Goal: Task Accomplishment & Management: Manage account settings

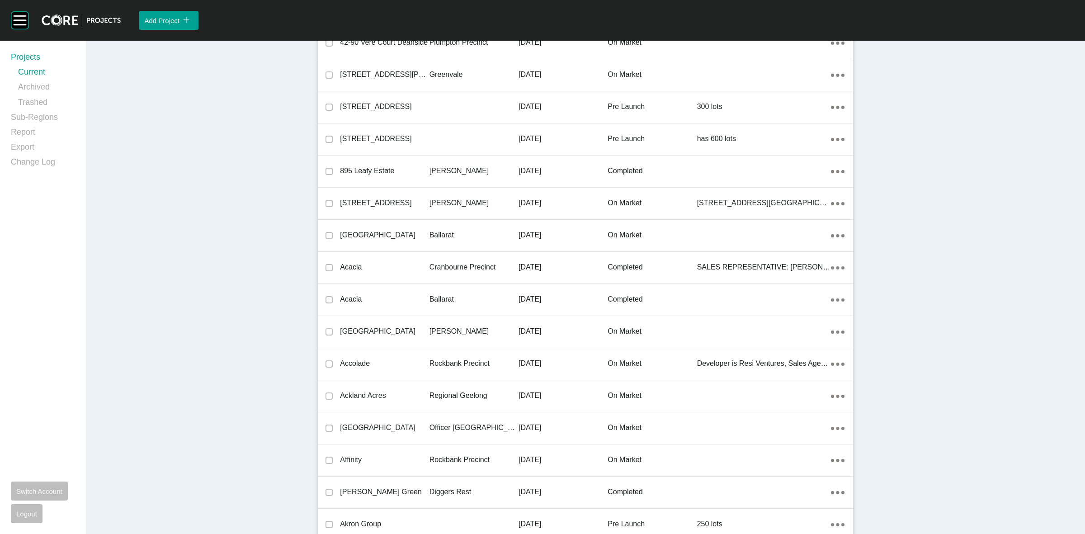
scroll to position [16960, 0]
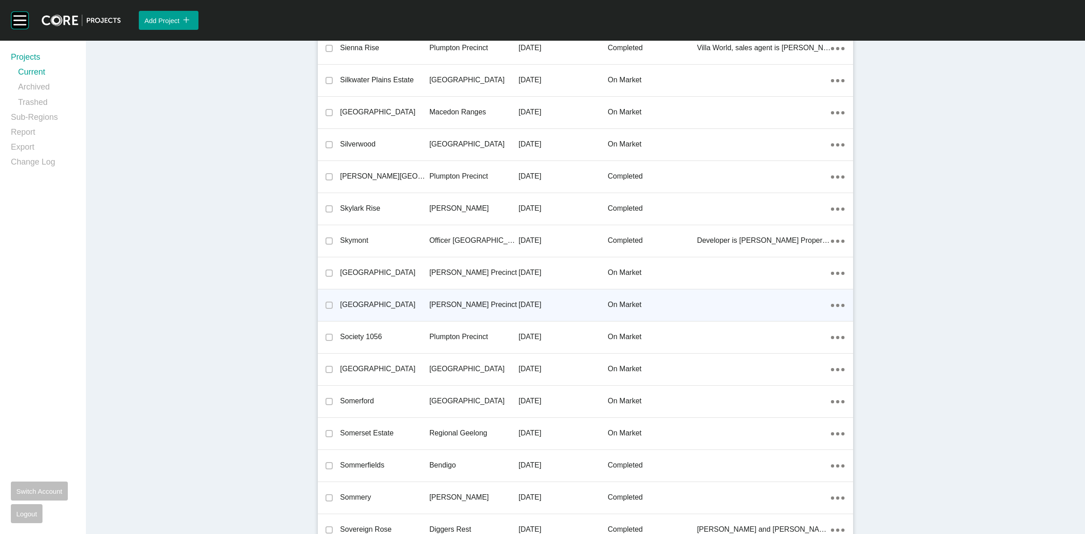
click at [485, 302] on p "[PERSON_NAME] Precinct" at bounding box center [474, 305] width 89 height 10
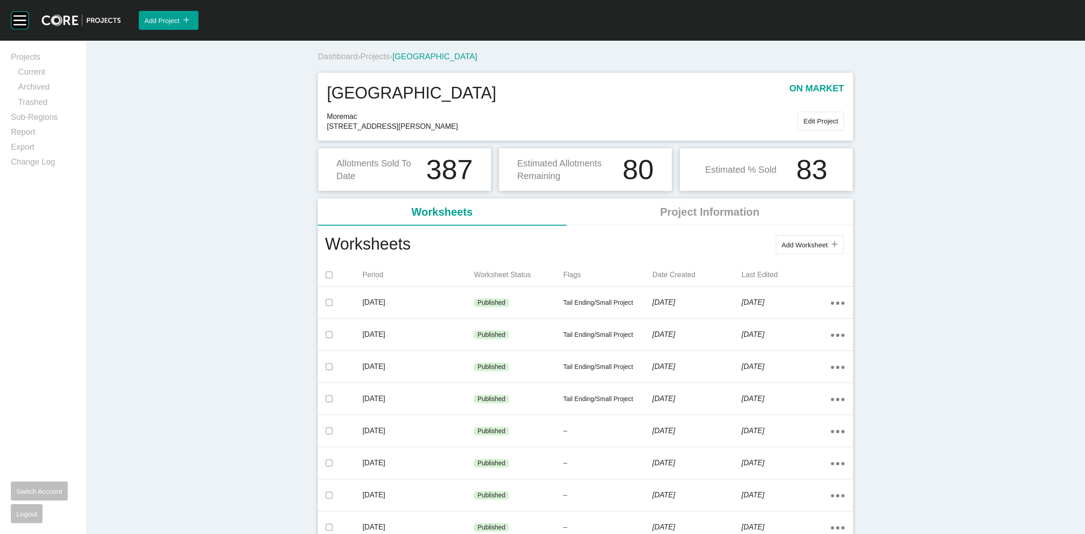
click at [365, 58] on span "Projects" at bounding box center [374, 56] width 29 height 9
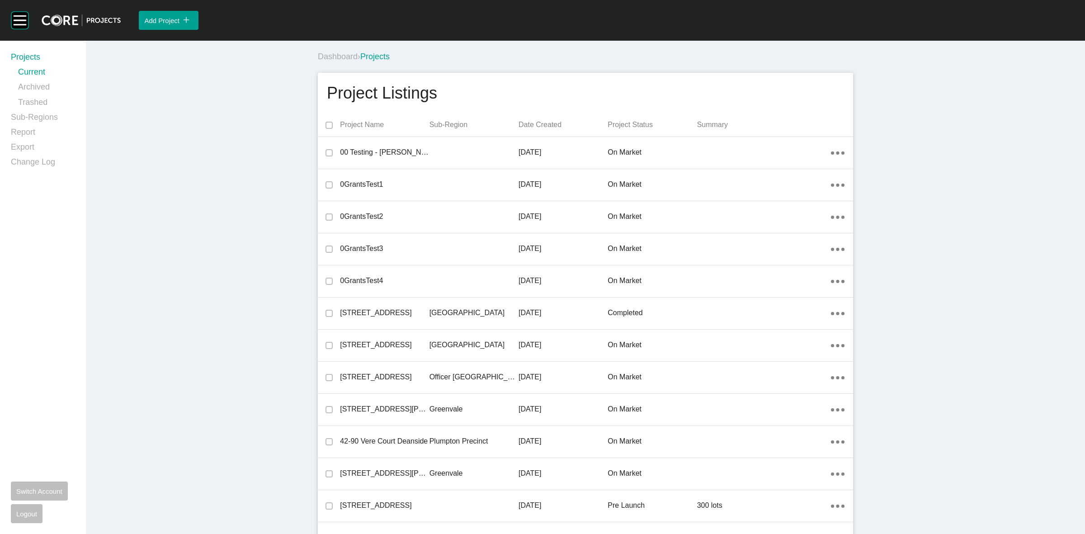
scroll to position [16993, 0]
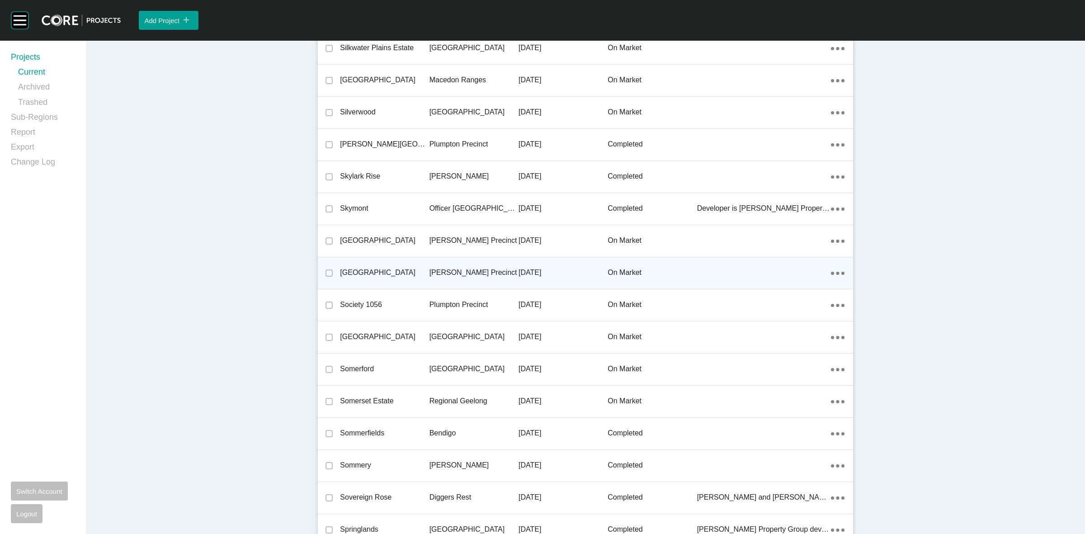
click at [435, 274] on div "[PERSON_NAME] Precinct" at bounding box center [474, 273] width 89 height 28
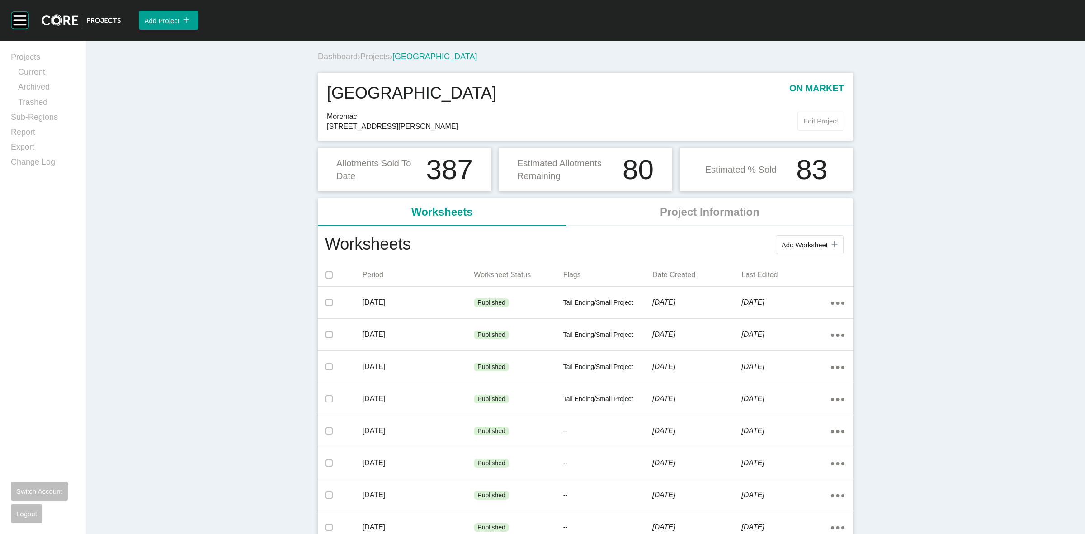
click at [808, 121] on span "Edit Project" at bounding box center [821, 121] width 35 height 8
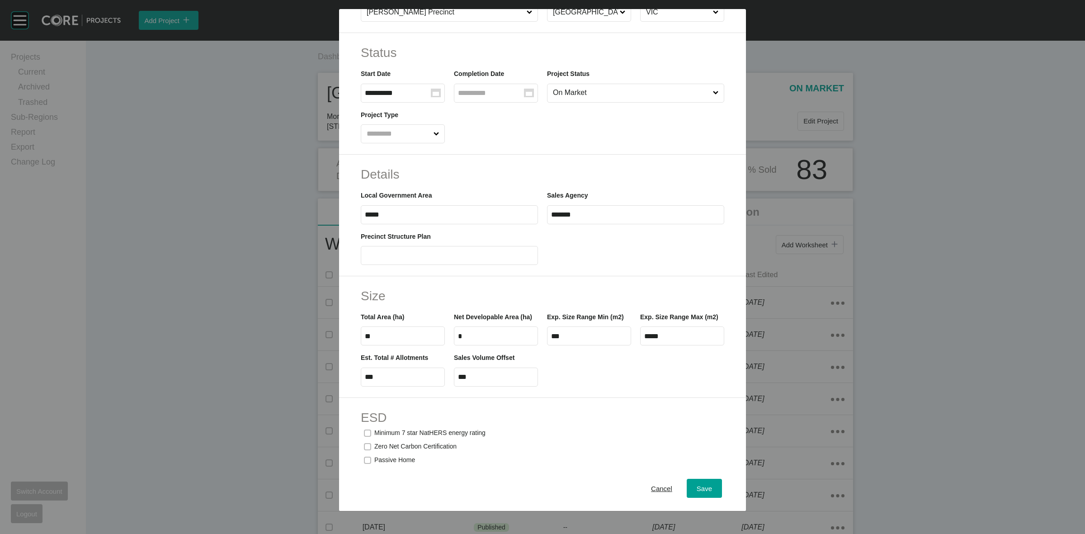
scroll to position [226, 0]
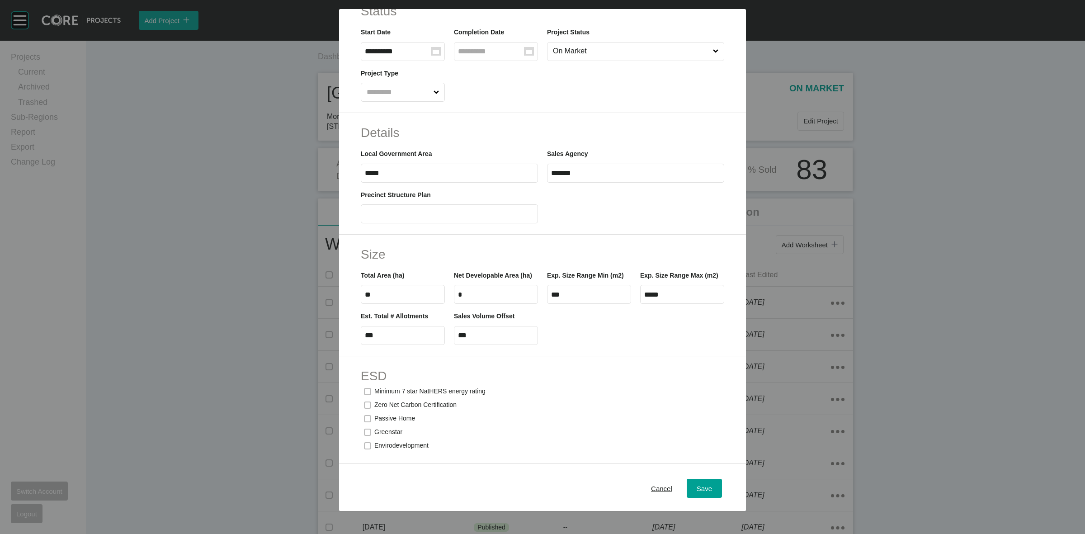
click at [482, 339] on input "***" at bounding box center [496, 335] width 76 height 8
type input "*"
type input "***"
click at [706, 489] on div "Save" at bounding box center [705, 489] width 20 height 12
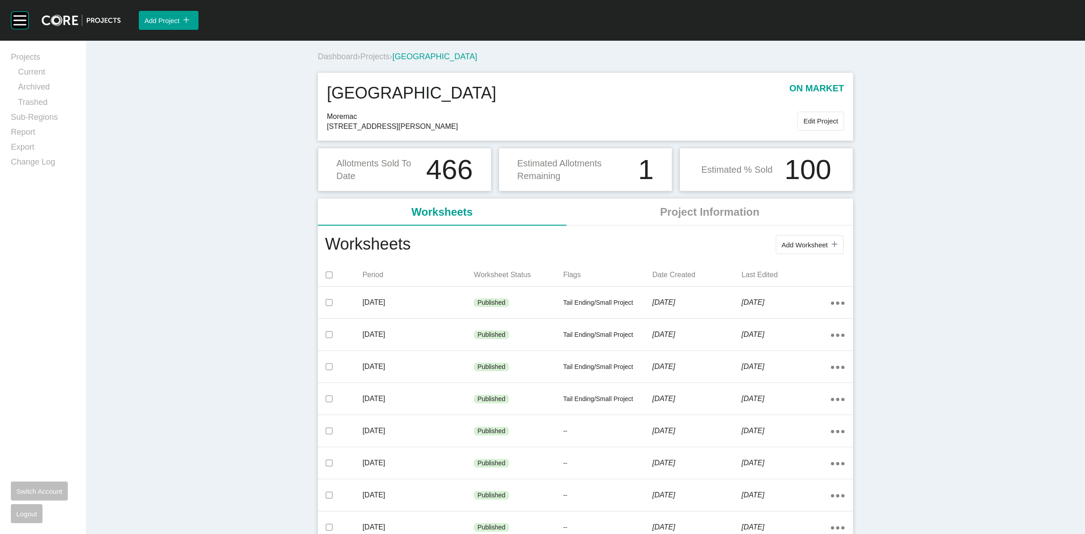
click at [374, 56] on span "Projects" at bounding box center [374, 56] width 29 height 9
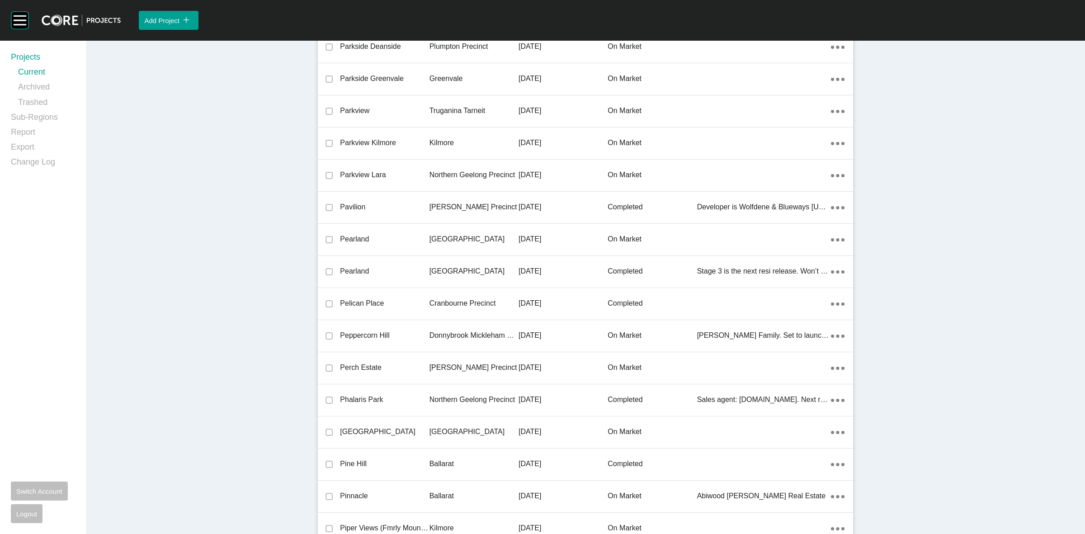
scroll to position [19368, 0]
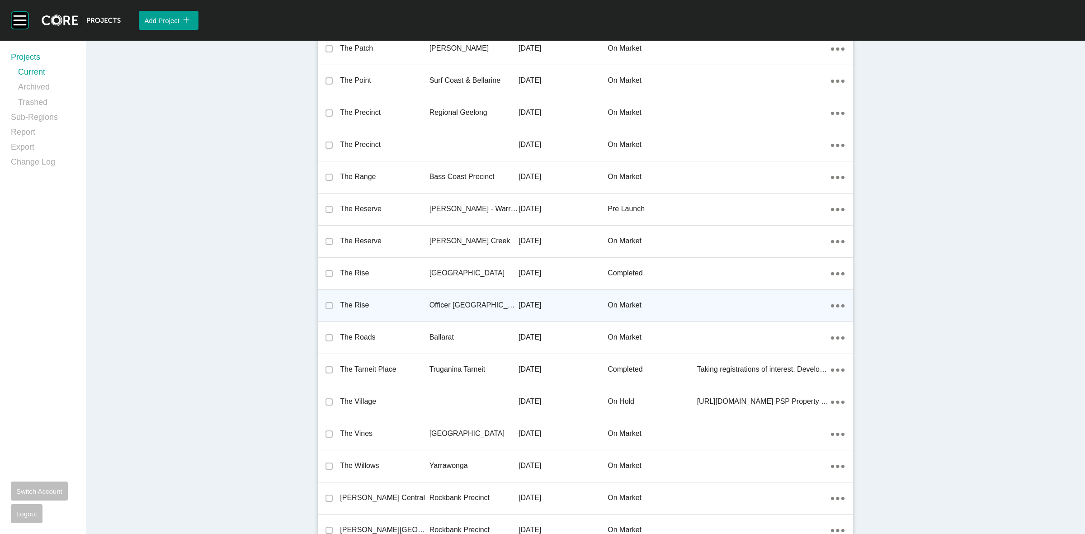
click at [454, 300] on p "Officer [GEOGRAPHIC_DATA]" at bounding box center [474, 305] width 89 height 10
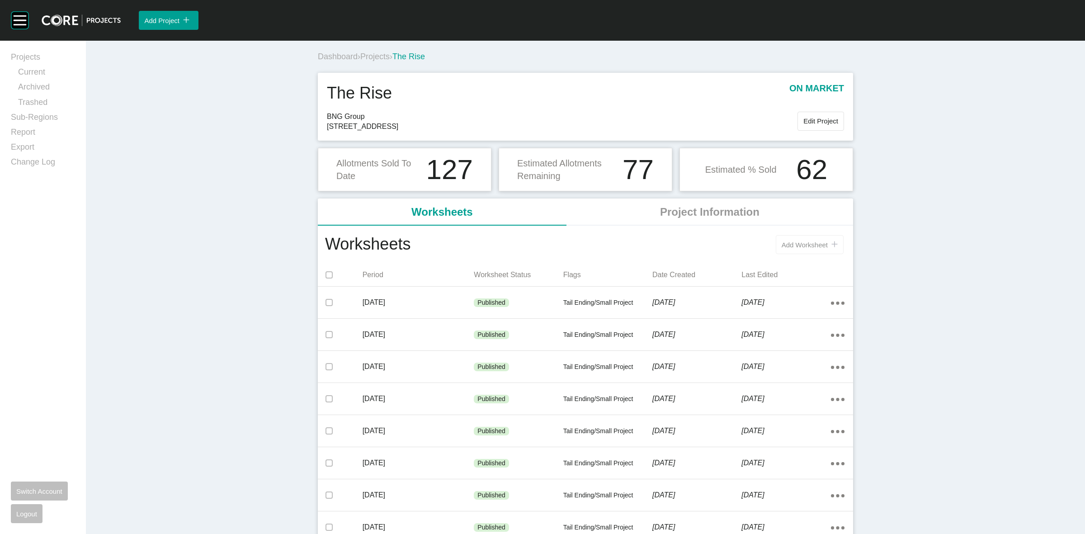
click at [787, 248] on span "Add Worksheet" at bounding box center [805, 245] width 46 height 8
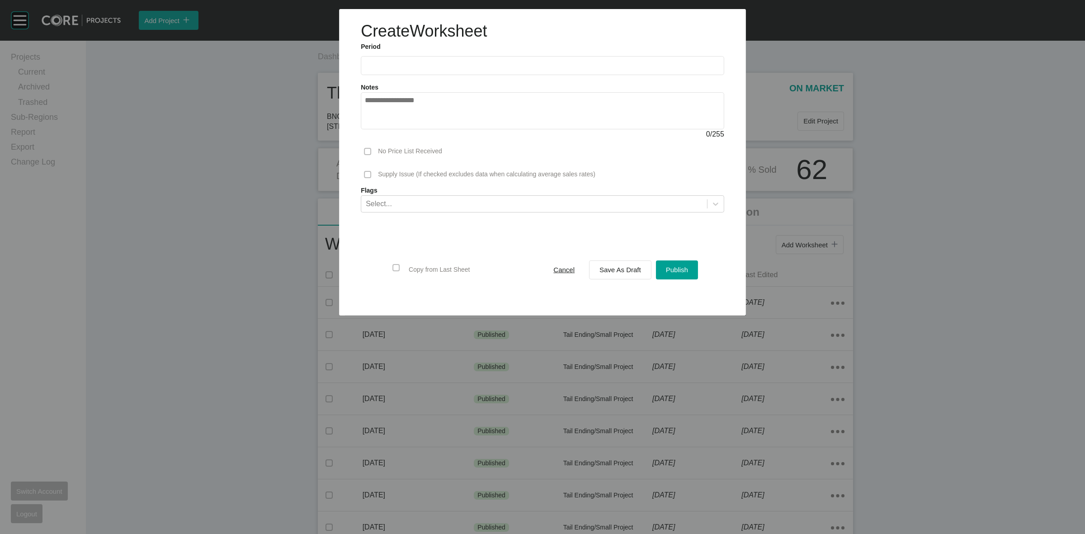
click at [412, 68] on input "text" at bounding box center [542, 66] width 355 height 8
click at [441, 135] on li "Sep" at bounding box center [438, 131] width 30 height 15
type input "**********"
click at [606, 270] on span "Save As Draft" at bounding box center [621, 270] width 42 height 8
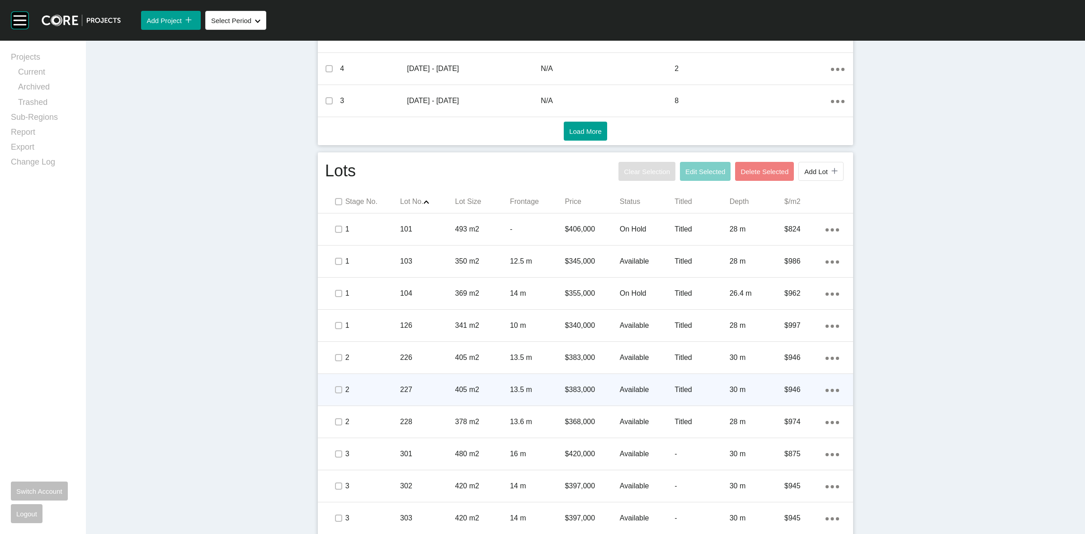
scroll to position [509, 0]
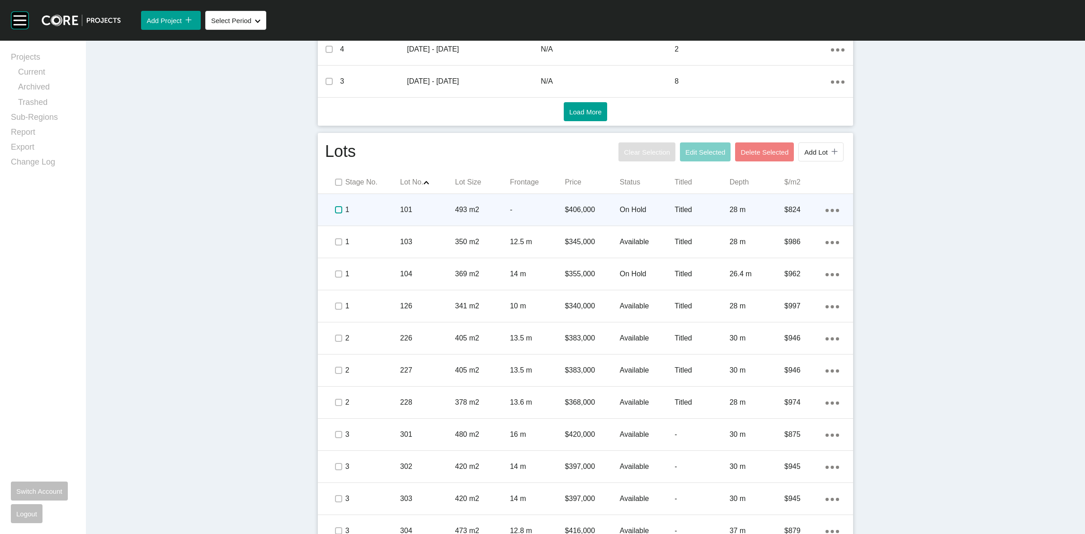
click at [335, 209] on label at bounding box center [338, 209] width 7 height 7
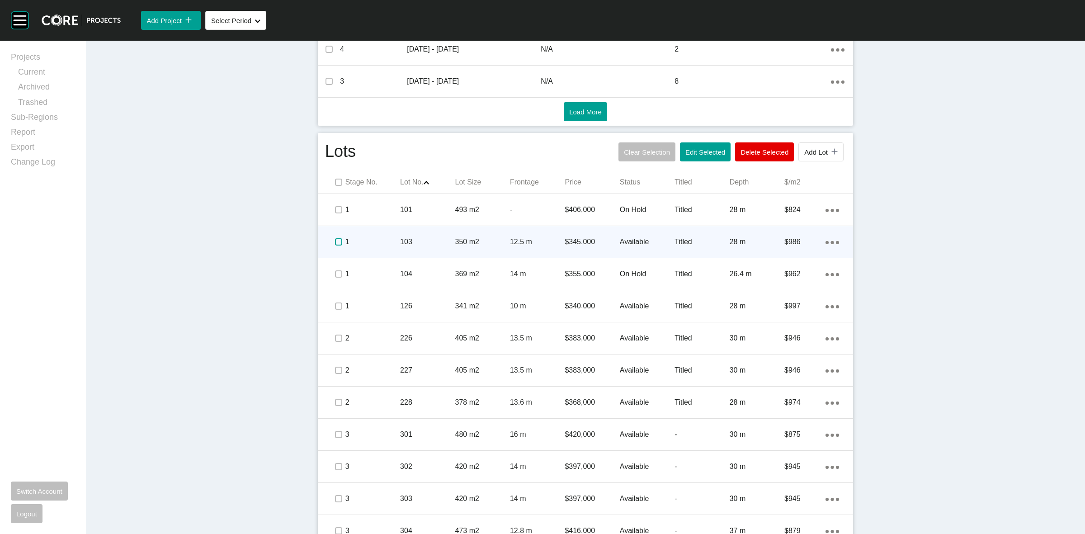
click at [336, 243] on label at bounding box center [338, 241] width 7 height 7
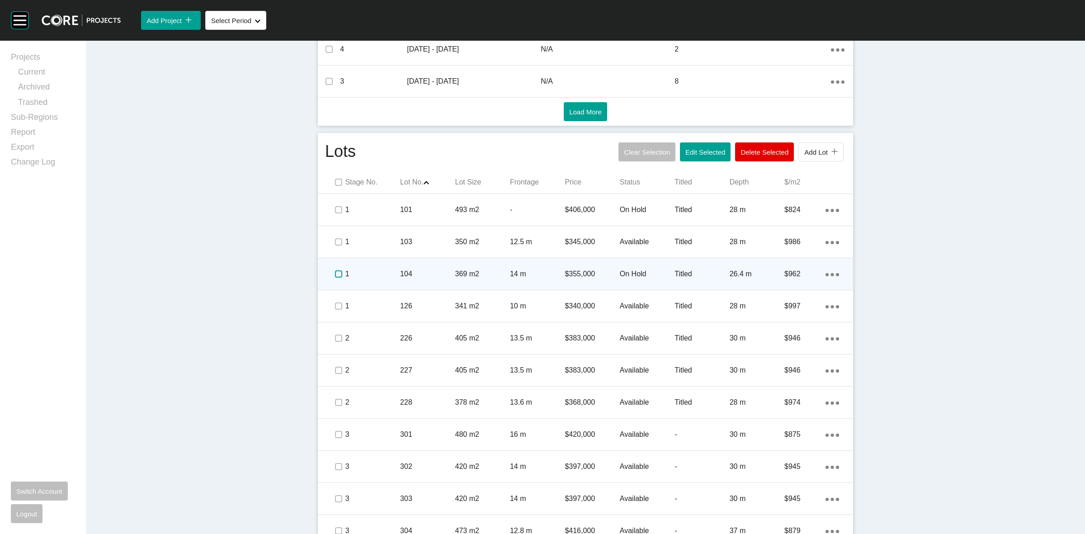
click at [336, 273] on label at bounding box center [338, 273] width 7 height 7
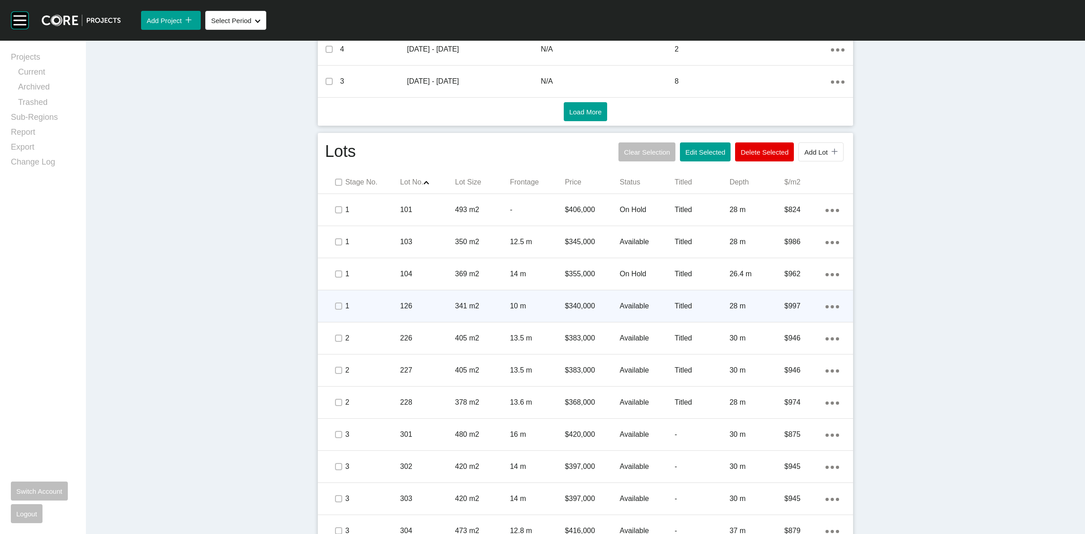
click at [336, 299] on div at bounding box center [338, 306] width 14 height 32
click at [362, 306] on p "1" at bounding box center [372, 306] width 55 height 10
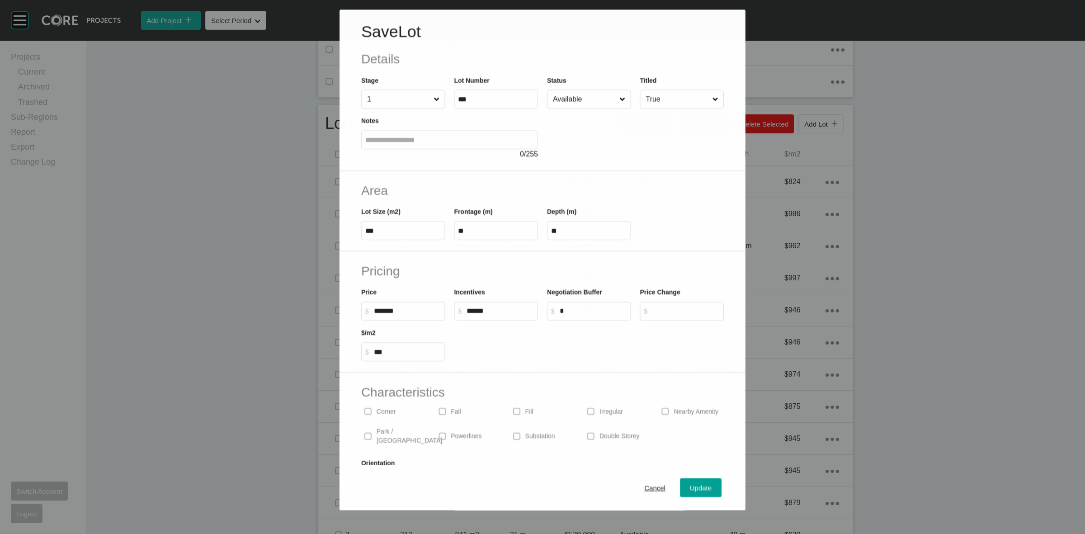
click at [563, 104] on input "Available" at bounding box center [584, 99] width 66 height 18
click at [692, 480] on div "Cancel Update" at bounding box center [542, 488] width 407 height 45
click at [692, 481] on button "Update" at bounding box center [702, 488] width 42 height 19
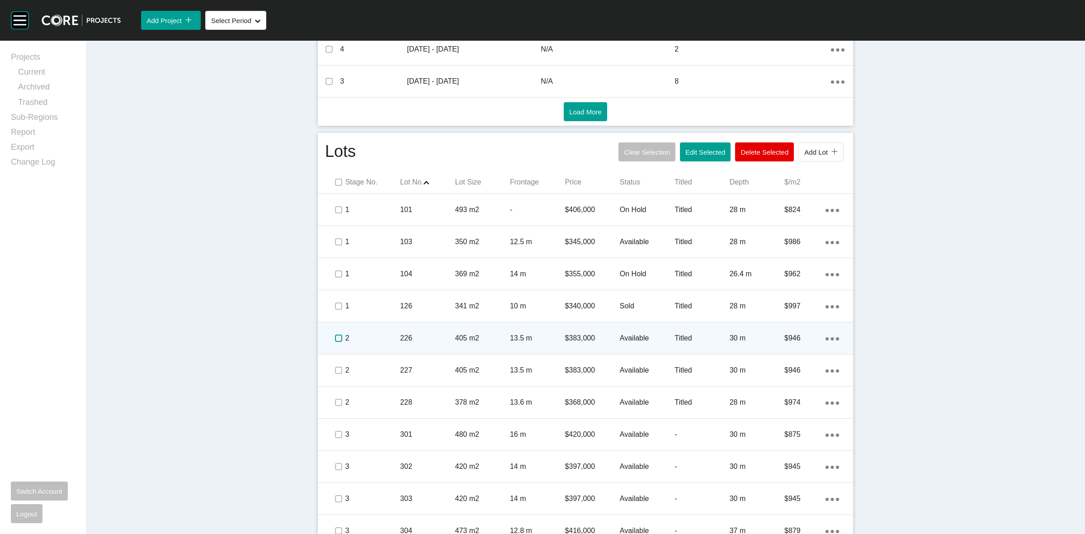
click at [335, 337] on label at bounding box center [338, 338] width 7 height 7
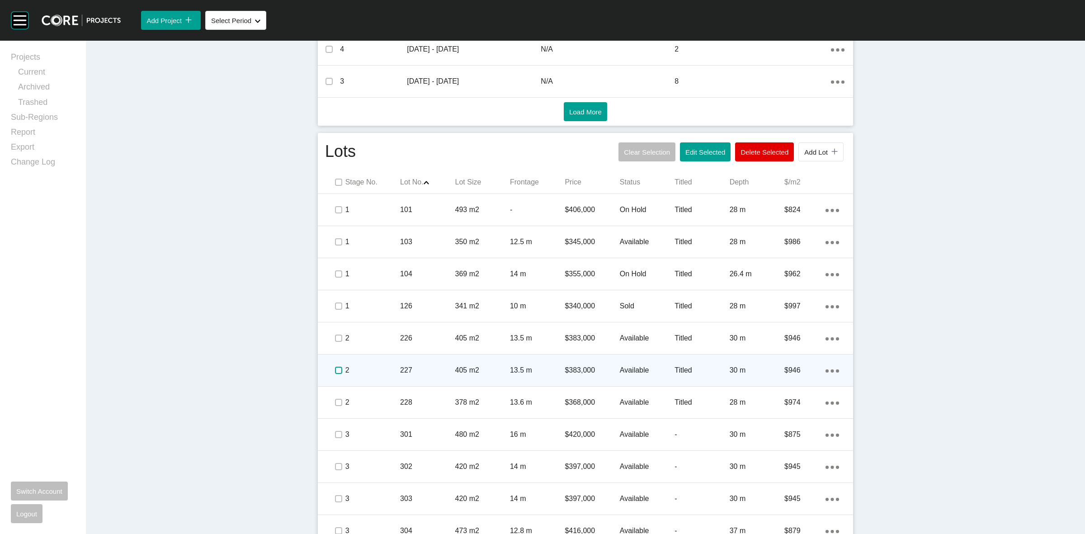
click at [335, 372] on label at bounding box center [338, 370] width 7 height 7
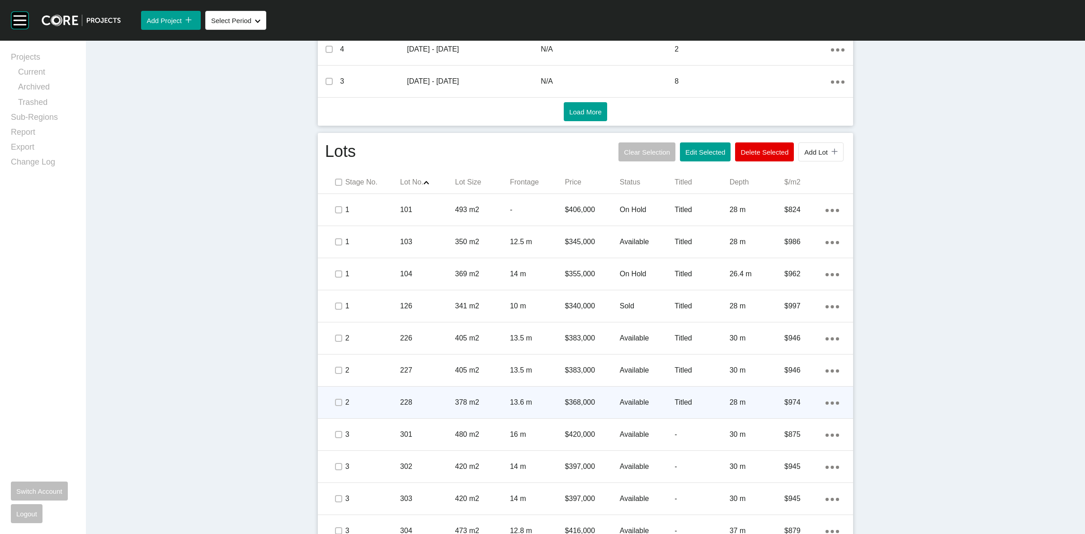
click at [335, 407] on span at bounding box center [338, 403] width 14 height 14
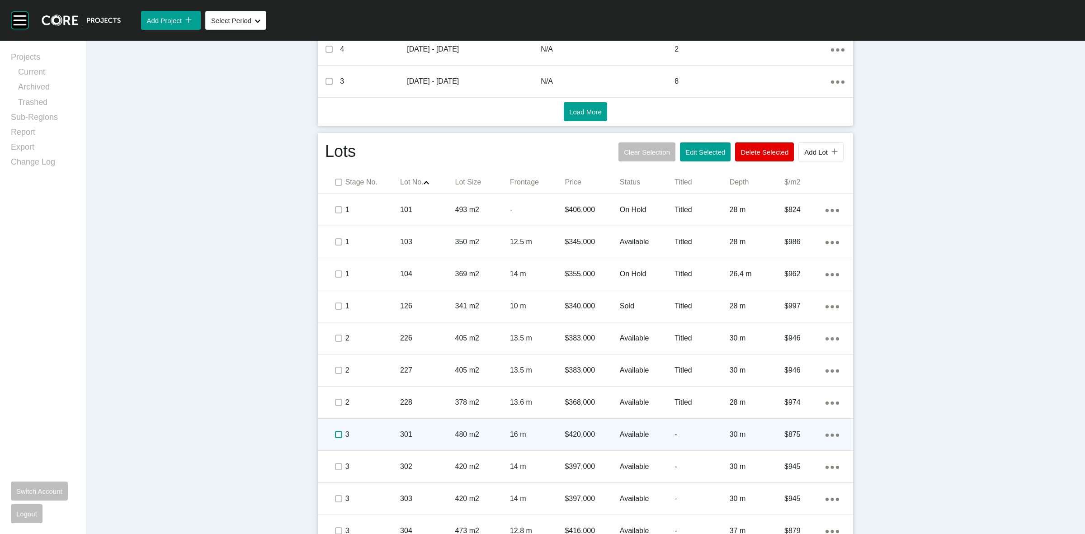
click at [335, 433] on label at bounding box center [338, 434] width 7 height 7
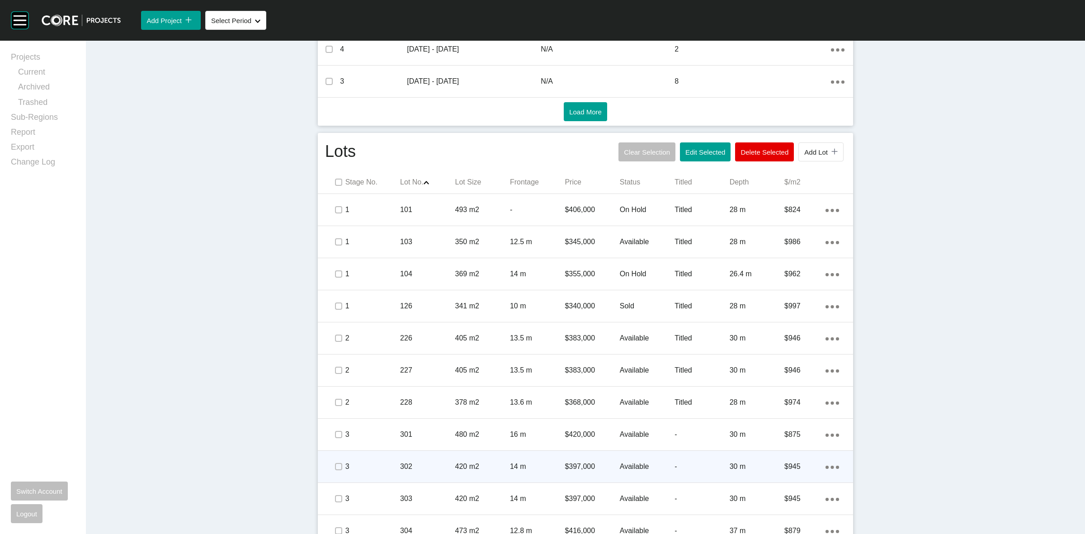
click at [340, 462] on span at bounding box center [338, 467] width 14 height 14
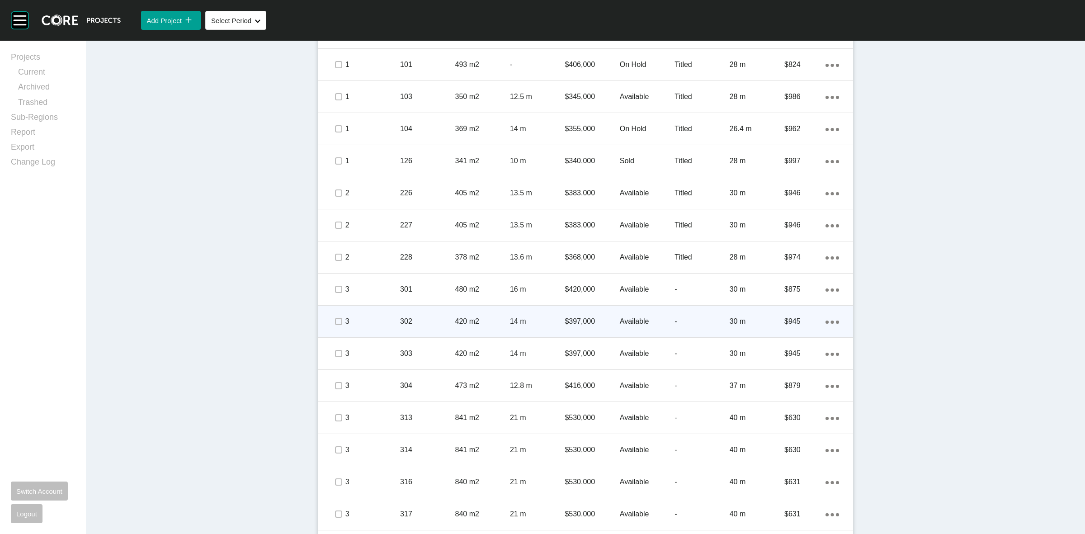
scroll to position [678, 0]
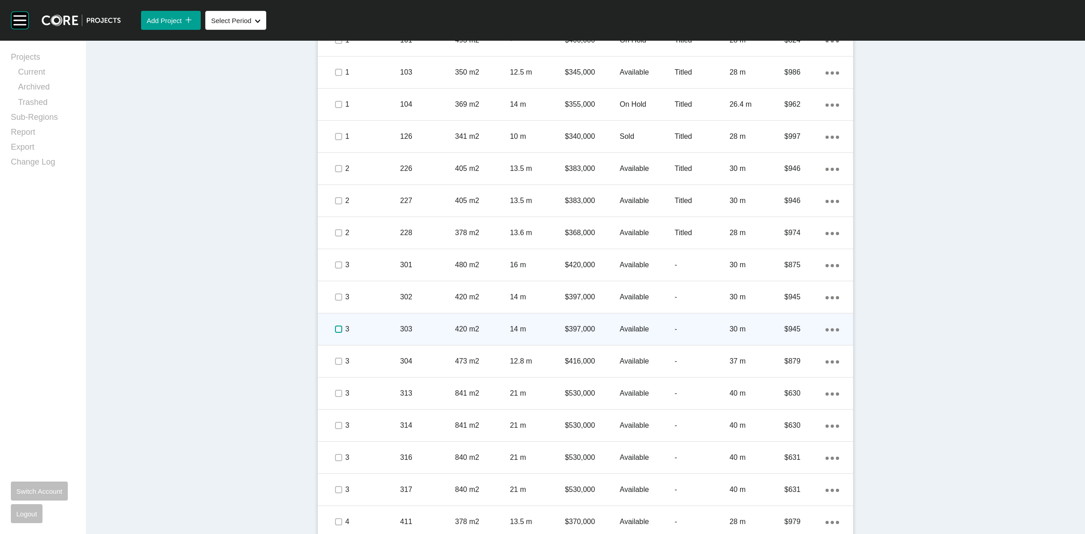
click at [335, 326] on label at bounding box center [338, 329] width 7 height 7
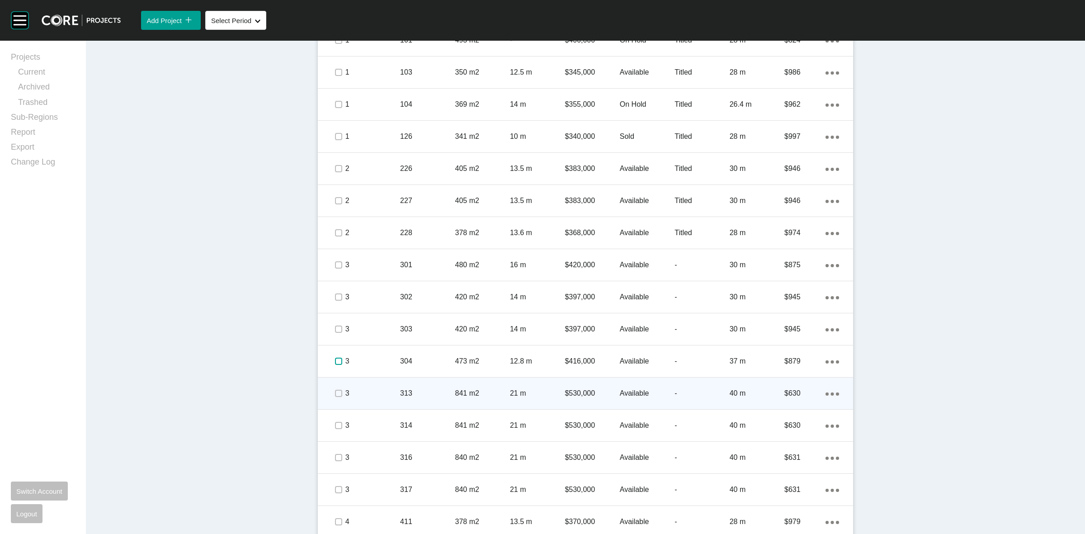
drag, startPoint x: 331, startPoint y: 358, endPoint x: 331, endPoint y: 392, distance: 33.5
click at [331, 369] on div at bounding box center [338, 361] width 14 height 32
click at [335, 393] on label at bounding box center [338, 393] width 7 height 7
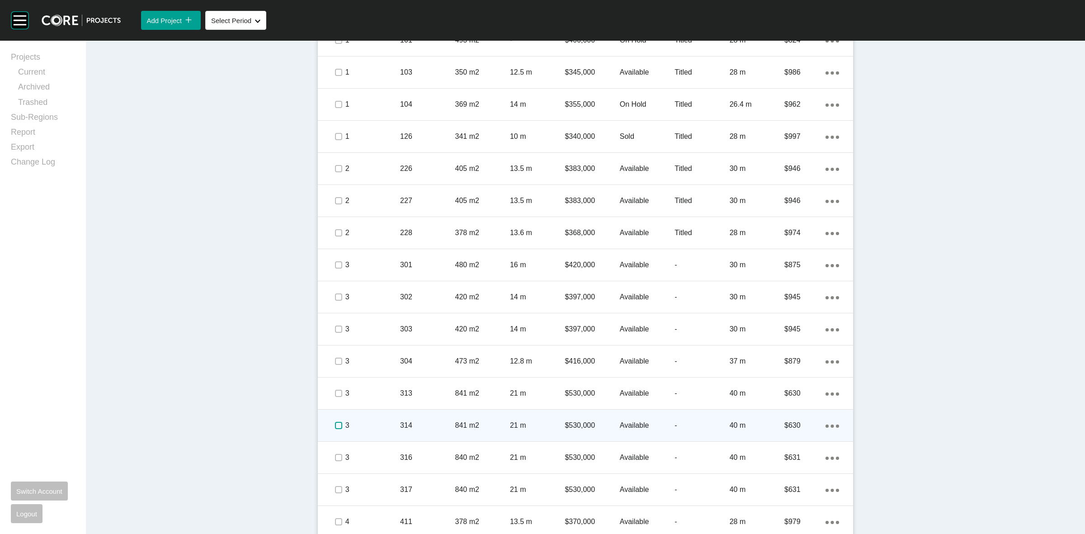
click at [336, 426] on label at bounding box center [338, 425] width 7 height 7
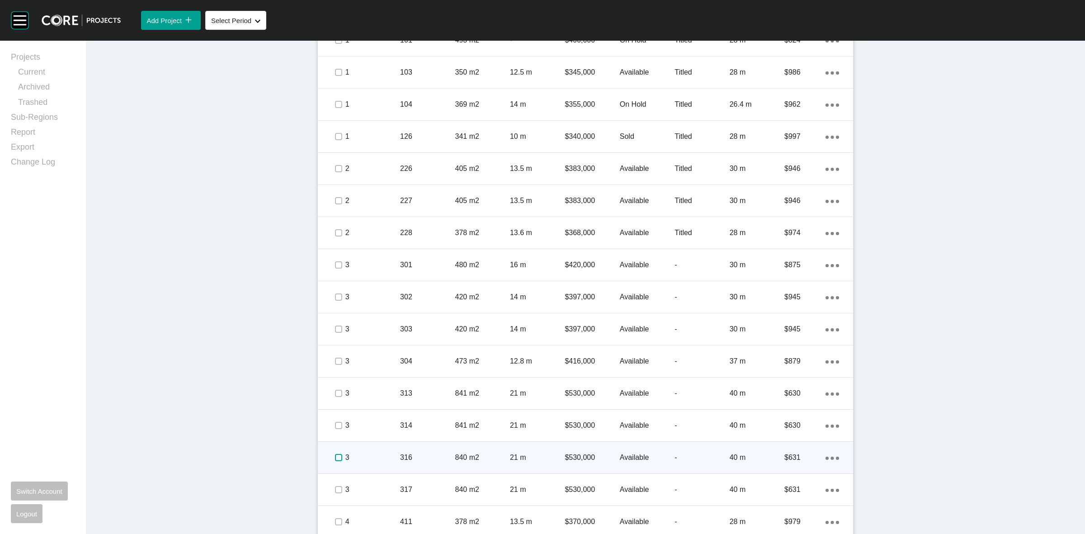
click at [335, 455] on label at bounding box center [338, 457] width 7 height 7
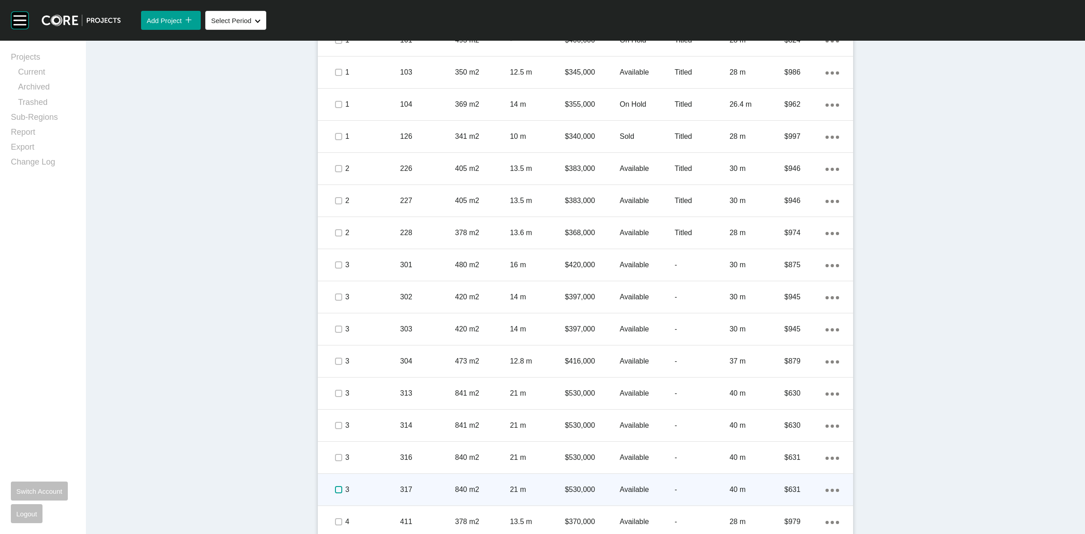
click at [335, 486] on label at bounding box center [338, 489] width 7 height 7
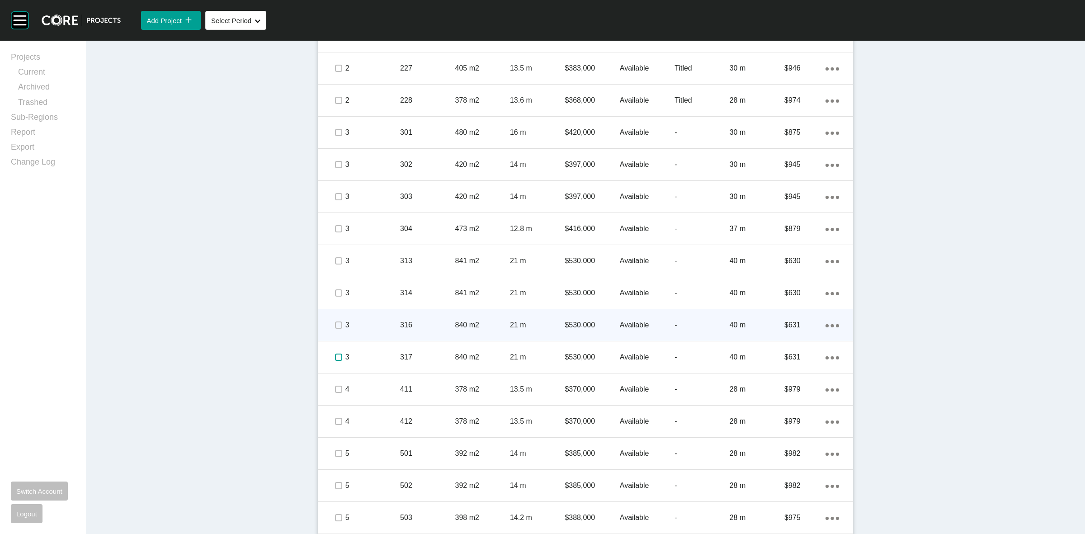
scroll to position [904, 0]
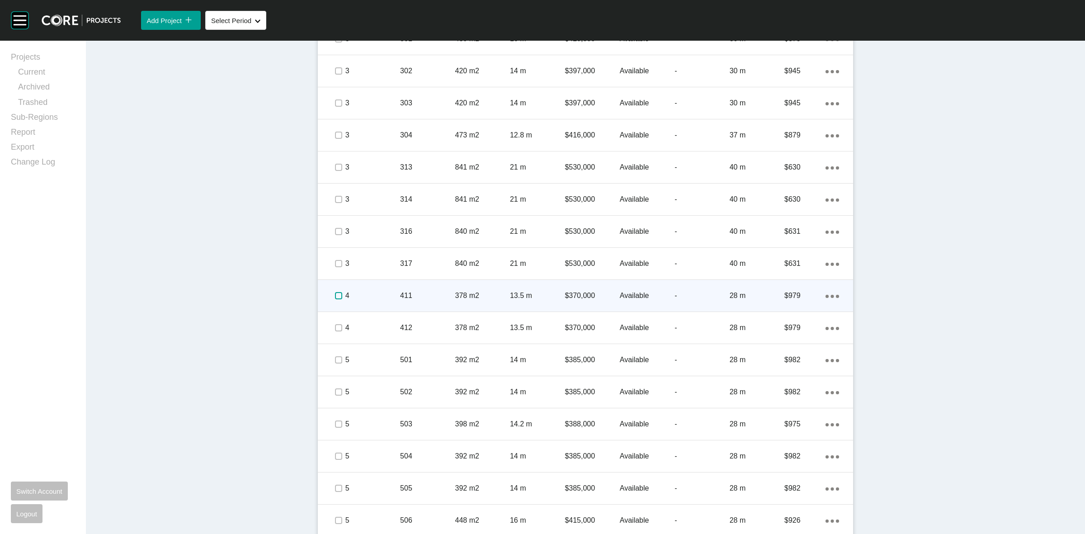
click at [336, 294] on label at bounding box center [338, 295] width 7 height 7
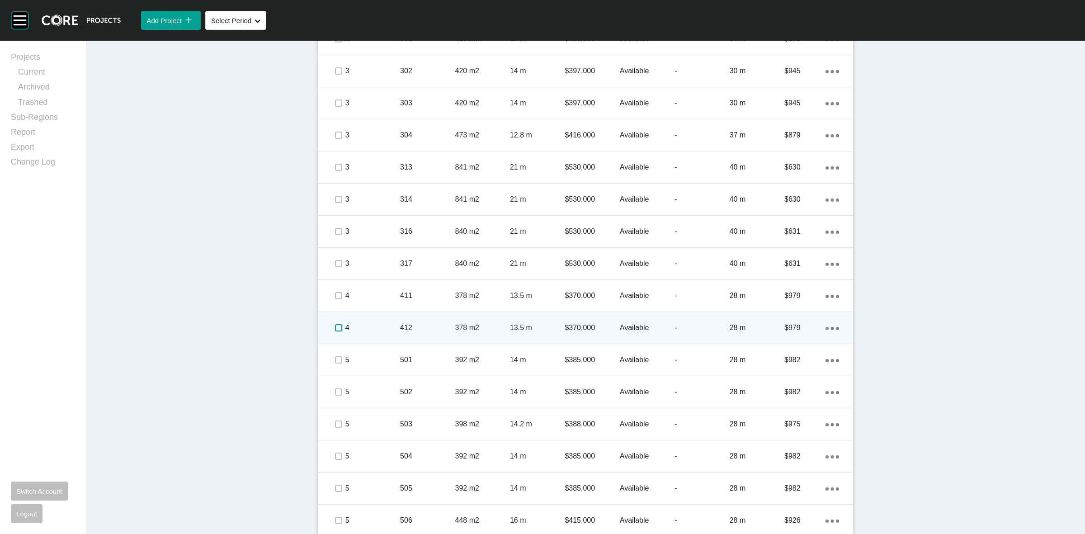
click at [335, 327] on label at bounding box center [338, 327] width 7 height 7
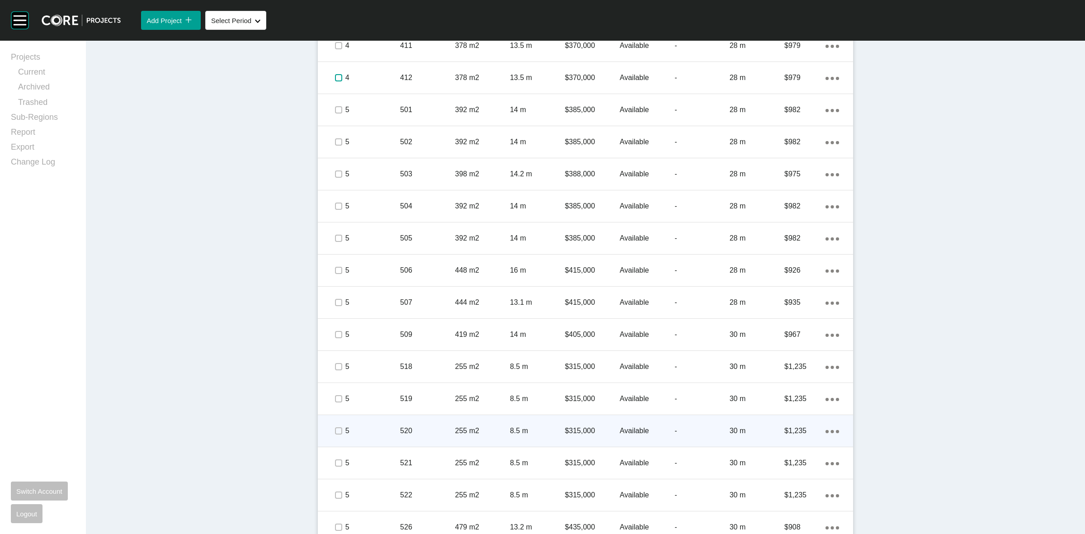
scroll to position [1187, 0]
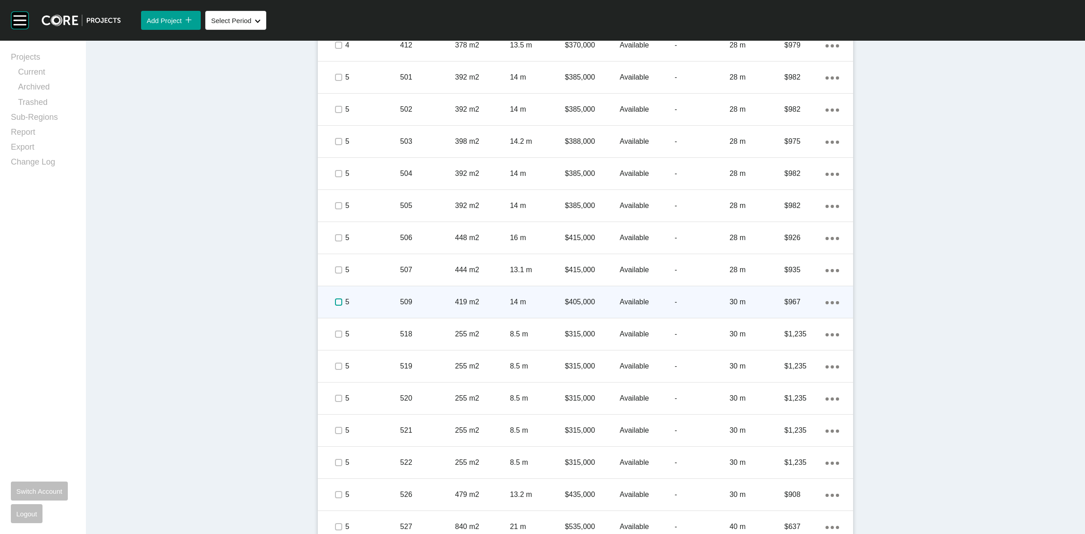
click at [335, 298] on label at bounding box center [338, 301] width 7 height 7
click at [376, 308] on div "5" at bounding box center [372, 302] width 55 height 28
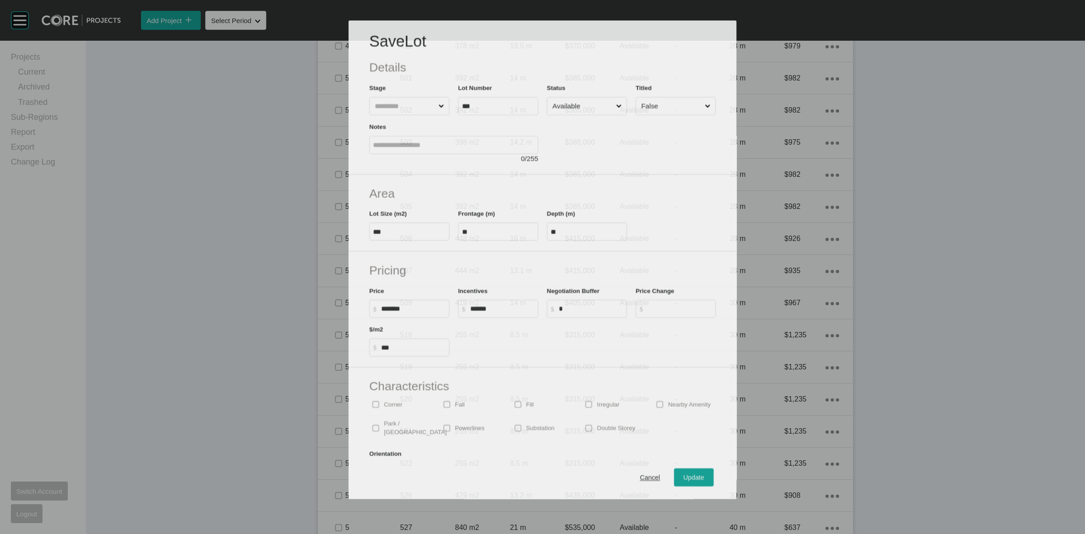
scroll to position [1159, 0]
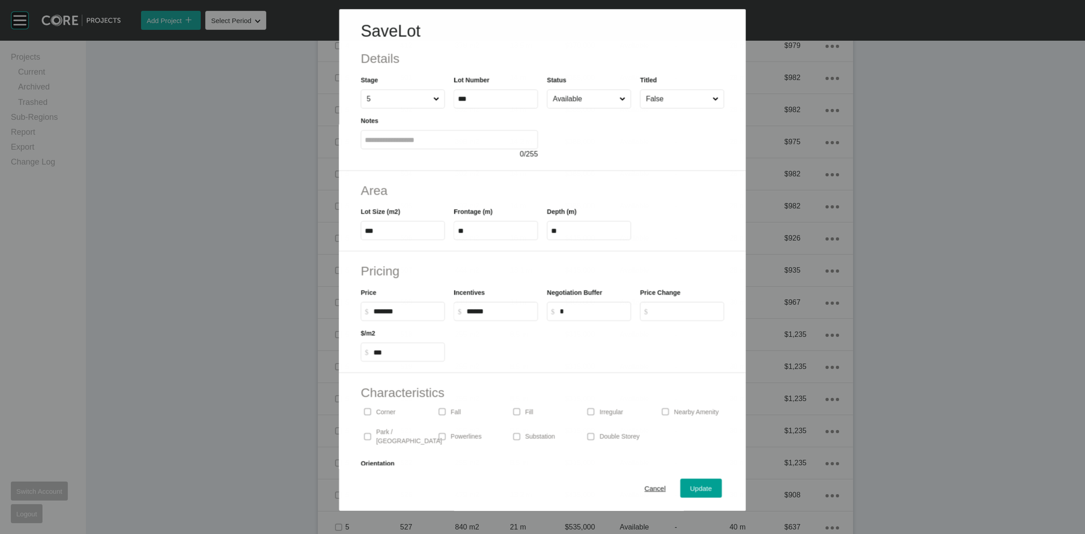
click at [563, 103] on input "Available" at bounding box center [584, 99] width 66 height 18
click at [692, 485] on span "Update" at bounding box center [702, 489] width 22 height 8
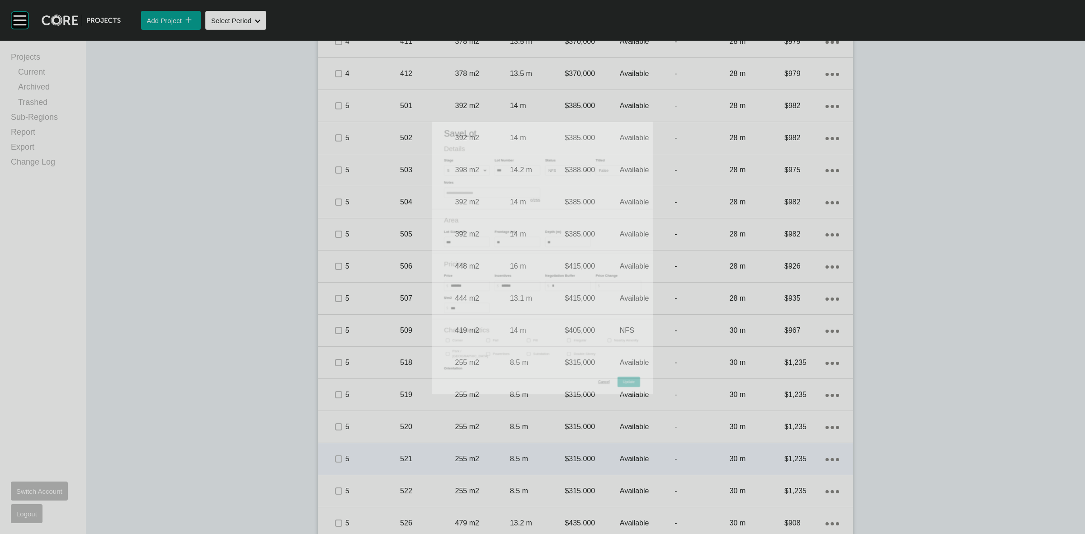
scroll to position [1187, 0]
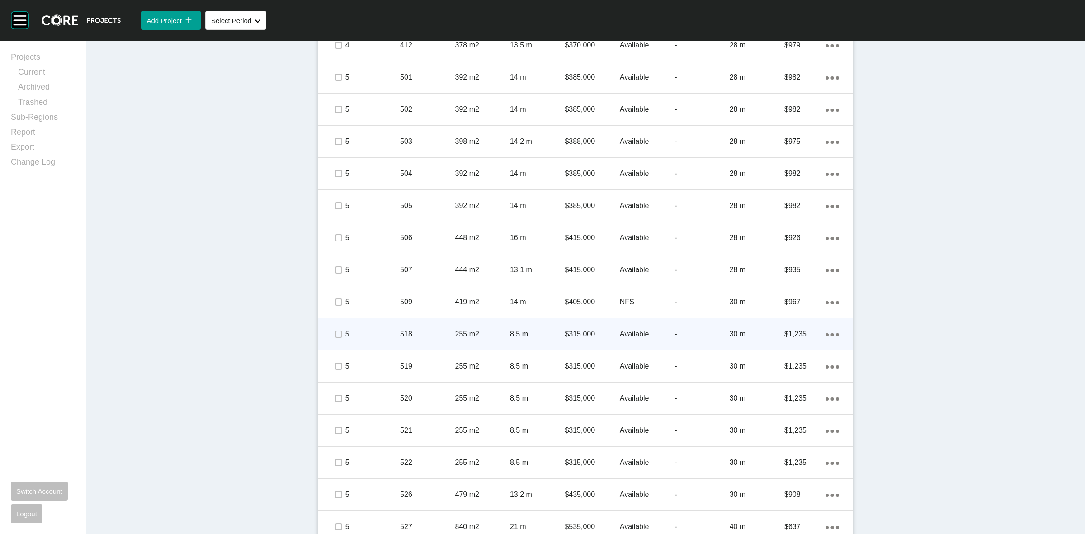
click at [826, 334] on icon "Action Menu Dots Copy 6 Created with Sketch." at bounding box center [833, 334] width 14 height 3
click at [784, 337] on link "Duplicate" at bounding box center [791, 336] width 34 height 14
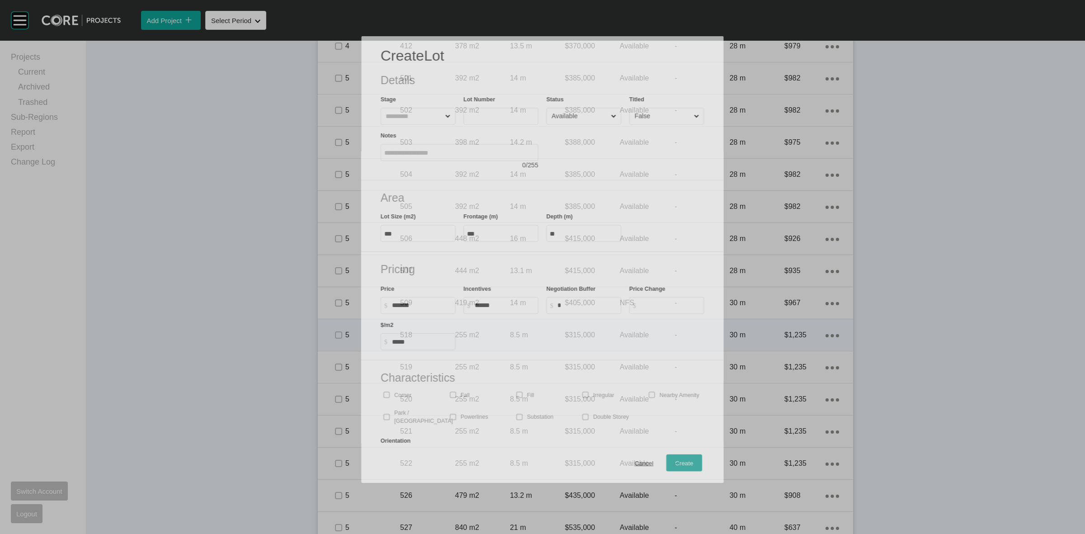
scroll to position [1159, 0]
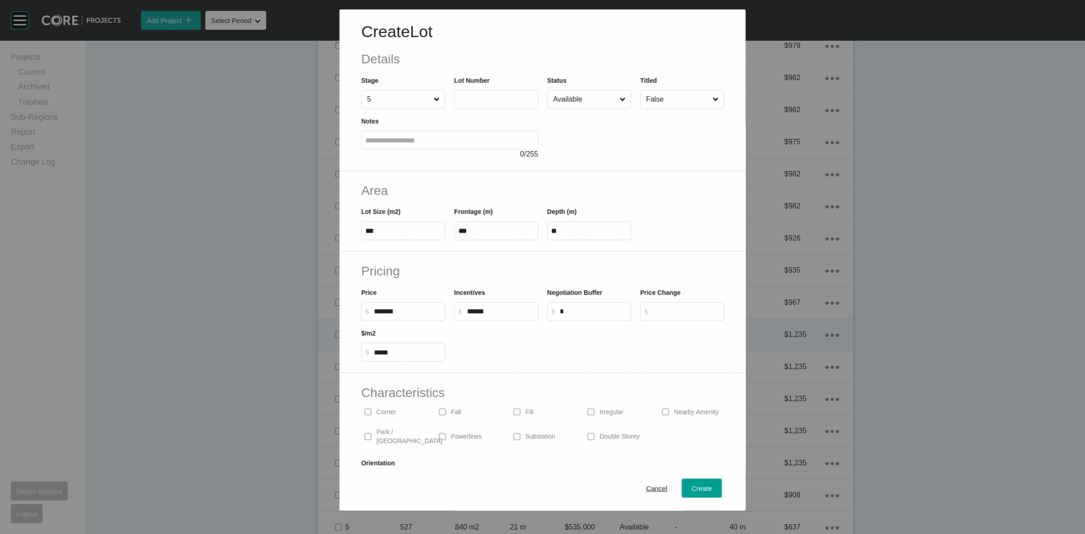
click at [477, 92] on label at bounding box center [496, 99] width 84 height 19
click at [477, 95] on input "text" at bounding box center [496, 99] width 76 height 8
type input "***"
type input "*"
click at [575, 101] on input "Available" at bounding box center [584, 99] width 67 height 18
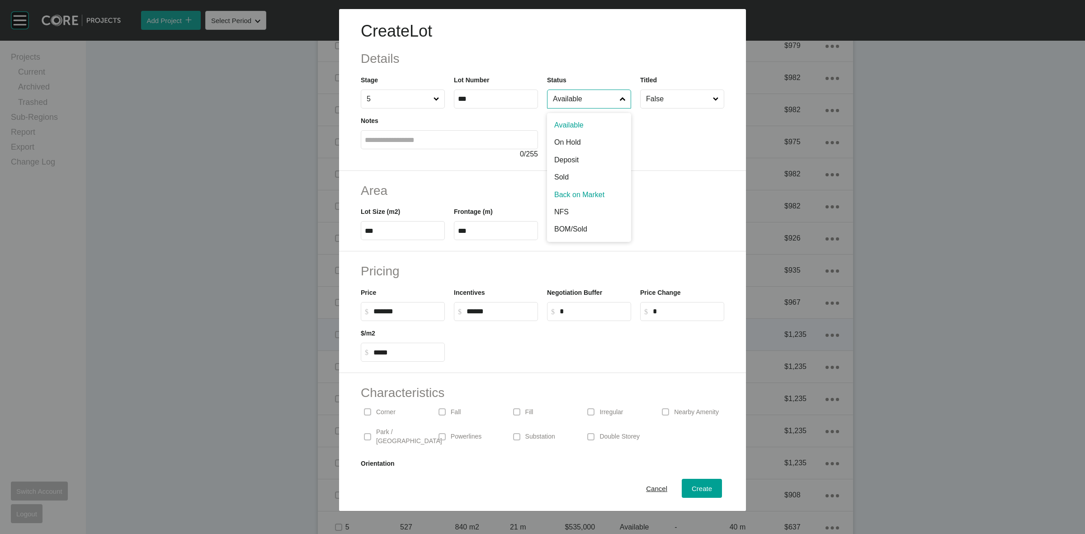
drag, startPoint x: 574, startPoint y: 194, endPoint x: 623, endPoint y: 301, distance: 118.2
click at [692, 485] on span "Create" at bounding box center [702, 489] width 20 height 8
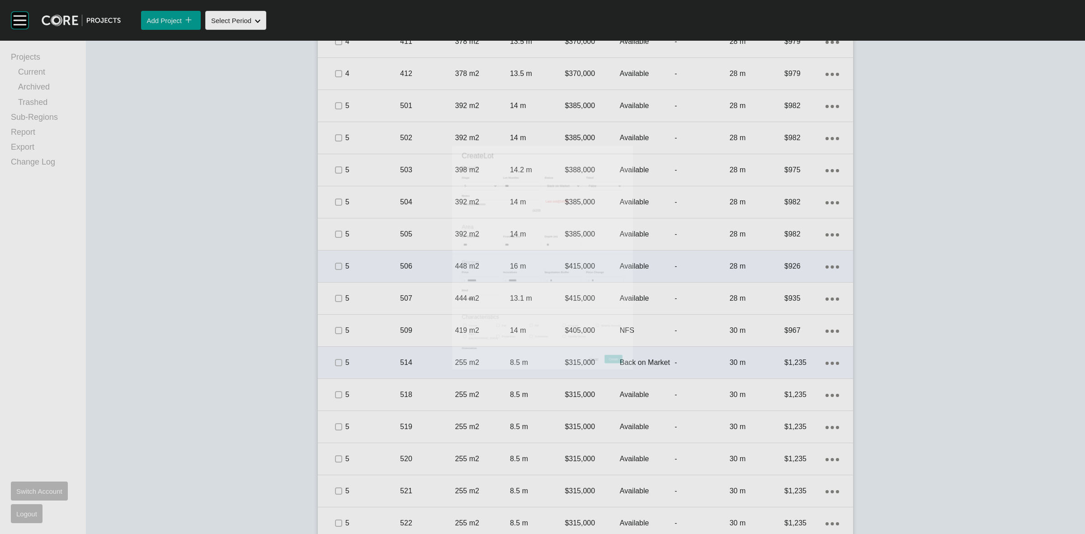
scroll to position [1187, 0]
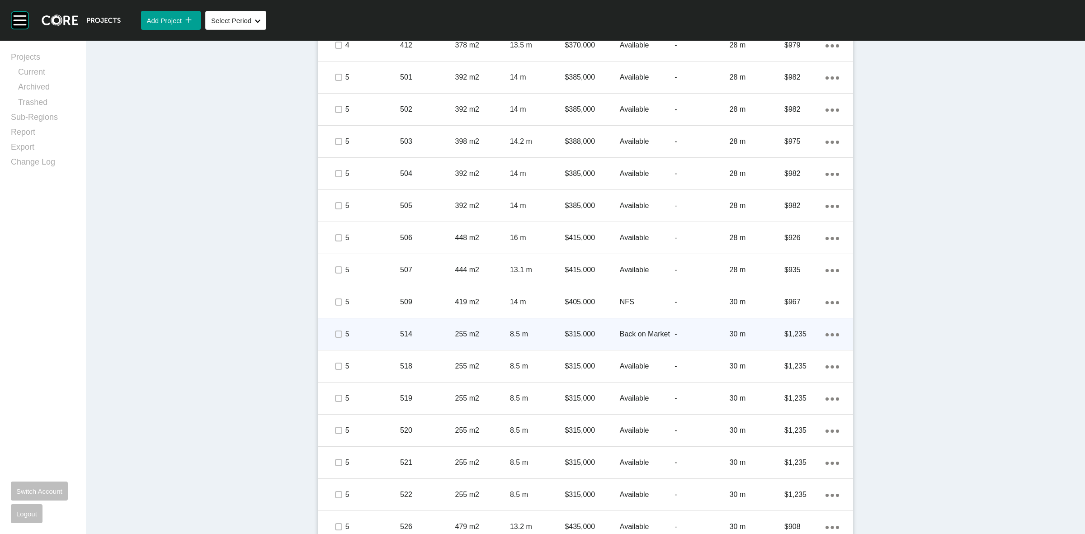
click at [435, 326] on div "514" at bounding box center [427, 334] width 55 height 28
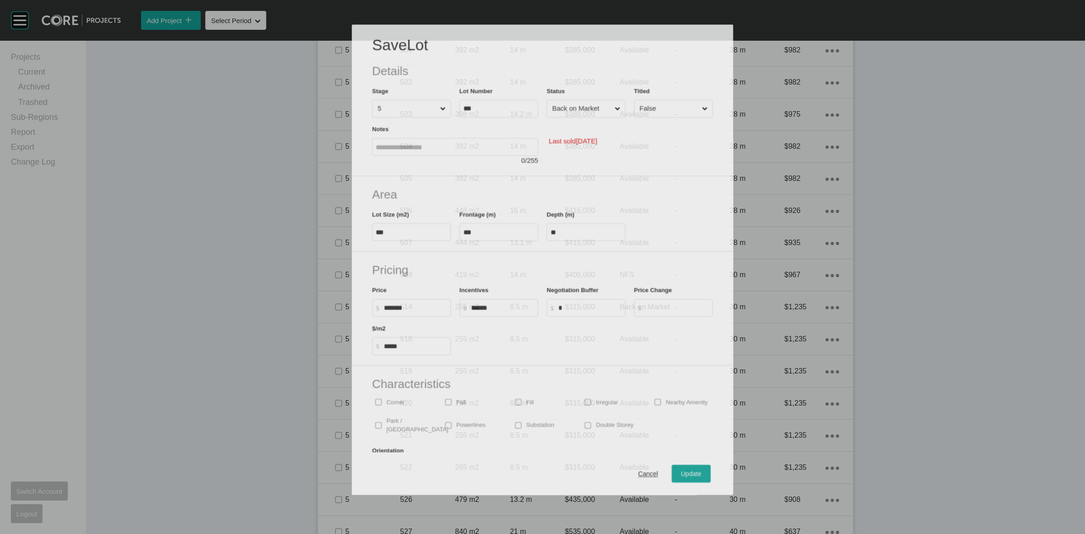
scroll to position [1159, 0]
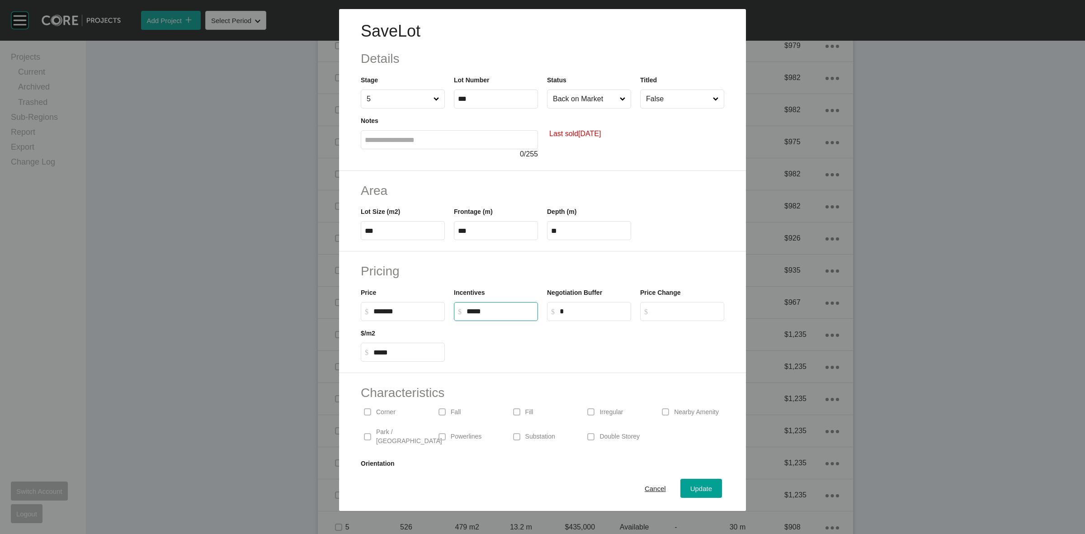
drag, startPoint x: 503, startPoint y: 308, endPoint x: 458, endPoint y: 310, distance: 44.8
click at [467, 310] on input "*****" at bounding box center [500, 312] width 67 height 8
type input "*****"
click at [691, 488] on span "Update" at bounding box center [702, 489] width 22 height 8
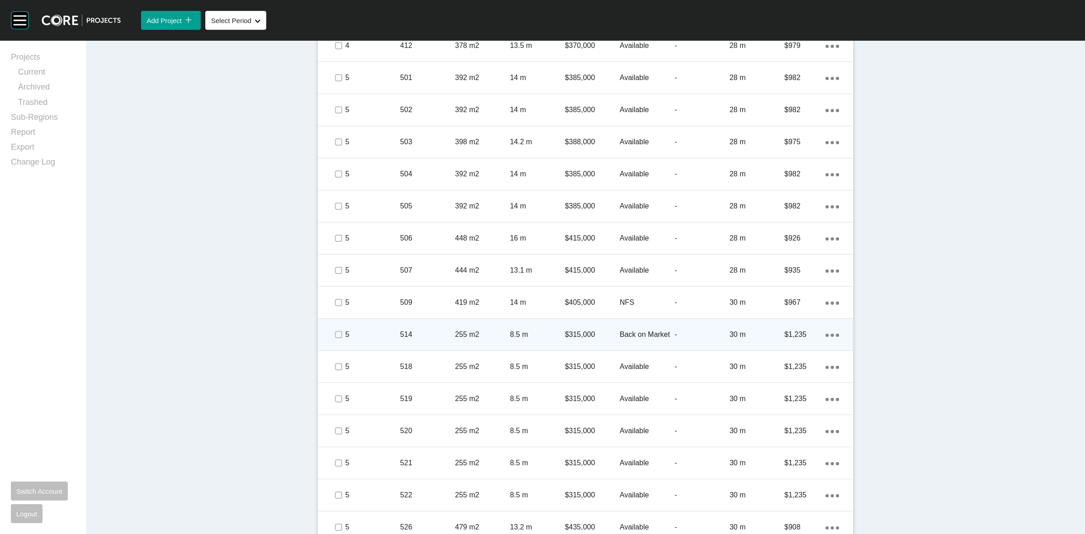
click at [424, 333] on p "514" at bounding box center [427, 335] width 55 height 10
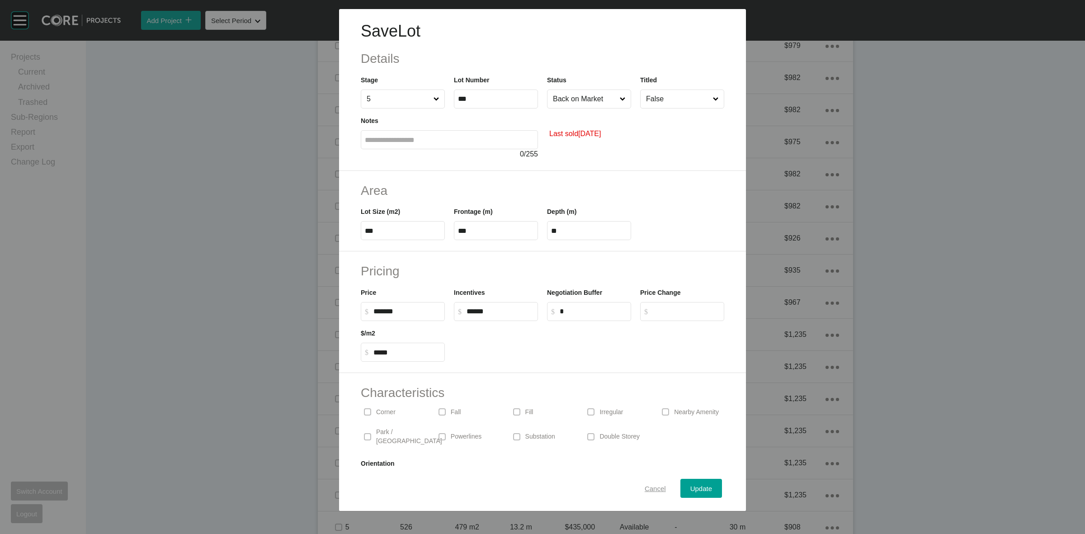
click at [652, 491] on span "Cancel" at bounding box center [655, 489] width 21 height 8
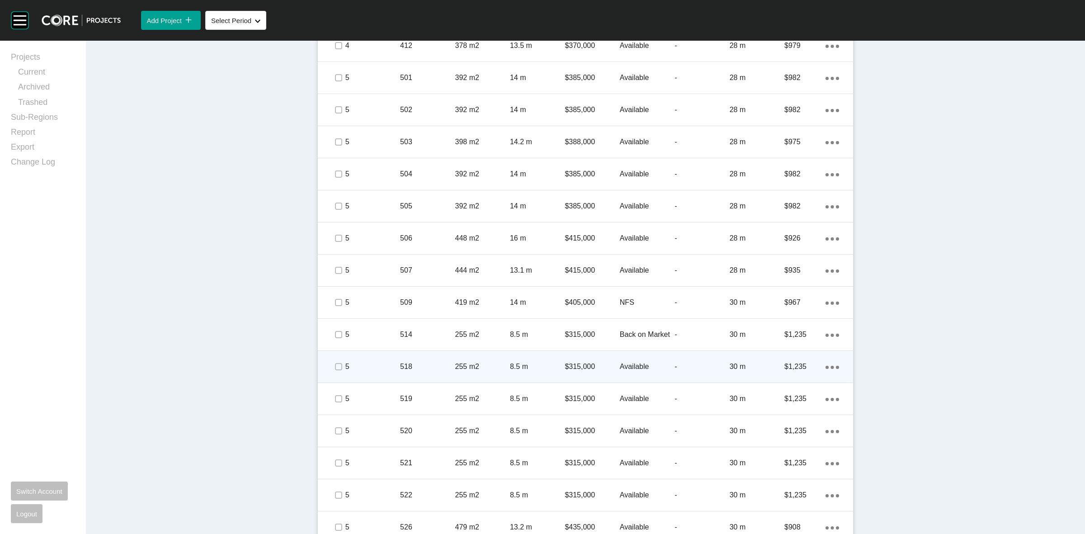
click at [367, 365] on p "5" at bounding box center [372, 367] width 55 height 10
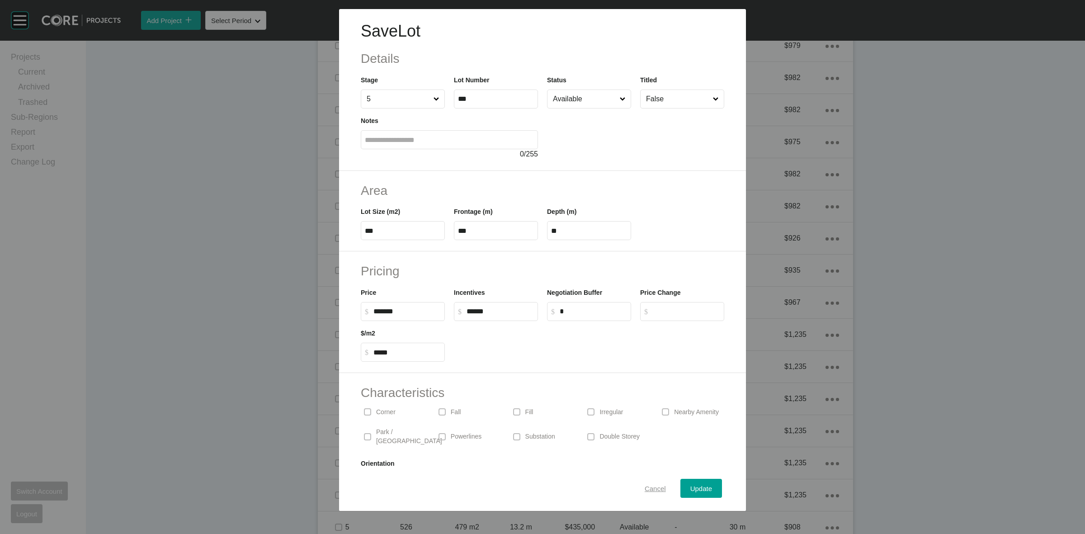
click at [645, 487] on span "Cancel" at bounding box center [655, 489] width 21 height 8
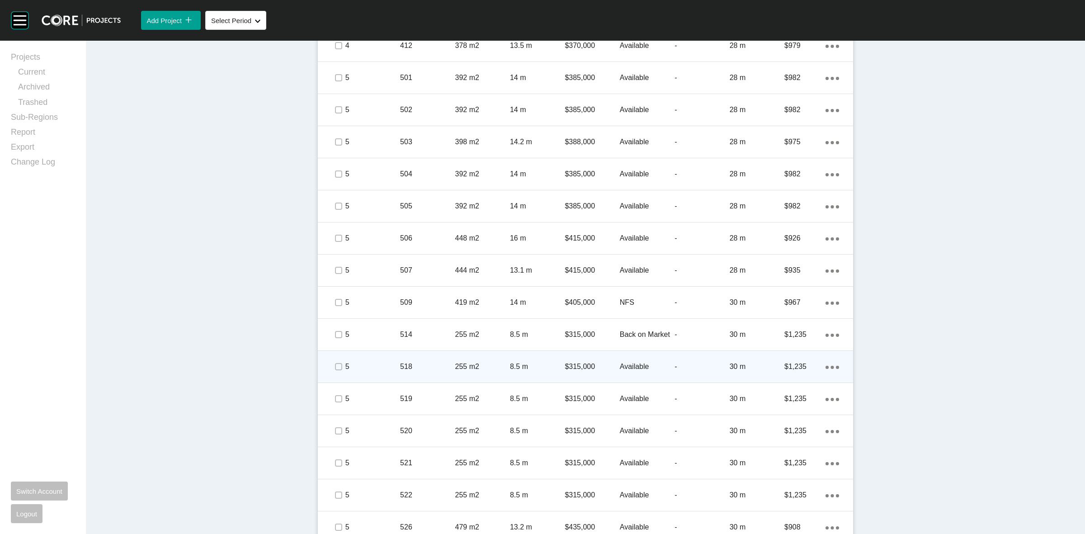
click at [436, 357] on div "518" at bounding box center [427, 367] width 55 height 28
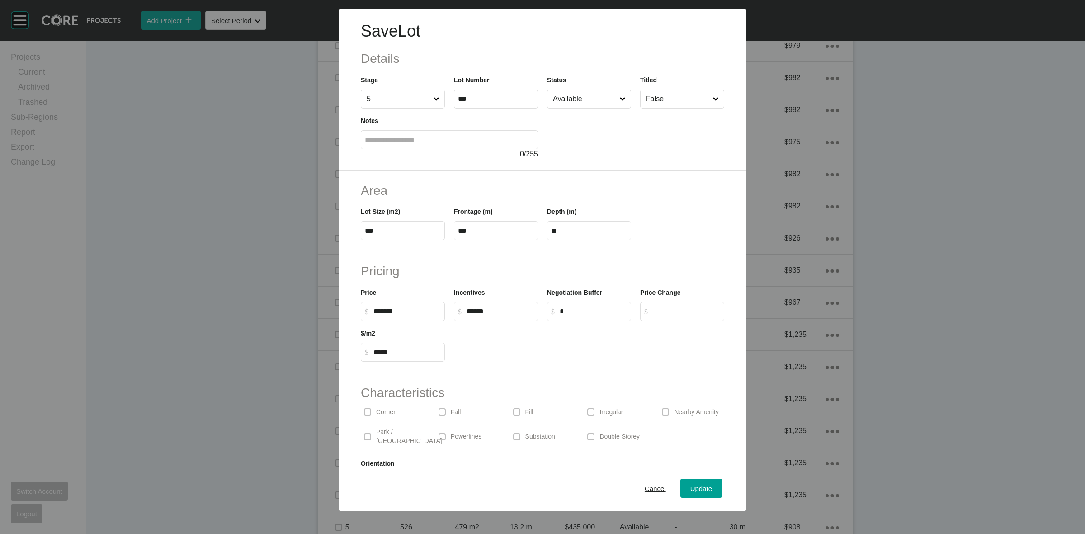
click at [598, 99] on input "Available" at bounding box center [584, 99] width 67 height 18
click at [695, 483] on div "Update" at bounding box center [701, 489] width 26 height 12
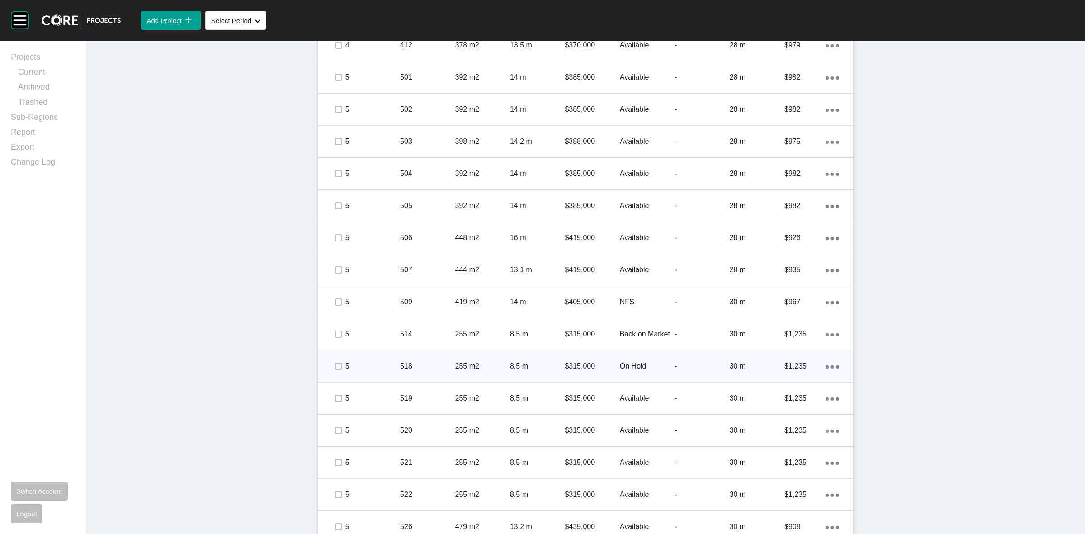
click at [429, 364] on p "518" at bounding box center [427, 366] width 55 height 10
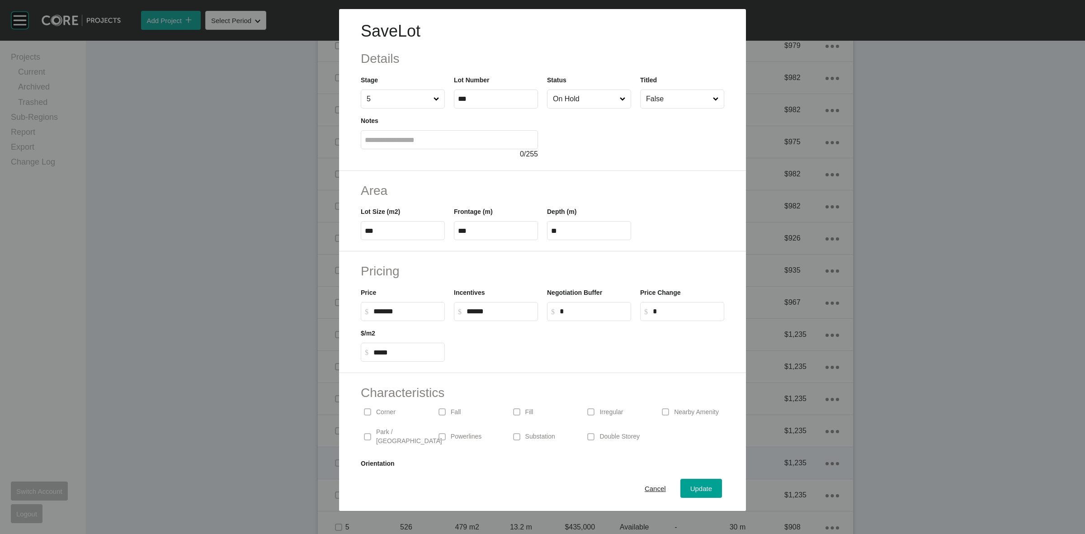
click at [649, 489] on span "Cancel" at bounding box center [655, 489] width 21 height 8
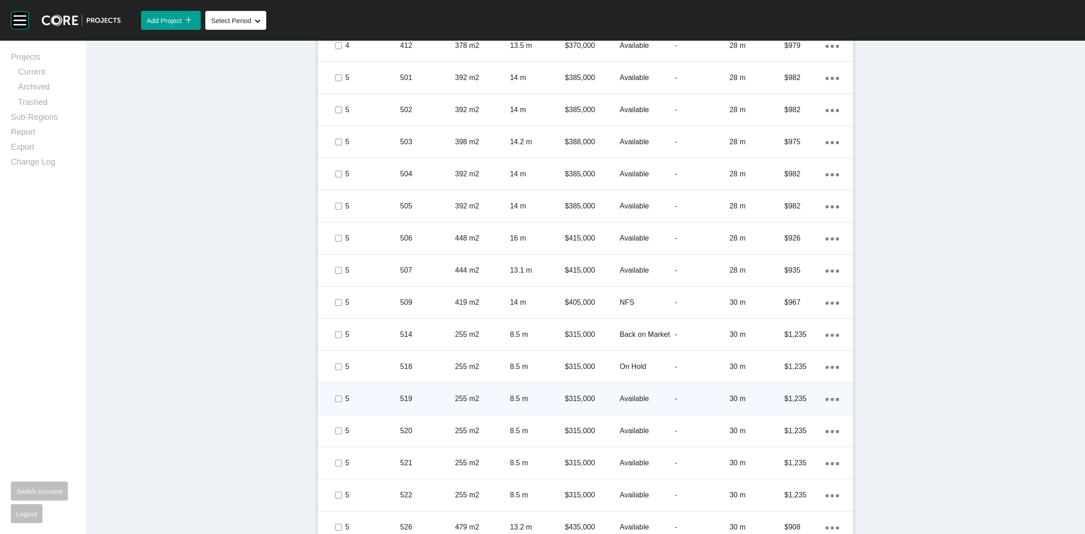
click at [480, 401] on p "255 m2" at bounding box center [482, 399] width 55 height 10
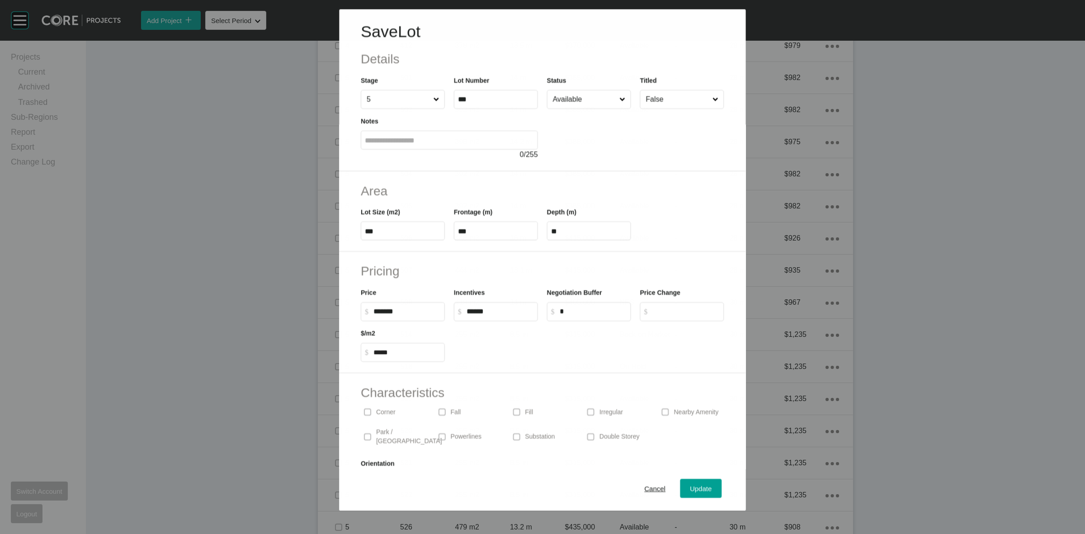
click at [583, 94] on input "Available" at bounding box center [584, 99] width 66 height 18
click at [702, 484] on div "Update" at bounding box center [701, 489] width 26 height 12
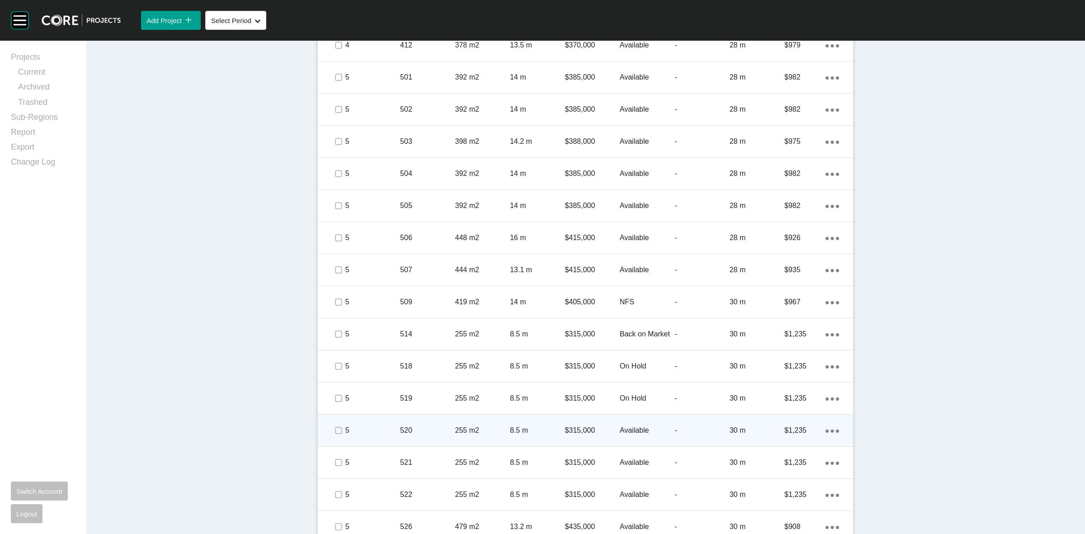
click at [424, 420] on div "520" at bounding box center [427, 430] width 55 height 28
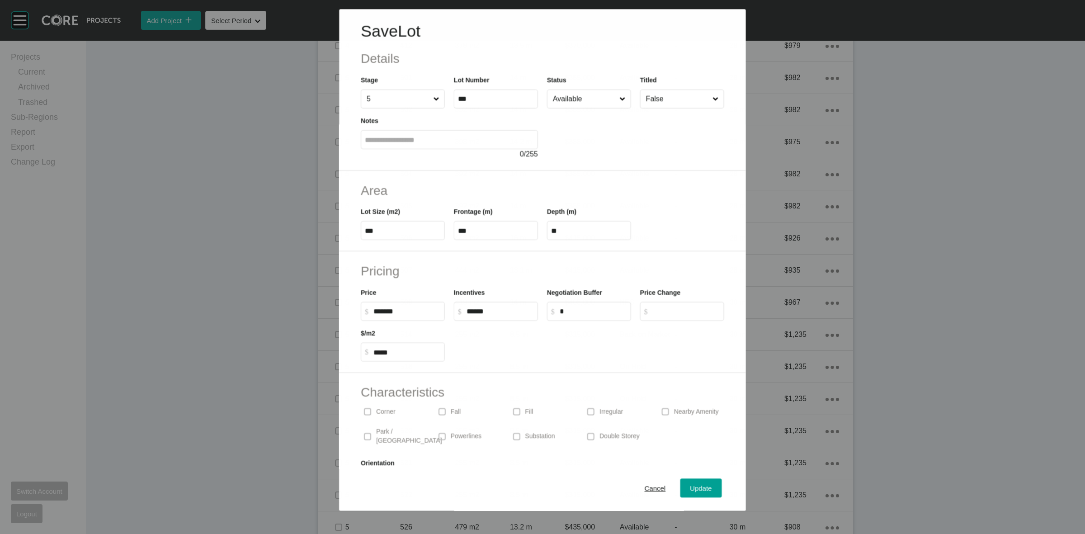
click at [563, 107] on input "Available" at bounding box center [584, 99] width 66 height 18
click at [582, 102] on input "Sold" at bounding box center [584, 99] width 67 height 18
click at [697, 485] on span "Update" at bounding box center [702, 489] width 22 height 8
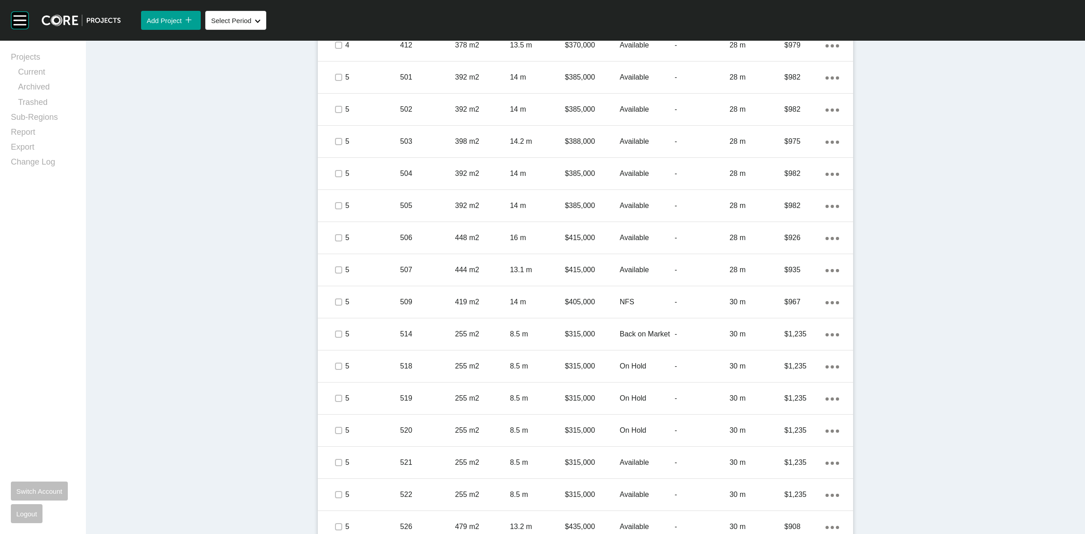
click at [428, 460] on p "521" at bounding box center [427, 463] width 55 height 10
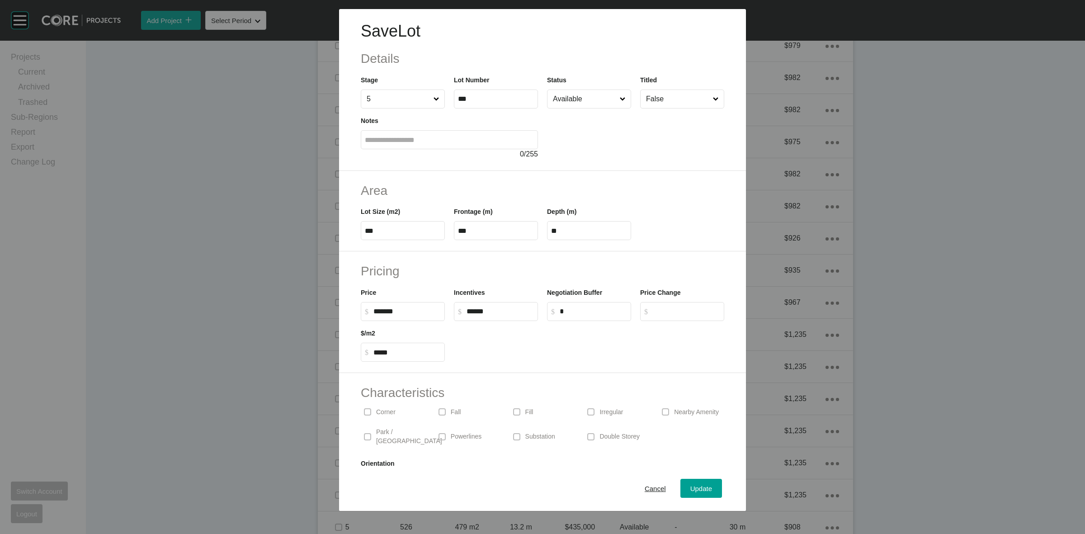
click at [577, 98] on input "Available" at bounding box center [584, 99] width 67 height 18
click at [698, 482] on button "Update" at bounding box center [702, 488] width 42 height 19
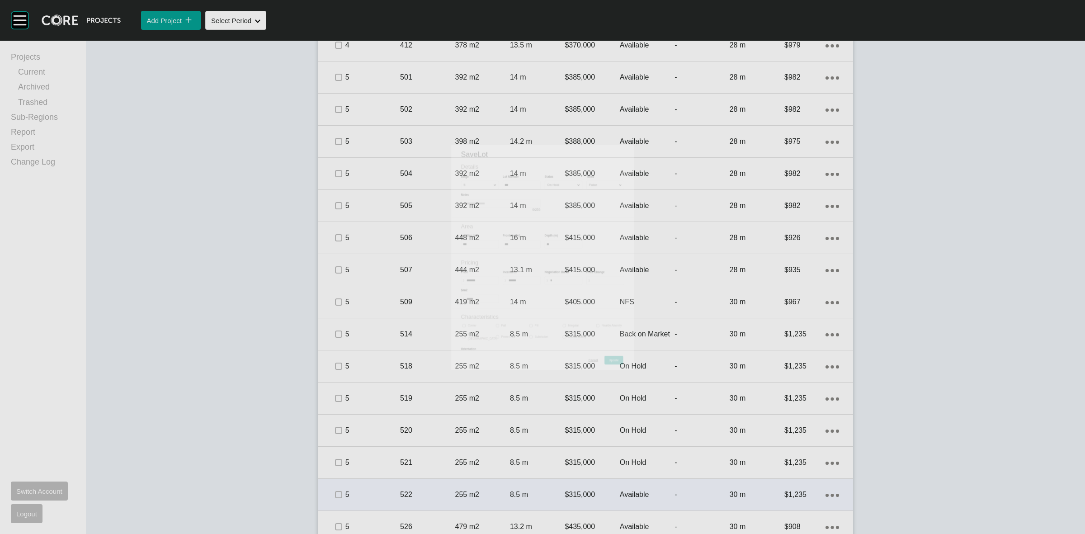
click at [467, 485] on div "255 m2" at bounding box center [482, 495] width 55 height 28
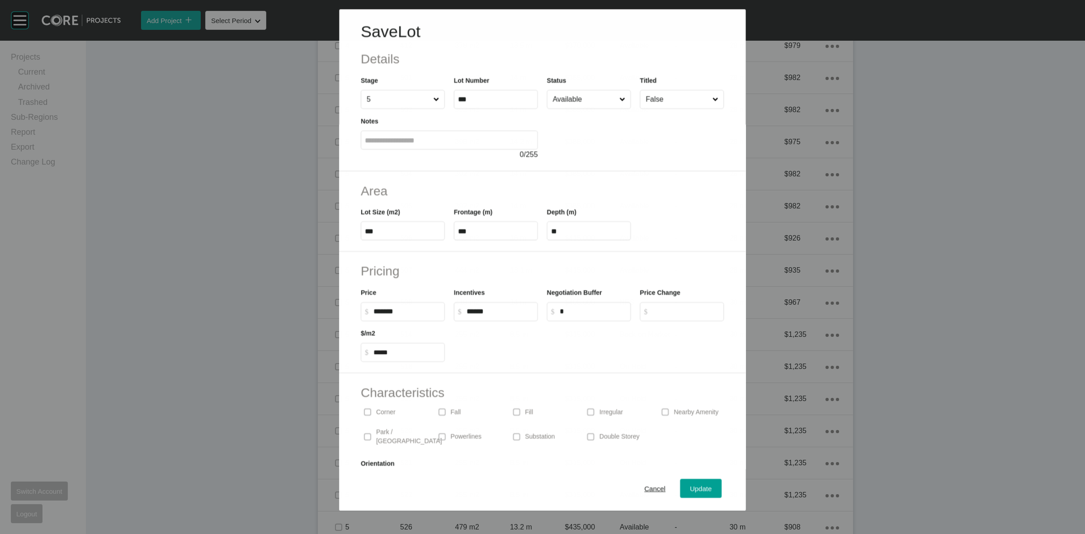
click at [581, 104] on input "Available" at bounding box center [584, 99] width 66 height 18
click at [691, 486] on span "Update" at bounding box center [702, 489] width 22 height 8
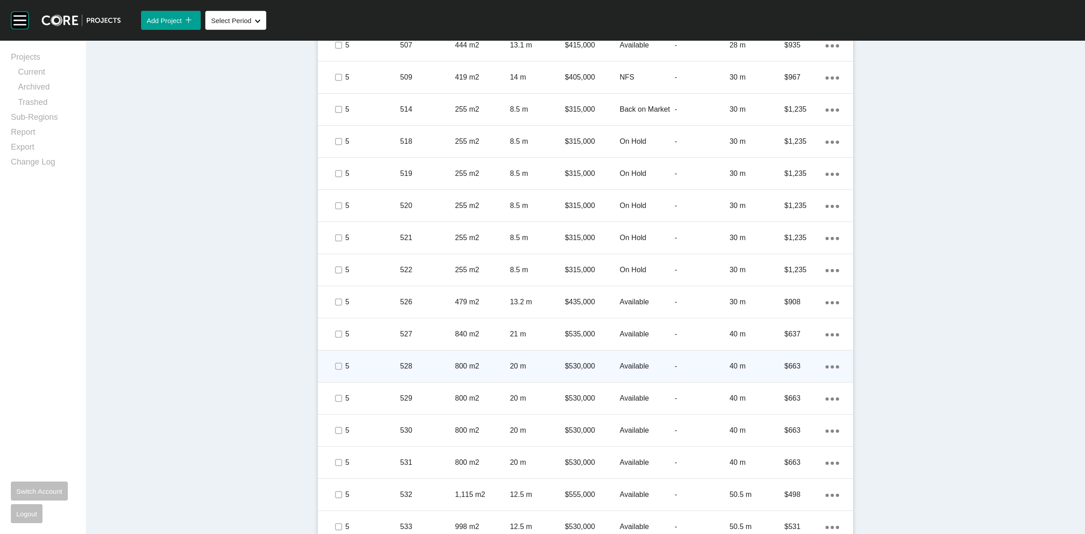
scroll to position [1413, 0]
click at [419, 359] on div "528" at bounding box center [427, 365] width 55 height 28
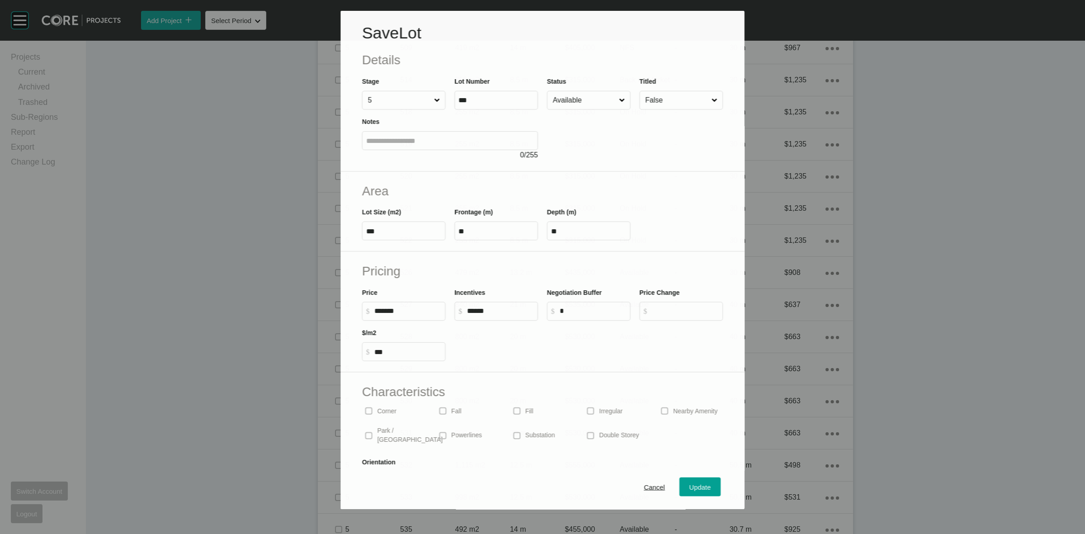
scroll to position [1385, 0]
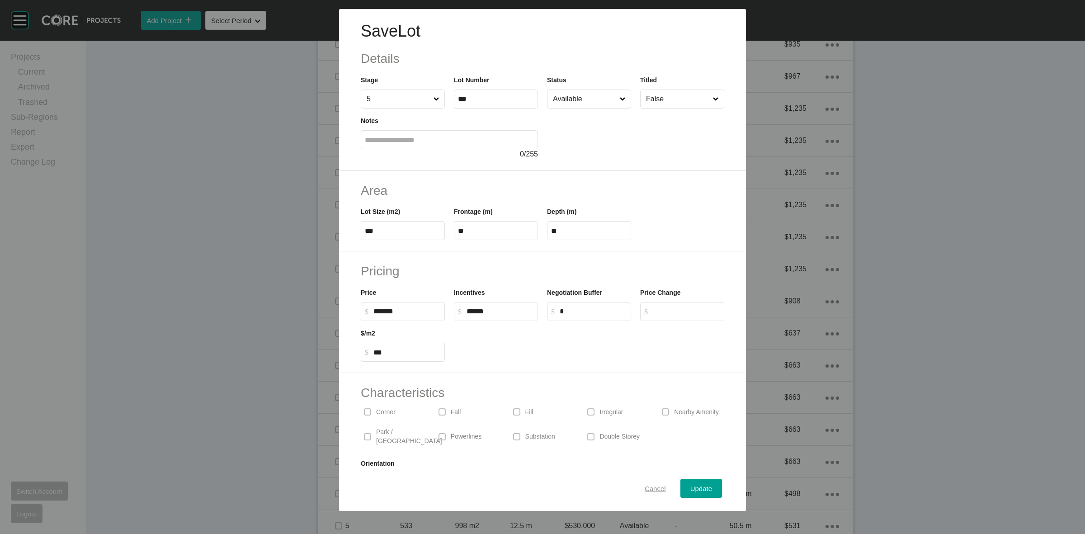
click at [650, 489] on span "Cancel" at bounding box center [655, 489] width 21 height 8
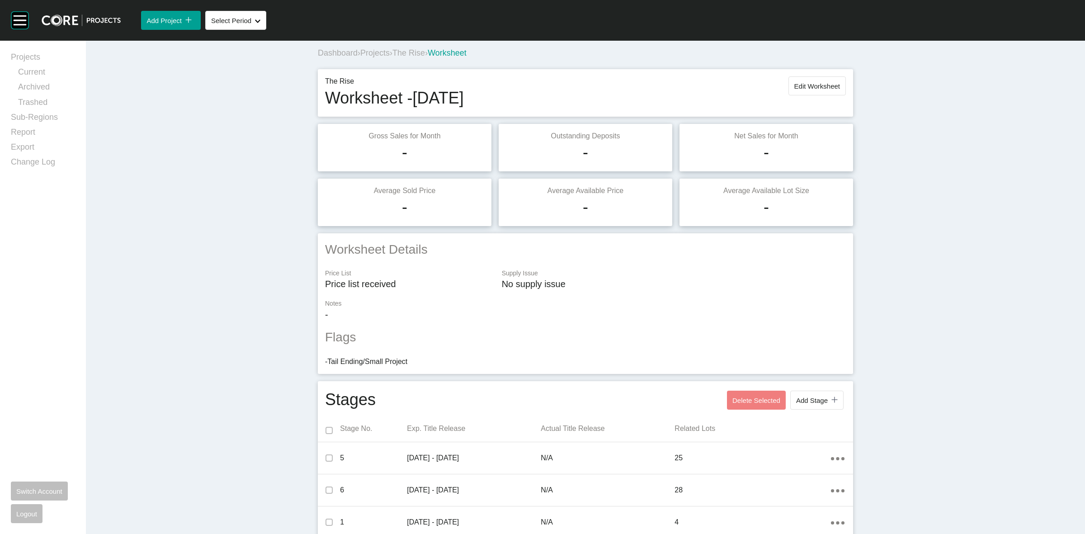
scroll to position [0, 0]
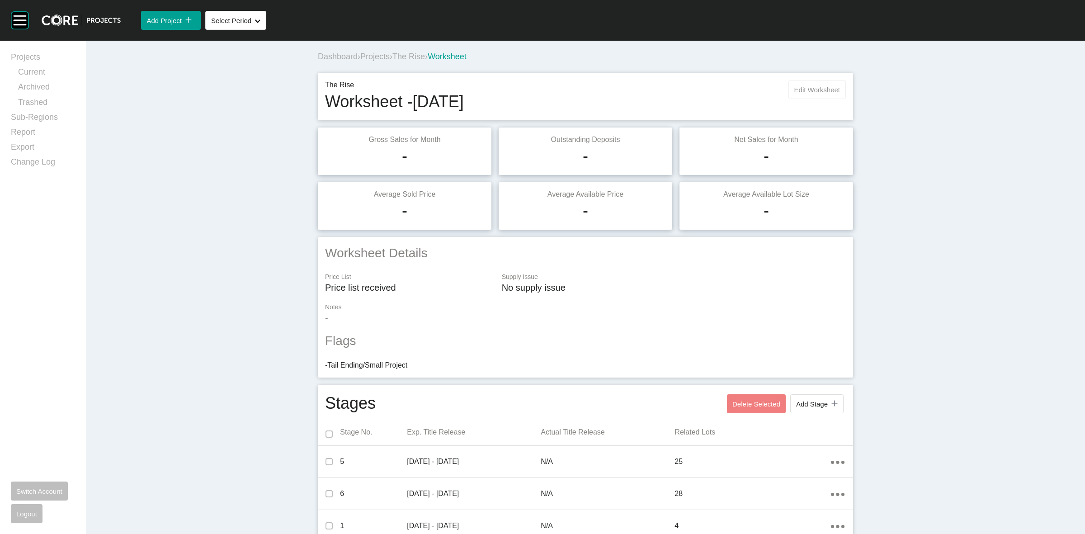
click at [824, 89] on span "Edit Worksheet" at bounding box center [818, 90] width 46 height 8
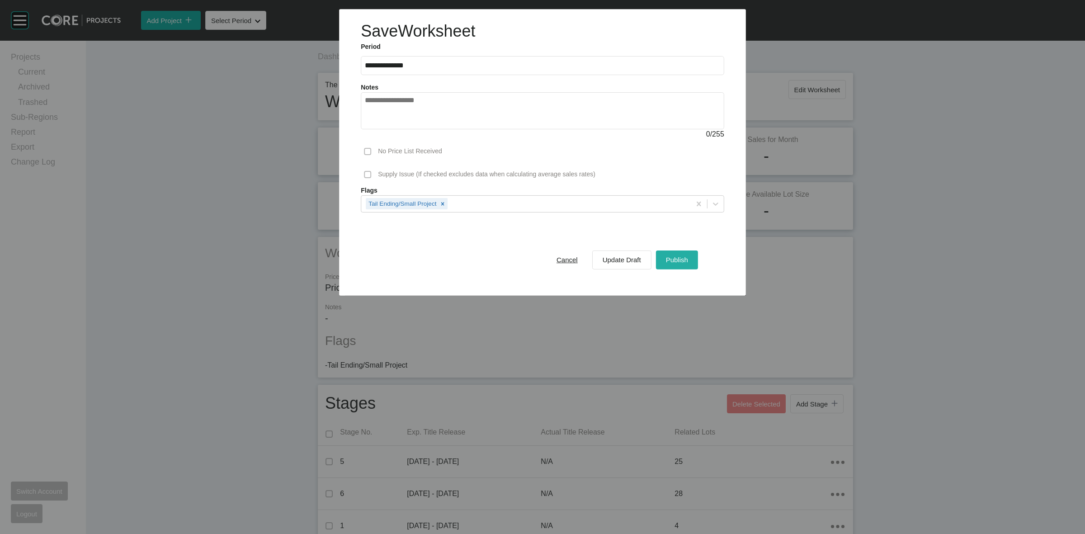
click at [688, 256] on span "Publish" at bounding box center [677, 260] width 22 height 8
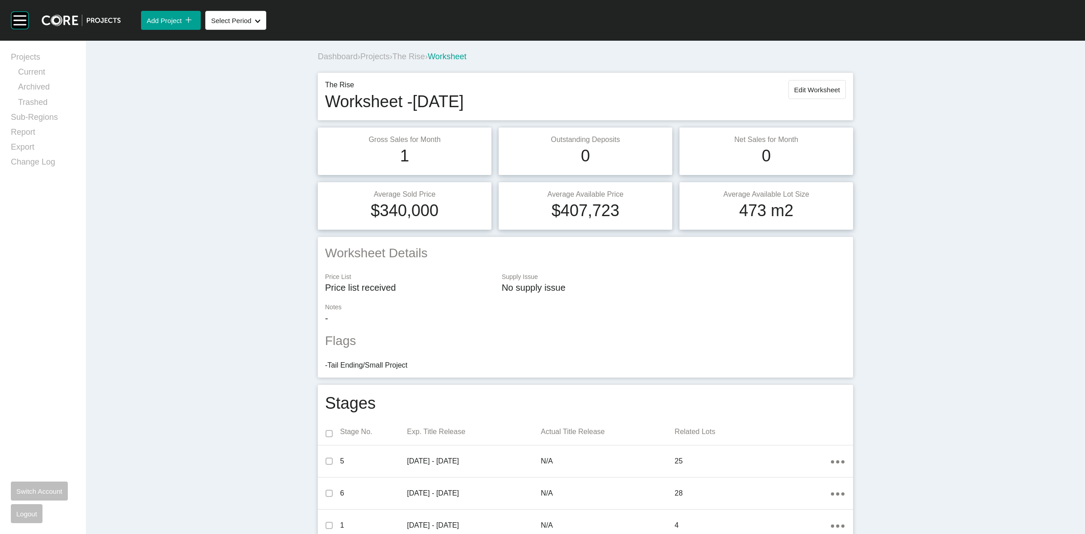
click at [425, 54] on span "The Rise" at bounding box center [409, 56] width 33 height 9
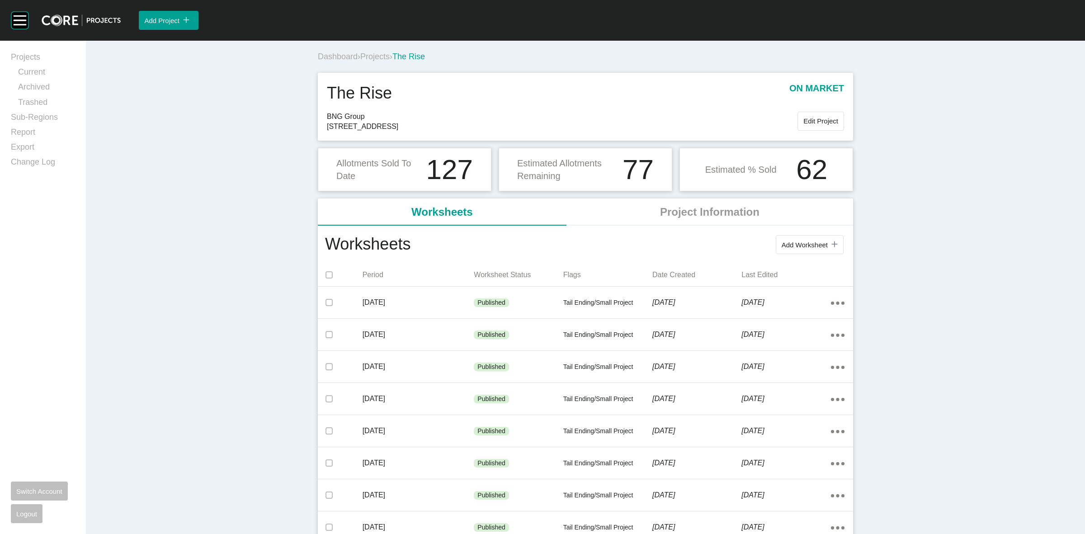
click at [370, 57] on span "Projects" at bounding box center [374, 56] width 29 height 9
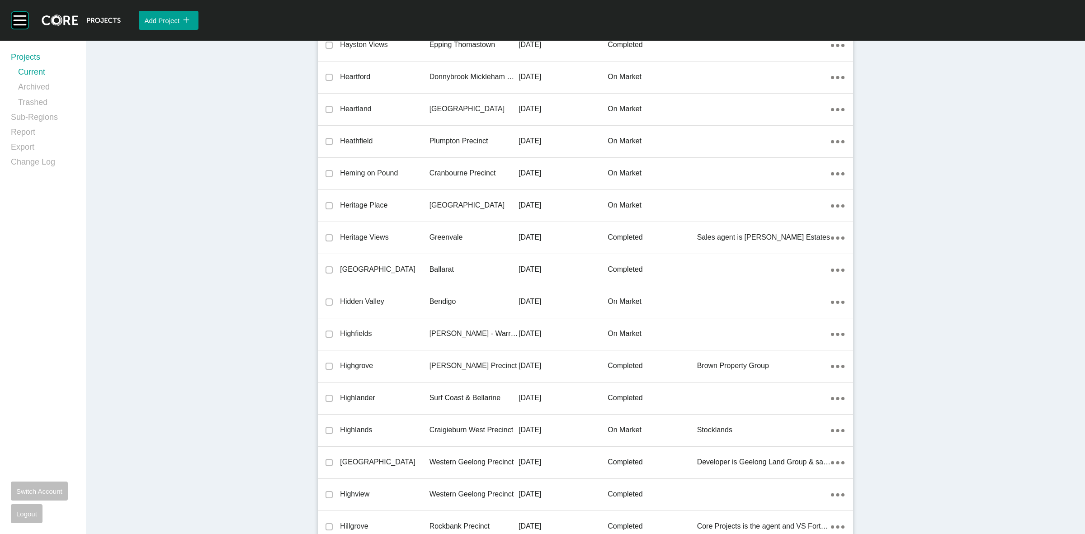
scroll to position [20171, 0]
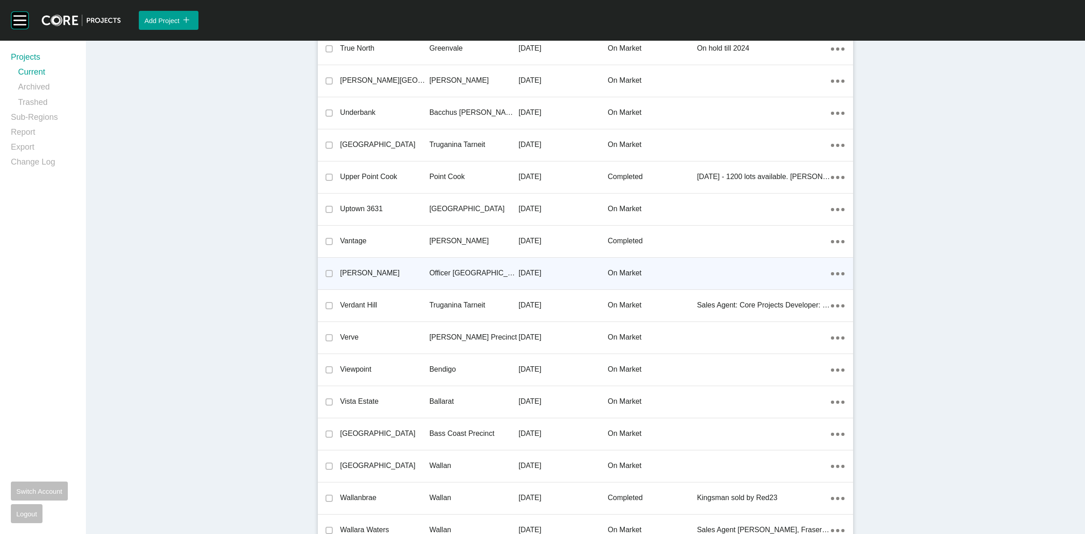
click at [435, 268] on p "Officer [GEOGRAPHIC_DATA]" at bounding box center [474, 273] width 89 height 10
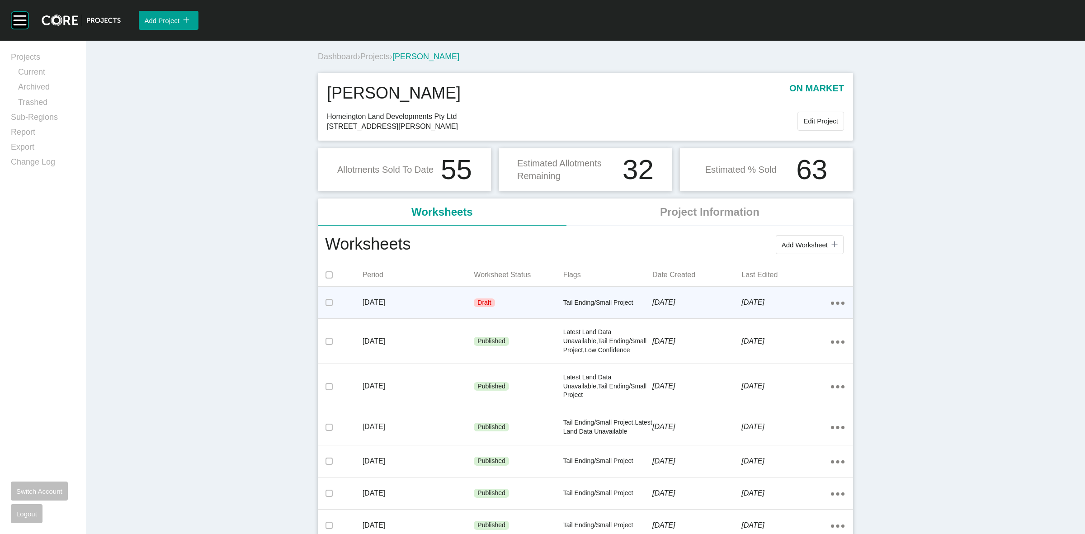
click at [460, 307] on p "[DATE]" at bounding box center [419, 303] width 112 height 10
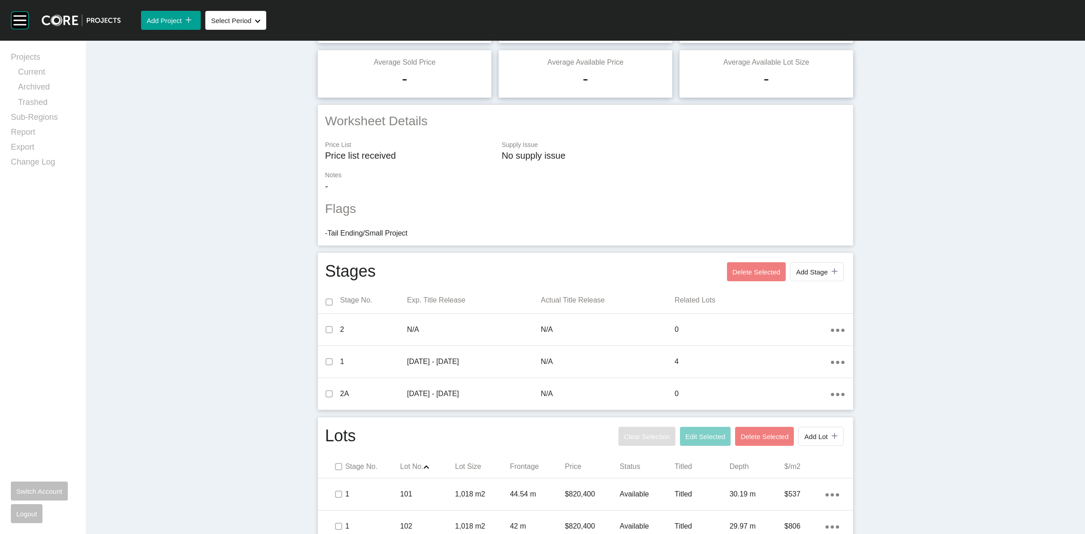
scroll to position [208, 0]
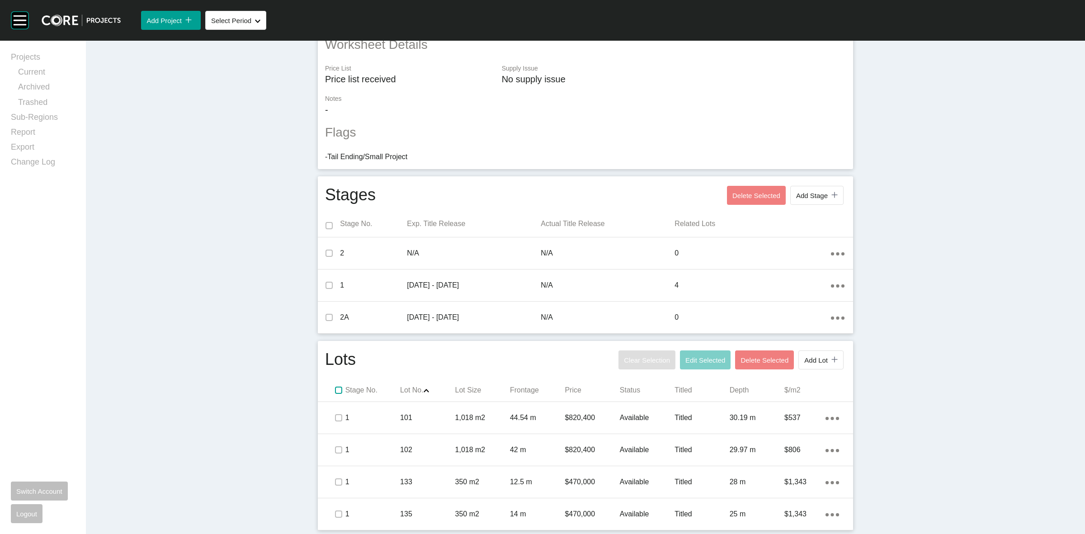
drag, startPoint x: 333, startPoint y: 389, endPoint x: 393, endPoint y: 378, distance: 60.2
click at [335, 389] on label at bounding box center [338, 390] width 7 height 7
click at [703, 358] on span "Edit Selected" at bounding box center [706, 360] width 40 height 8
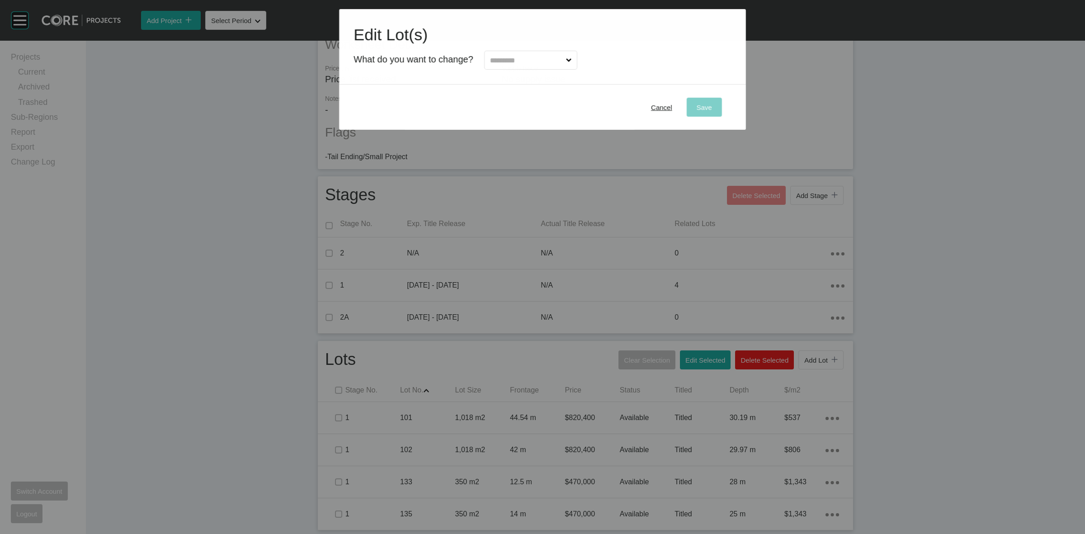
click at [525, 63] on input "text" at bounding box center [526, 60] width 76 height 18
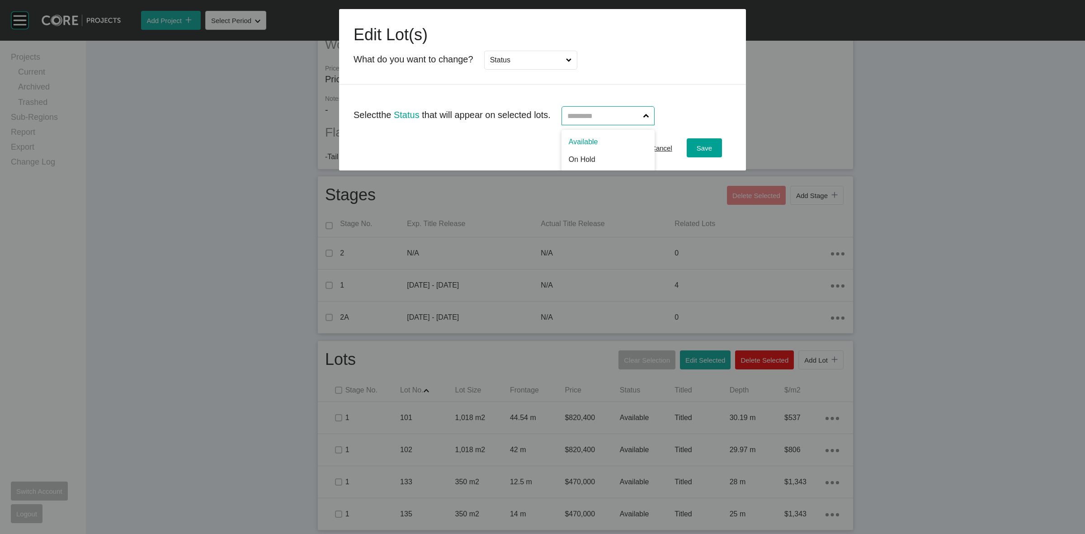
click at [602, 115] on input "text" at bounding box center [604, 116] width 76 height 18
click at [708, 144] on span "Save" at bounding box center [704, 148] width 15 height 8
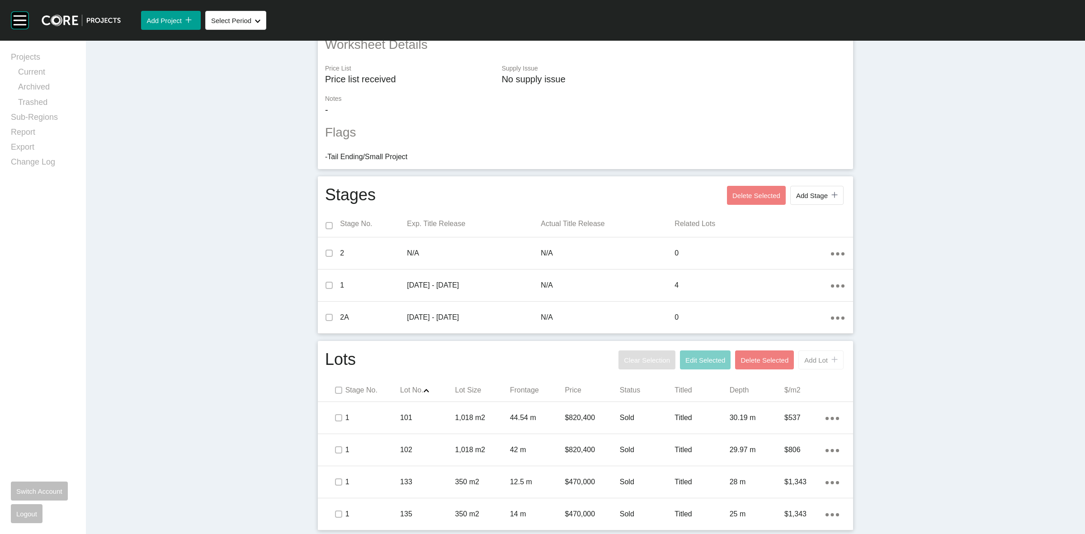
click at [815, 360] on span "Add Lot" at bounding box center [816, 360] width 24 height 8
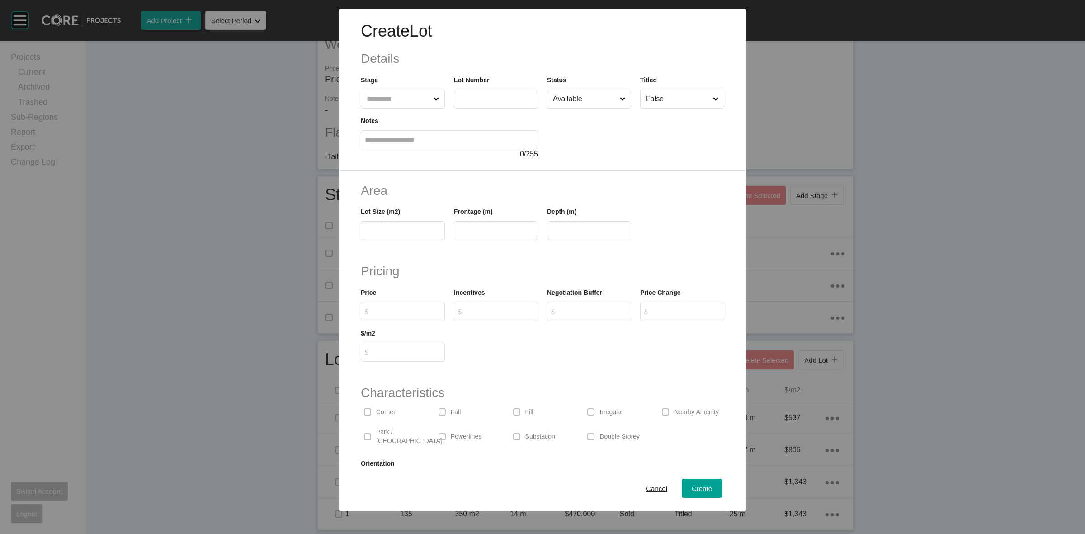
click at [393, 100] on input "text" at bounding box center [398, 99] width 67 height 18
type input "*"
type input "***"
click at [581, 99] on input "Available" at bounding box center [584, 99] width 67 height 18
click at [405, 313] on input "$ Created with Sketch. $" at bounding box center [407, 312] width 67 height 8
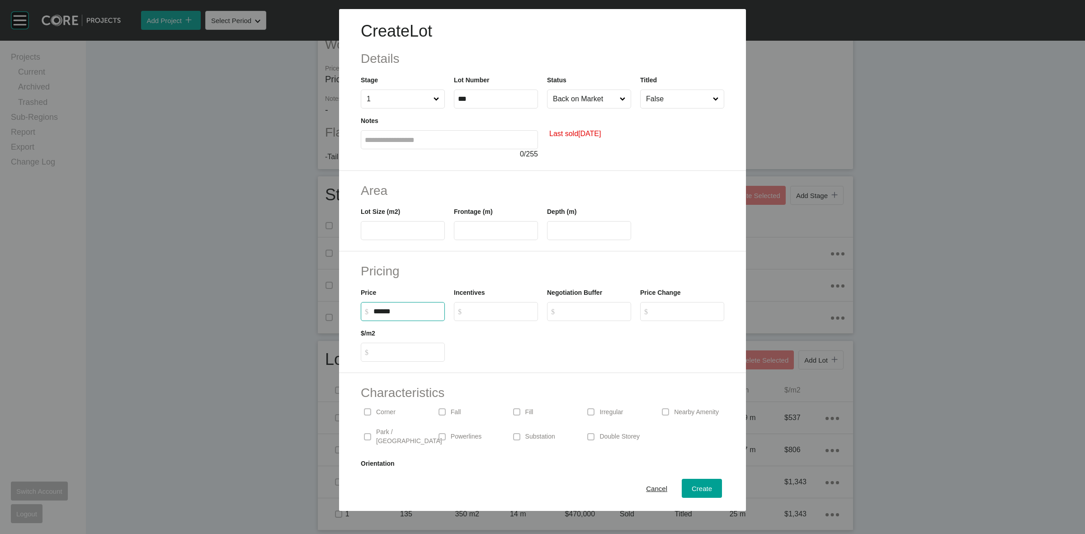
type input "*******"
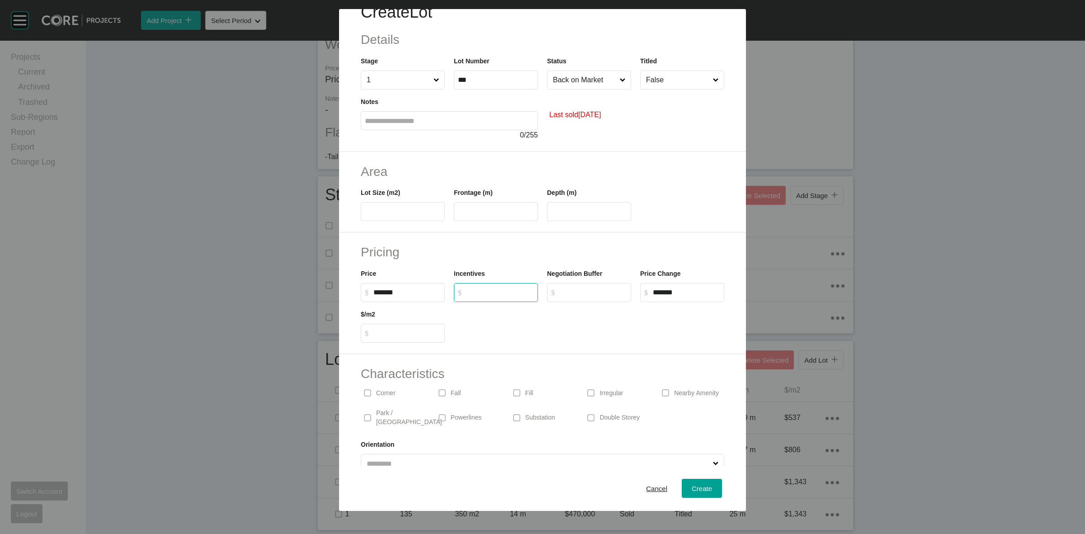
scroll to position [30, 0]
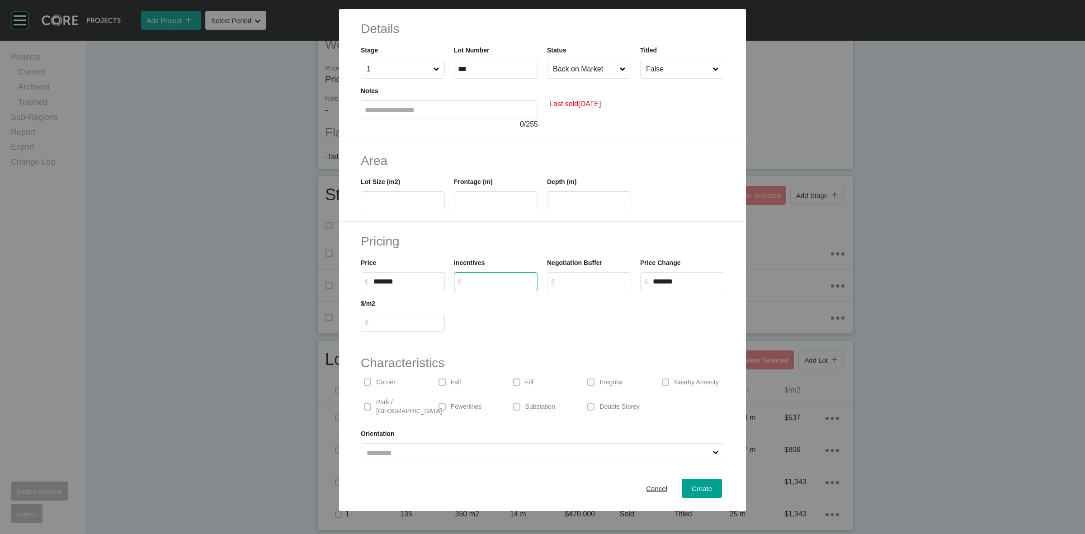
type input "*"
click at [381, 383] on p "Corner" at bounding box center [385, 382] width 19 height 9
click at [412, 200] on input "text" at bounding box center [403, 201] width 76 height 8
type input "***"
type input "*****"
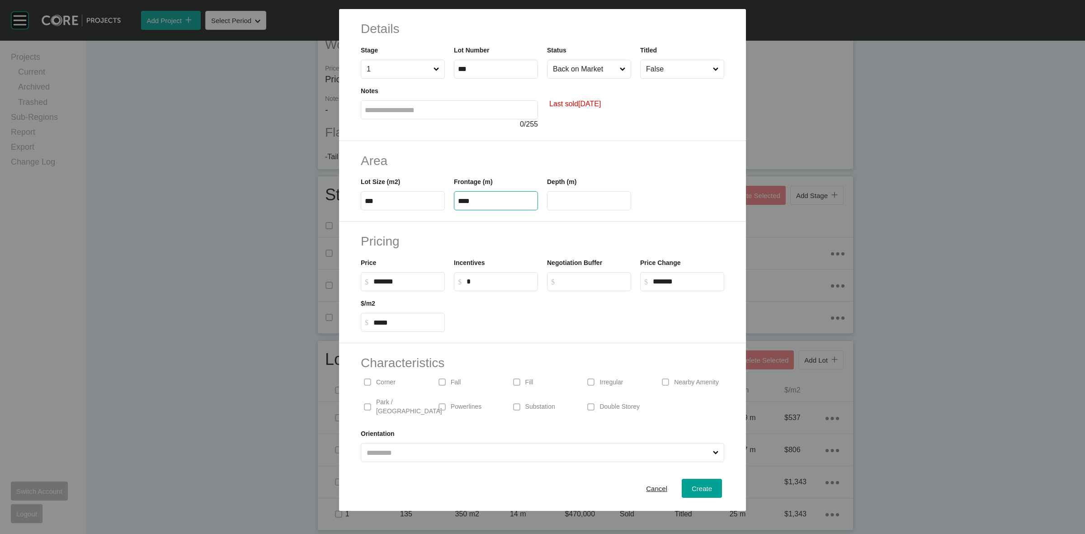
type input "****"
click at [700, 487] on span "Create" at bounding box center [702, 489] width 20 height 8
type input "*"
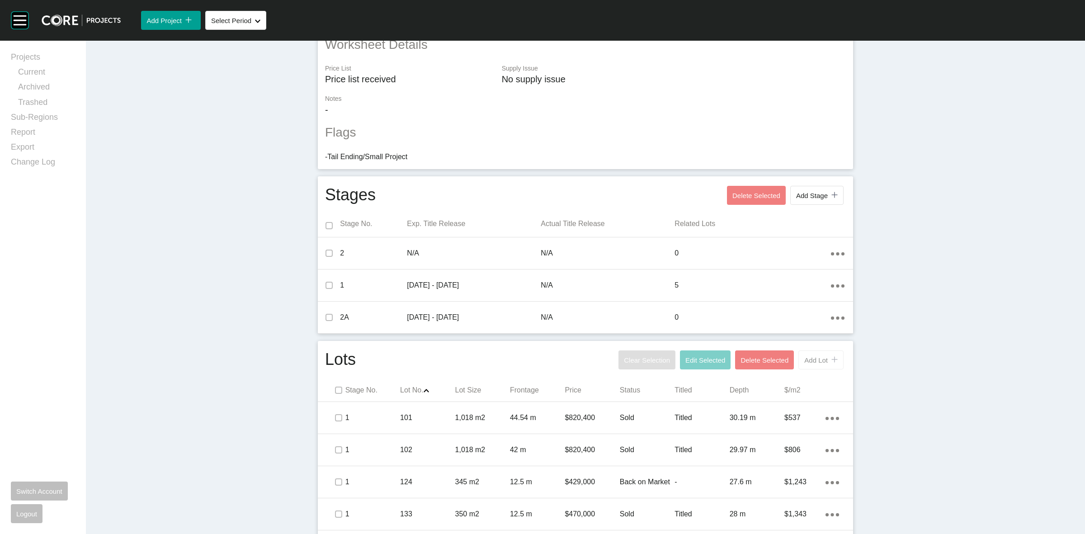
click at [809, 357] on span "Add Lot" at bounding box center [816, 360] width 24 height 8
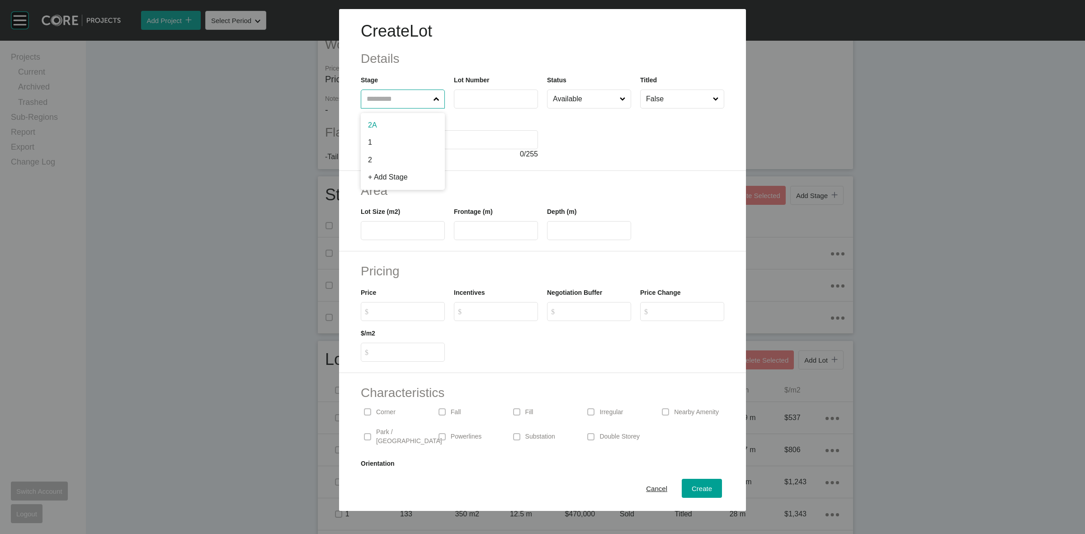
click at [374, 92] on input "text" at bounding box center [398, 99] width 67 height 18
type input "*"
type input "***"
click at [382, 234] on input "text" at bounding box center [403, 231] width 76 height 8
type input "***"
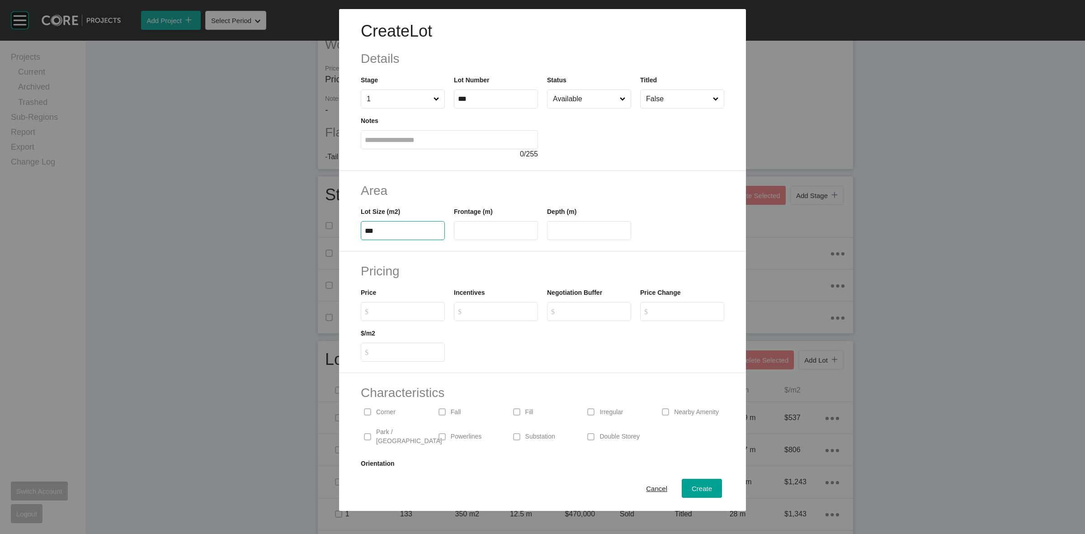
click at [413, 315] on input "$ Created with Sketch. $" at bounding box center [407, 312] width 67 height 8
type input "*******"
type input "*****"
type input "*"
click at [692, 488] on span "Create" at bounding box center [702, 489] width 20 height 8
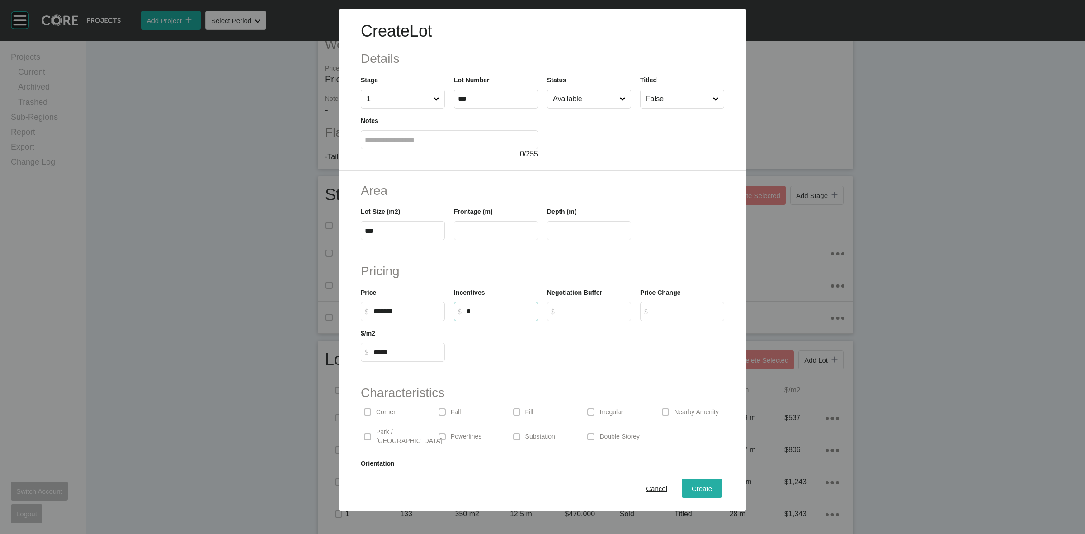
type input "*"
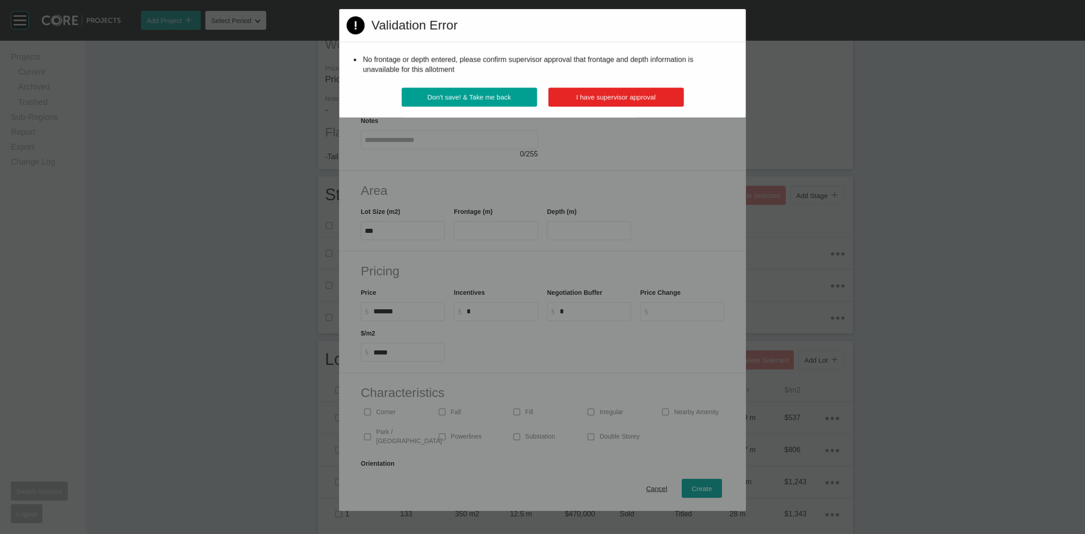
click at [574, 102] on button "I have supervisor approval" at bounding box center [616, 97] width 136 height 19
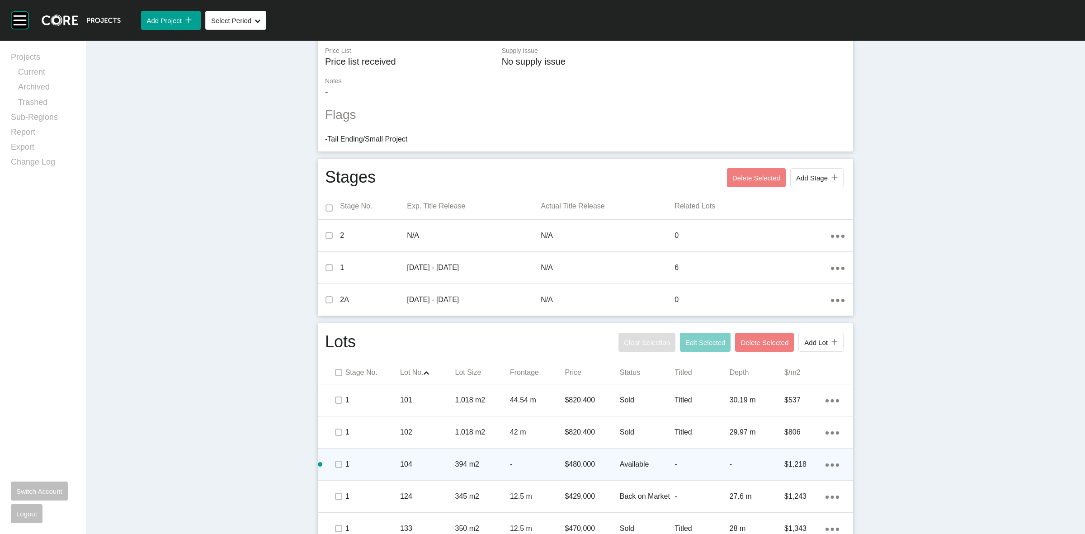
scroll to position [273, 0]
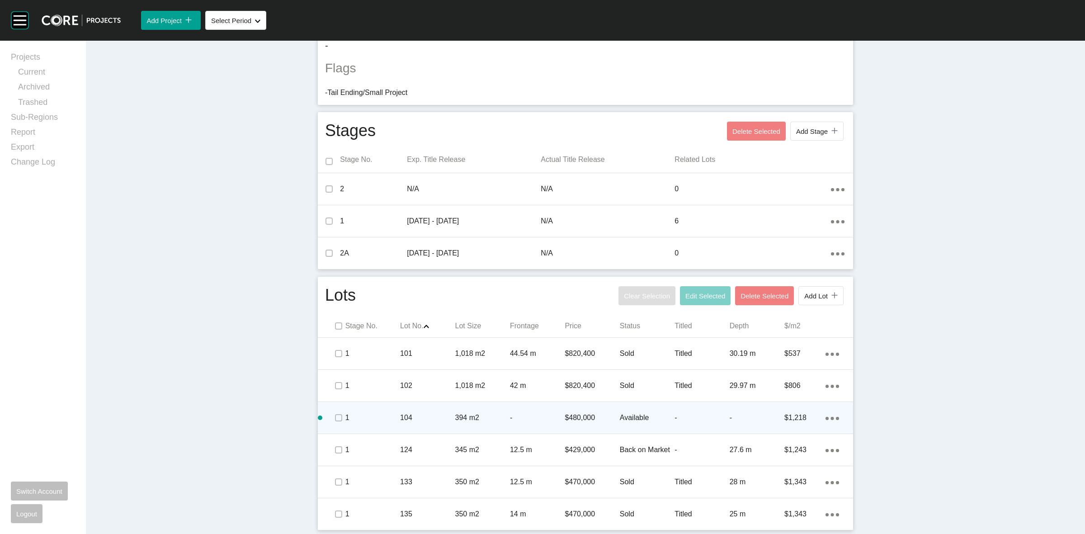
click at [500, 411] on div "394 m2" at bounding box center [482, 418] width 55 height 28
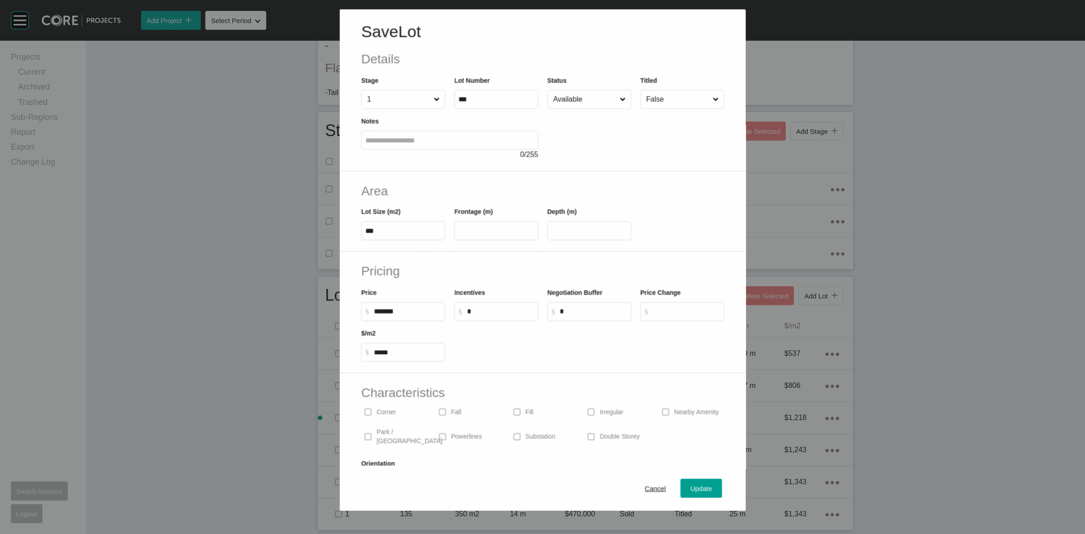
click at [671, 104] on input "False" at bounding box center [677, 99] width 66 height 18
drag, startPoint x: 661, startPoint y: 134, endPoint x: 663, endPoint y: 138, distance: 4.7
click at [667, 105] on input "False" at bounding box center [677, 99] width 67 height 18
click at [691, 490] on span "Update" at bounding box center [702, 489] width 22 height 8
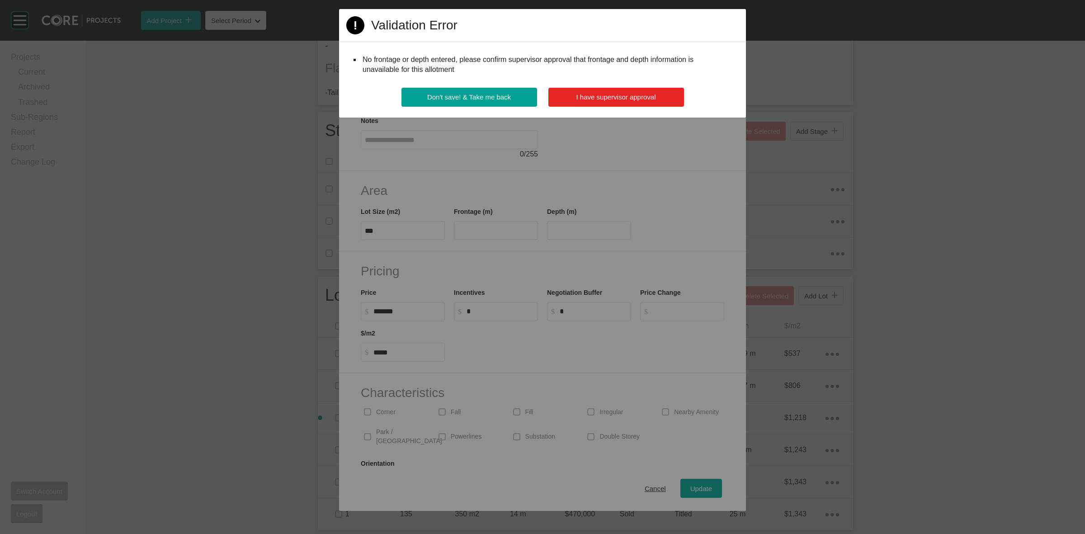
click at [601, 106] on div "Don't save! & Take me back I have supervisor approval" at bounding box center [542, 103] width 407 height 30
click at [601, 94] on span "I have supervisor approval" at bounding box center [617, 97] width 80 height 8
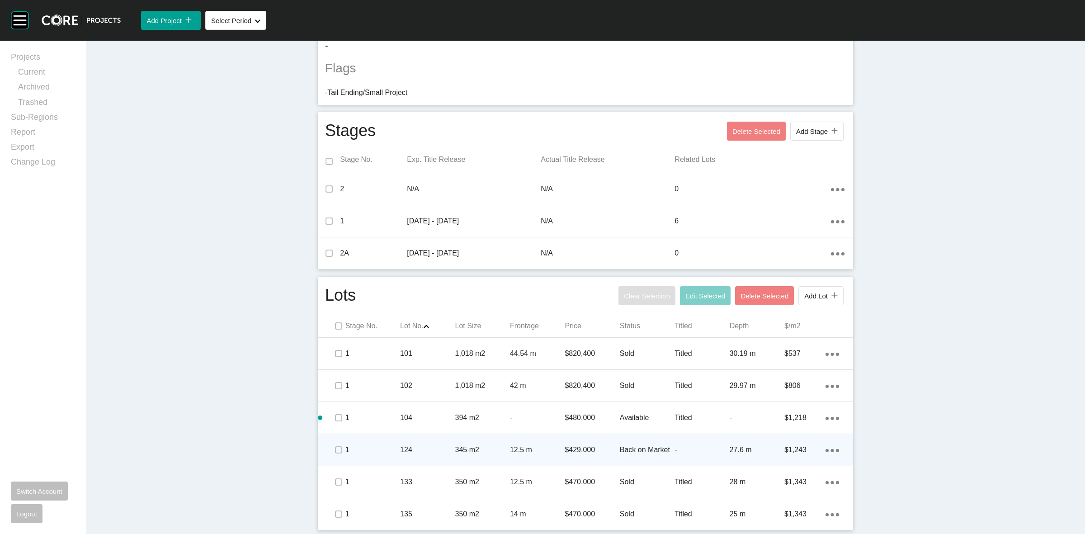
click at [603, 451] on p "$429,000" at bounding box center [592, 450] width 55 height 10
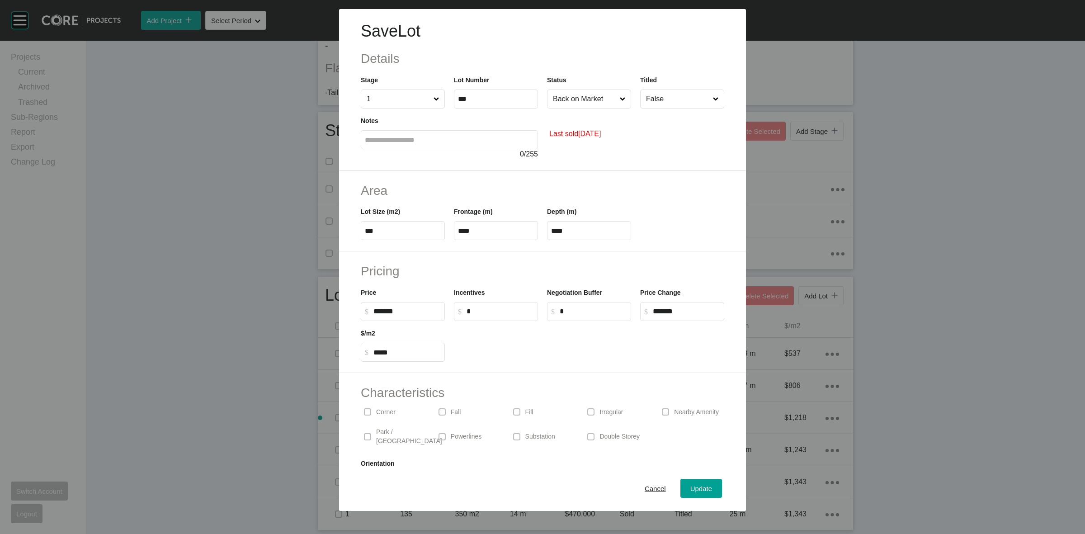
click at [659, 101] on input "False" at bounding box center [677, 99] width 67 height 18
click at [700, 487] on span "Update" at bounding box center [702, 489] width 22 height 8
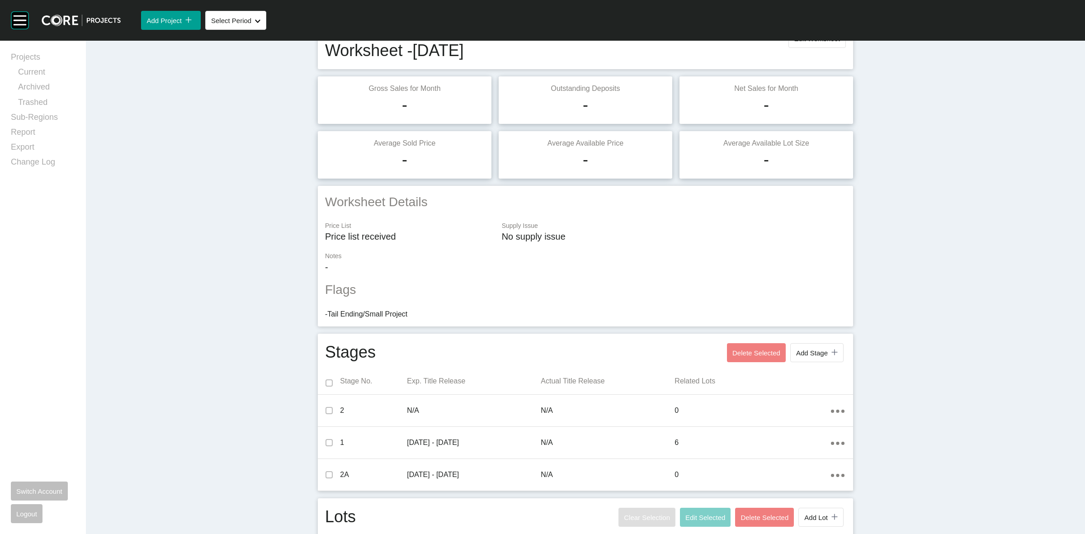
scroll to position [0, 0]
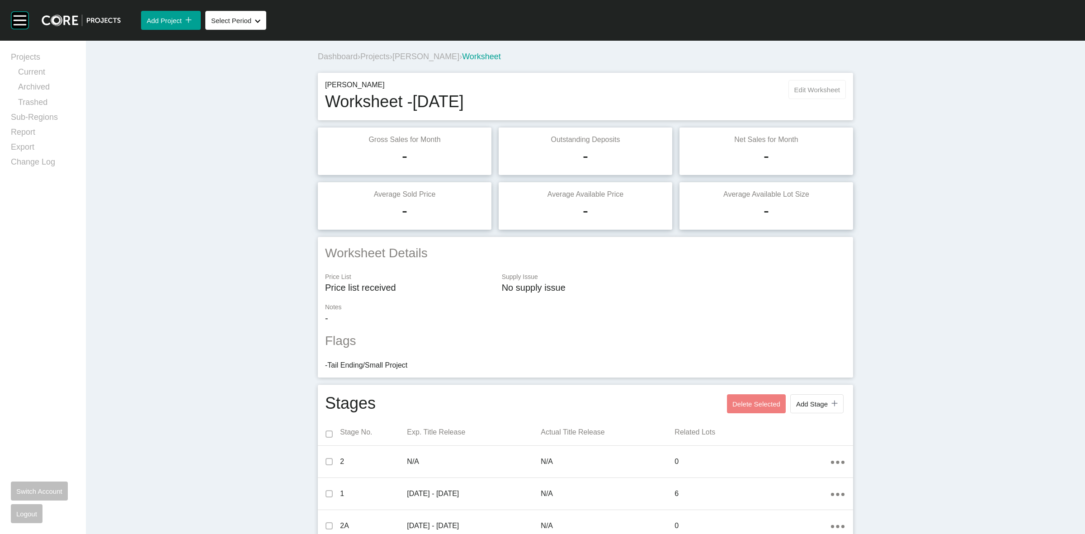
click at [801, 84] on button "Edit Worksheet" at bounding box center [817, 89] width 57 height 19
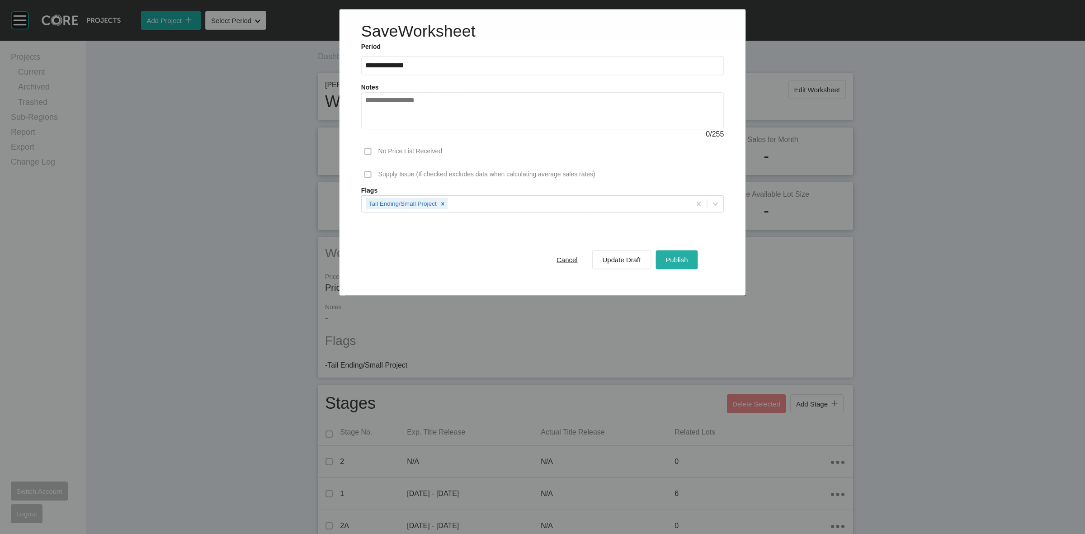
click at [672, 261] on span "Publish" at bounding box center [677, 260] width 22 height 8
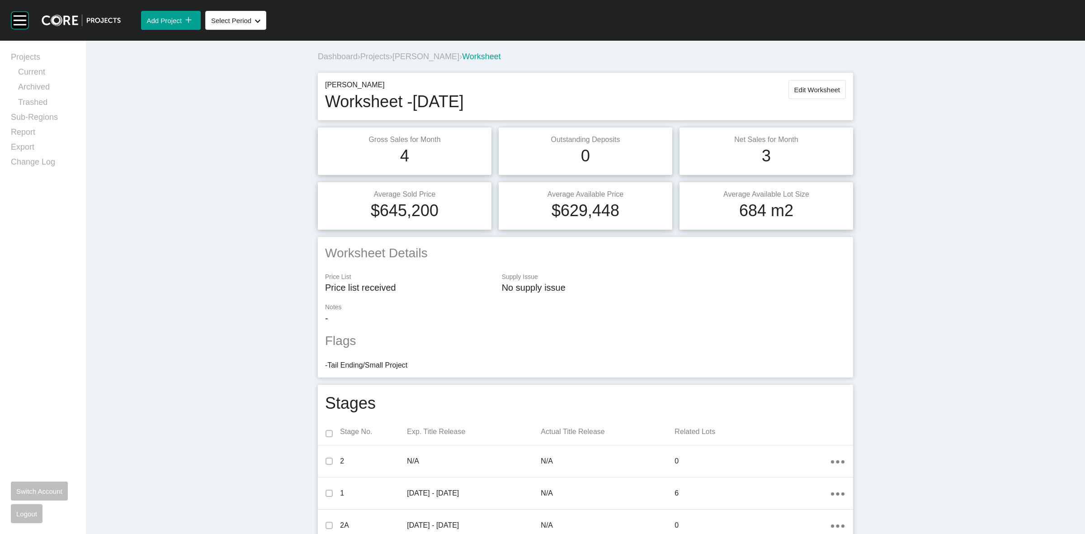
click at [421, 57] on span "[PERSON_NAME]" at bounding box center [426, 56] width 67 height 9
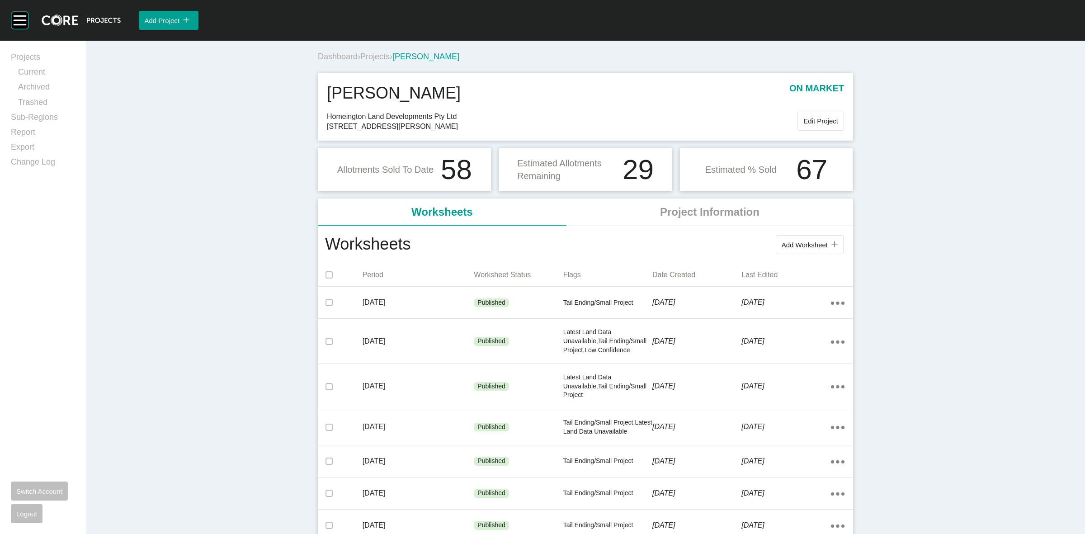
click at [385, 55] on span "Projects" at bounding box center [374, 56] width 29 height 9
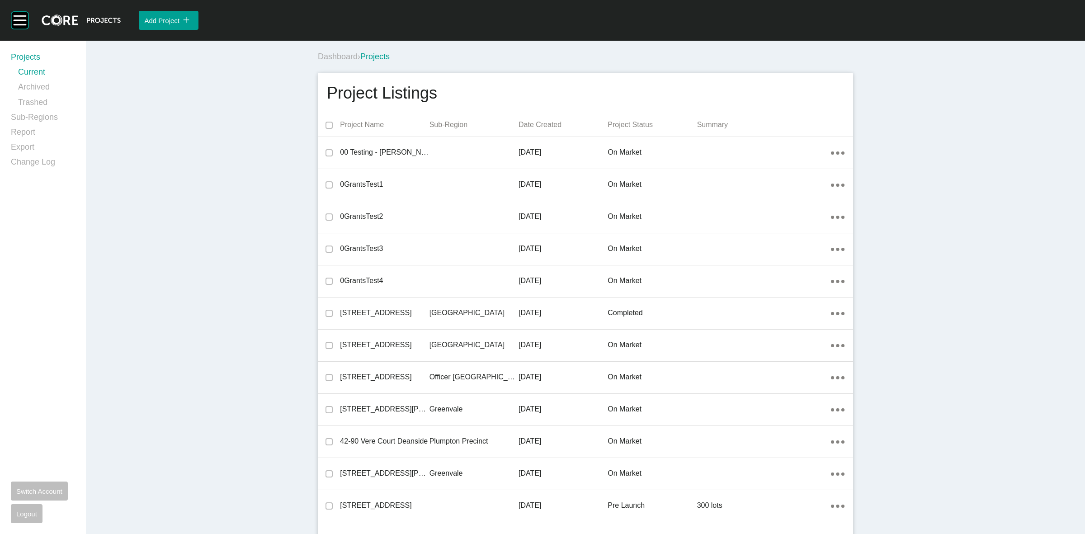
scroll to position [2581, 0]
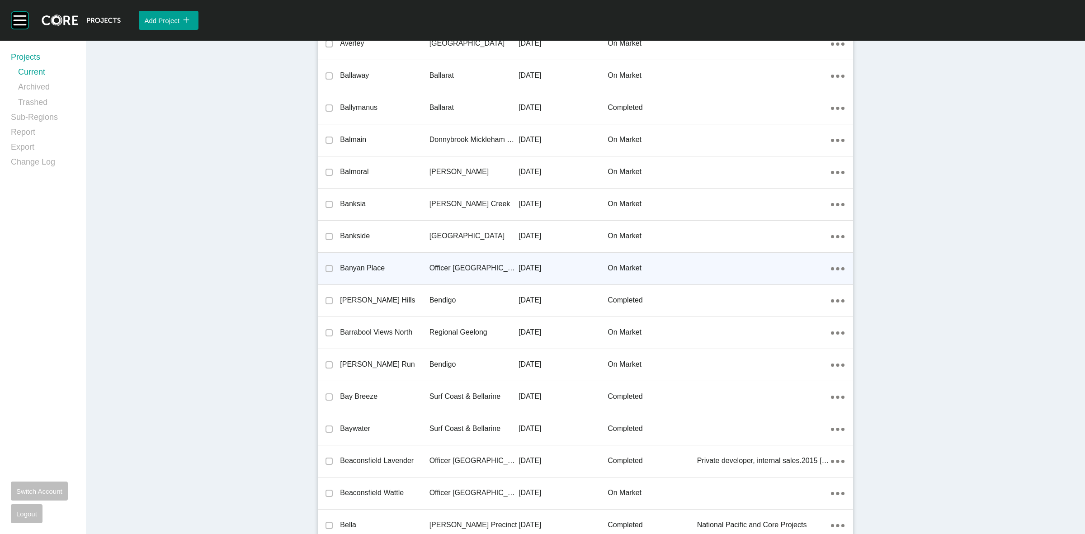
click at [464, 267] on p "Officer [GEOGRAPHIC_DATA]" at bounding box center [474, 268] width 89 height 10
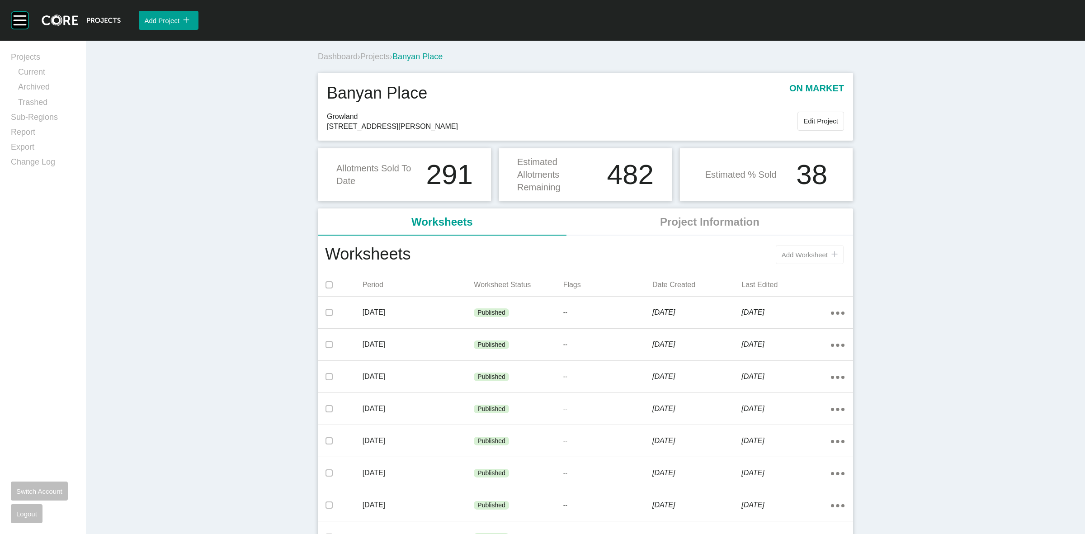
click at [792, 256] on span "Add Worksheet" at bounding box center [805, 255] width 46 height 8
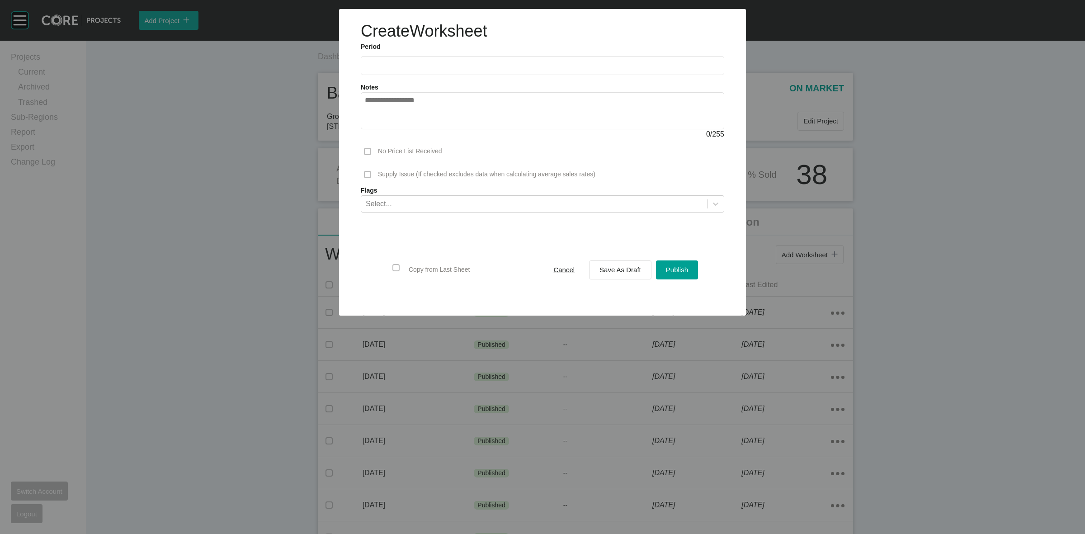
click at [402, 72] on label at bounding box center [543, 65] width 364 height 19
click at [402, 69] on input "text" at bounding box center [542, 66] width 355 height 8
click at [442, 131] on li "Sep" at bounding box center [438, 131] width 30 height 15
type input "**********"
click at [606, 265] on div "Save As Draft" at bounding box center [620, 270] width 46 height 12
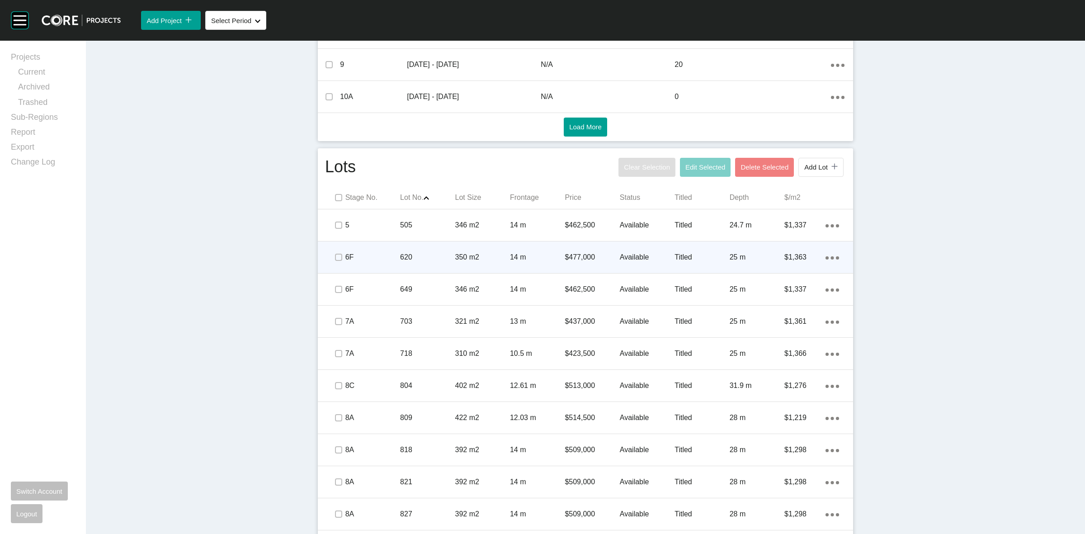
scroll to position [452, 0]
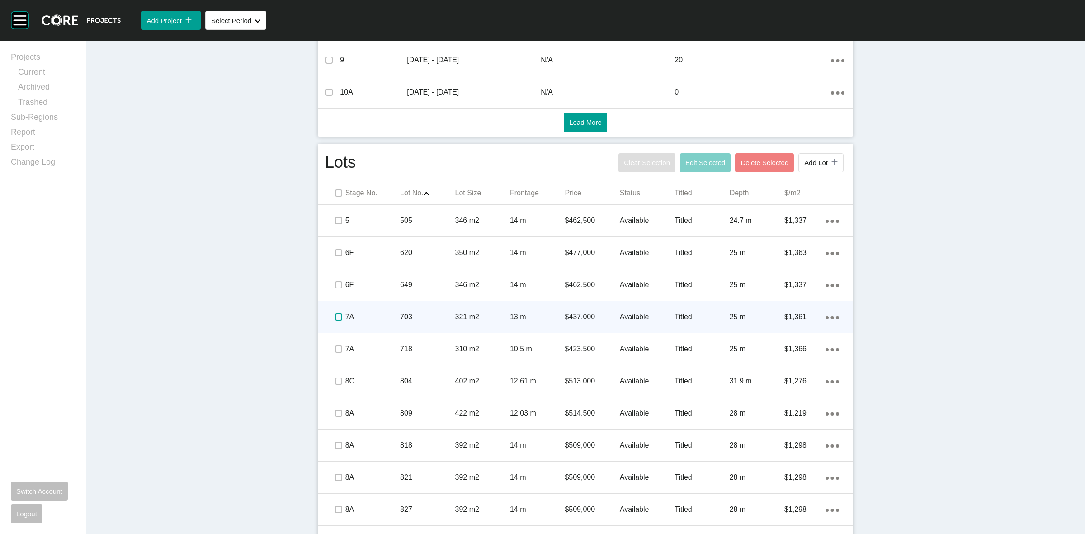
click at [335, 315] on label at bounding box center [338, 316] width 7 height 7
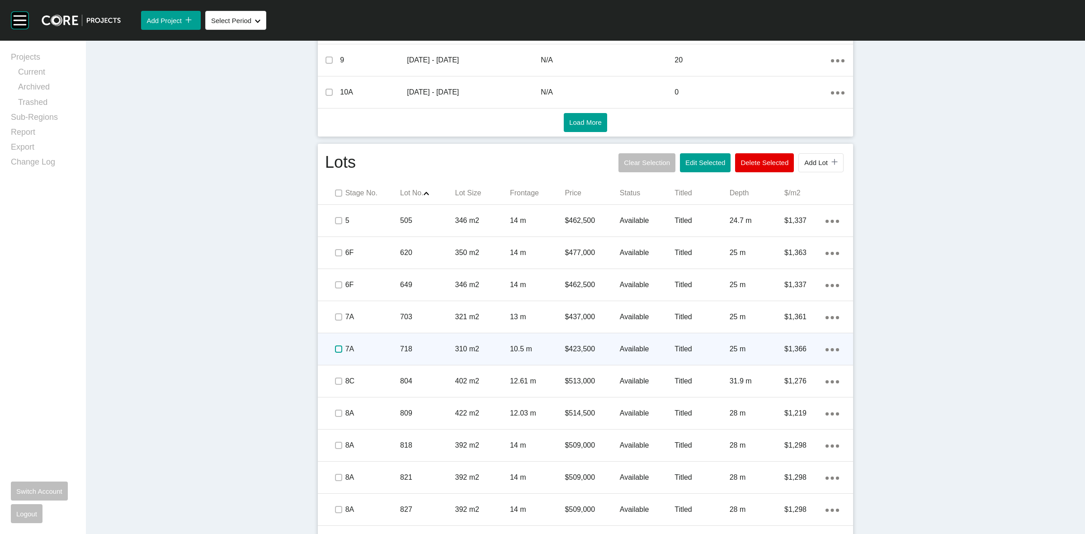
click at [337, 351] on label at bounding box center [338, 348] width 7 height 7
click at [423, 349] on p "718" at bounding box center [427, 349] width 55 height 10
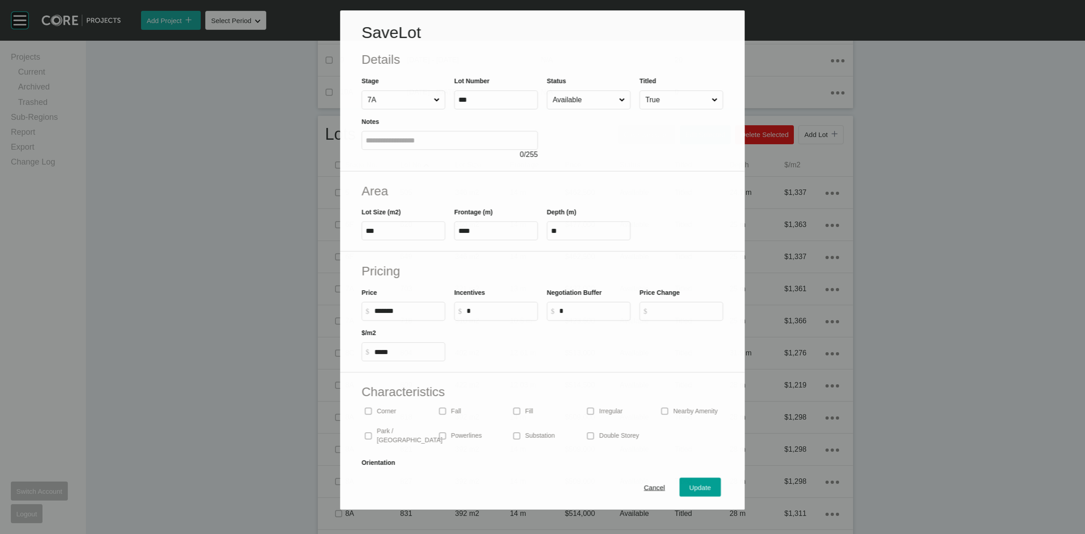
click at [582, 104] on input "Available" at bounding box center [584, 100] width 66 height 18
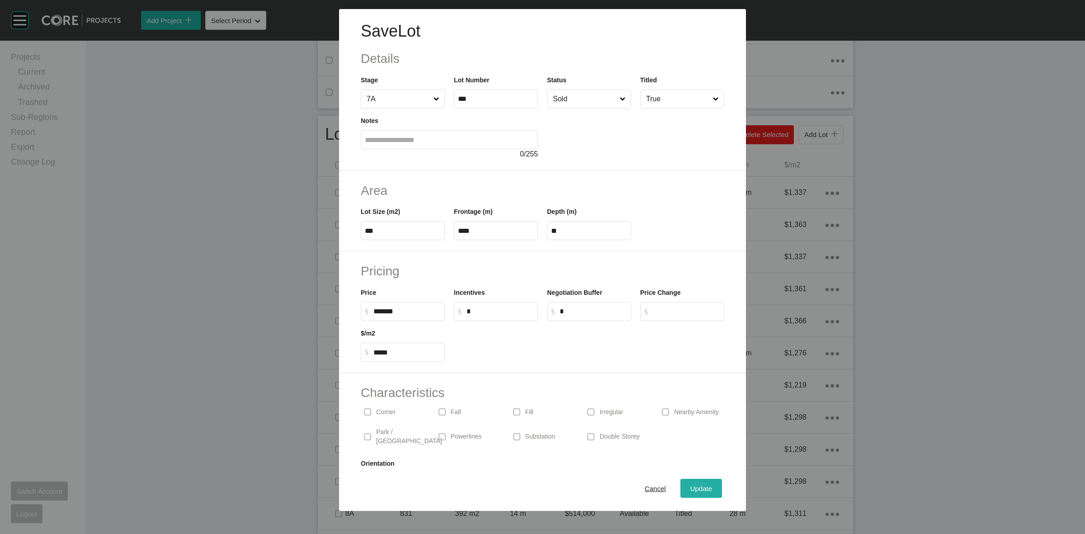
click at [691, 485] on span "Update" at bounding box center [702, 489] width 22 height 8
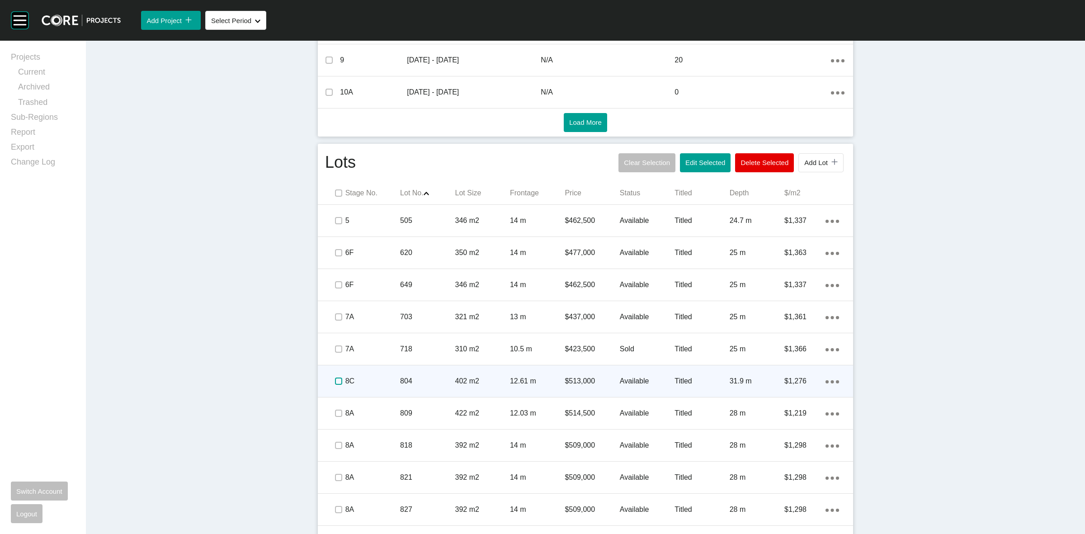
click at [335, 385] on label at bounding box center [338, 381] width 7 height 7
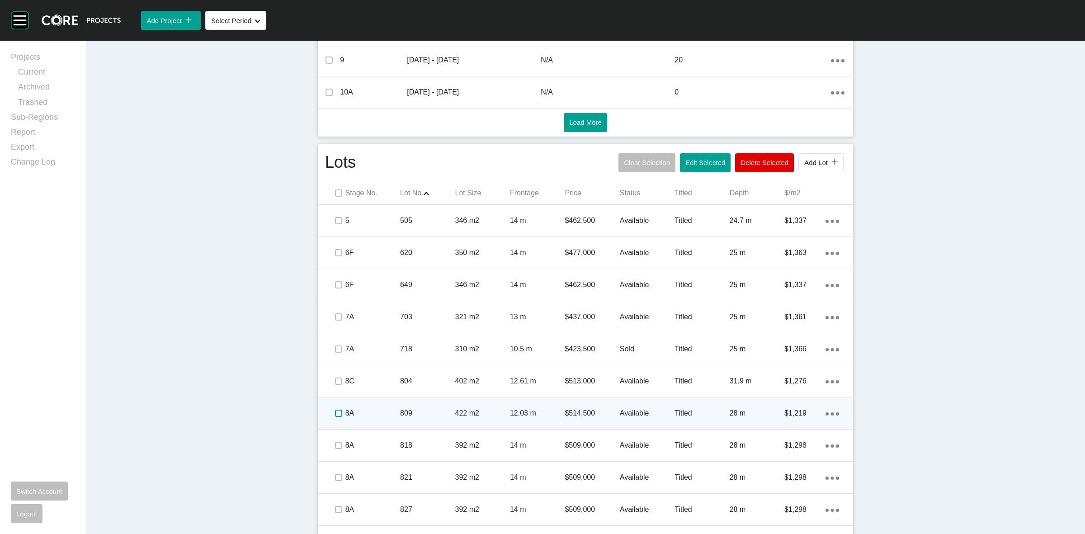
click at [335, 410] on label at bounding box center [338, 413] width 7 height 7
drag, startPoint x: 365, startPoint y: 407, endPoint x: 369, endPoint y: 402, distance: 6.1
click at [369, 402] on div "8A" at bounding box center [372, 413] width 55 height 28
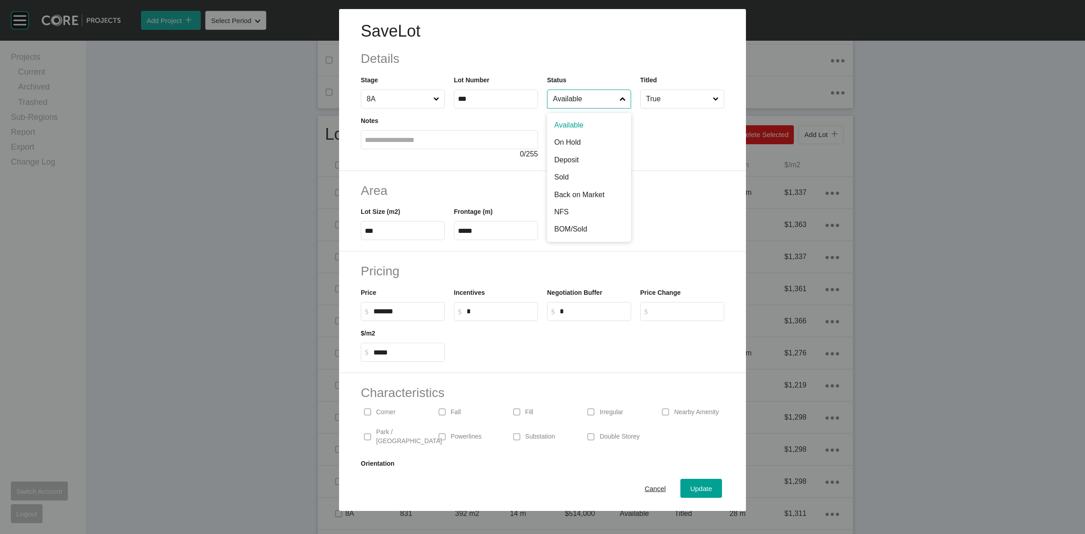
click at [573, 94] on input "Available" at bounding box center [584, 99] width 67 height 18
click at [690, 482] on button "Update" at bounding box center [702, 488] width 42 height 19
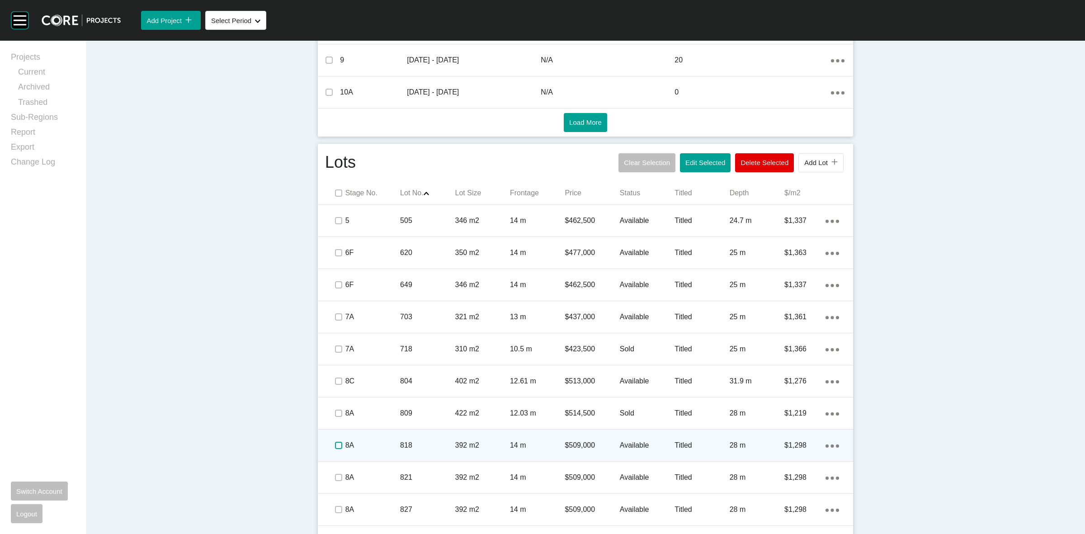
click at [336, 445] on label at bounding box center [338, 445] width 7 height 7
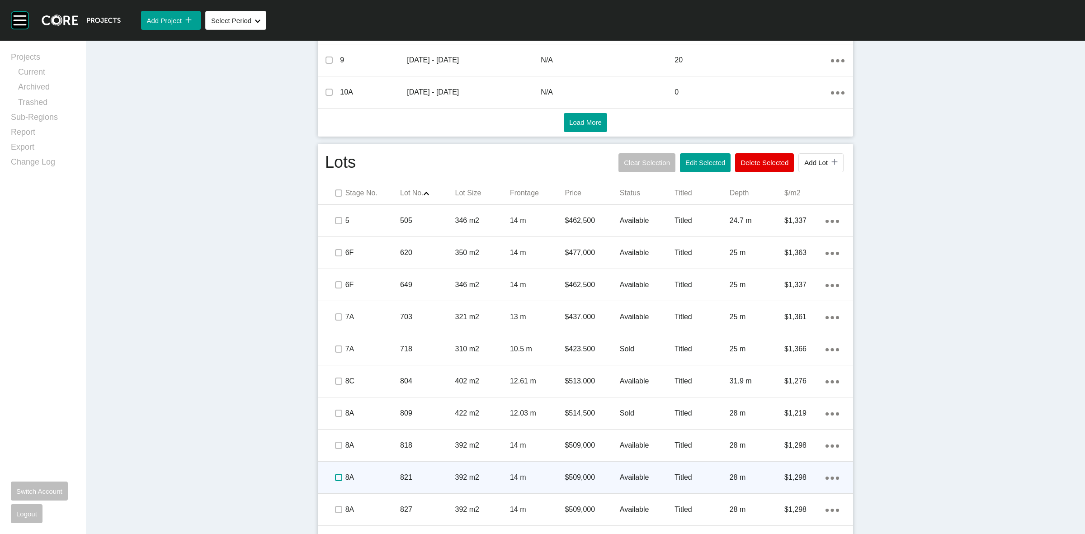
click at [335, 476] on label at bounding box center [338, 477] width 7 height 7
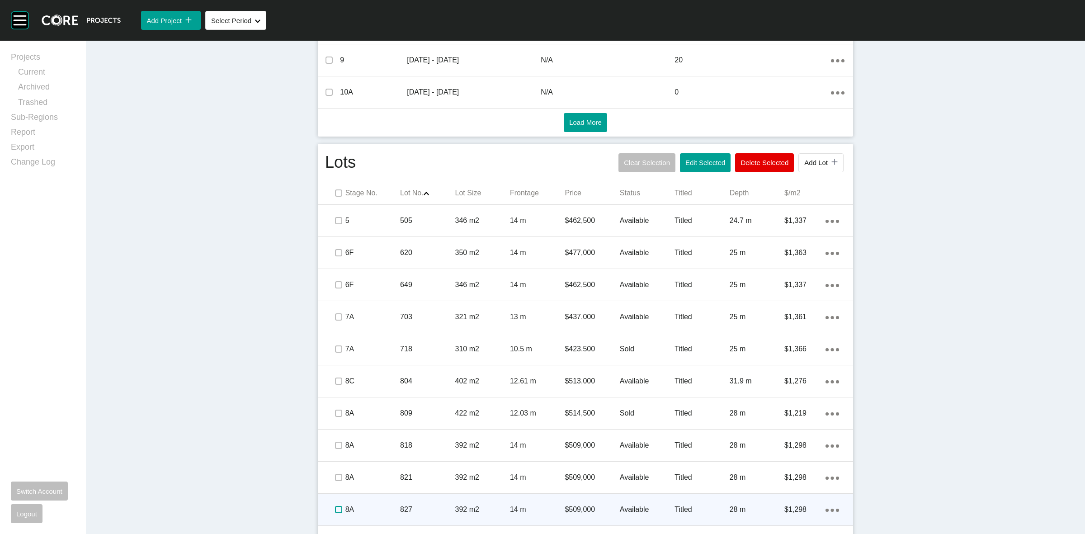
click at [335, 507] on label at bounding box center [338, 509] width 7 height 7
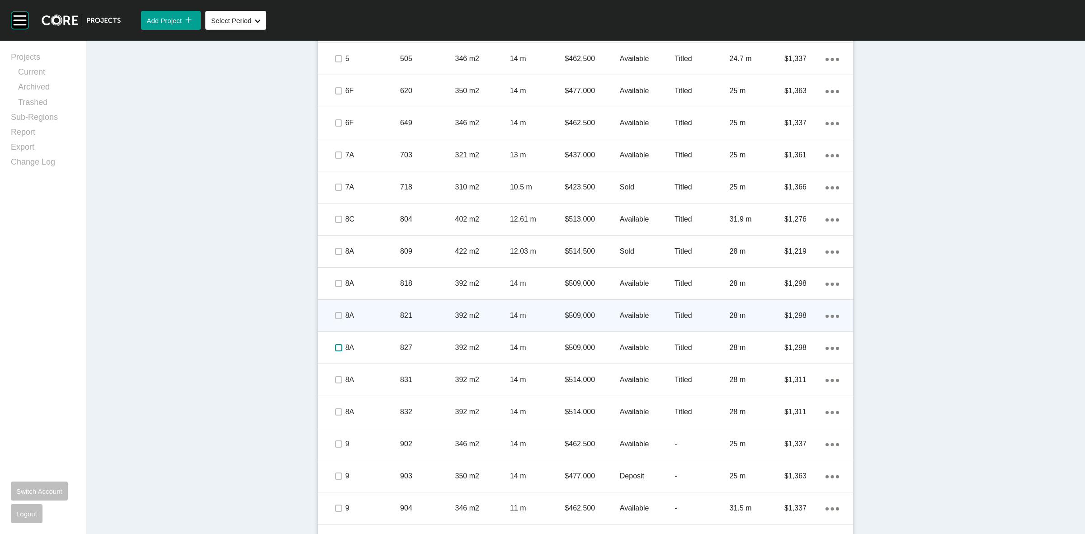
scroll to position [622, 0]
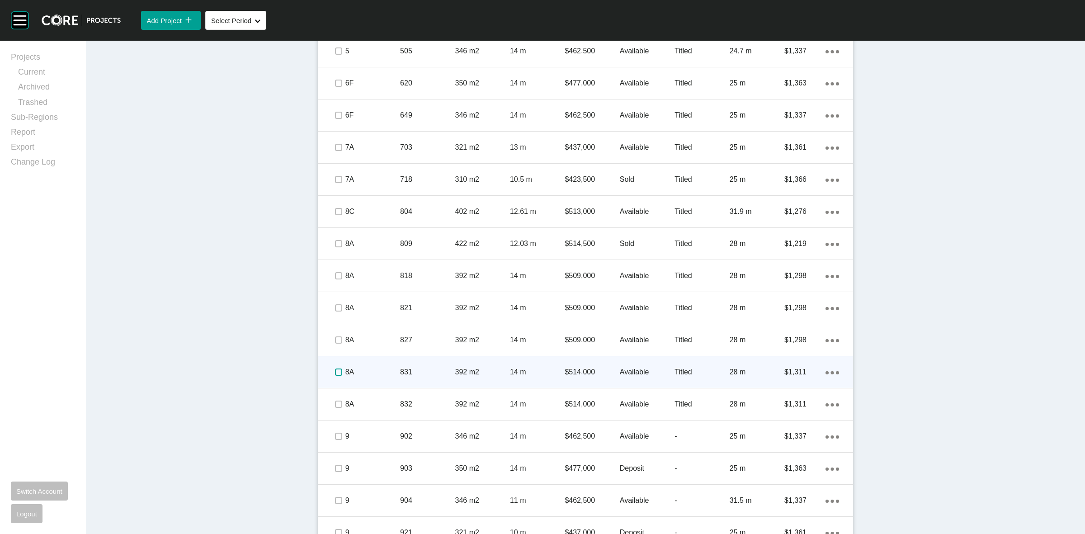
click at [335, 374] on label at bounding box center [338, 372] width 7 height 7
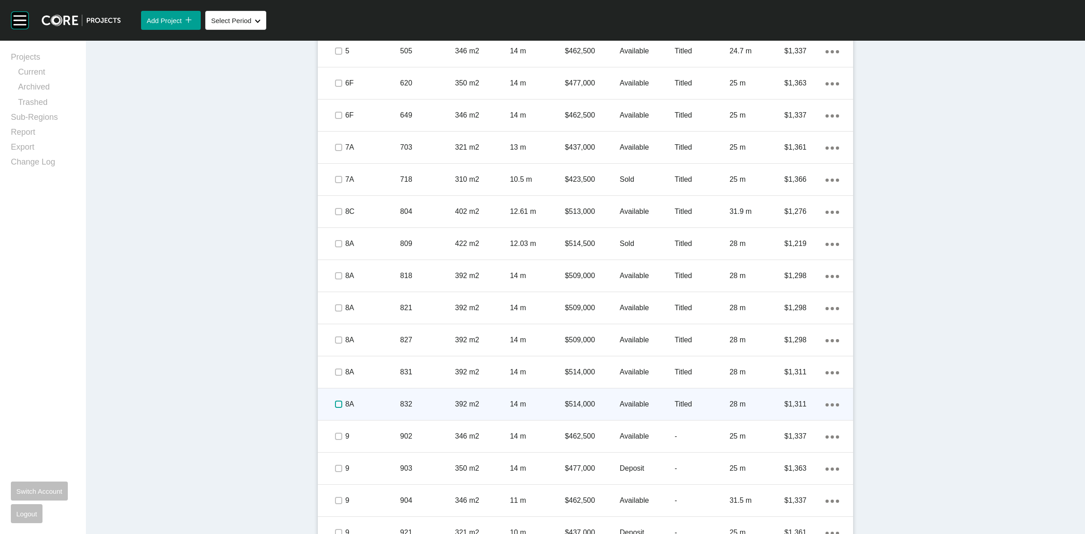
click at [335, 403] on label at bounding box center [338, 404] width 7 height 7
click at [368, 398] on div "8A" at bounding box center [372, 404] width 55 height 28
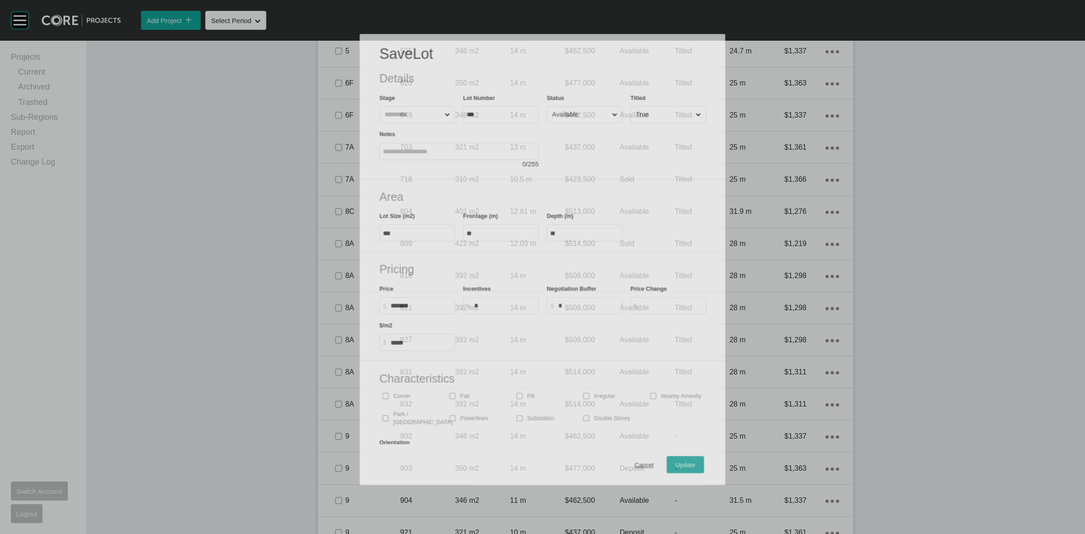
scroll to position [594, 0]
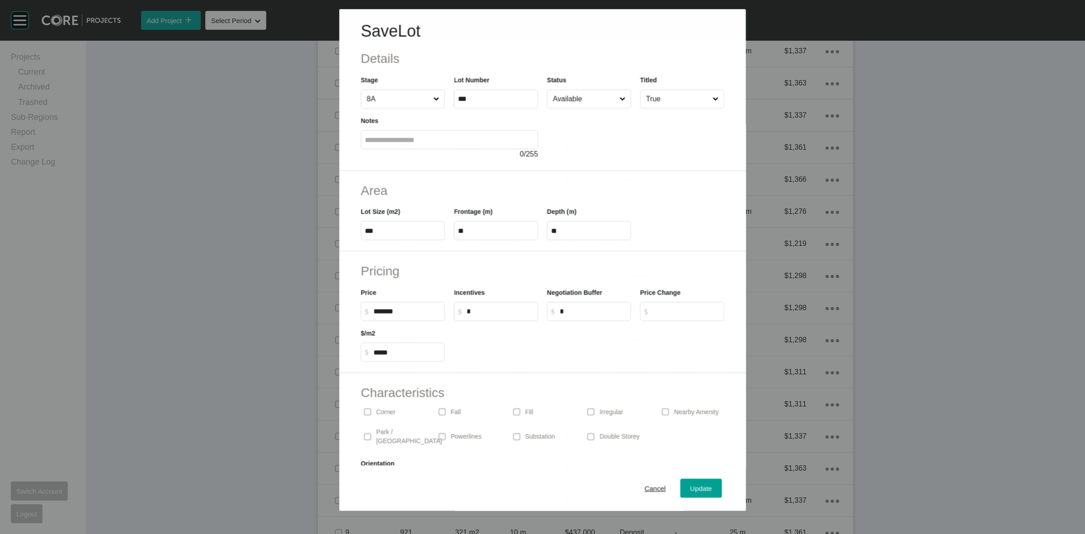
click at [589, 100] on input "Available" at bounding box center [584, 99] width 66 height 18
click at [691, 485] on span "Update" at bounding box center [702, 489] width 22 height 8
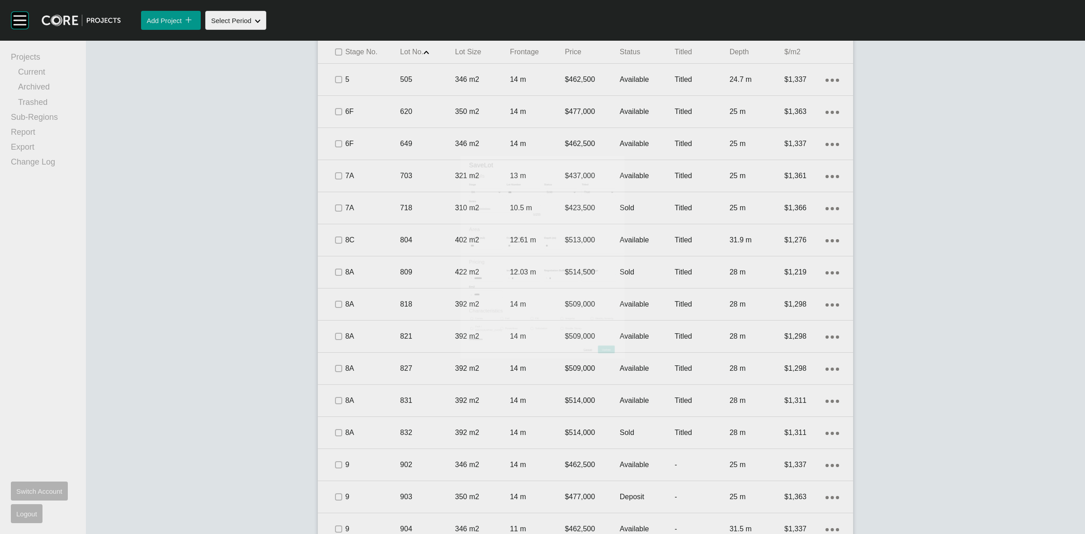
scroll to position [622, 0]
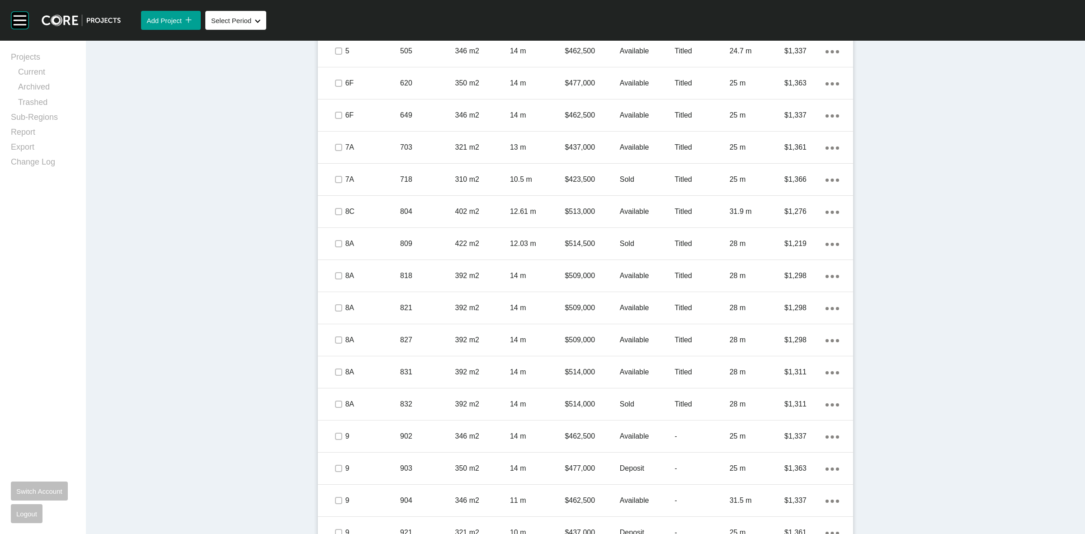
drag, startPoint x: 939, startPoint y: 321, endPoint x: 955, endPoint y: 482, distance: 161.3
click at [939, 321] on div "Dashboard › Projects › Banyan Place › Worksheet Banyan Place Worksheet - Septem…" at bounding box center [585, 242] width 999 height 1647
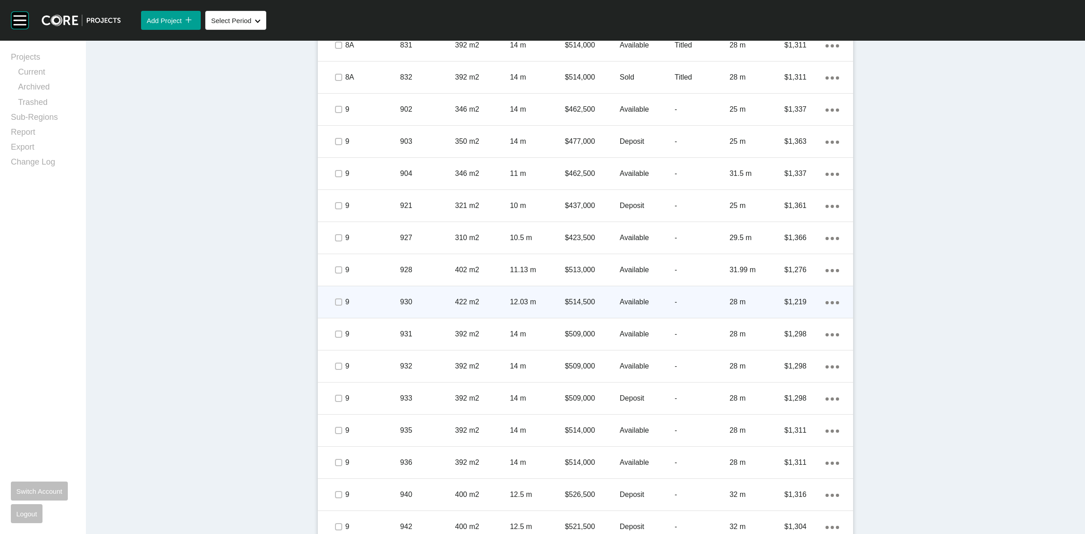
scroll to position [961, 0]
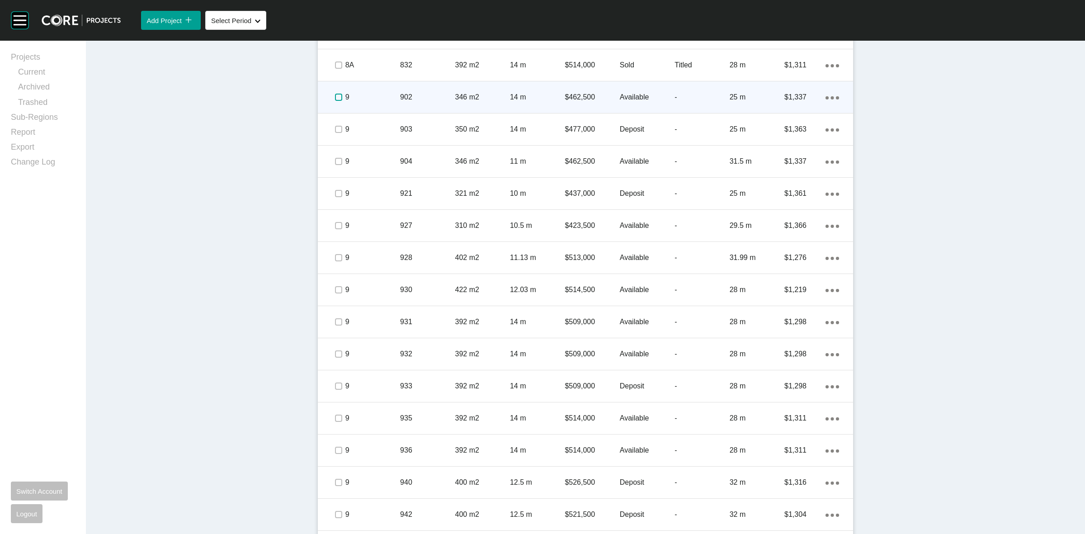
click at [335, 96] on label at bounding box center [338, 97] width 7 height 7
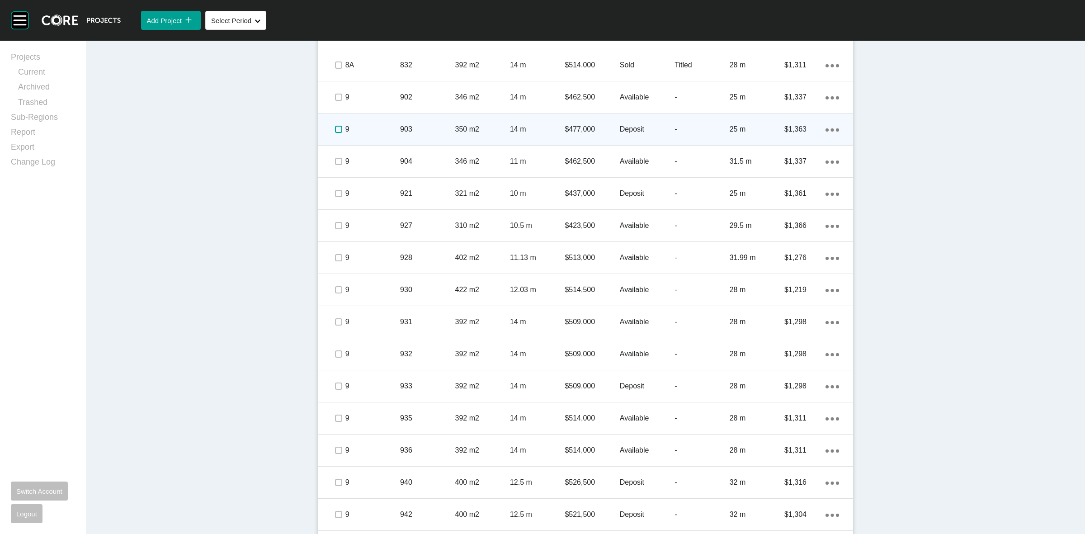
click at [335, 130] on label at bounding box center [338, 129] width 7 height 7
click at [380, 136] on div "9" at bounding box center [372, 129] width 55 height 28
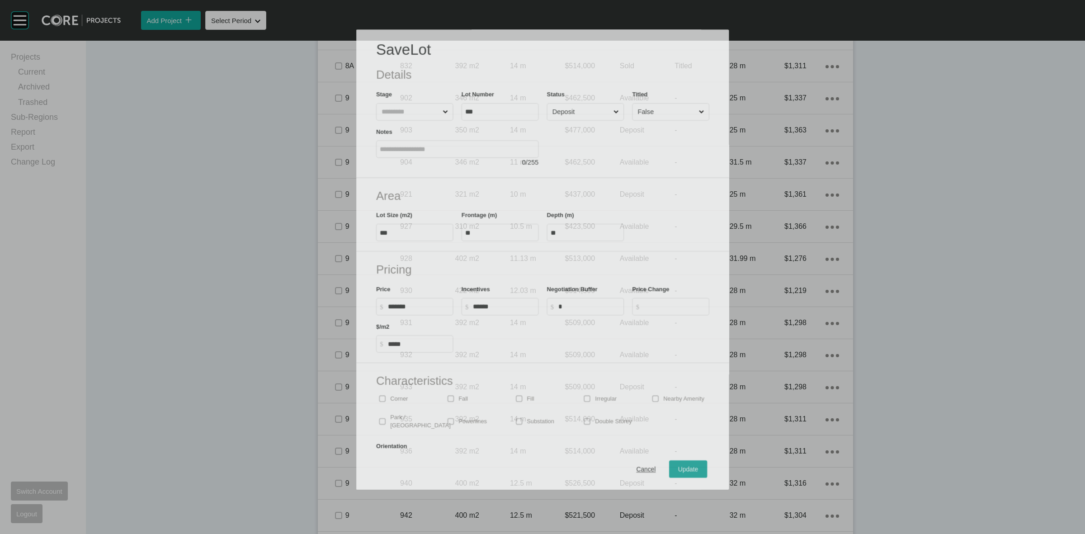
scroll to position [932, 0]
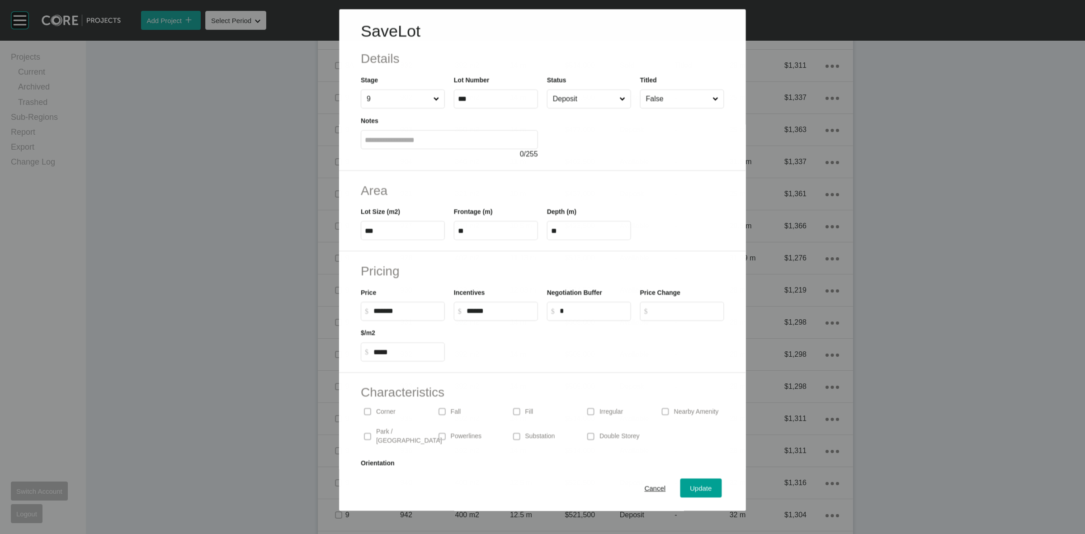
click at [566, 106] on input "Deposit" at bounding box center [584, 99] width 66 height 18
drag, startPoint x: 562, startPoint y: 182, endPoint x: 571, endPoint y: 198, distance: 18.5
click at [691, 488] on span "Update" at bounding box center [702, 489] width 22 height 8
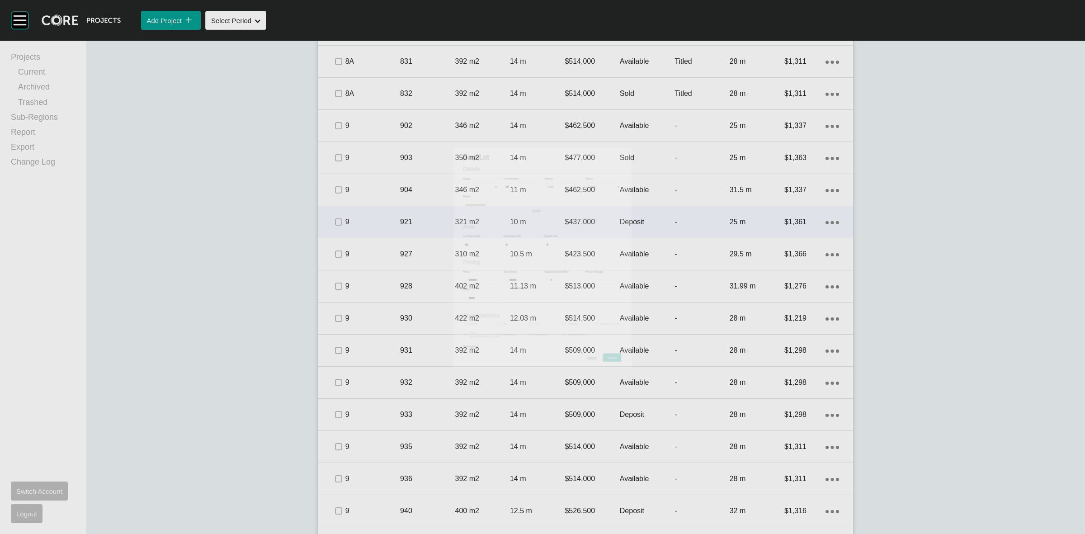
scroll to position [961, 0]
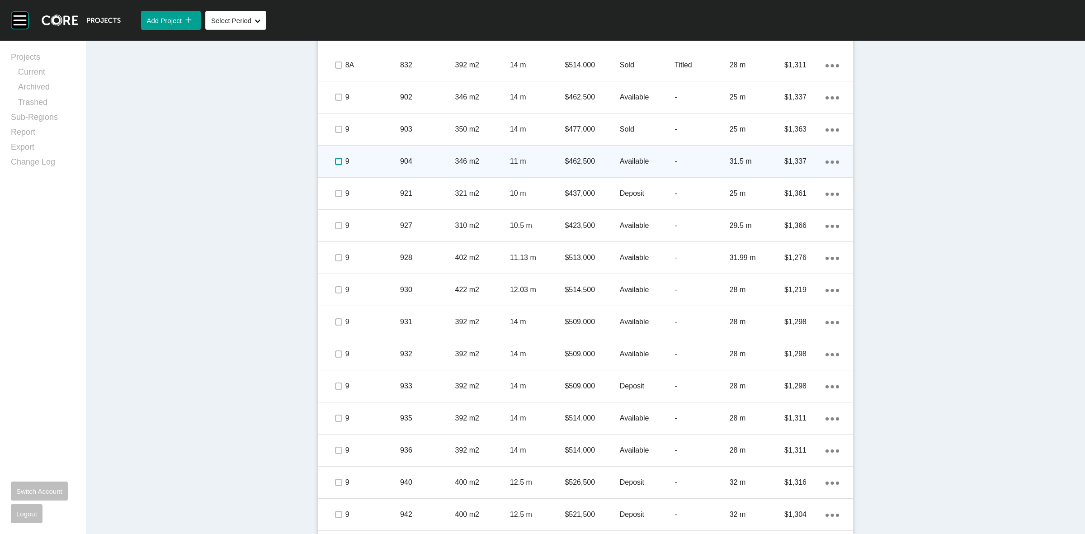
click at [336, 161] on label at bounding box center [338, 161] width 7 height 7
click at [388, 169] on div "9" at bounding box center [372, 161] width 55 height 28
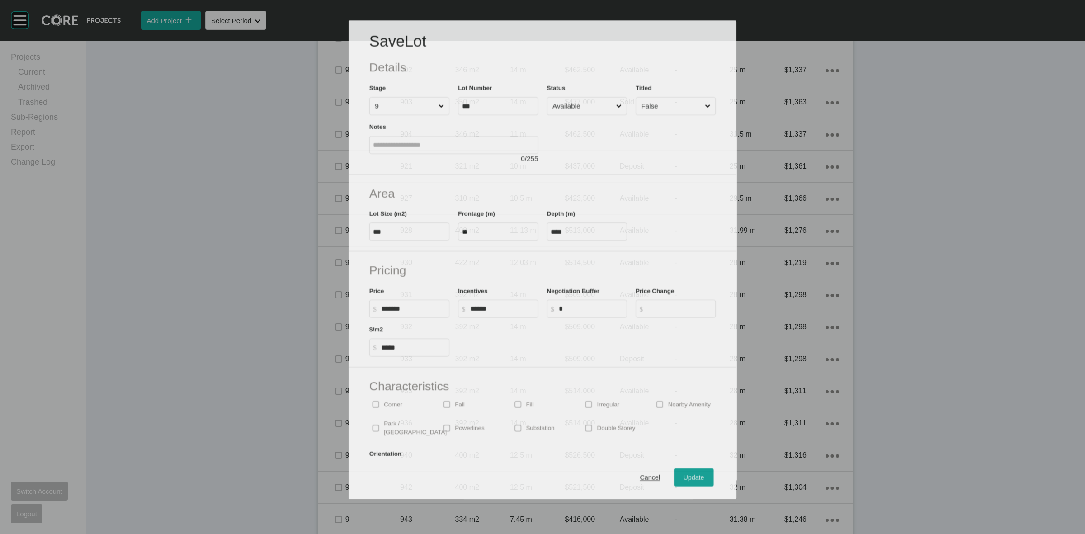
scroll to position [932, 0]
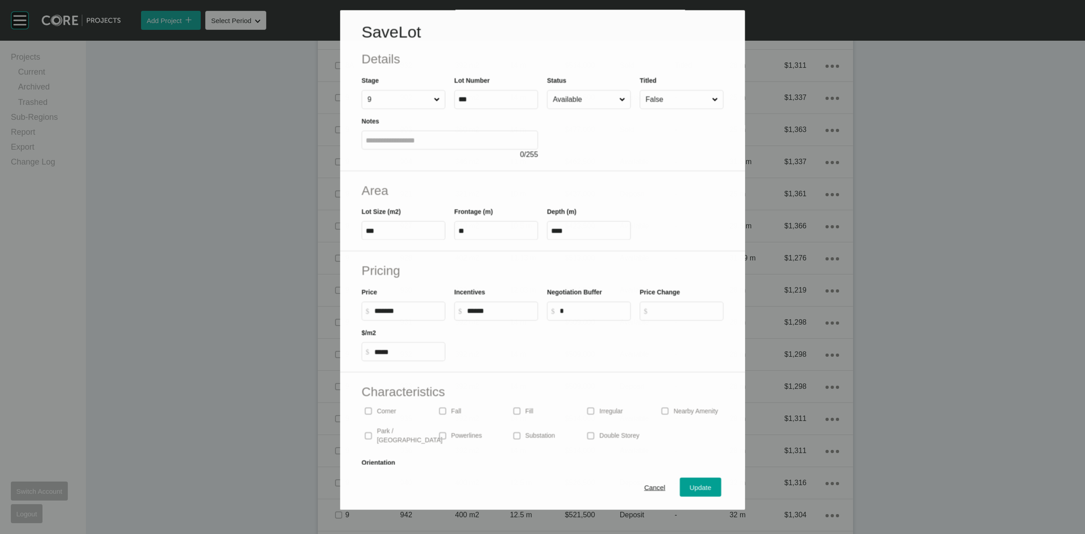
click at [570, 101] on input "Available" at bounding box center [584, 100] width 66 height 18
drag, startPoint x: 568, startPoint y: 173, endPoint x: 672, endPoint y: 416, distance: 264.0
click at [691, 492] on span "Update" at bounding box center [702, 489] width 22 height 8
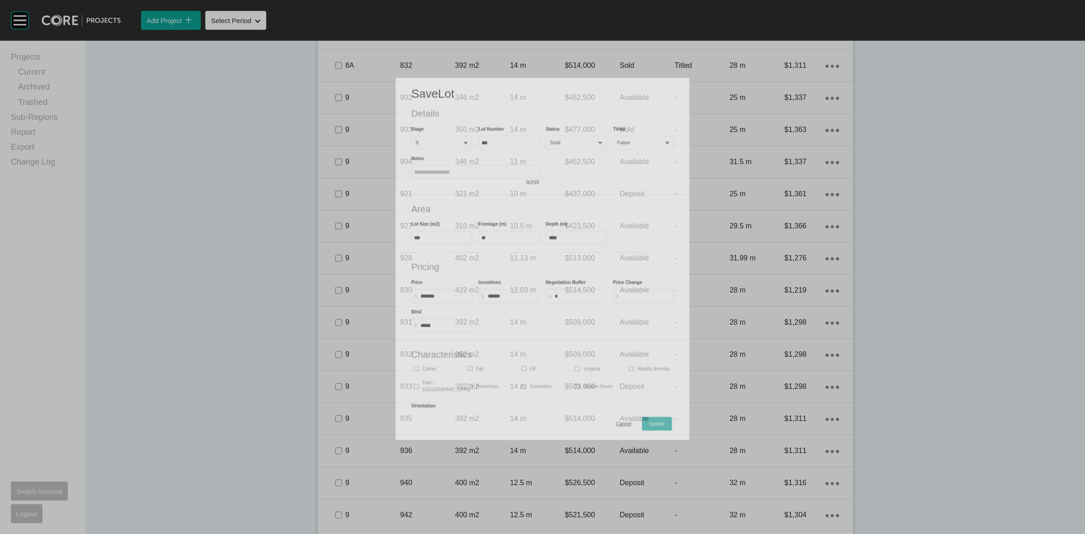
scroll to position [961, 0]
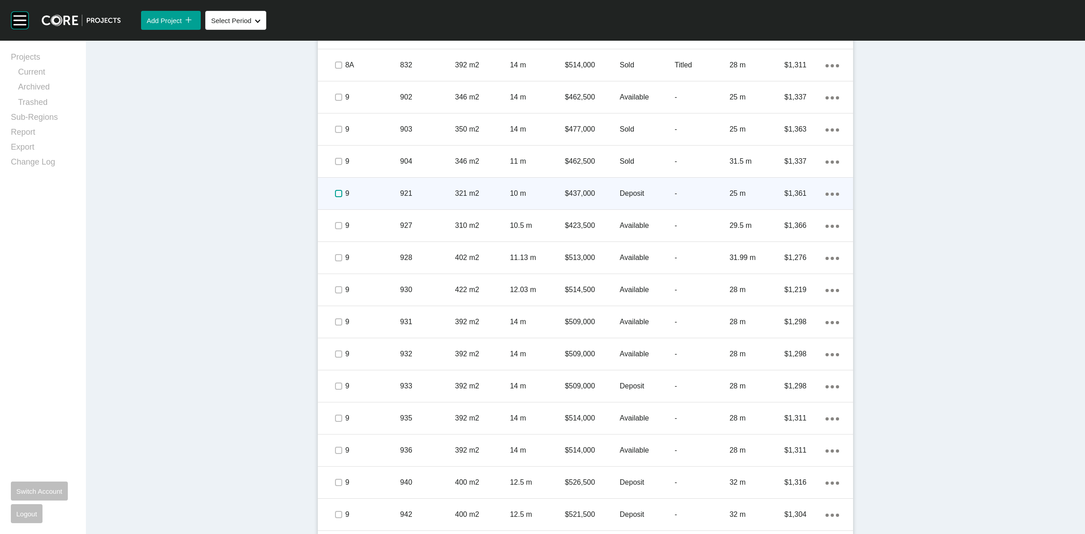
click at [336, 197] on label at bounding box center [338, 193] width 7 height 7
click at [358, 193] on p "9" at bounding box center [372, 194] width 55 height 10
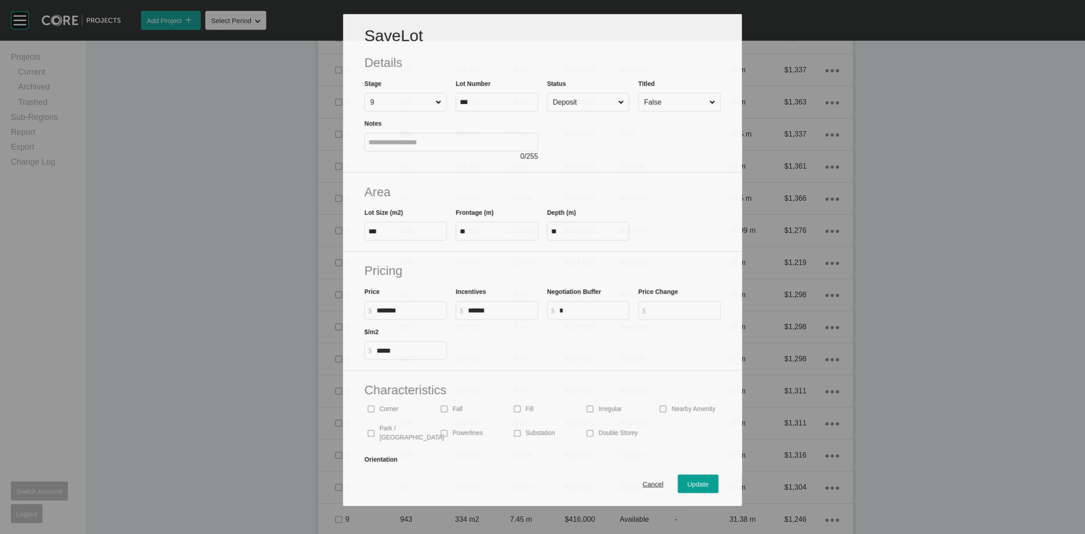
scroll to position [932, 0]
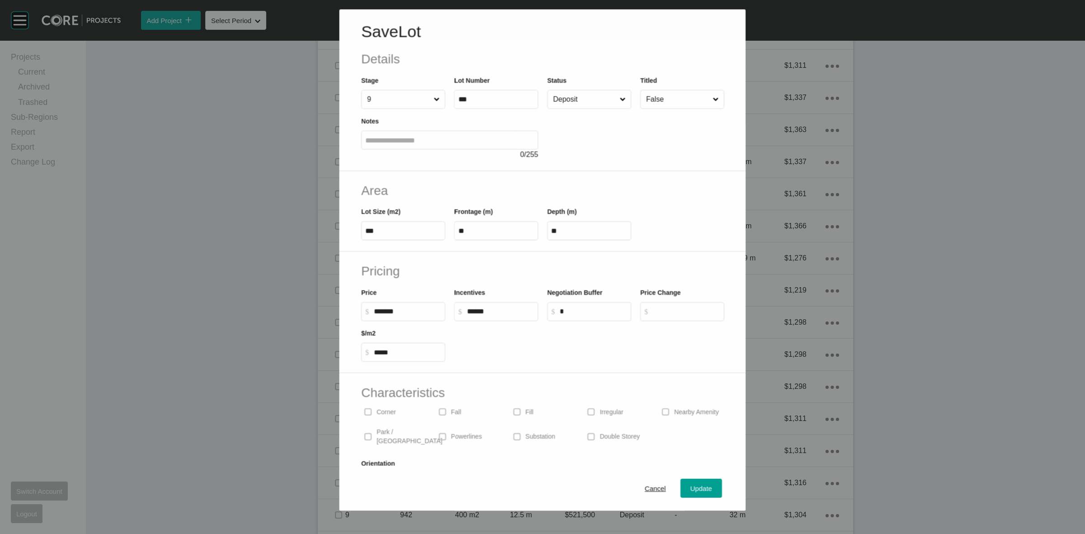
drag, startPoint x: 582, startPoint y: 98, endPoint x: 581, endPoint y: 107, distance: 8.7
click at [582, 99] on input "Deposit" at bounding box center [584, 99] width 66 height 18
click at [695, 485] on span "Update" at bounding box center [702, 489] width 22 height 8
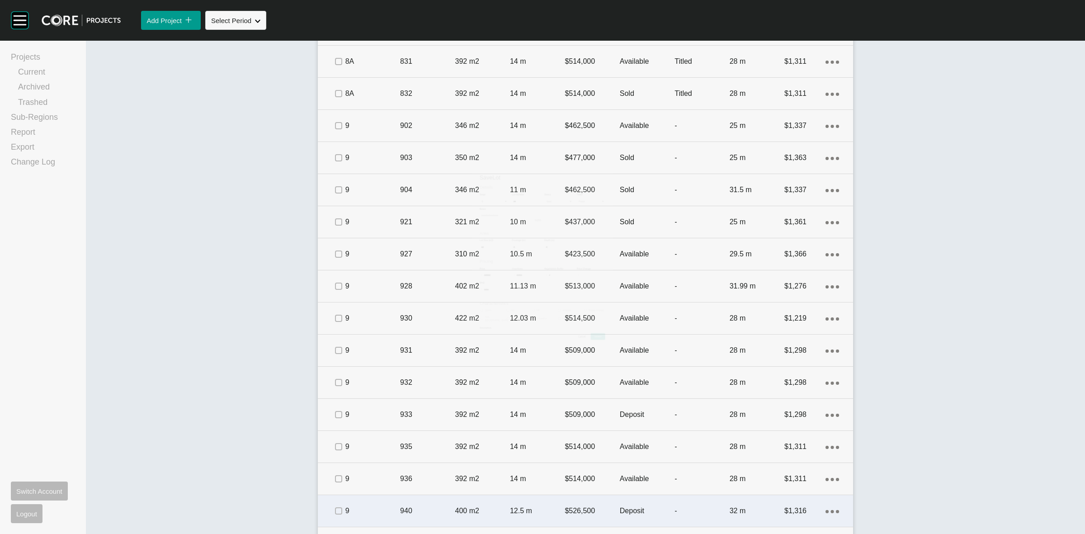
scroll to position [961, 0]
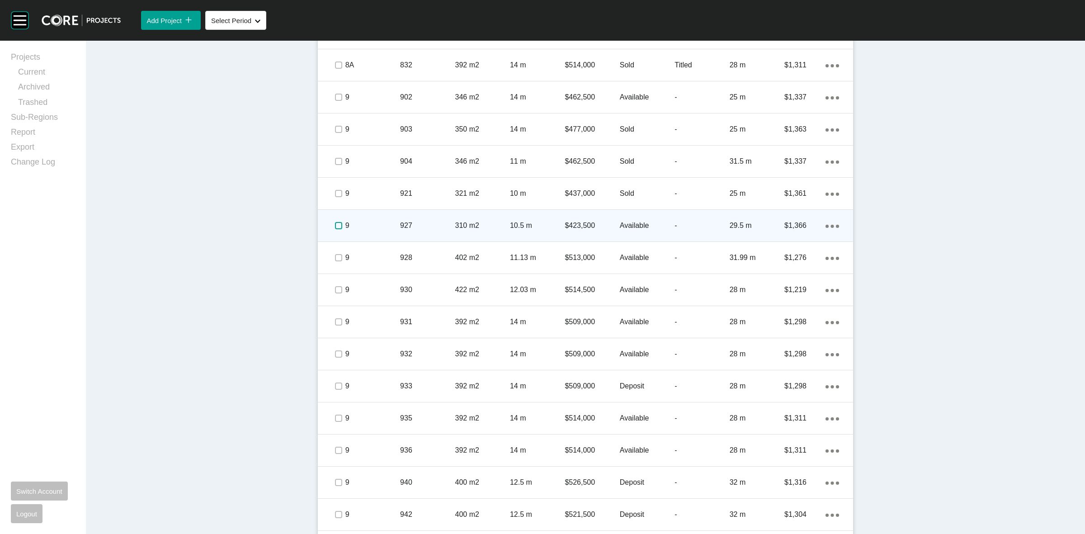
drag, startPoint x: 332, startPoint y: 225, endPoint x: 341, endPoint y: 222, distance: 8.7
click at [335, 224] on label at bounding box center [338, 225] width 7 height 7
drag, startPoint x: 371, startPoint y: 223, endPoint x: 378, endPoint y: 218, distance: 9.2
click at [378, 218] on div "9" at bounding box center [372, 226] width 55 height 28
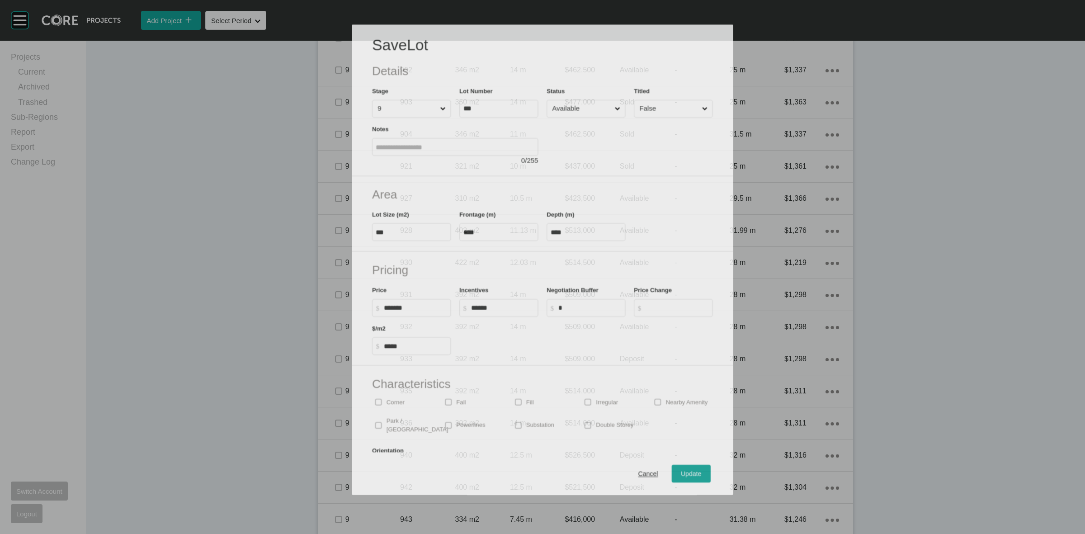
scroll to position [932, 0]
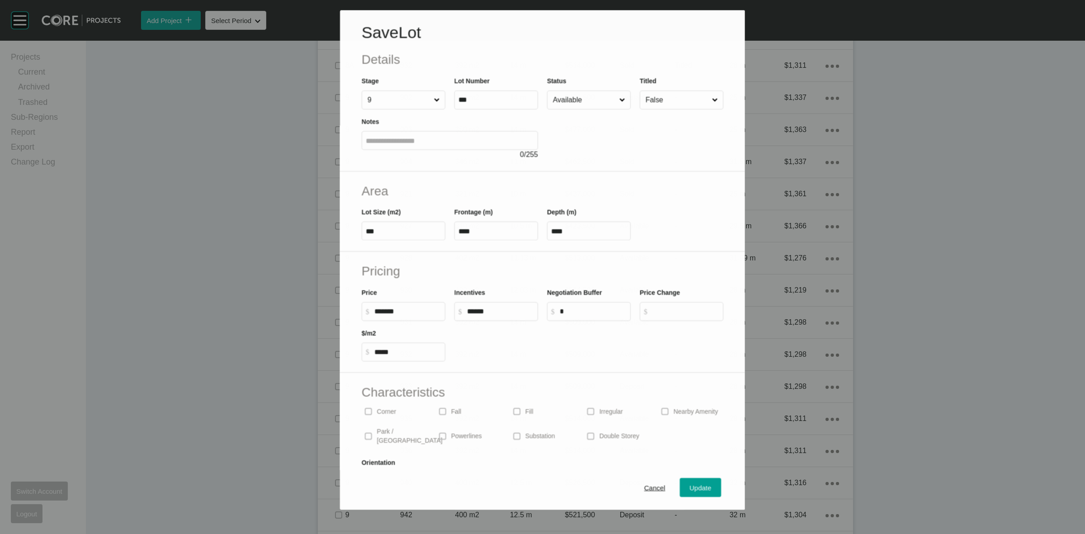
click at [564, 103] on input "Available" at bounding box center [584, 100] width 66 height 18
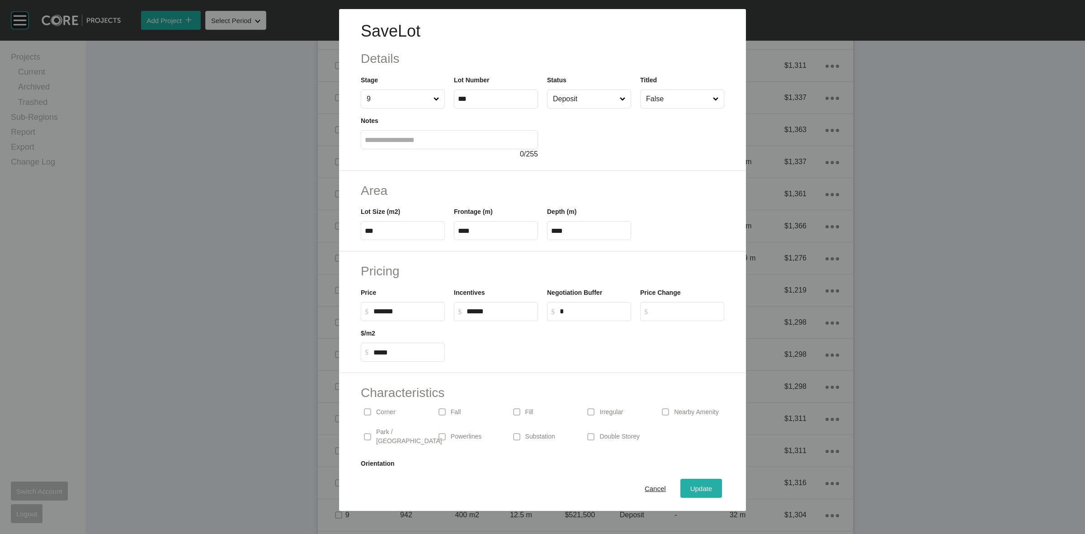
click at [691, 490] on span "Update" at bounding box center [702, 489] width 22 height 8
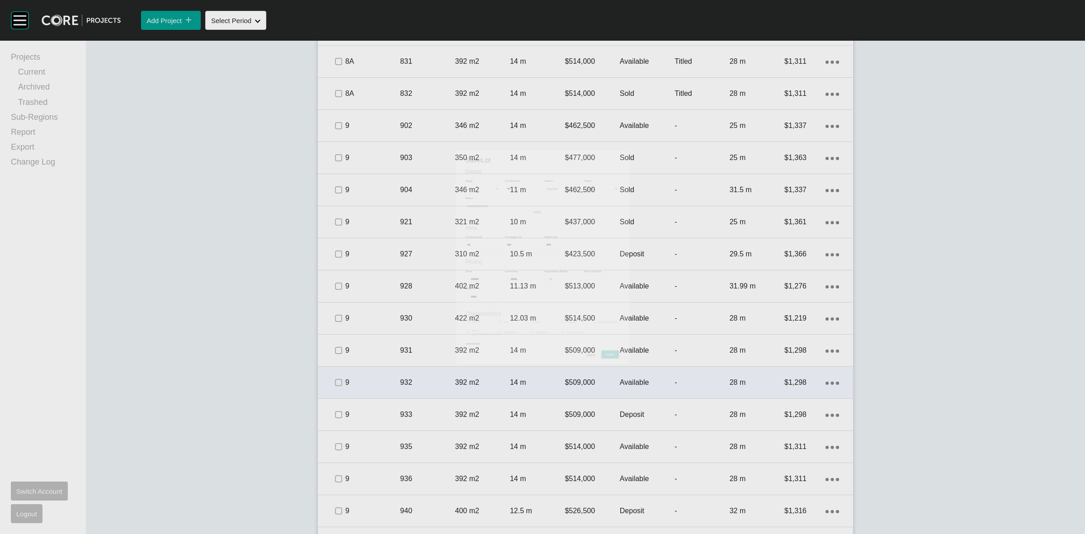
scroll to position [961, 0]
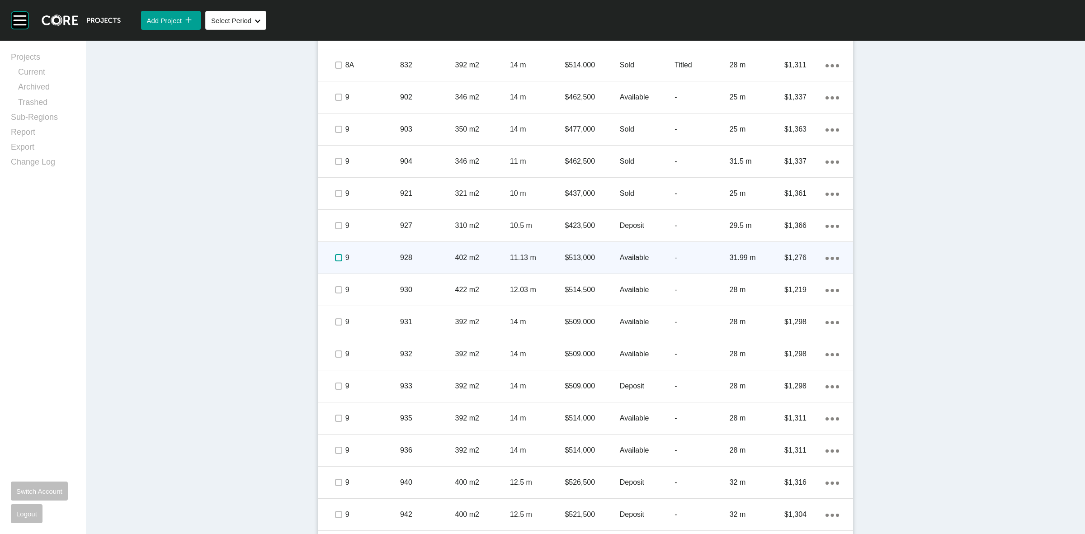
click at [335, 258] on label at bounding box center [338, 257] width 7 height 7
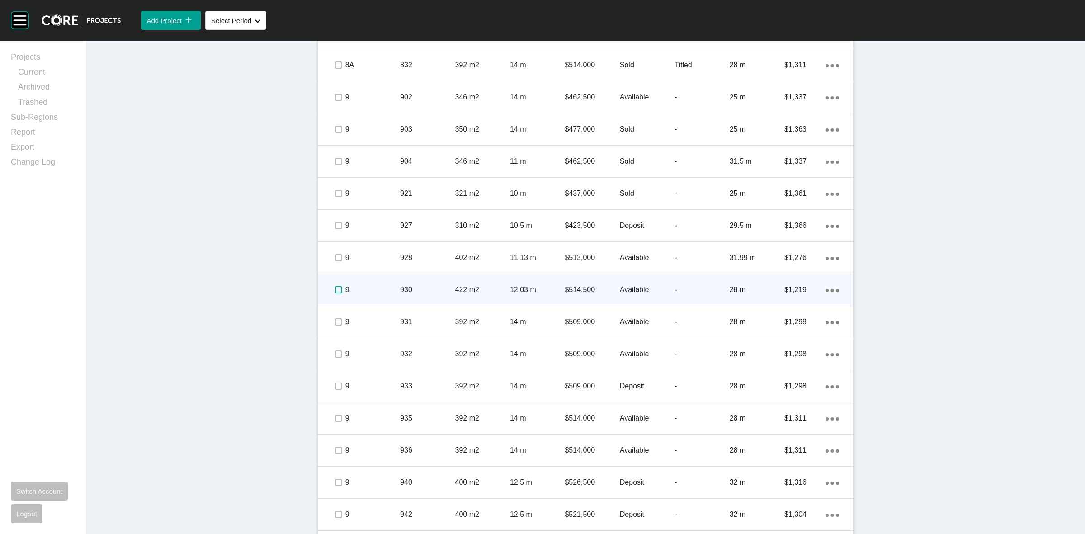
click at [336, 288] on label at bounding box center [338, 289] width 7 height 7
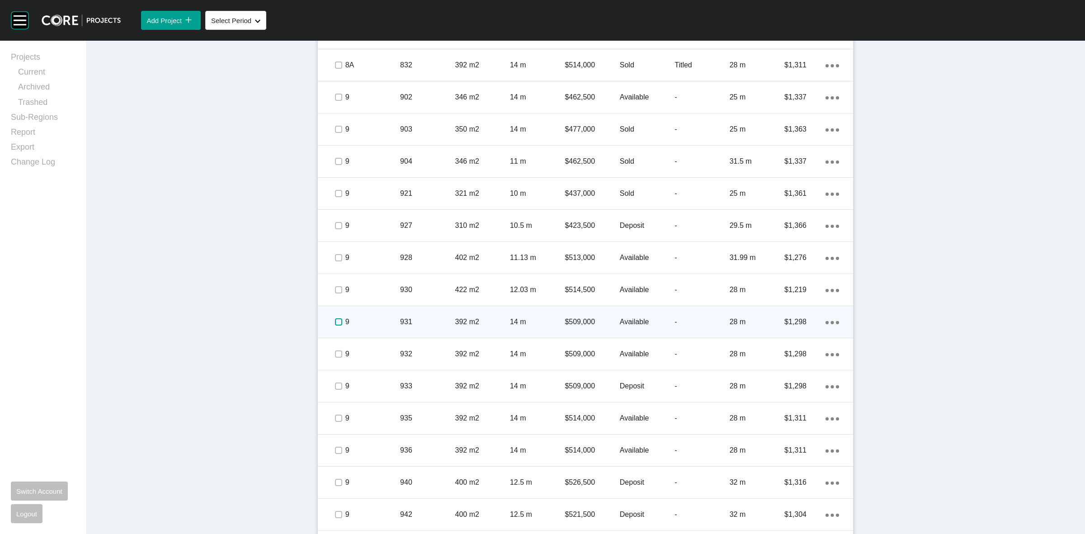
drag, startPoint x: 333, startPoint y: 318, endPoint x: 333, endPoint y: 351, distance: 33.5
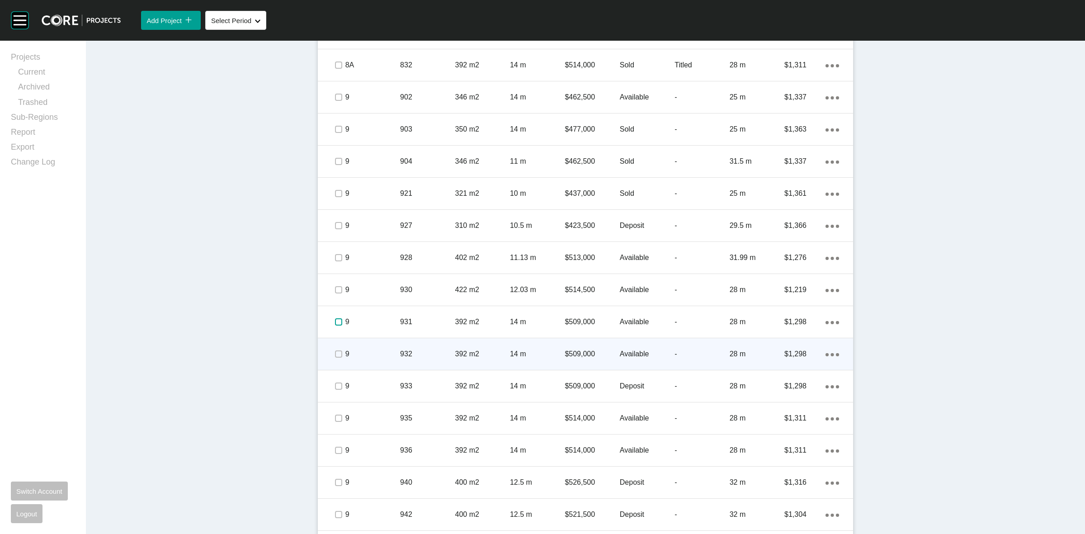
click at [335, 319] on label at bounding box center [338, 321] width 7 height 7
click at [335, 355] on label at bounding box center [338, 353] width 7 height 7
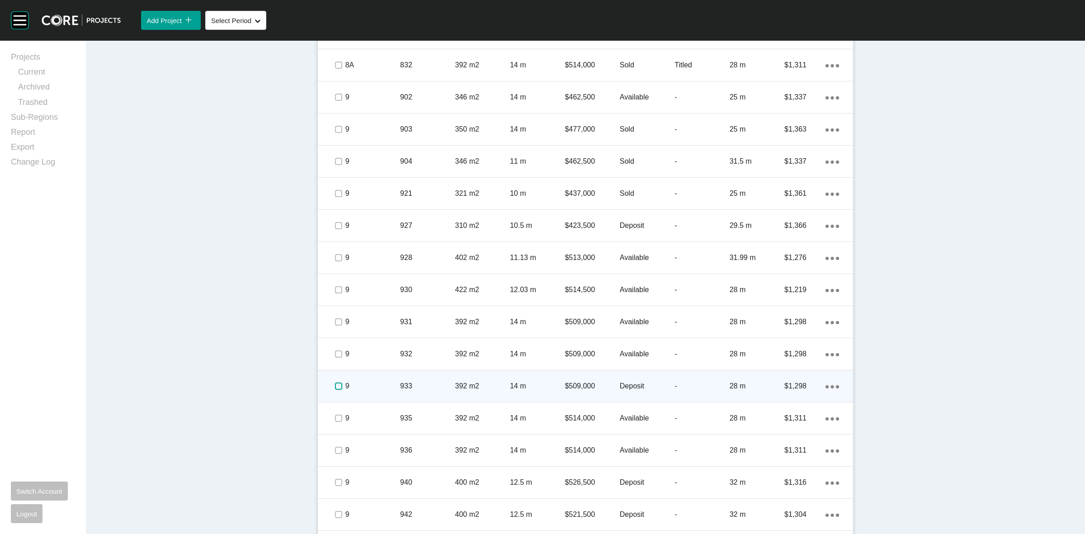
click at [337, 383] on label at bounding box center [338, 386] width 7 height 7
drag, startPoint x: 364, startPoint y: 389, endPoint x: 369, endPoint y: 384, distance: 6.7
click at [369, 384] on p "9" at bounding box center [372, 386] width 55 height 10
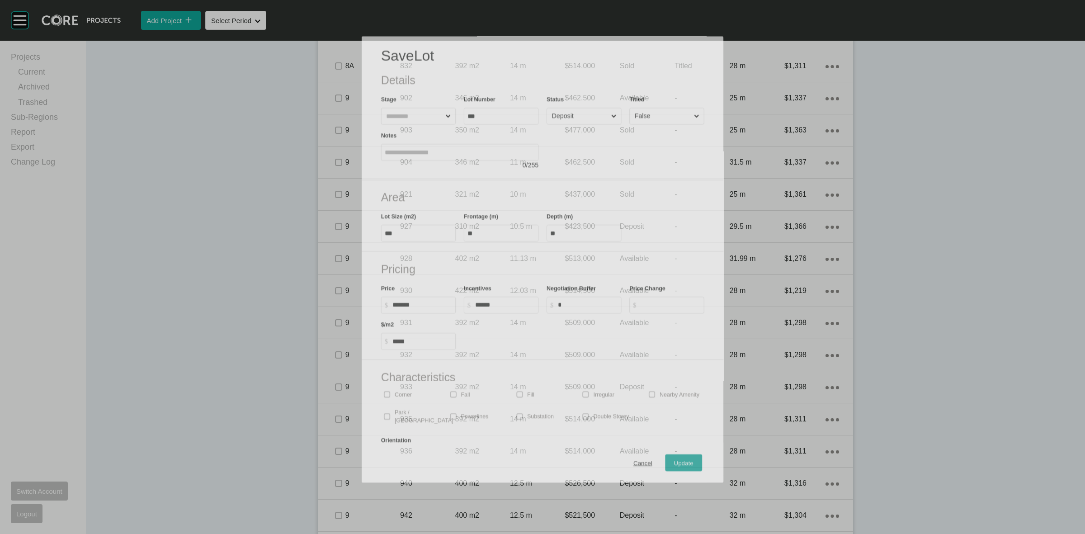
scroll to position [932, 0]
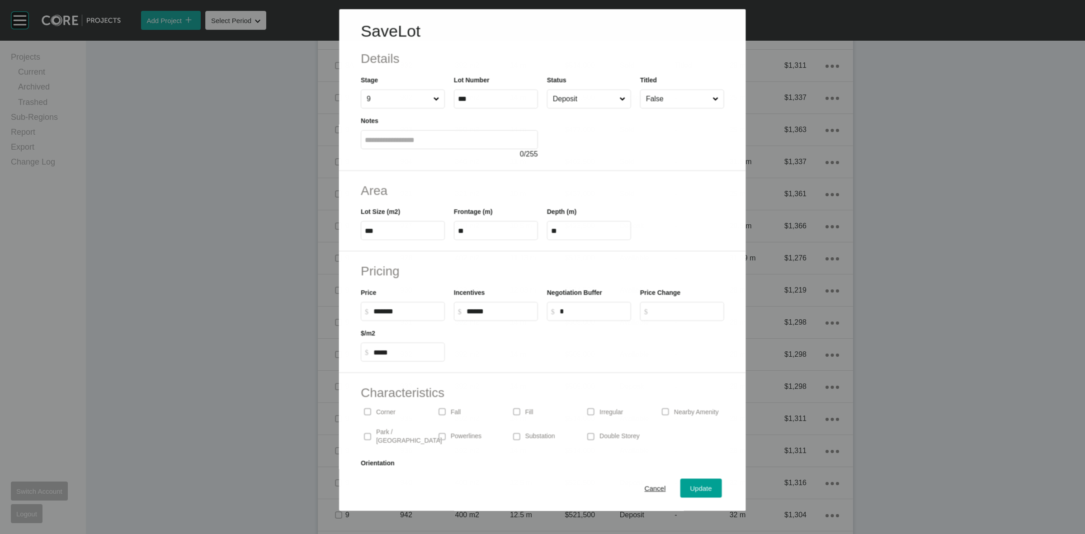
click at [559, 106] on input "Deposit" at bounding box center [584, 99] width 66 height 18
click at [691, 485] on span "Update" at bounding box center [702, 489] width 22 height 8
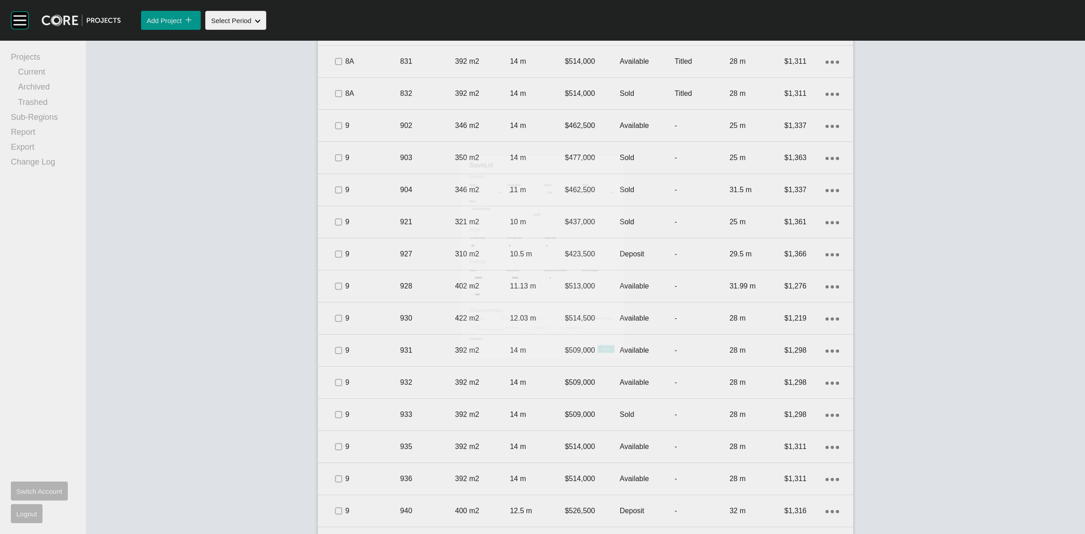
scroll to position [961, 0]
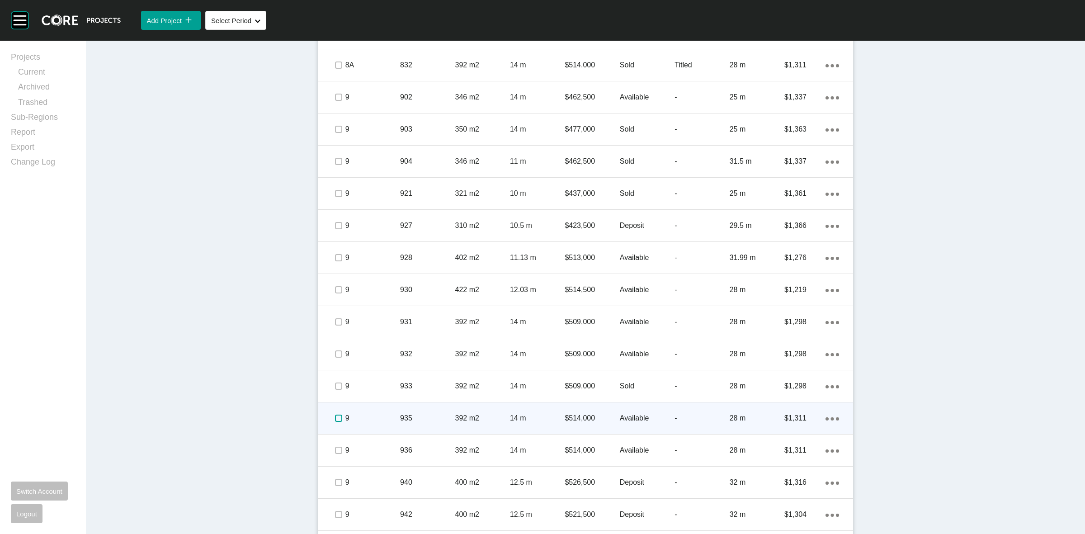
click at [335, 418] on label at bounding box center [338, 418] width 7 height 7
click at [375, 426] on div "9" at bounding box center [372, 418] width 55 height 28
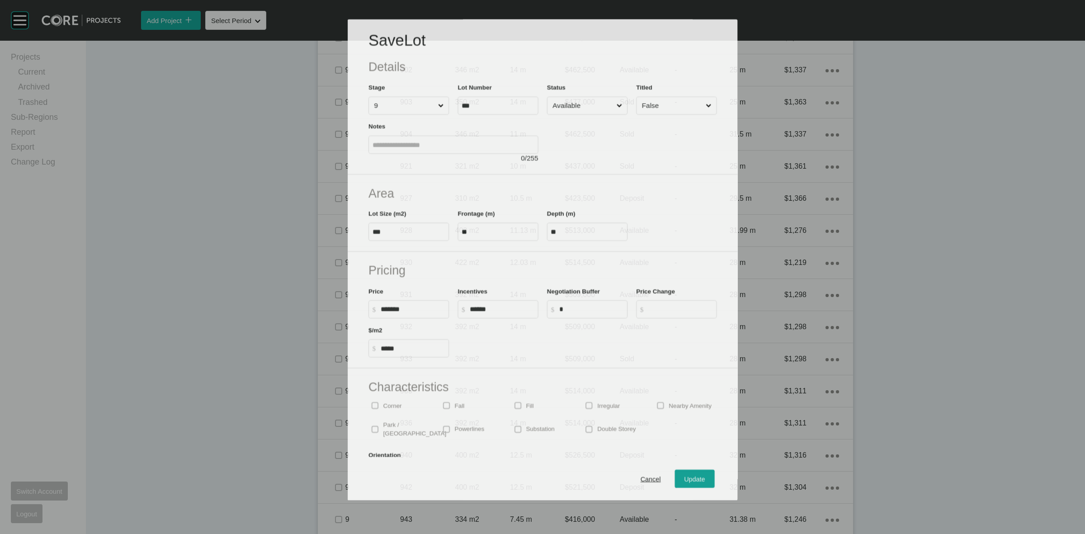
scroll to position [932, 0]
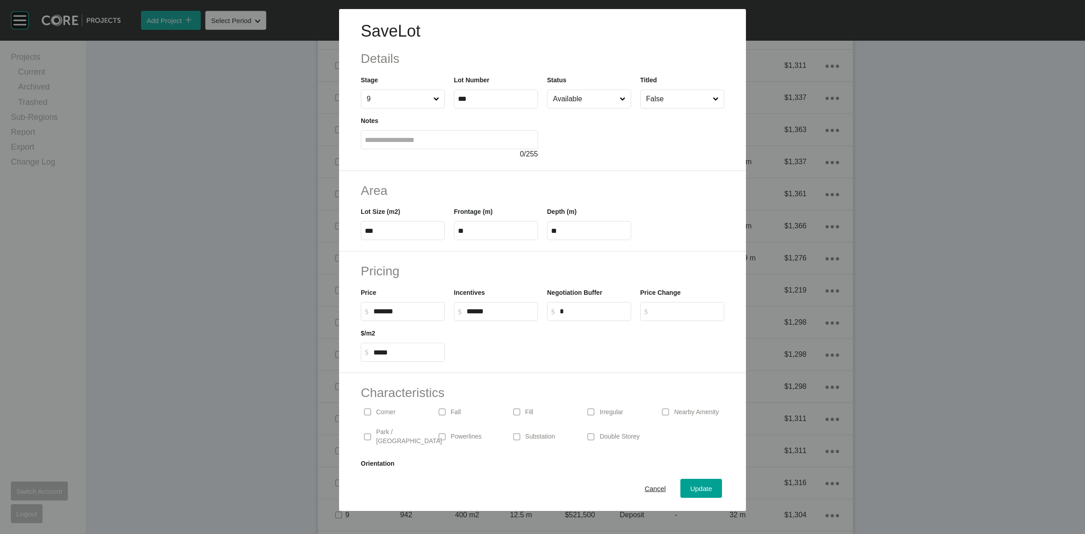
click at [574, 102] on input "Available" at bounding box center [584, 99] width 67 height 18
click at [702, 487] on span "Update" at bounding box center [702, 489] width 22 height 8
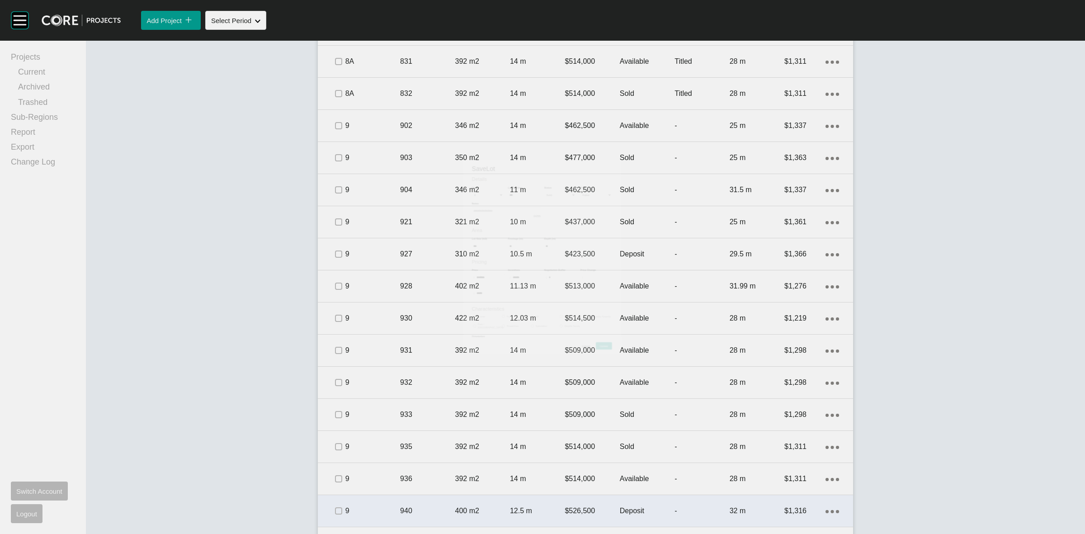
scroll to position [961, 0]
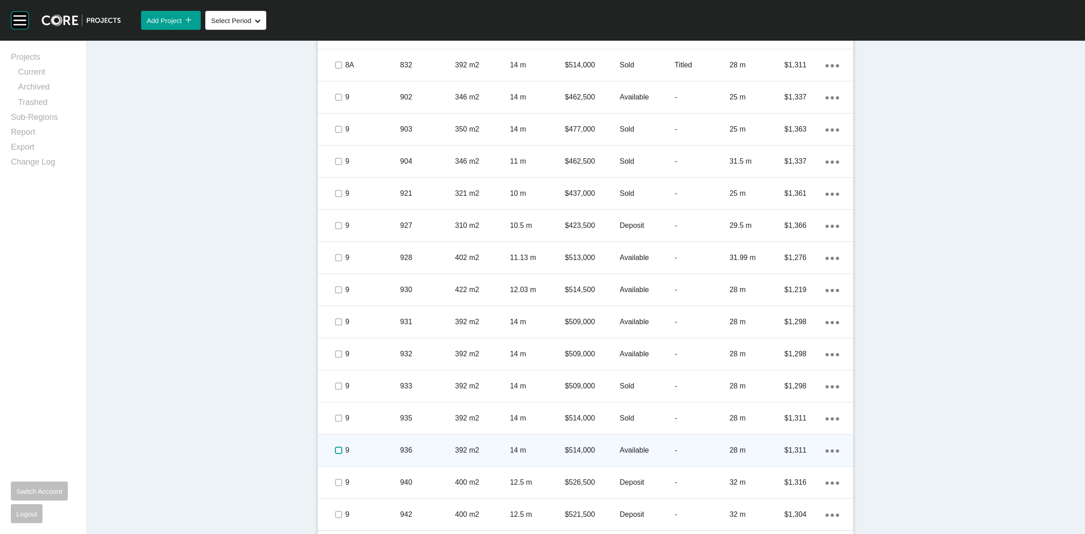
click at [335, 449] on label at bounding box center [338, 450] width 7 height 7
click at [383, 445] on p "9" at bounding box center [372, 450] width 55 height 10
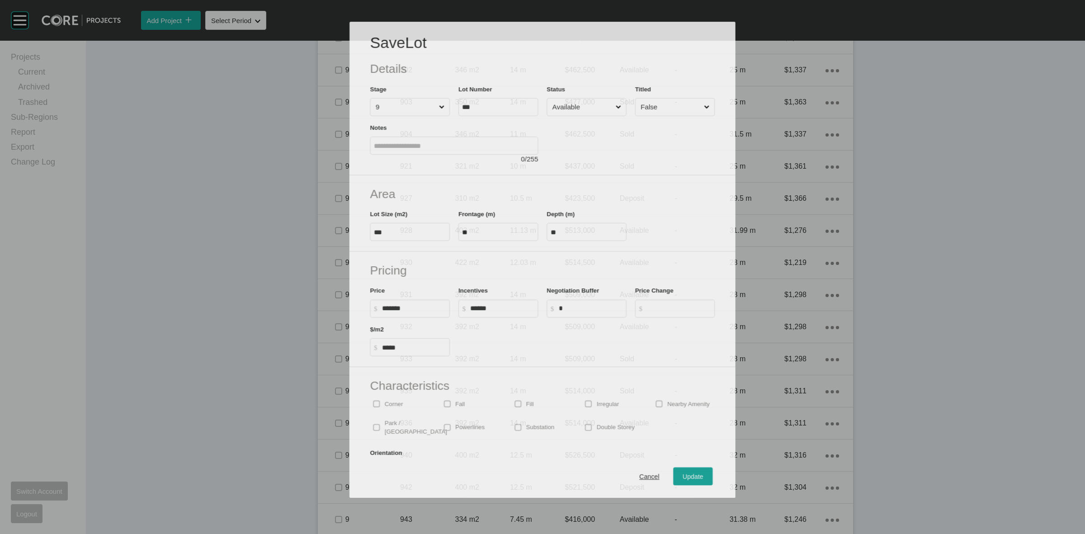
scroll to position [932, 0]
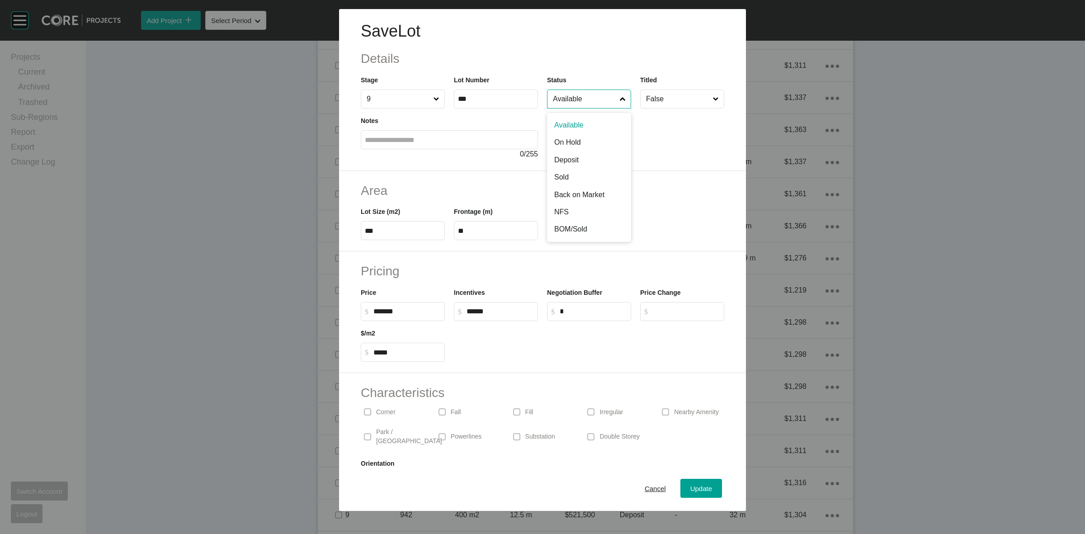
click at [565, 100] on input "Available" at bounding box center [584, 99] width 67 height 18
click at [689, 484] on div "Update" at bounding box center [701, 489] width 26 height 12
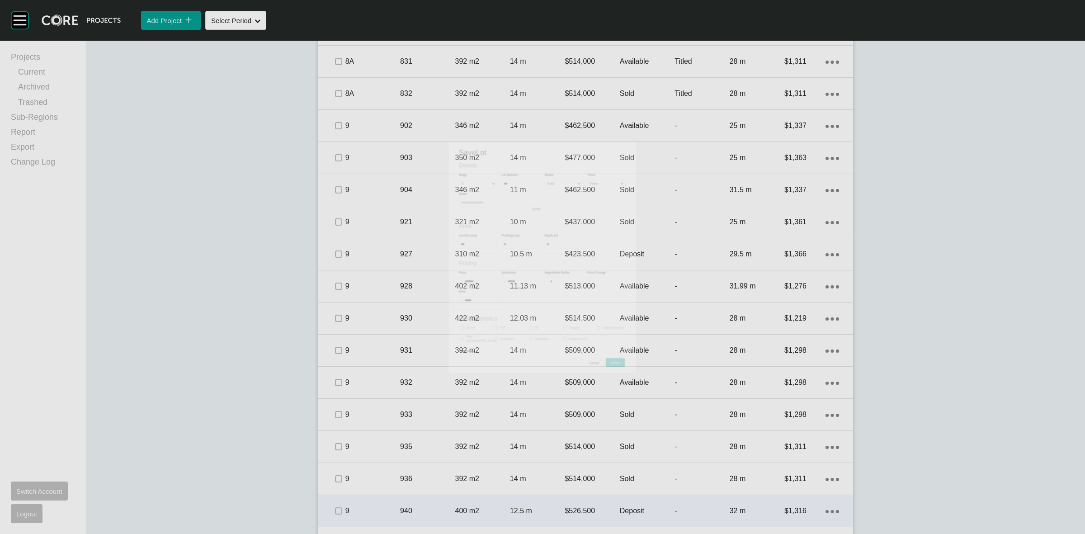
scroll to position [961, 0]
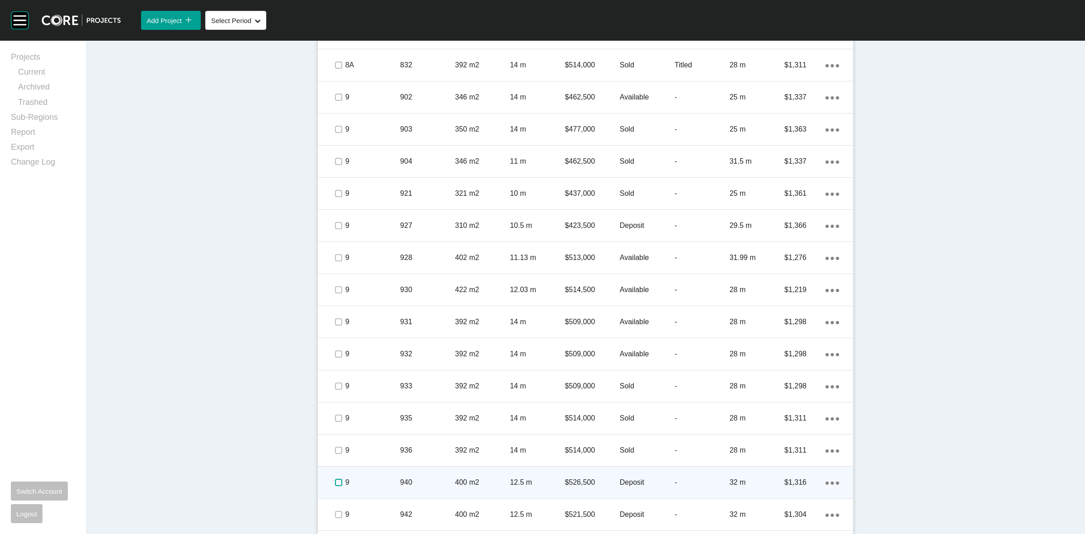
click at [335, 482] on label at bounding box center [338, 482] width 7 height 7
click at [378, 475] on div "9" at bounding box center [372, 482] width 55 height 28
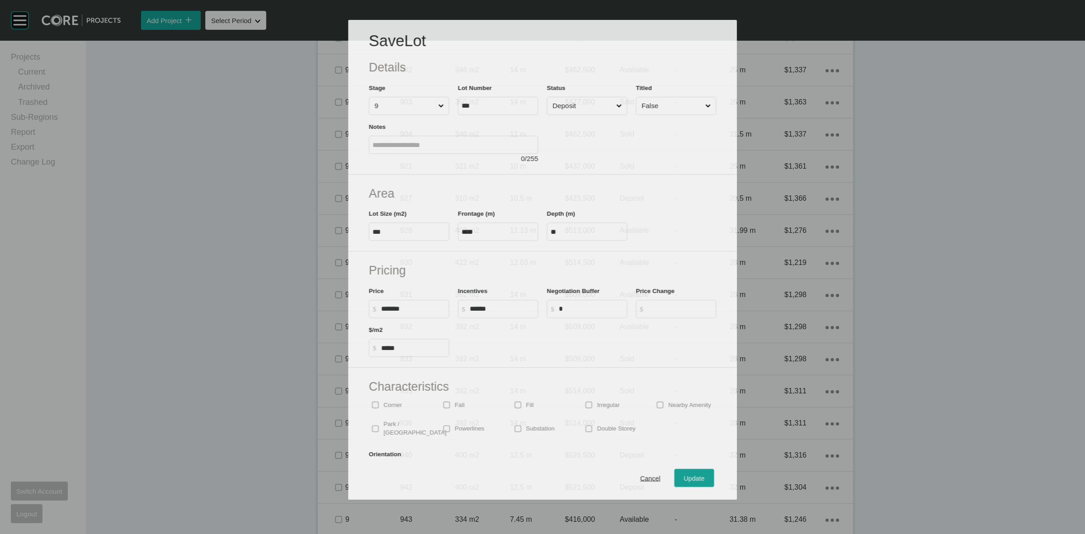
scroll to position [932, 0]
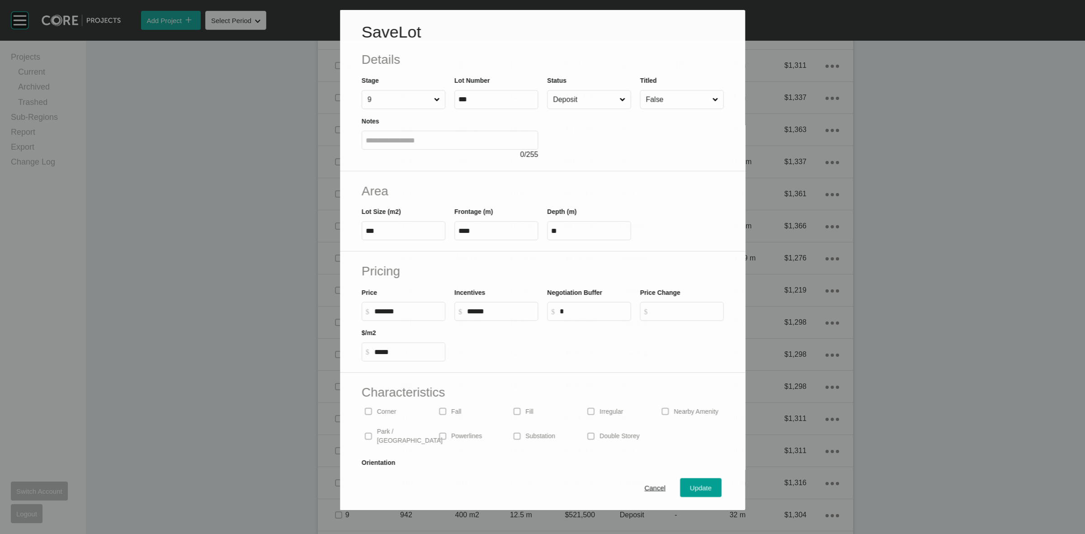
click at [553, 101] on input "Deposit" at bounding box center [584, 99] width 66 height 18
click at [701, 488] on span "Update" at bounding box center [702, 489] width 22 height 8
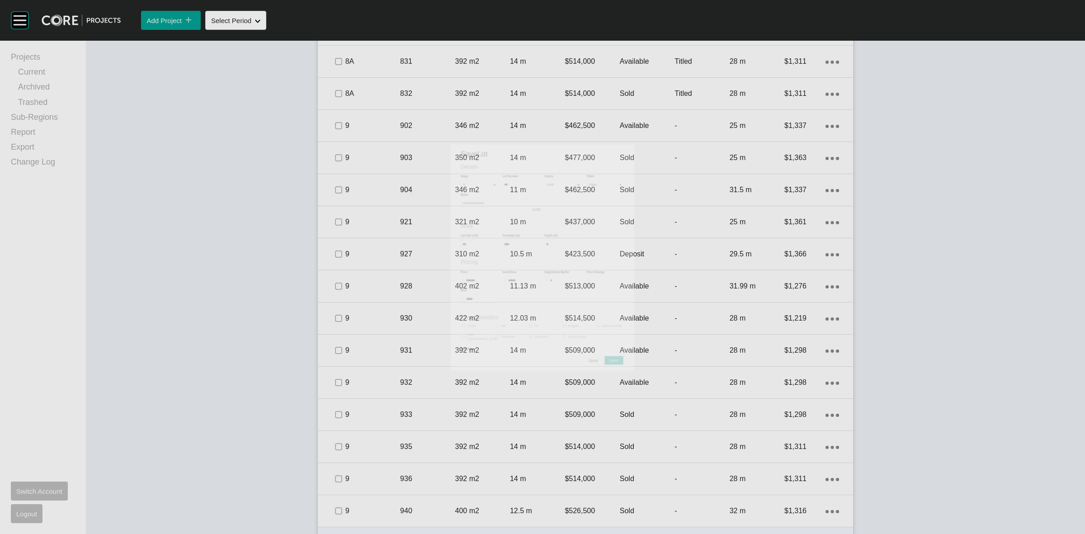
scroll to position [961, 0]
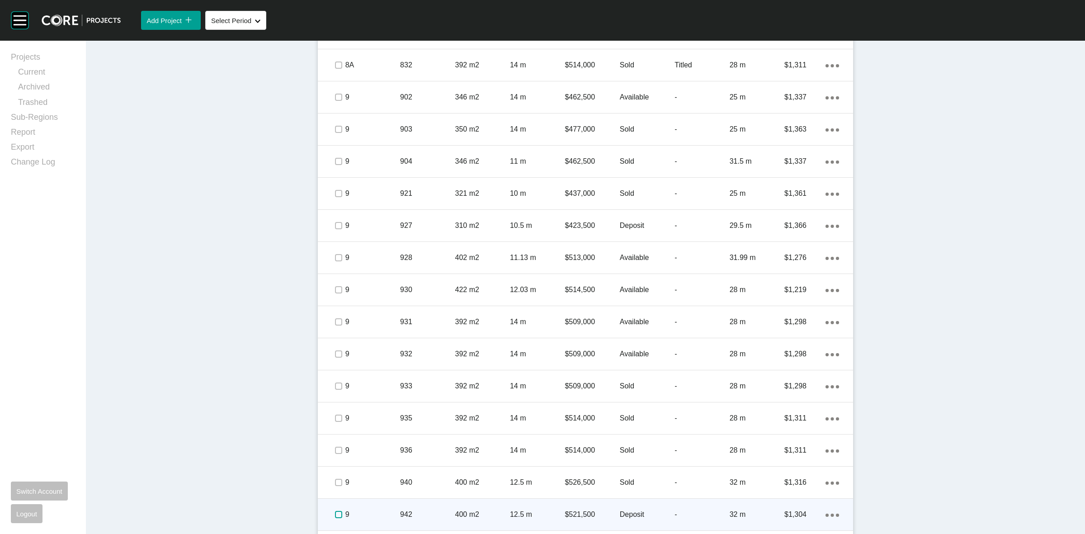
click at [335, 513] on label at bounding box center [338, 514] width 7 height 7
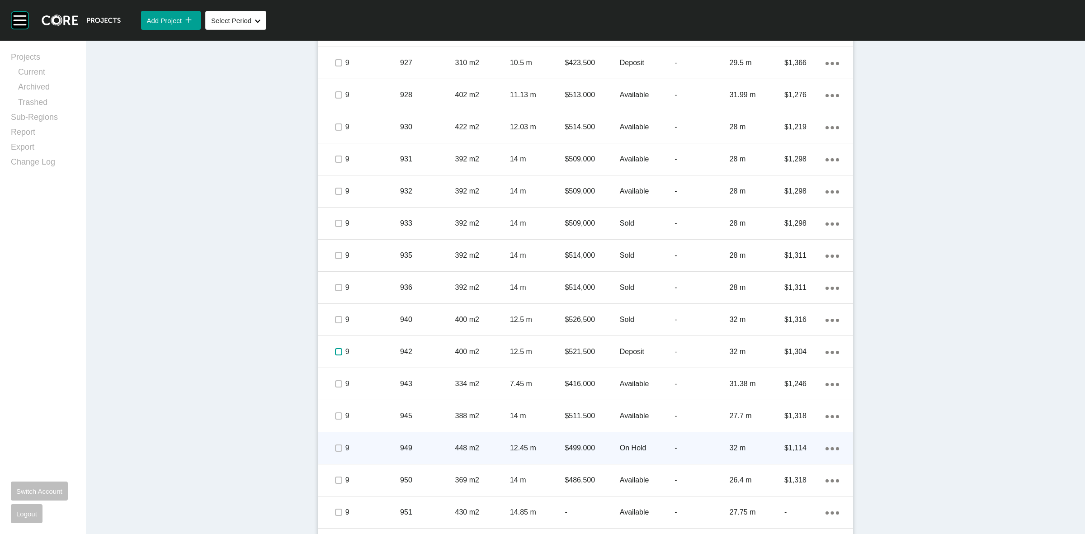
scroll to position [1131, 0]
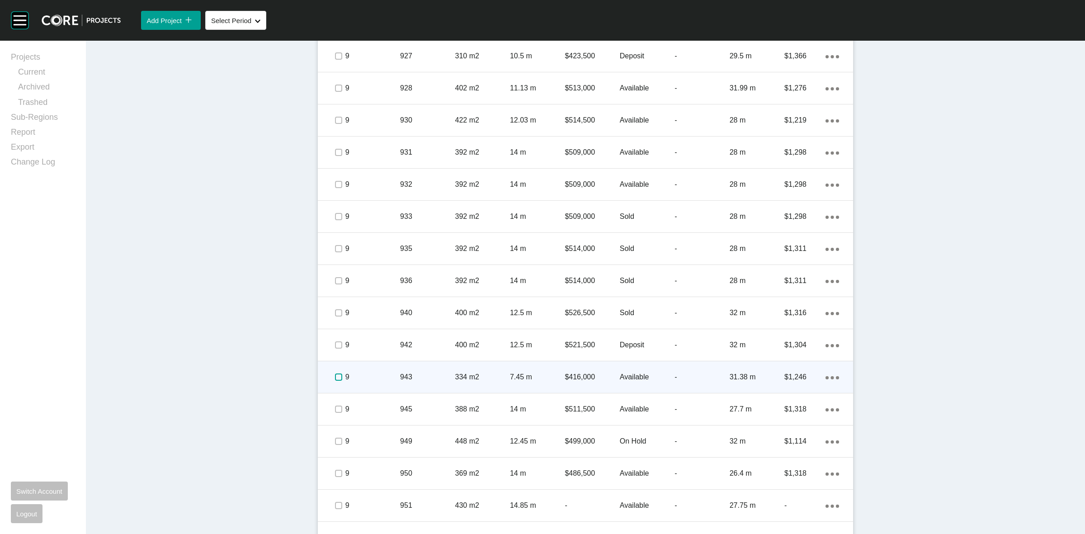
click at [335, 376] on label at bounding box center [338, 377] width 7 height 7
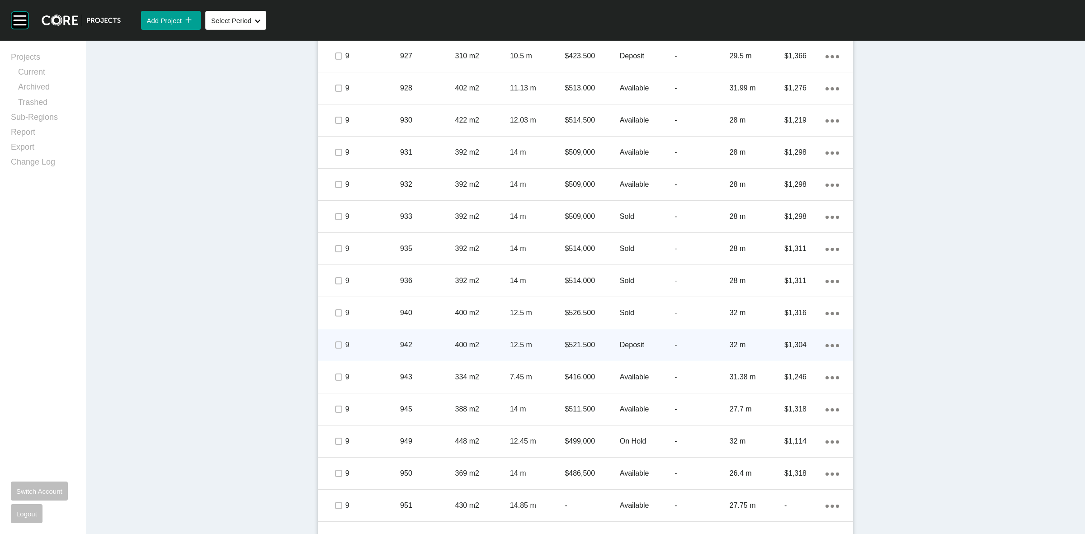
click at [365, 340] on p "9" at bounding box center [372, 345] width 55 height 10
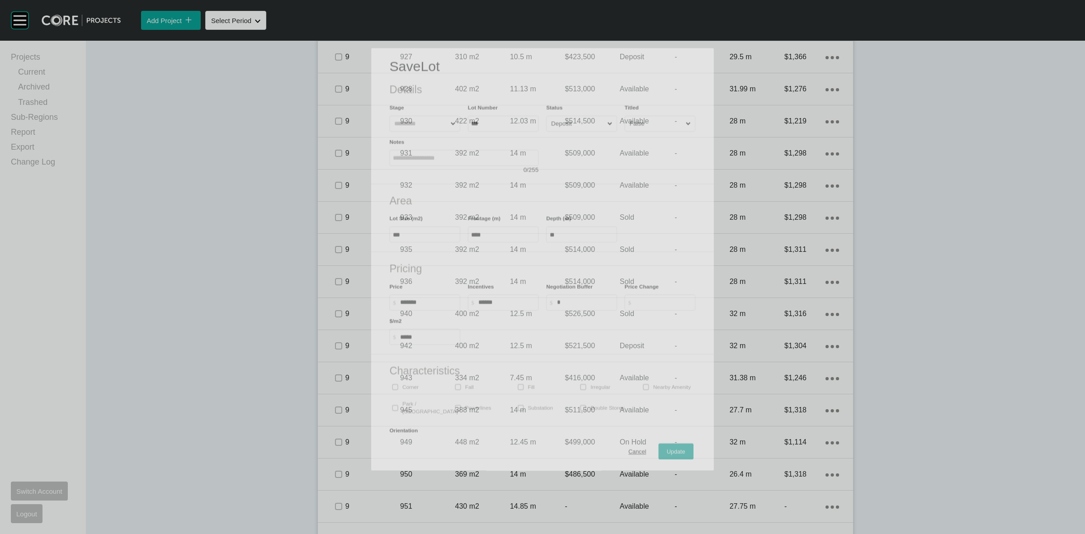
scroll to position [1102, 0]
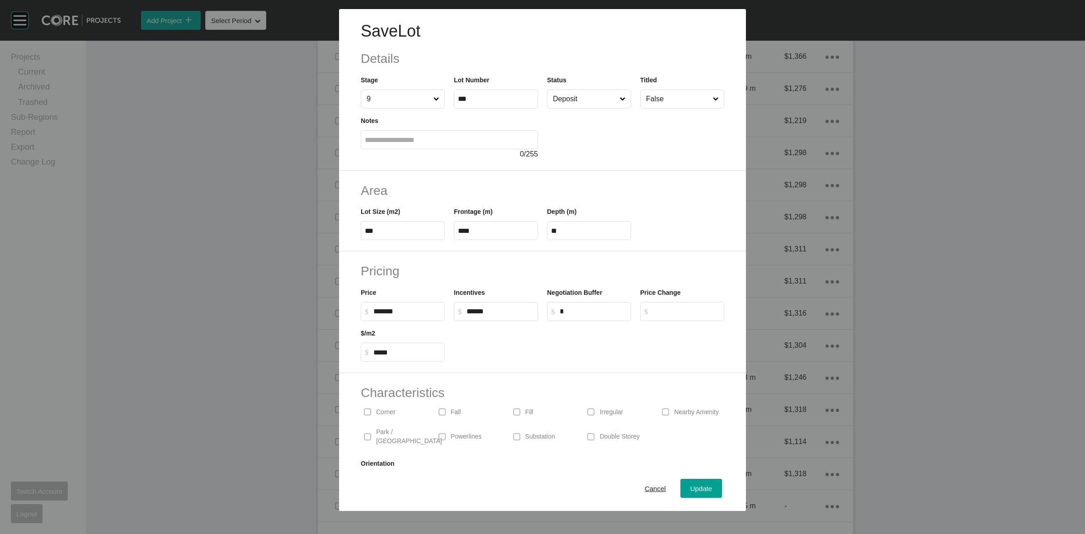
click at [582, 98] on input "Deposit" at bounding box center [584, 99] width 67 height 18
click at [693, 489] on span "Update" at bounding box center [702, 489] width 22 height 8
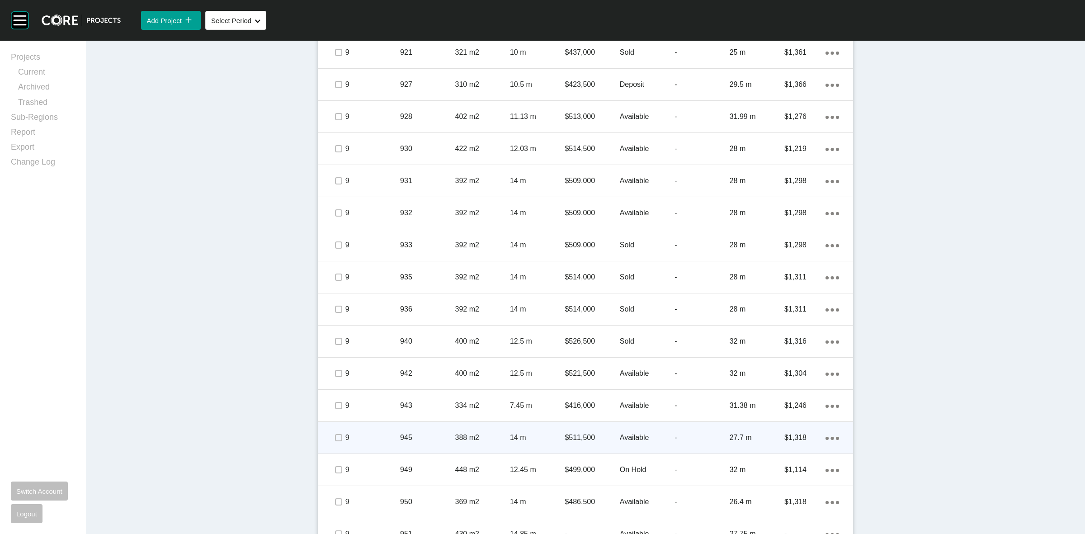
scroll to position [1131, 0]
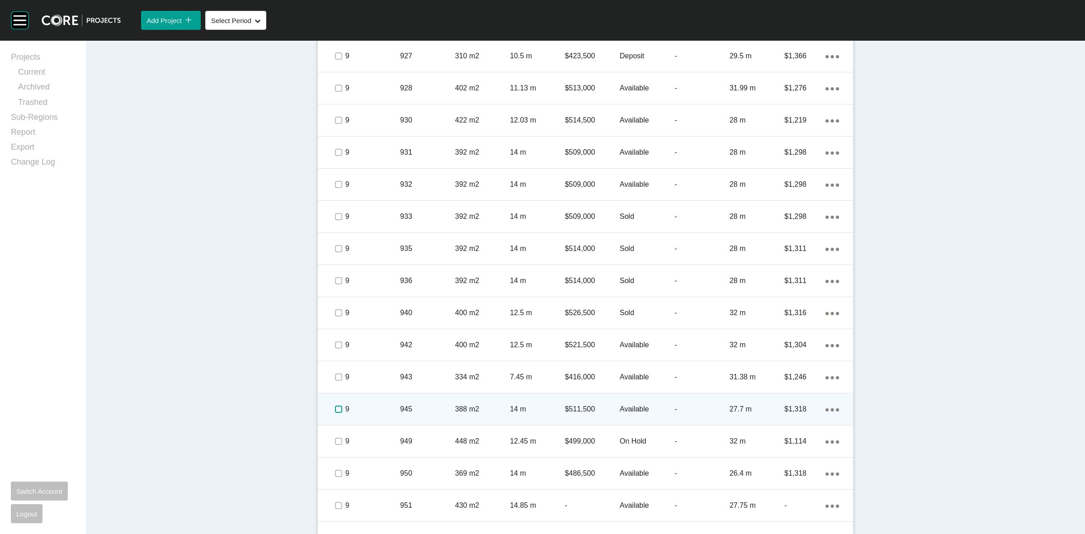
click at [335, 410] on label at bounding box center [338, 409] width 7 height 7
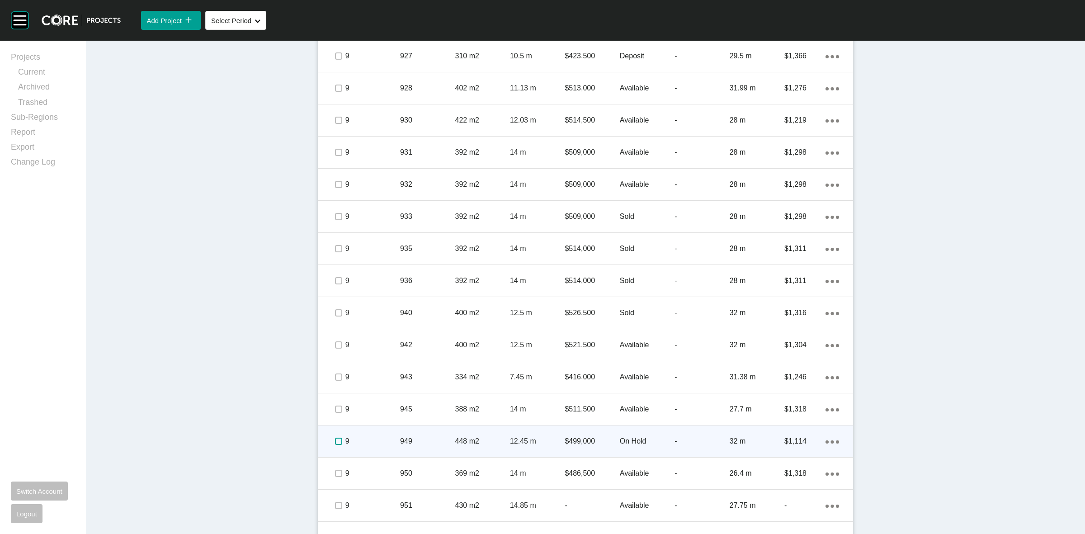
click at [335, 442] on label at bounding box center [338, 441] width 7 height 7
click at [371, 440] on p "9" at bounding box center [372, 441] width 55 height 10
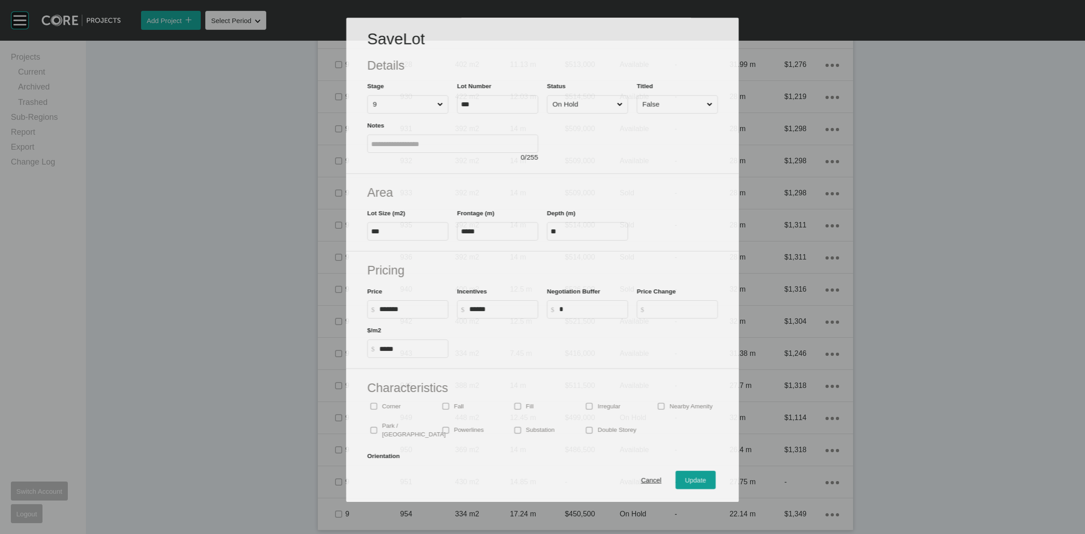
scroll to position [1102, 0]
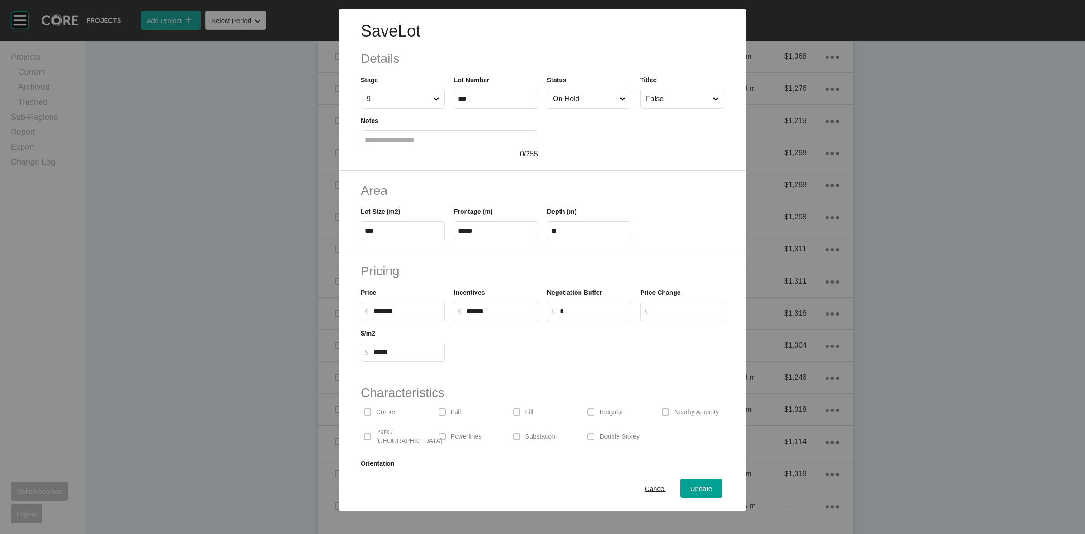
click at [570, 106] on input "On Hold" at bounding box center [584, 99] width 67 height 18
click at [691, 487] on span "Update" at bounding box center [702, 489] width 22 height 8
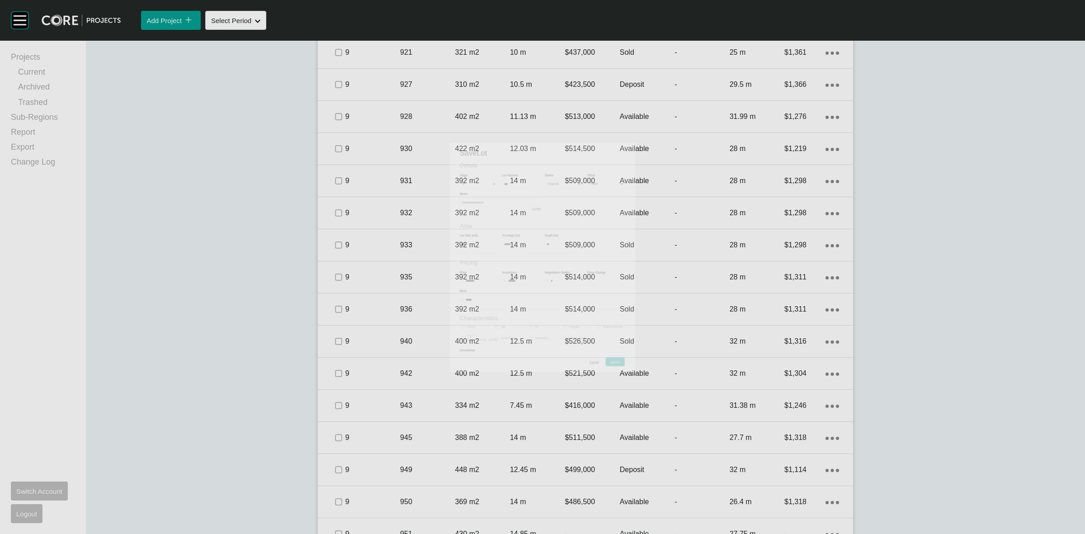
scroll to position [1131, 0]
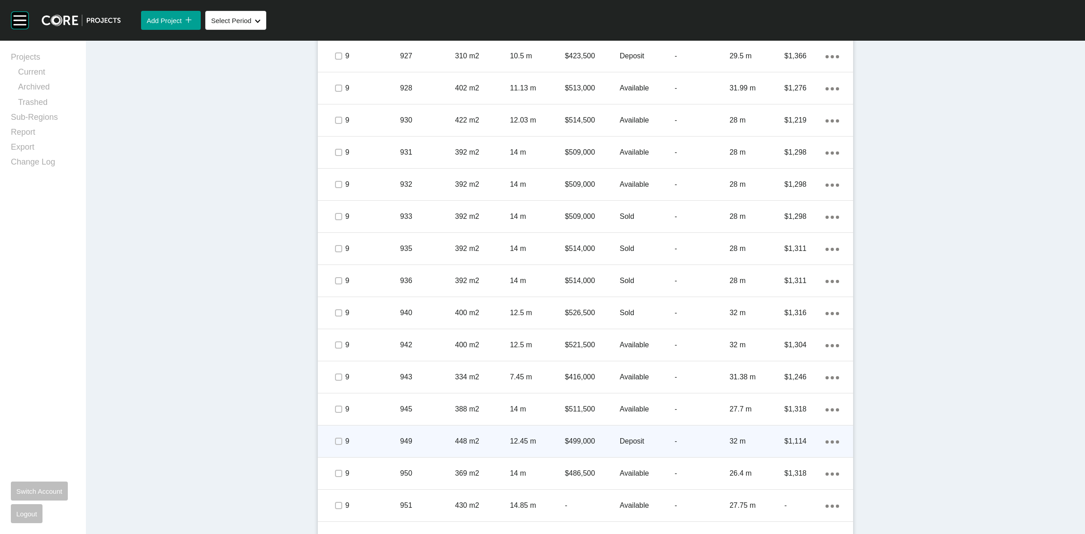
click at [407, 432] on div "949" at bounding box center [427, 441] width 55 height 28
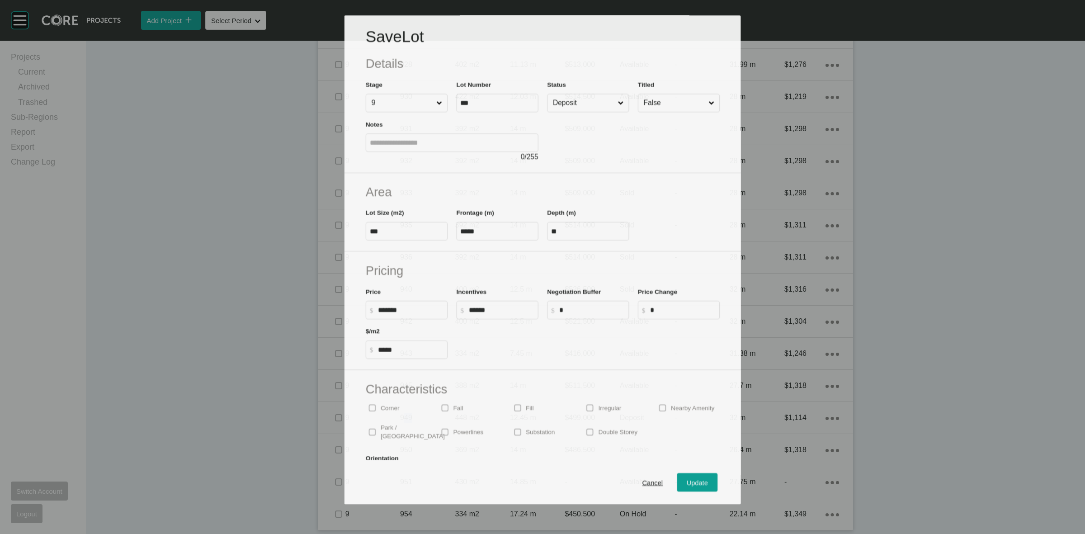
scroll to position [1102, 0]
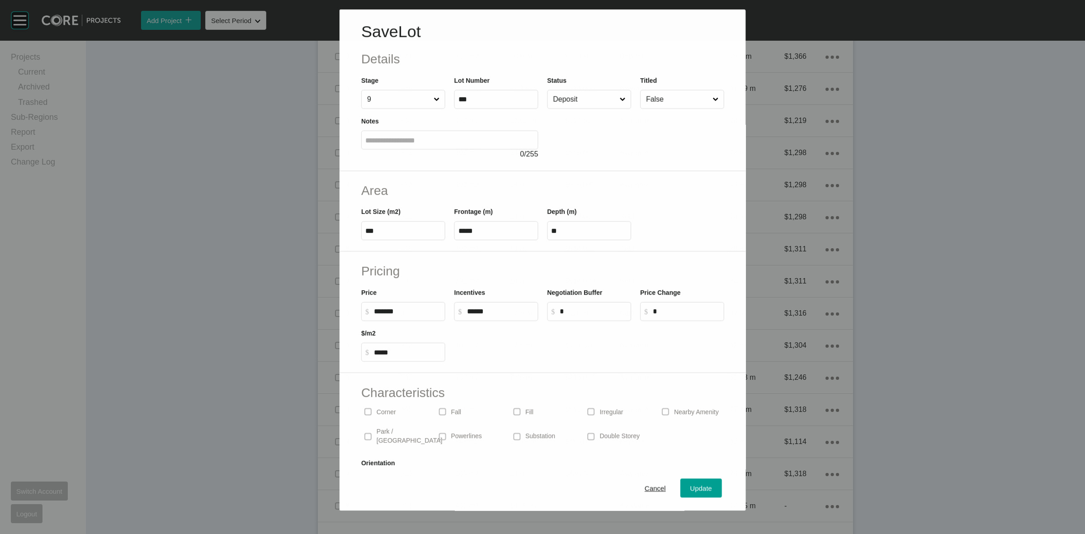
click at [569, 97] on input "Deposit" at bounding box center [584, 99] width 66 height 18
click at [698, 488] on span "Update" at bounding box center [702, 489] width 22 height 8
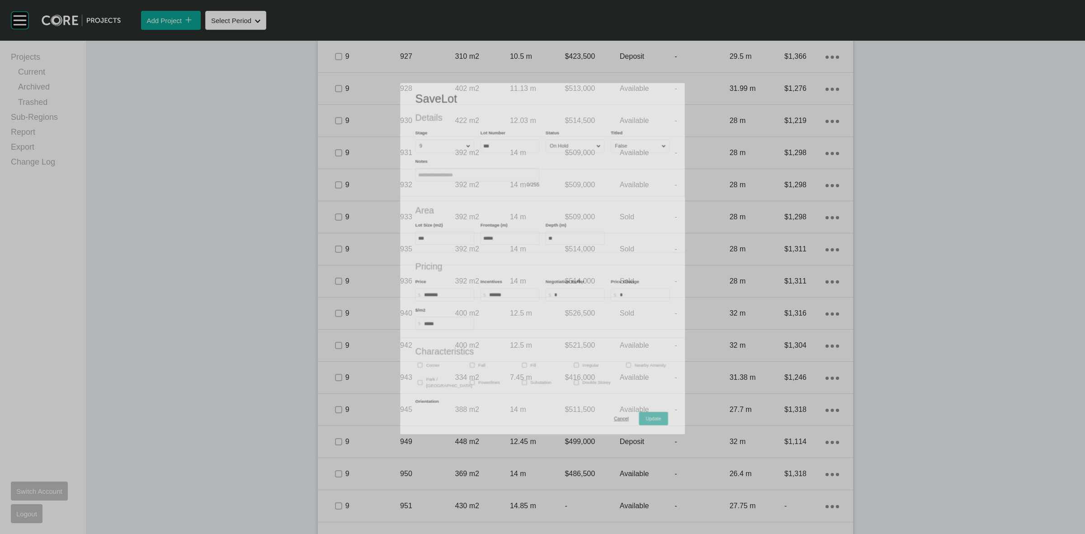
scroll to position [1131, 0]
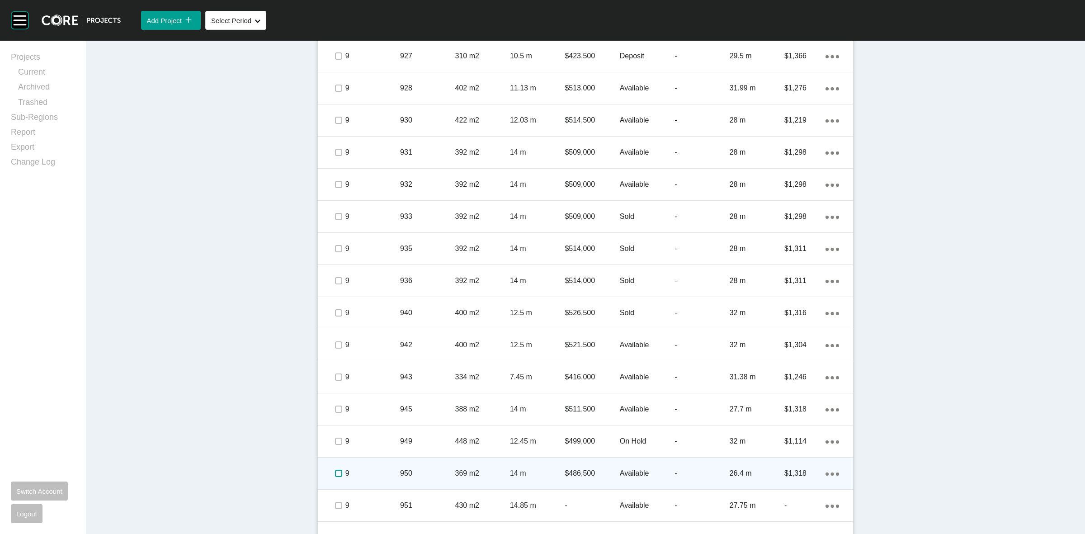
click at [335, 473] on label at bounding box center [338, 473] width 7 height 7
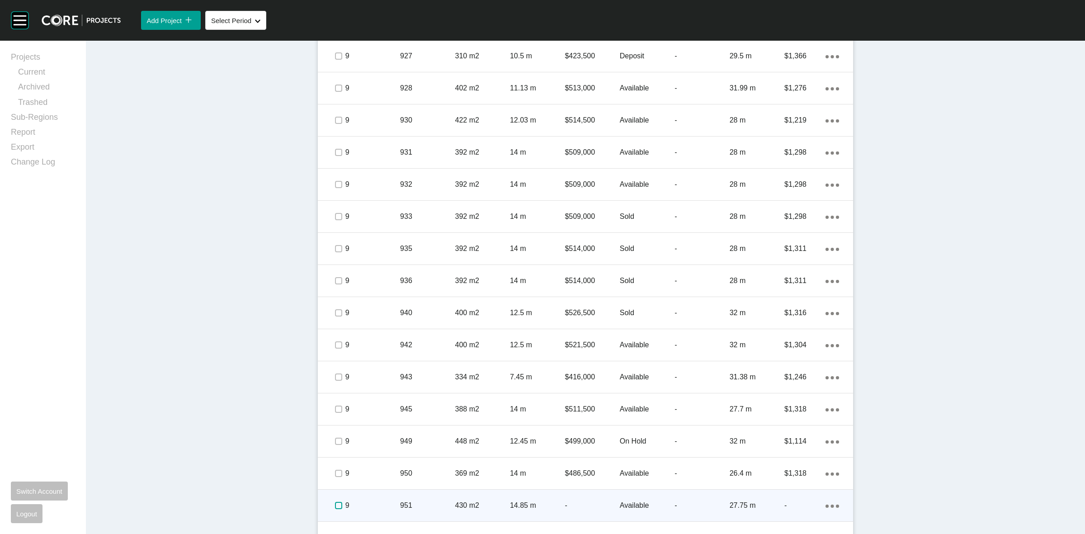
click at [335, 507] on label at bounding box center [338, 505] width 7 height 7
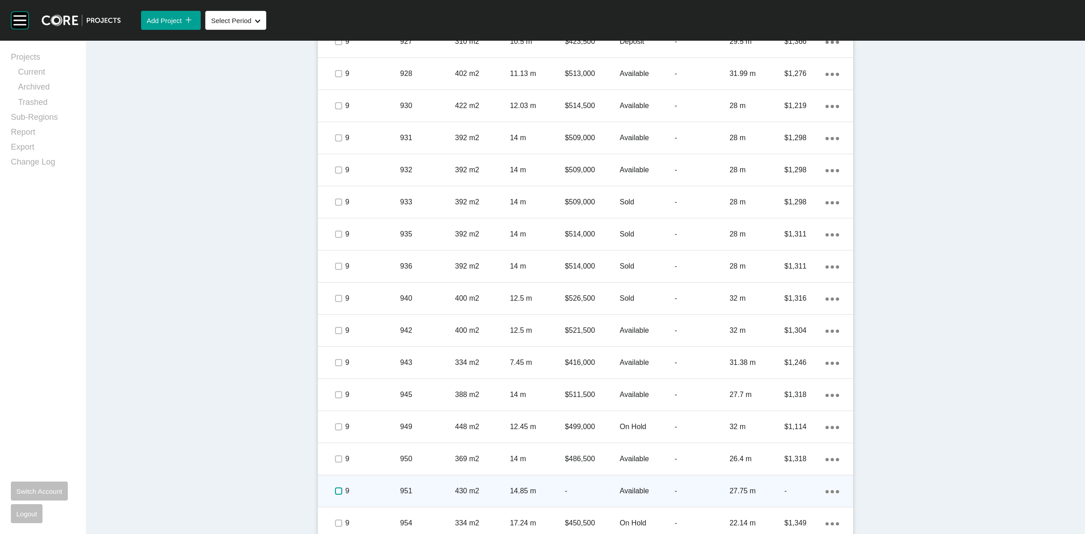
scroll to position [1154, 0]
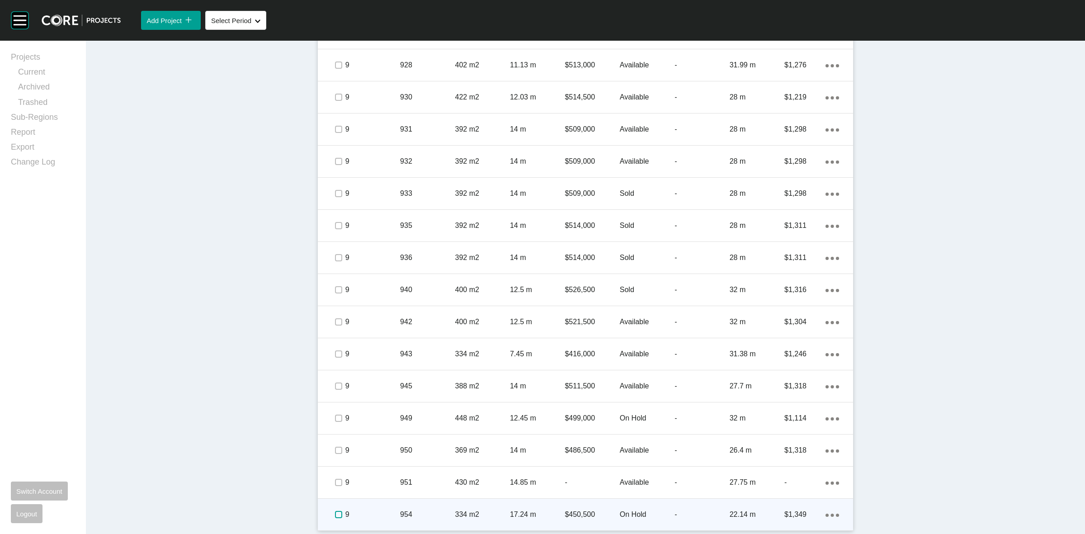
drag, startPoint x: 333, startPoint y: 514, endPoint x: 372, endPoint y: 512, distance: 39.0
click at [335, 514] on label at bounding box center [338, 514] width 7 height 7
drag, startPoint x: 372, startPoint y: 511, endPoint x: 412, endPoint y: 468, distance: 58.9
click at [373, 510] on p "9" at bounding box center [372, 515] width 55 height 10
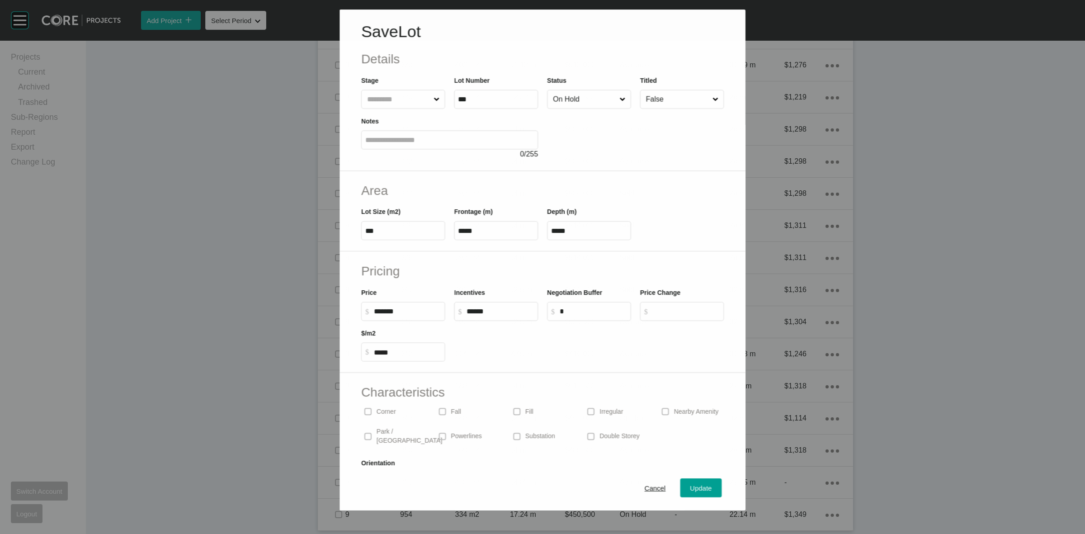
scroll to position [1126, 0]
click at [600, 103] on input "On Hold" at bounding box center [584, 99] width 67 height 18
drag, startPoint x: 571, startPoint y: 125, endPoint x: 727, endPoint y: 383, distance: 302.1
drag, startPoint x: 695, startPoint y: 489, endPoint x: 695, endPoint y: 473, distance: 15.8
click at [692, 487] on span "Update" at bounding box center [702, 489] width 22 height 8
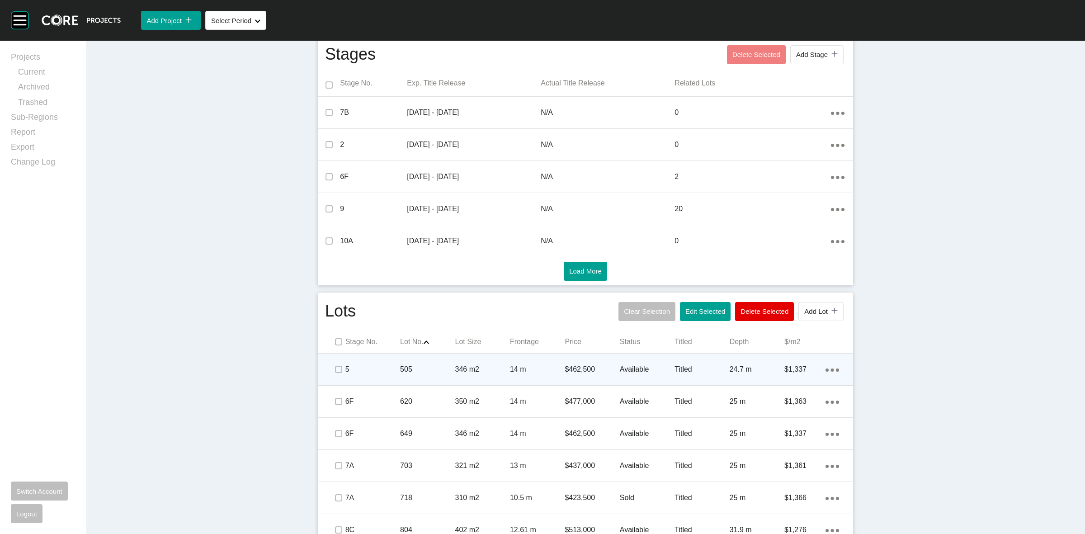
scroll to position [362, 0]
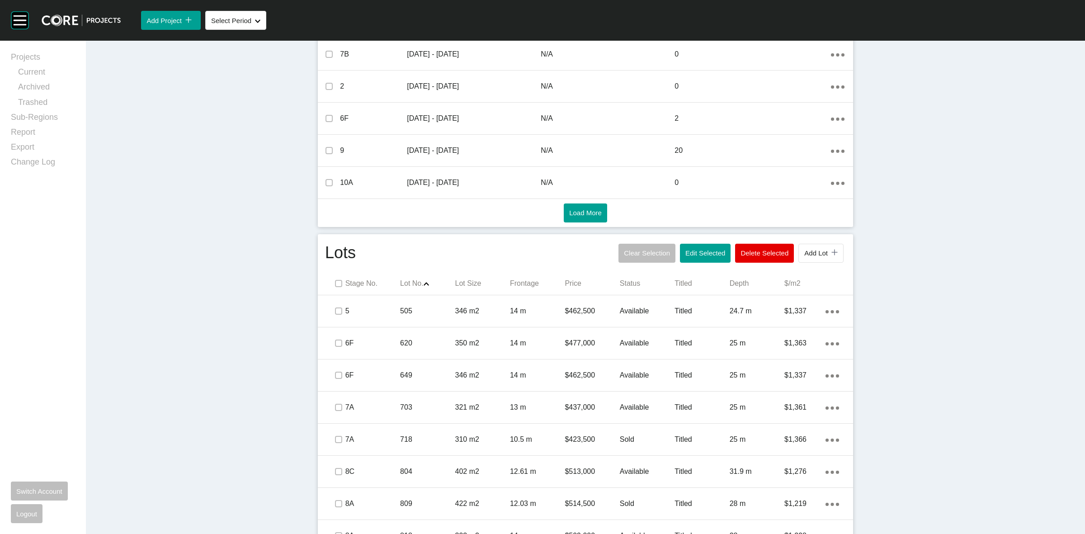
click at [911, 365] on div "Dashboard › Projects › Banyan Place › Worksheet Banyan Place Worksheet - Septem…" at bounding box center [585, 502] width 999 height 1647
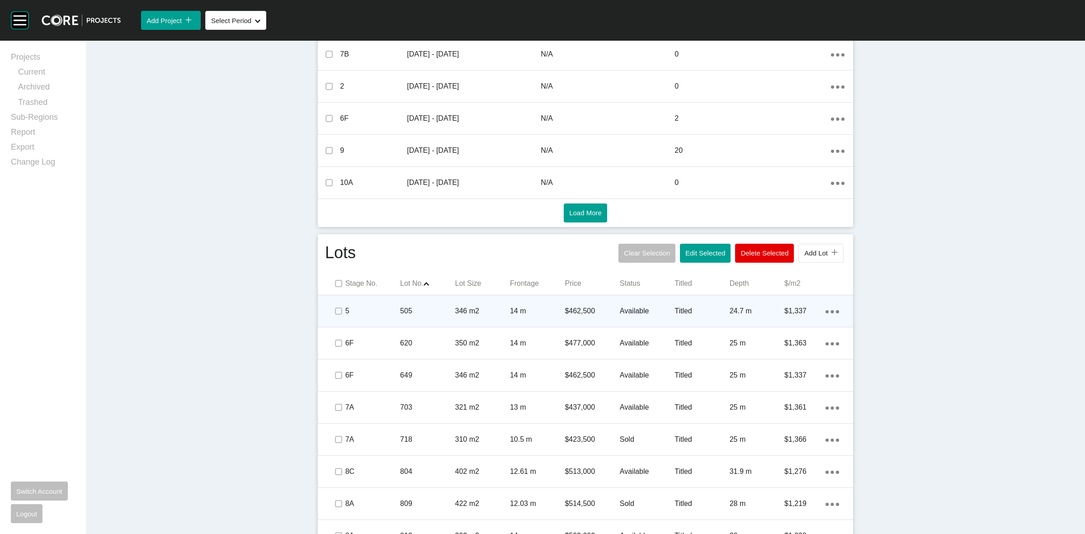
click at [370, 306] on p "5" at bounding box center [372, 311] width 55 height 10
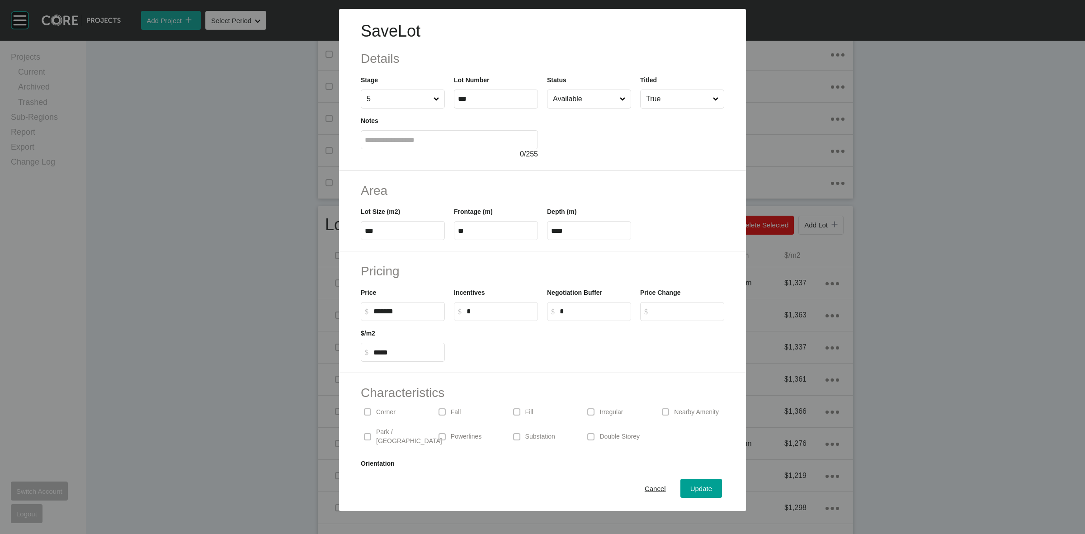
click at [568, 98] on input "Available" at bounding box center [584, 99] width 67 height 18
click at [681, 480] on button "Update" at bounding box center [702, 488] width 42 height 19
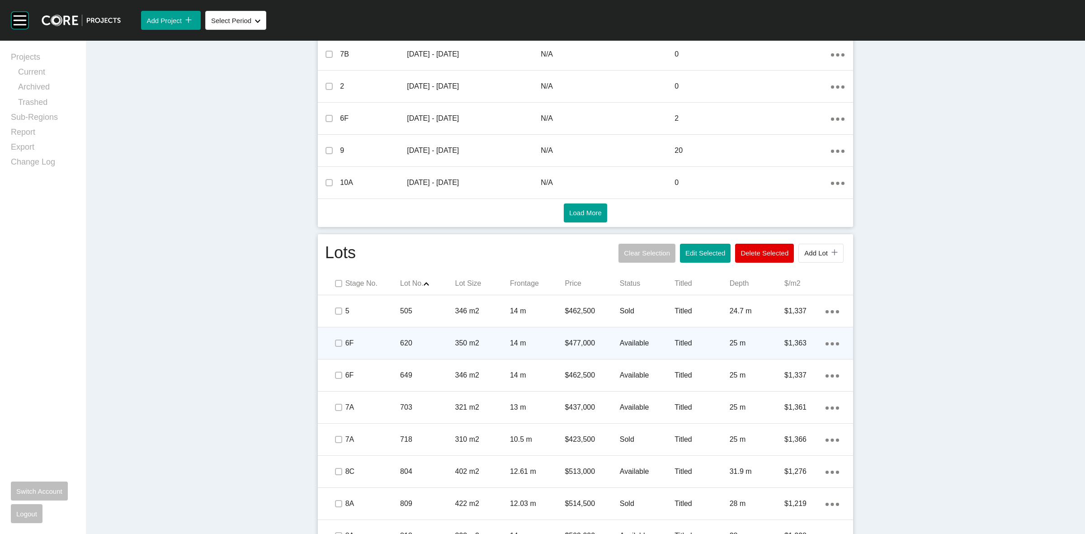
click at [402, 343] on p "620" at bounding box center [427, 343] width 55 height 10
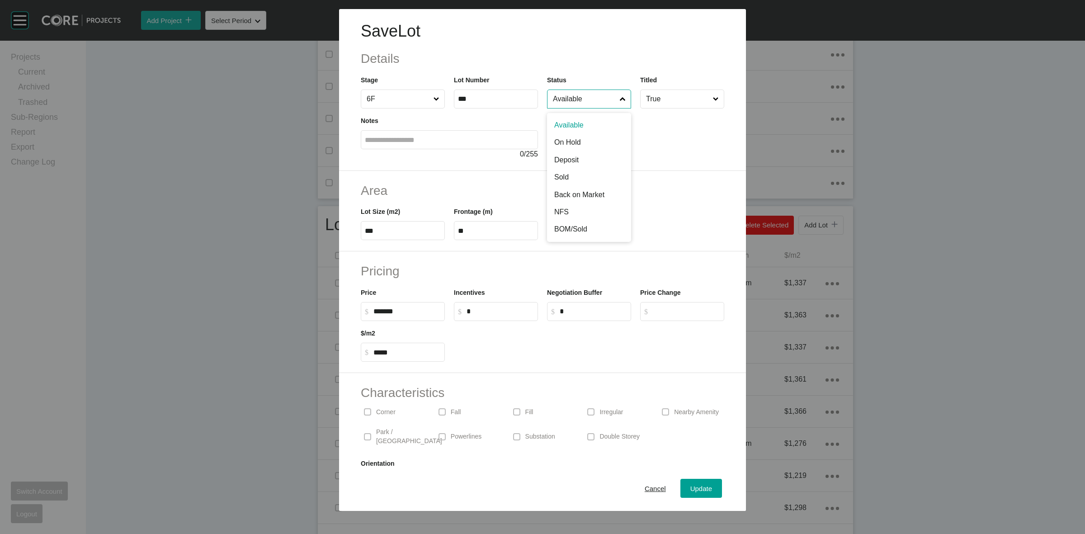
click at [567, 95] on input "Available" at bounding box center [584, 99] width 67 height 18
click at [691, 487] on span "Update" at bounding box center [702, 489] width 22 height 8
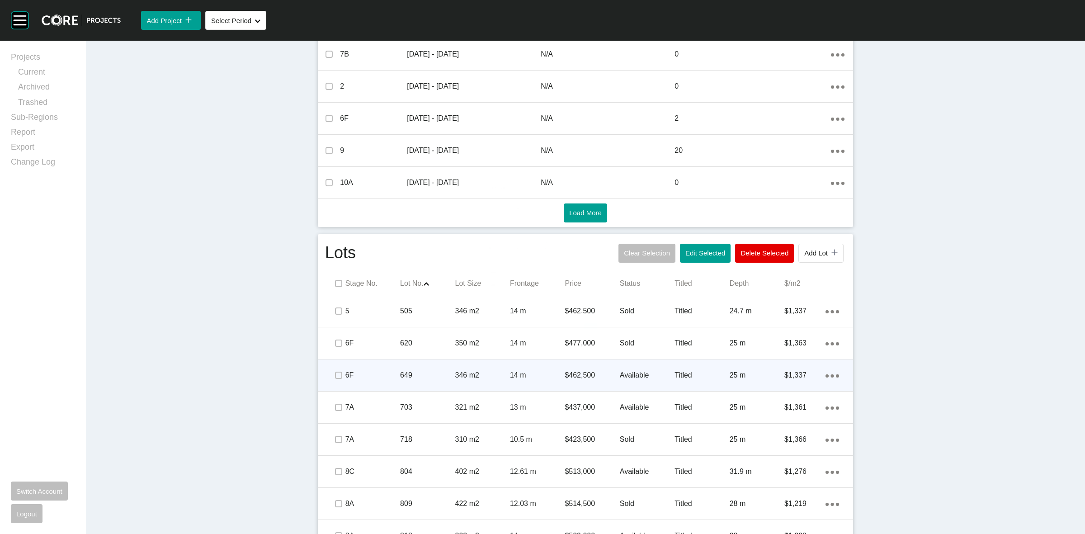
click at [428, 379] on div "649" at bounding box center [427, 375] width 55 height 28
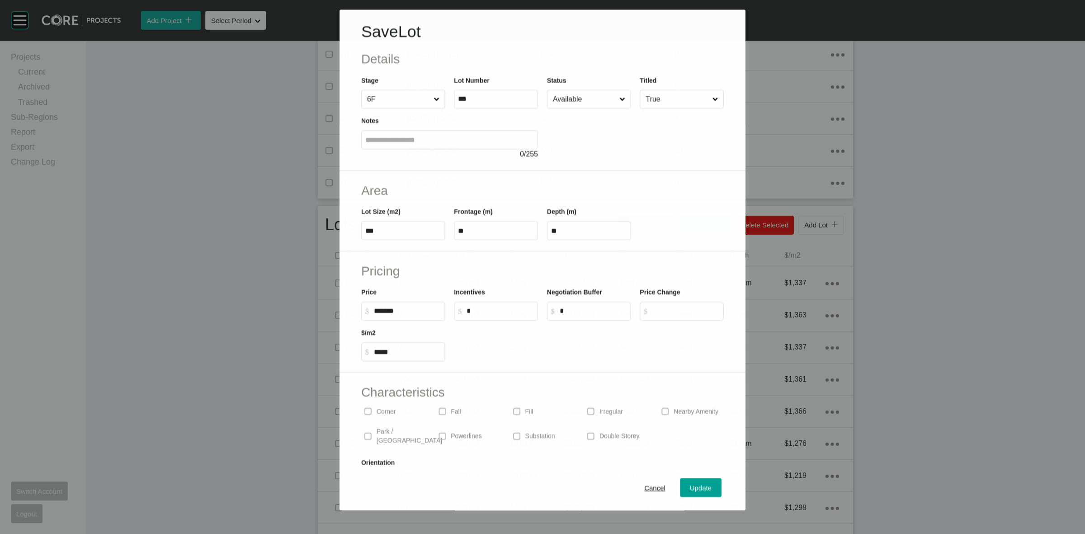
click at [580, 114] on div at bounding box center [635, 134] width 177 height 51
click at [578, 104] on input "Available" at bounding box center [584, 99] width 67 height 18
click at [692, 483] on div "Update" at bounding box center [701, 489] width 26 height 12
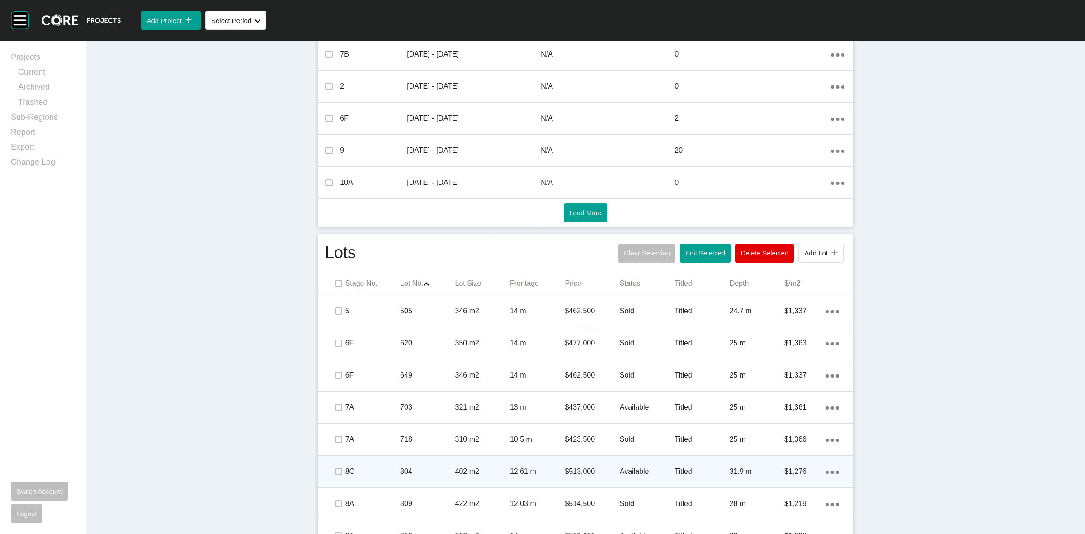
scroll to position [0, 0]
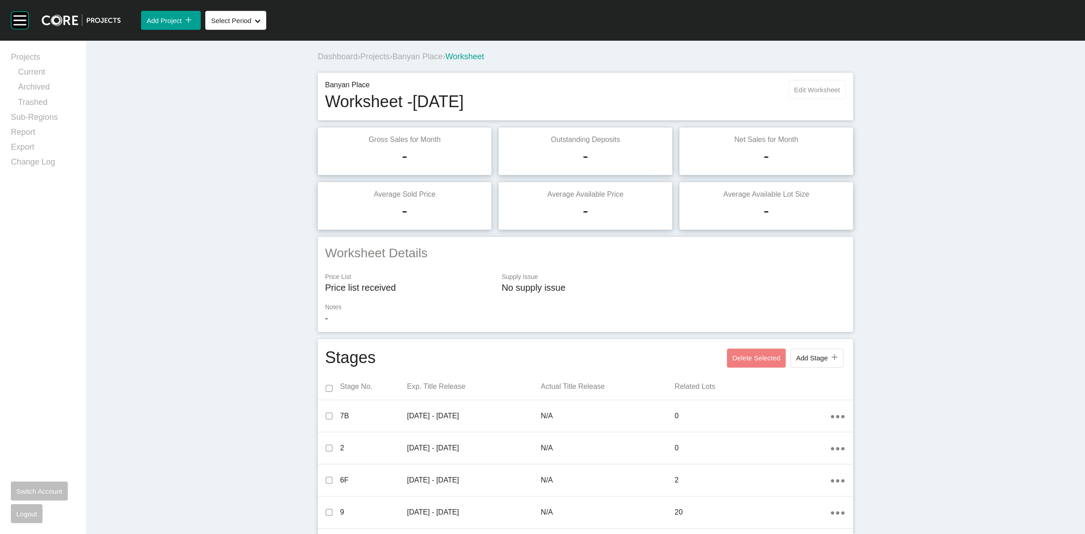
click at [805, 96] on button "Edit Worksheet" at bounding box center [817, 89] width 57 height 19
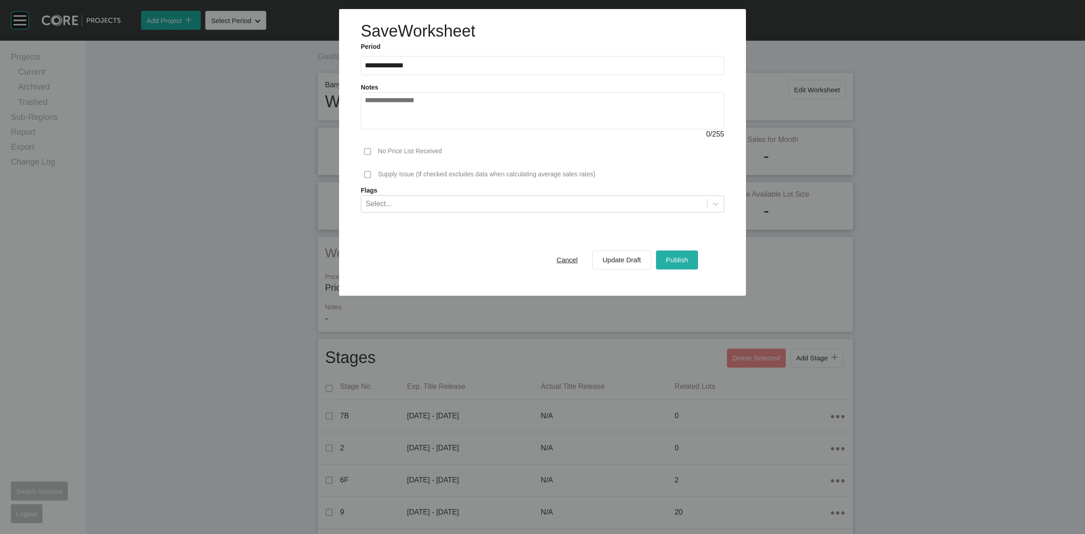
click at [681, 255] on div "Publish" at bounding box center [677, 260] width 27 height 12
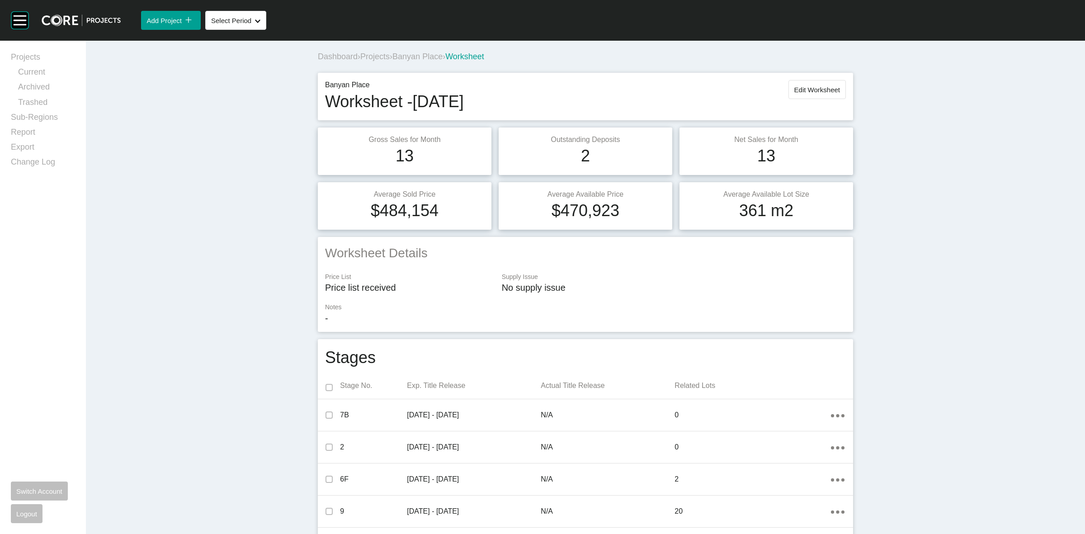
click at [413, 57] on span "Banyan Place" at bounding box center [418, 56] width 50 height 9
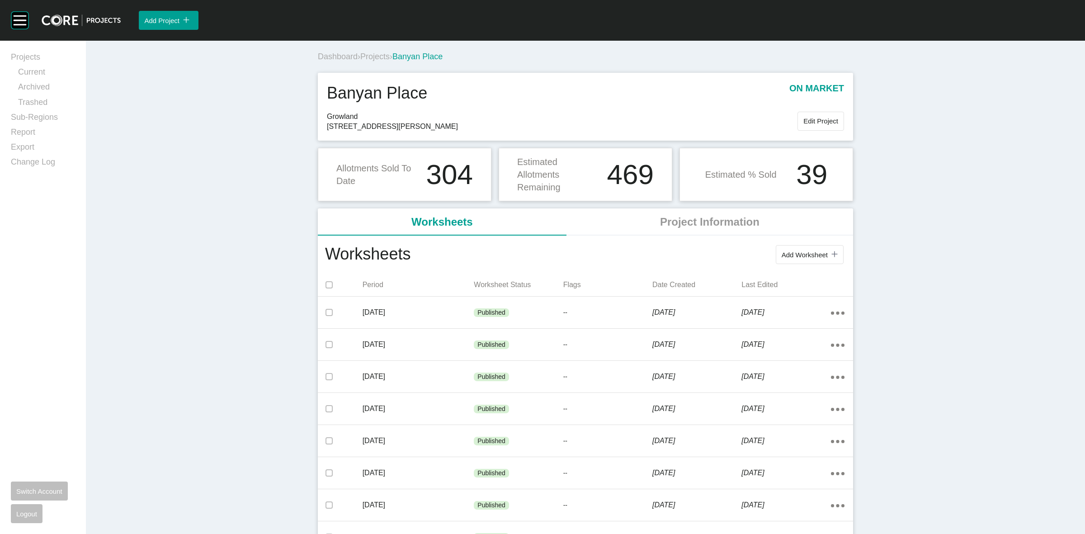
click at [371, 52] on span "Projects" at bounding box center [374, 56] width 29 height 9
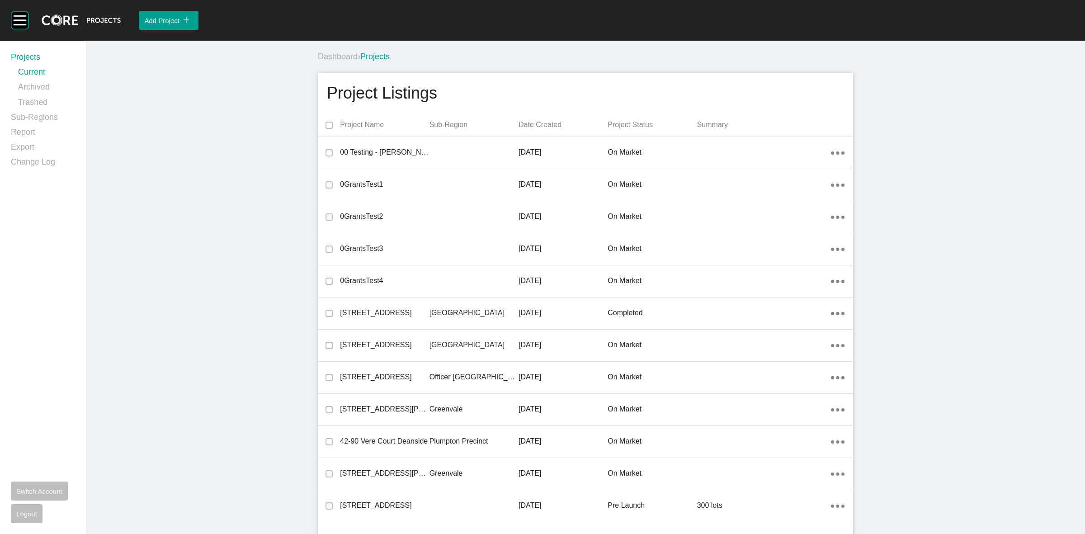
scroll to position [3256, 0]
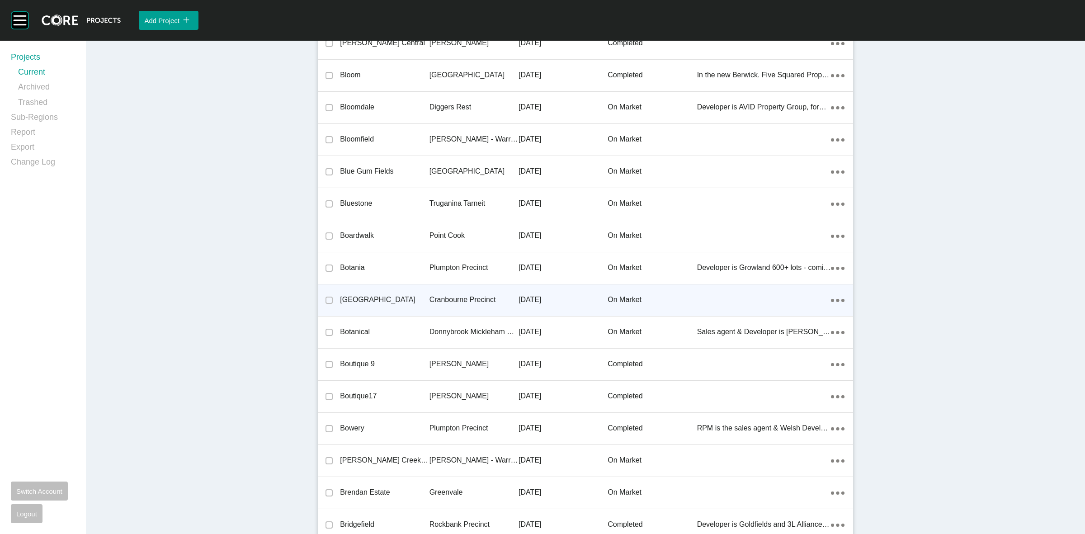
click at [468, 298] on p "Cranbourne Precinct" at bounding box center [474, 300] width 89 height 10
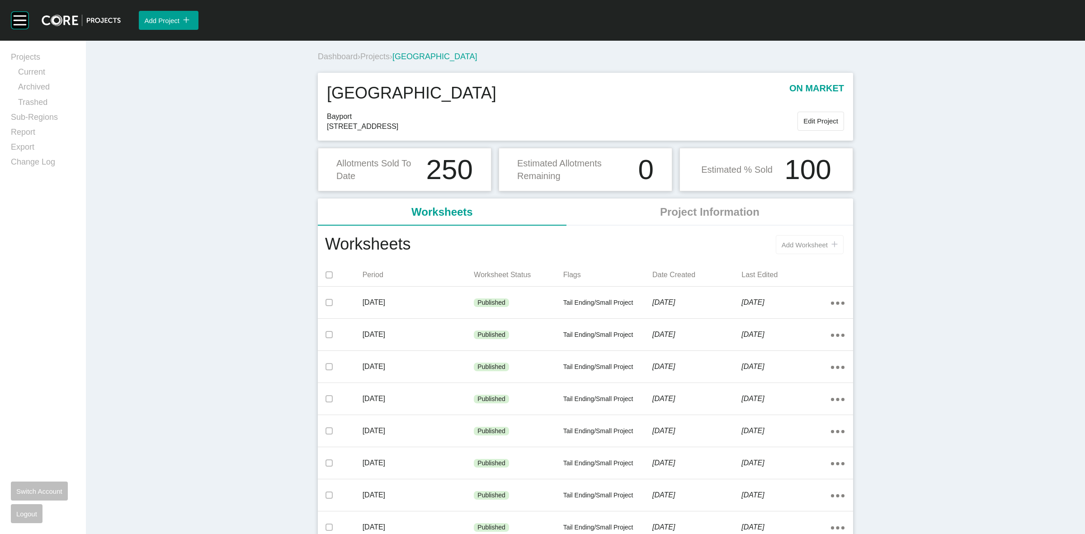
click at [785, 241] on span "Add Worksheet" at bounding box center [805, 245] width 46 height 8
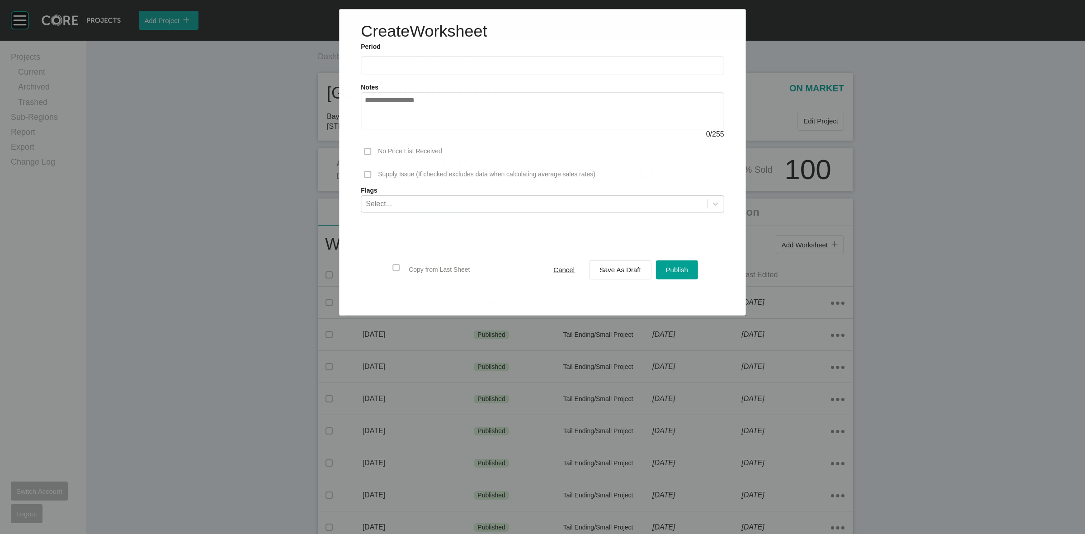
click at [471, 63] on input "text" at bounding box center [542, 66] width 355 height 8
click at [432, 123] on li "Jun" at bounding box center [438, 116] width 30 height 15
type input "*********"
click at [601, 265] on div "Save As Draft" at bounding box center [620, 270] width 46 height 12
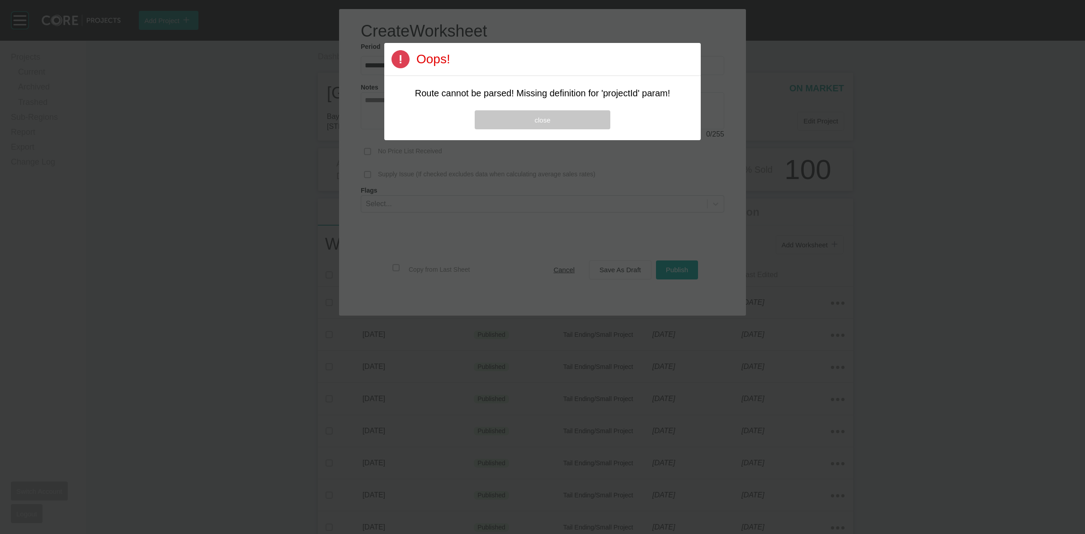
click at [552, 118] on button "close" at bounding box center [543, 119] width 136 height 19
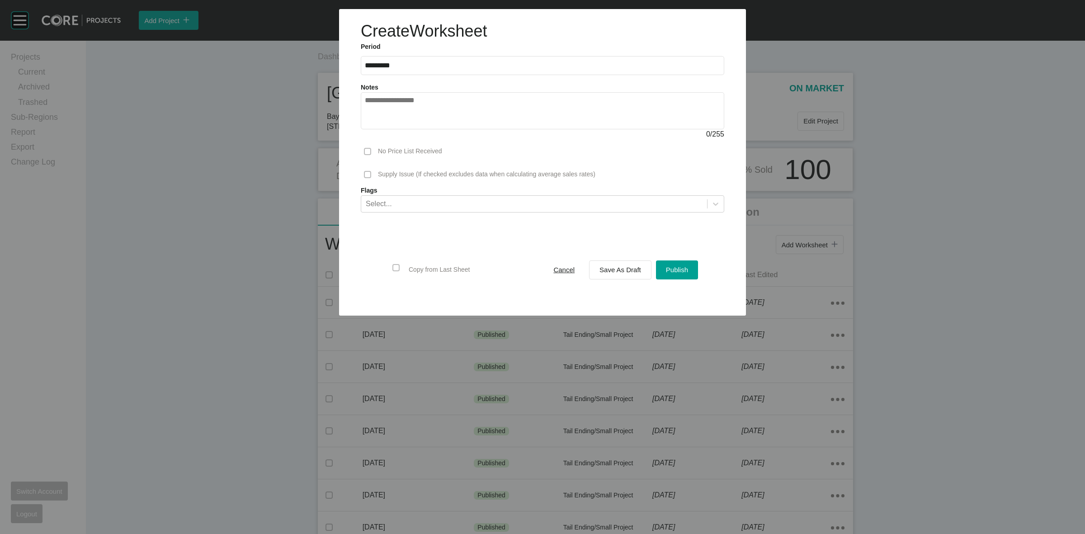
click at [515, 65] on input "*********" at bounding box center [542, 66] width 355 height 8
click at [440, 132] on li "Sep" at bounding box center [438, 131] width 30 height 15
type input "**********"
click at [641, 272] on div "Save As Draft" at bounding box center [620, 270] width 46 height 12
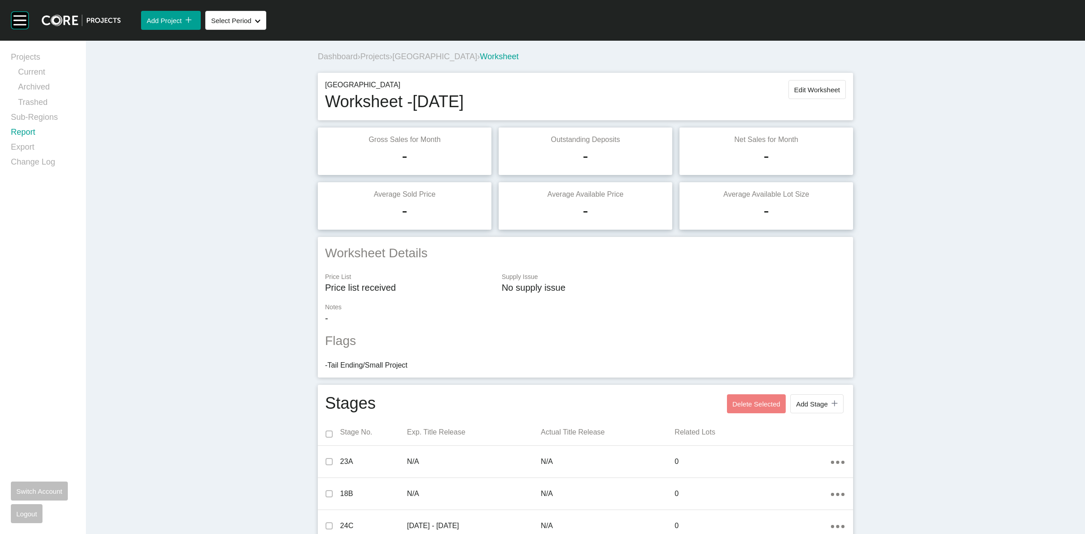
click at [25, 132] on link "Report" at bounding box center [43, 134] width 64 height 15
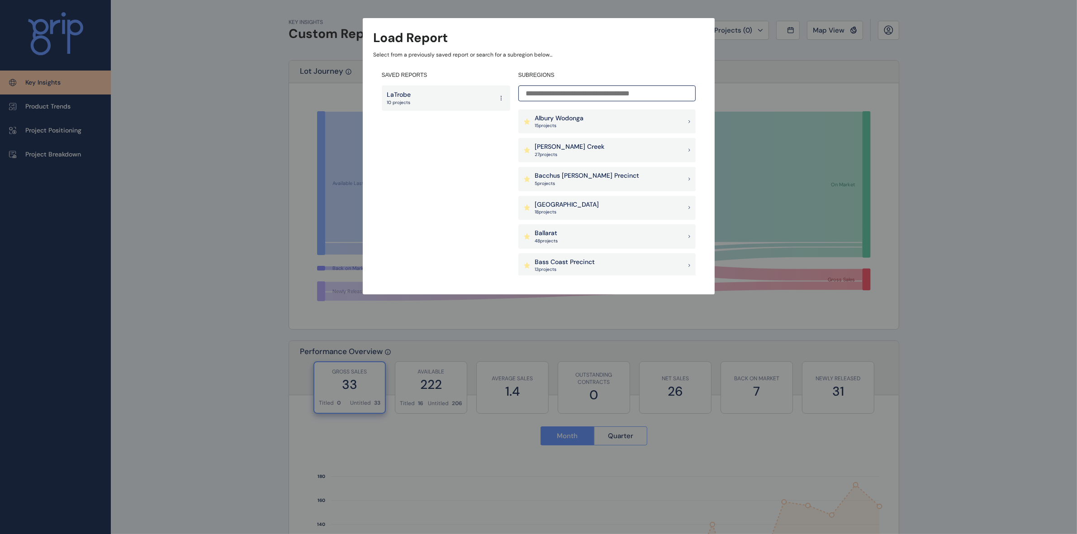
click at [570, 97] on input at bounding box center [606, 93] width 177 height 16
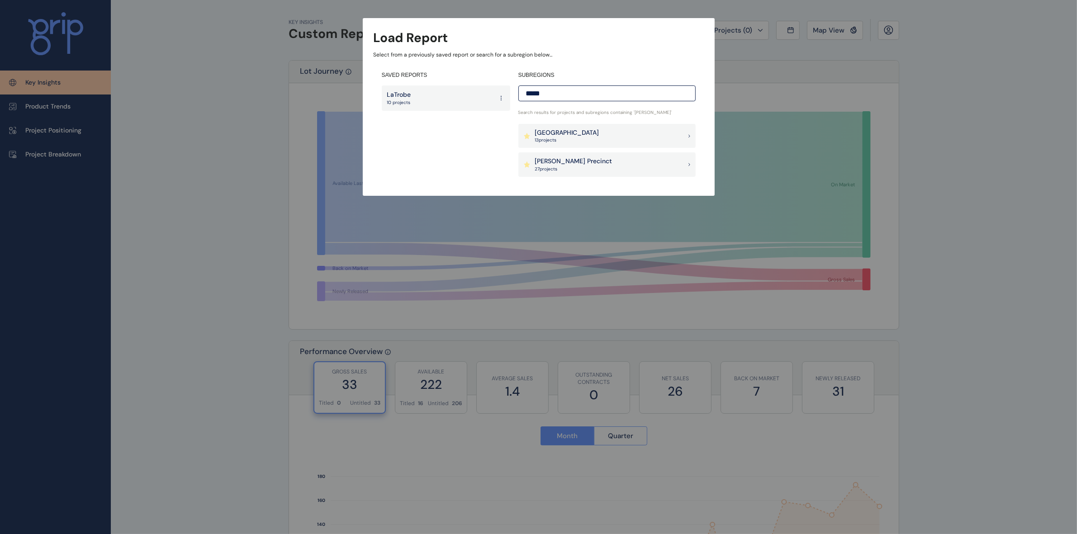
type input "*****"
click at [541, 157] on p "[PERSON_NAME] Precinct" at bounding box center [573, 161] width 77 height 9
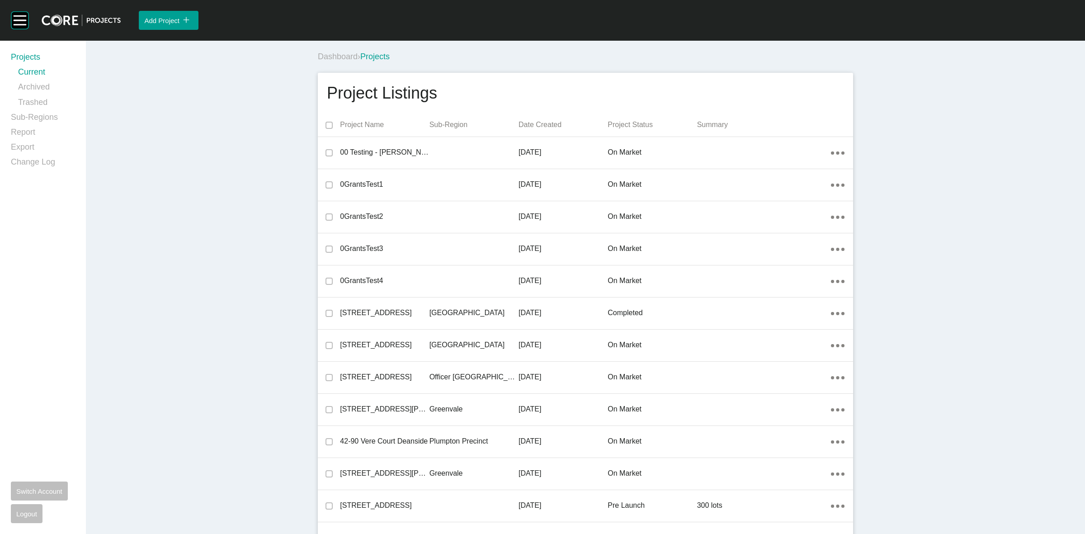
scroll to position [20171, 0]
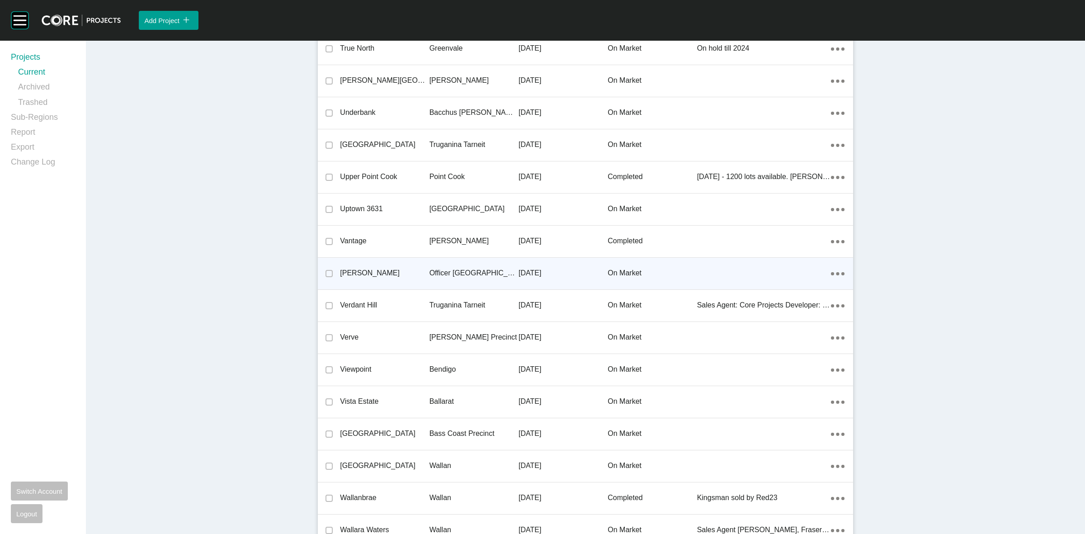
click at [461, 274] on div "Officer [GEOGRAPHIC_DATA]" at bounding box center [474, 273] width 89 height 28
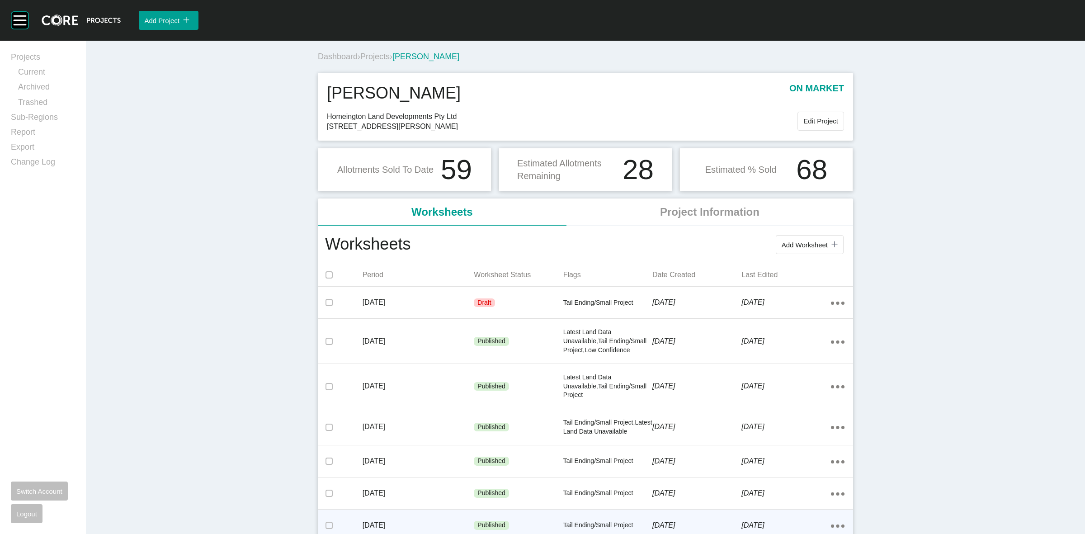
click at [435, 525] on p "[DATE]" at bounding box center [419, 525] width 112 height 10
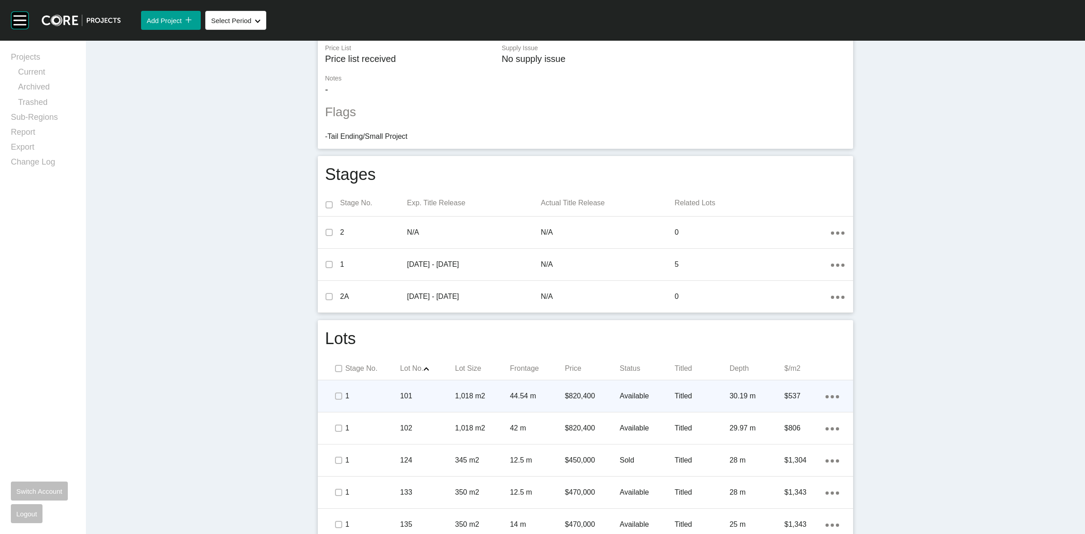
scroll to position [240, 0]
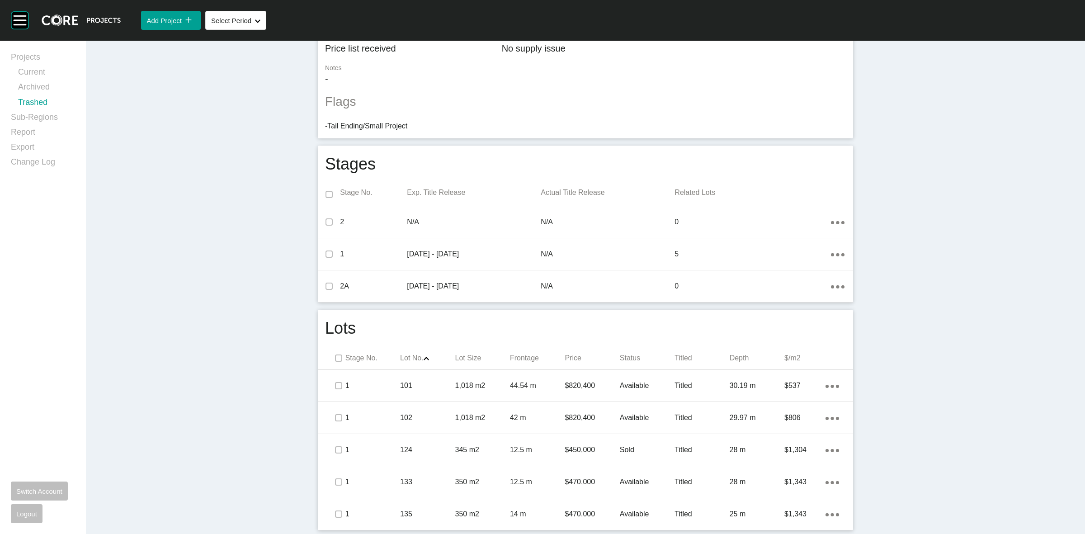
click at [28, 109] on link "Trashed" at bounding box center [46, 104] width 57 height 15
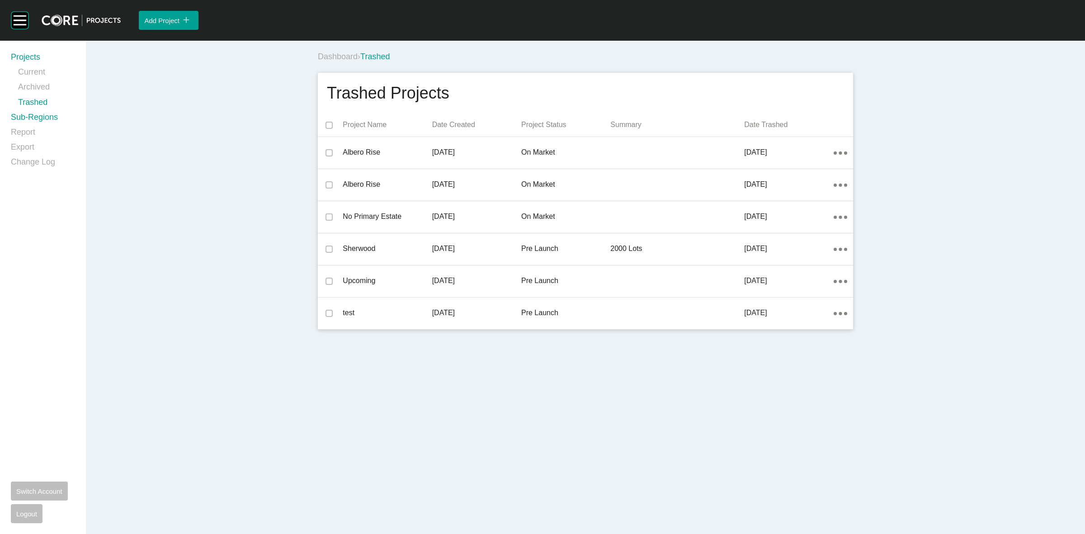
click at [26, 121] on link "Sub-Regions" at bounding box center [43, 119] width 64 height 15
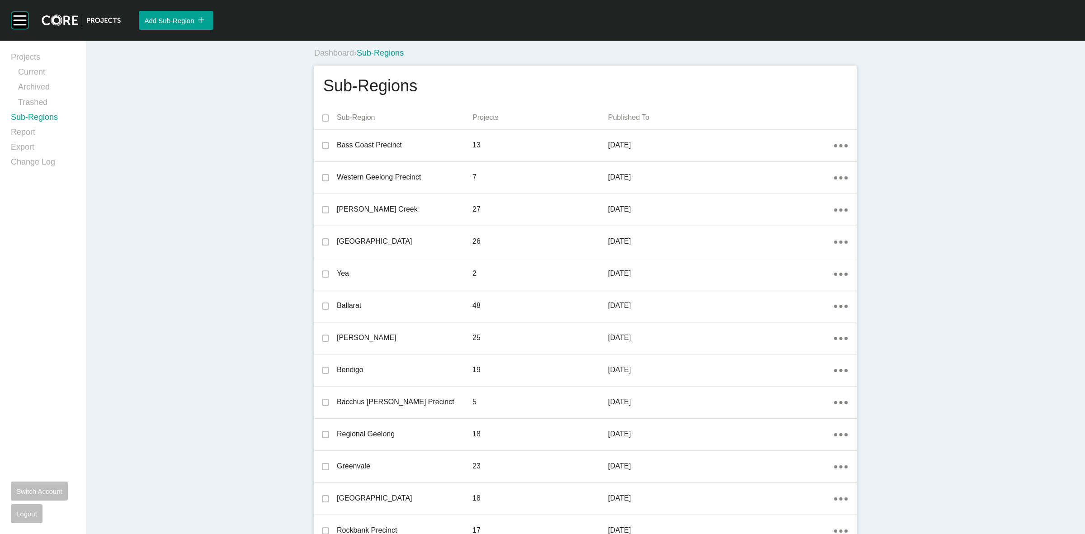
scroll to position [841, 0]
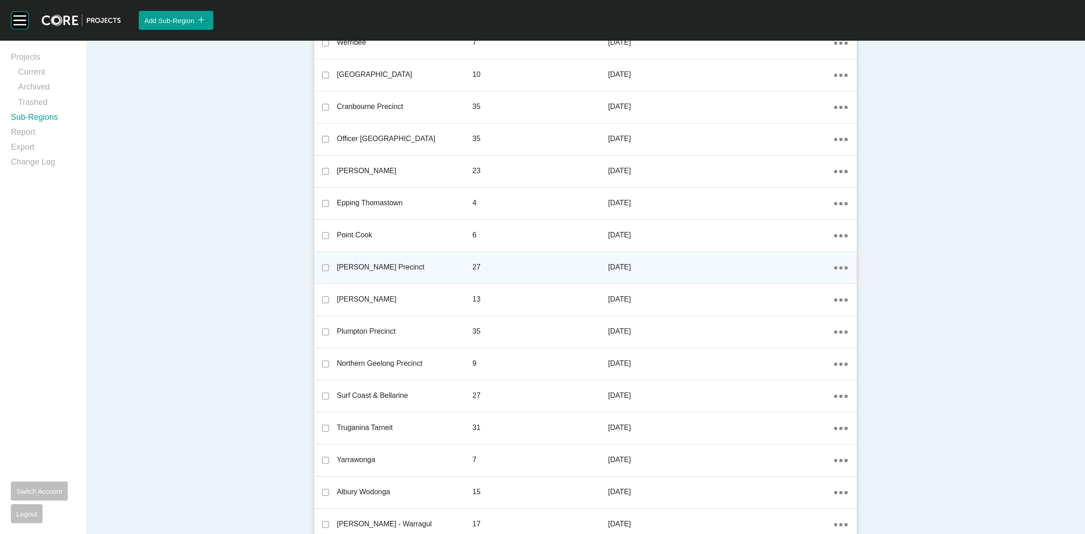
click at [839, 268] on ellipse at bounding box center [840, 267] width 3 height 3
click at [800, 267] on link "Edit" at bounding box center [804, 269] width 24 height 14
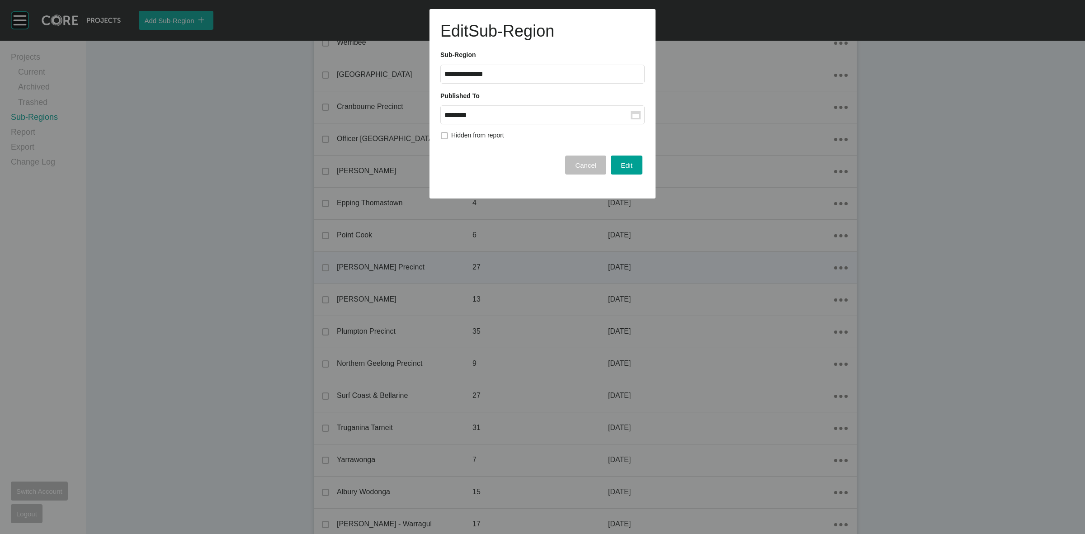
click at [503, 118] on input "********" at bounding box center [538, 115] width 186 height 8
drag, startPoint x: 518, startPoint y: 187, endPoint x: 549, endPoint y: 178, distance: 32.1
click at [518, 187] on div "Sep" at bounding box center [522, 189] width 23 height 14
click at [634, 163] on div "Edit" at bounding box center [627, 165] width 16 height 12
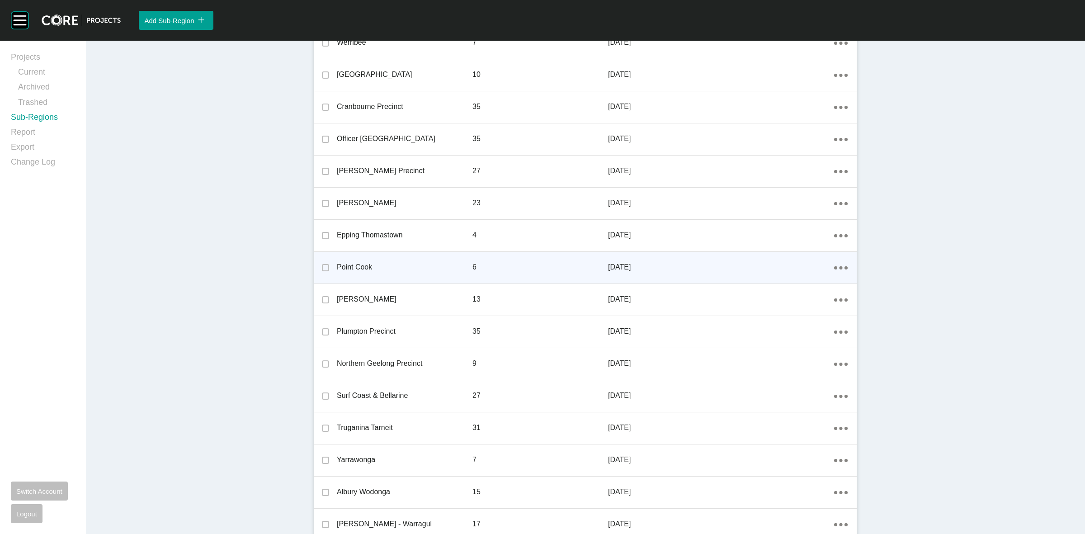
drag, startPoint x: 34, startPoint y: 57, endPoint x: 421, endPoint y: 28, distance: 388.2
click at [34, 57] on link "Projects" at bounding box center [43, 59] width 64 height 15
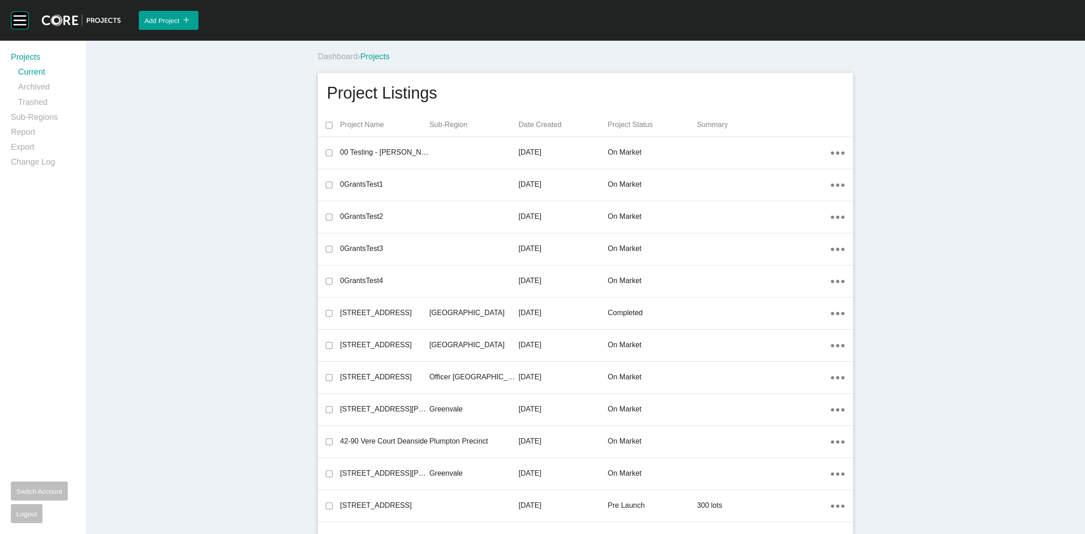
scroll to position [3256, 0]
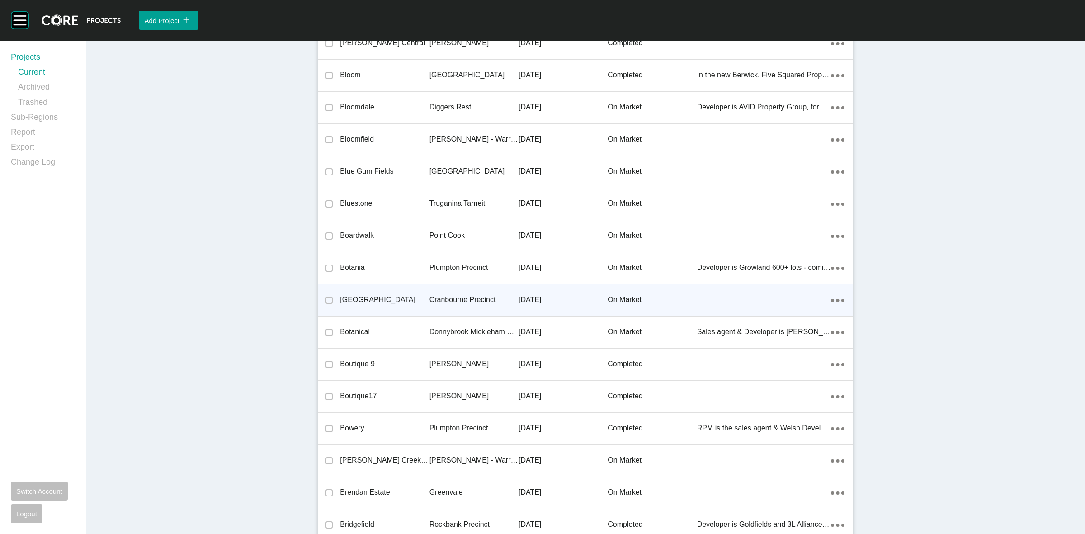
click at [470, 301] on p "Cranbourne Precinct" at bounding box center [474, 300] width 89 height 10
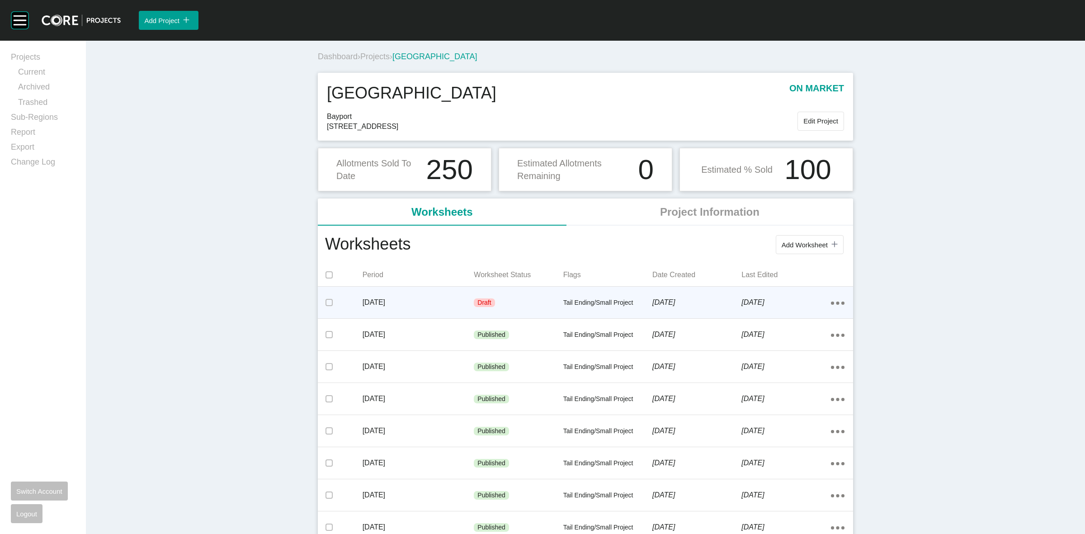
click at [532, 304] on div "Draft" at bounding box center [518, 302] width 89 height 27
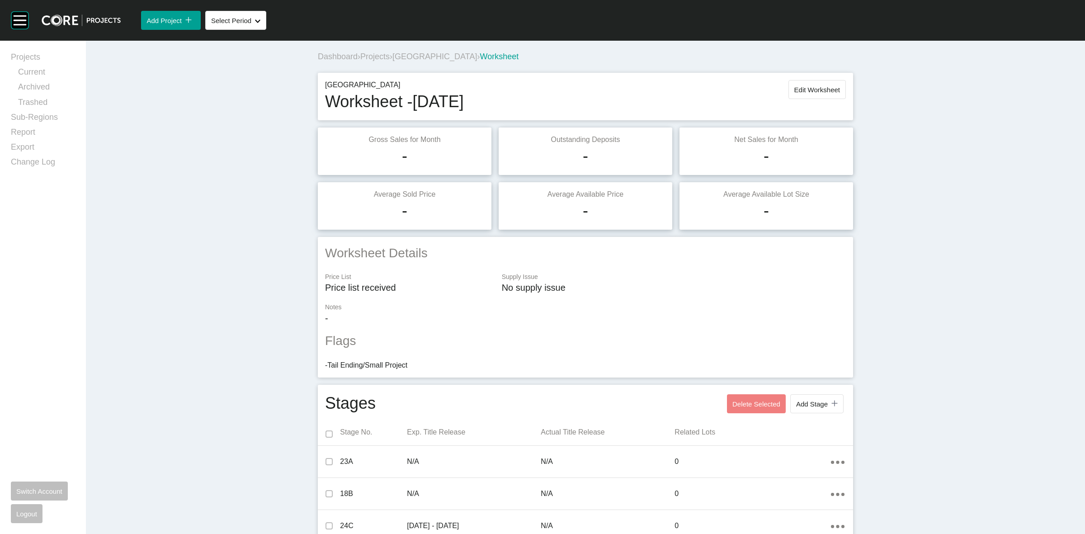
click at [419, 55] on span "[GEOGRAPHIC_DATA]" at bounding box center [435, 56] width 85 height 9
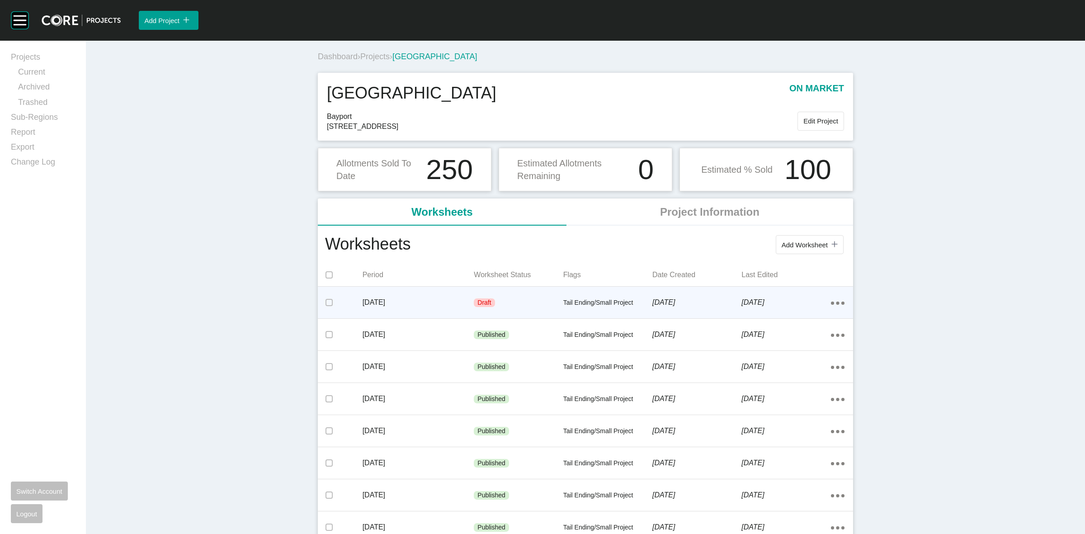
click at [836, 303] on ellipse at bounding box center [837, 303] width 3 height 3
click at [801, 318] on link "Delete" at bounding box center [801, 319] width 24 height 14
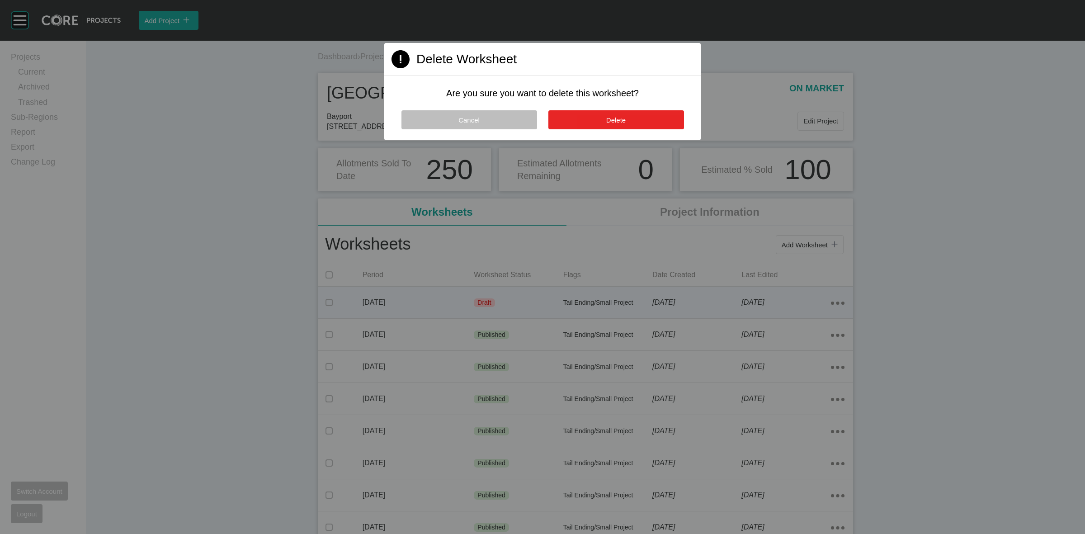
click at [638, 125] on button "Delete" at bounding box center [617, 119] width 136 height 19
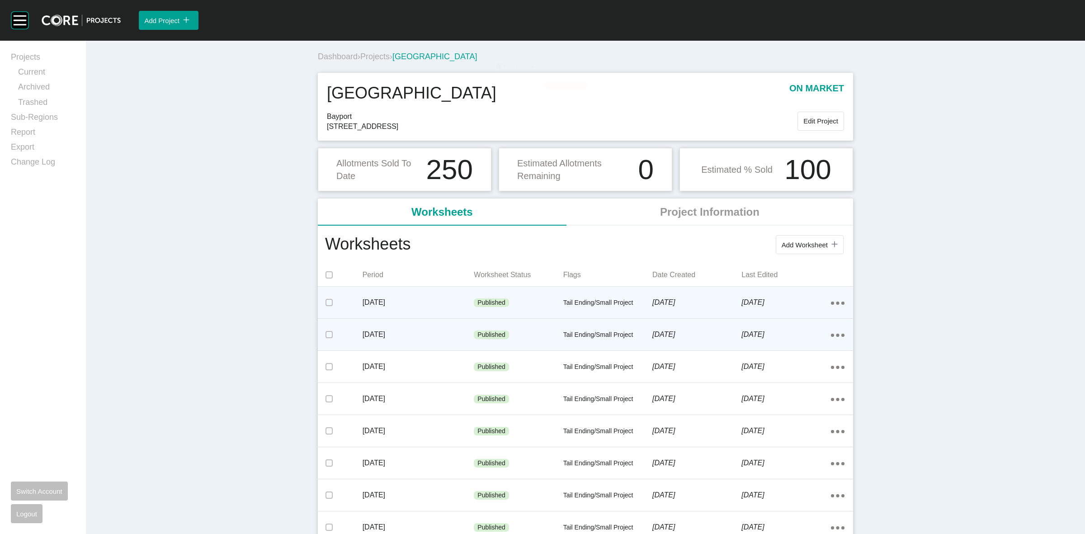
click at [831, 333] on div "Action Menu Dots Copy 6 Created with Sketch." at bounding box center [838, 335] width 14 height 10
click at [831, 300] on div "Action Menu Dots Copy 6 Created with Sketch." at bounding box center [838, 303] width 14 height 10
click at [805, 302] on link "Edit" at bounding box center [801, 305] width 24 height 14
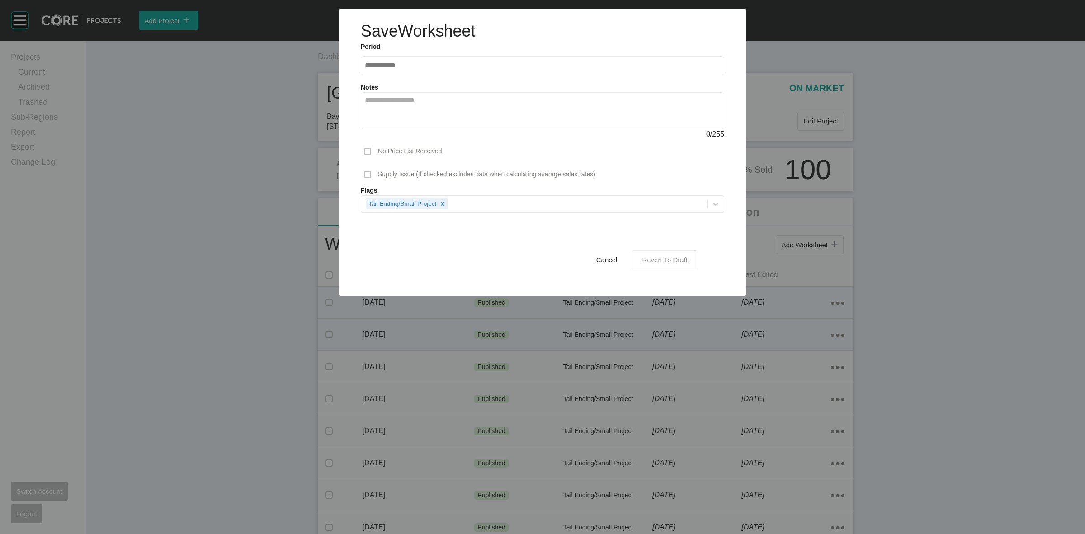
click at [672, 253] on button "Revert To Draft" at bounding box center [665, 260] width 66 height 19
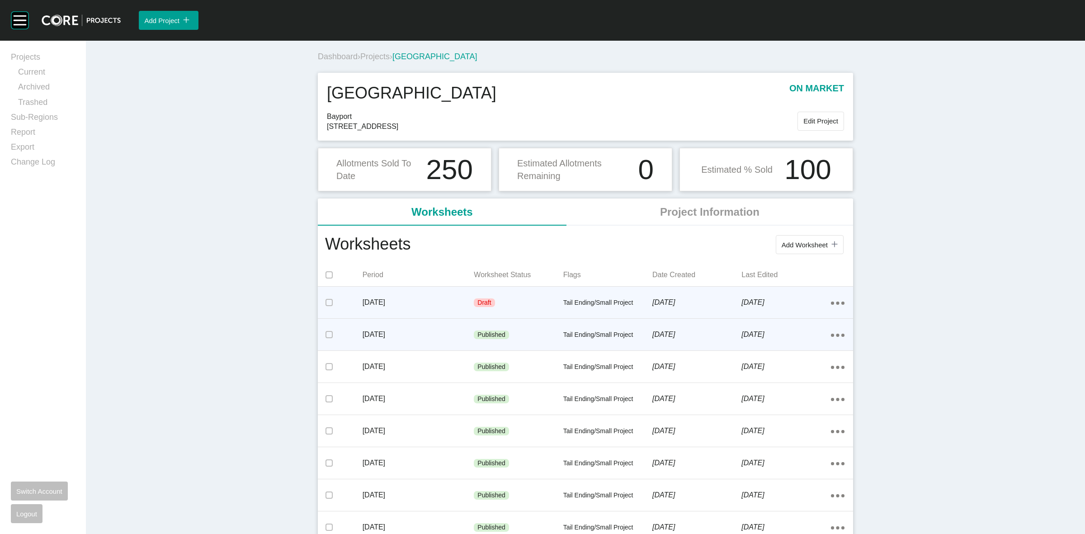
click at [831, 301] on div "Action Menu Dots Copy 6 Created with Sketch." at bounding box center [838, 303] width 14 height 10
click at [798, 304] on link "Edit" at bounding box center [801, 305] width 24 height 14
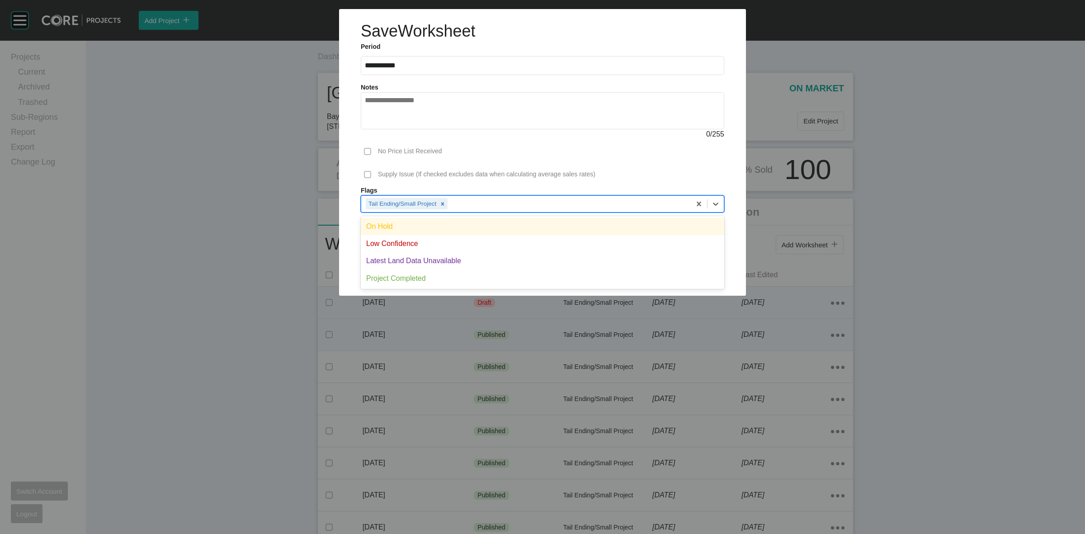
click at [474, 203] on div "Tail Ending/Small Project" at bounding box center [526, 203] width 330 height 15
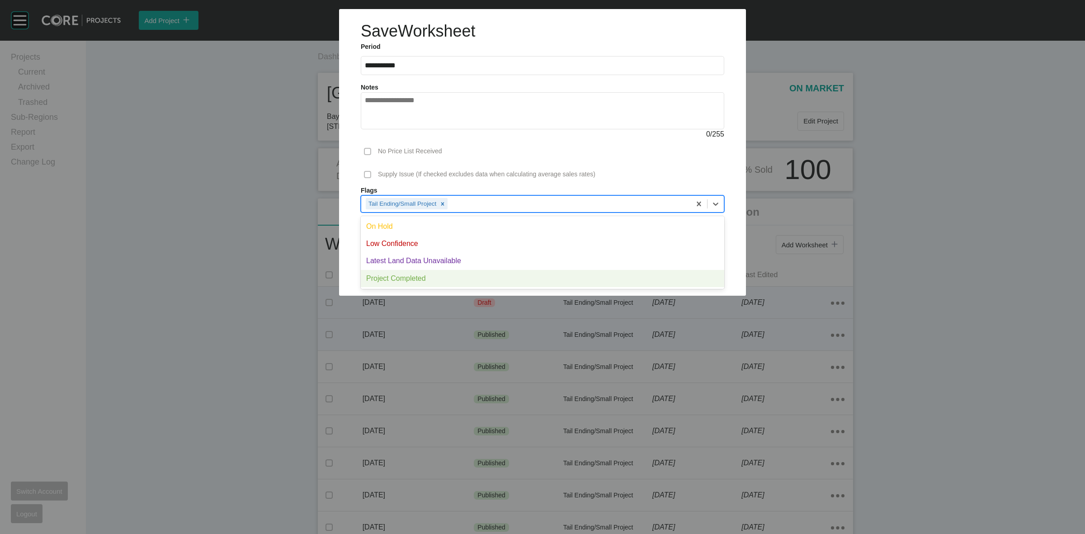
drag, startPoint x: 434, startPoint y: 279, endPoint x: 655, endPoint y: 261, distance: 221.3
click at [435, 277] on div "Project Completed" at bounding box center [543, 278] width 364 height 17
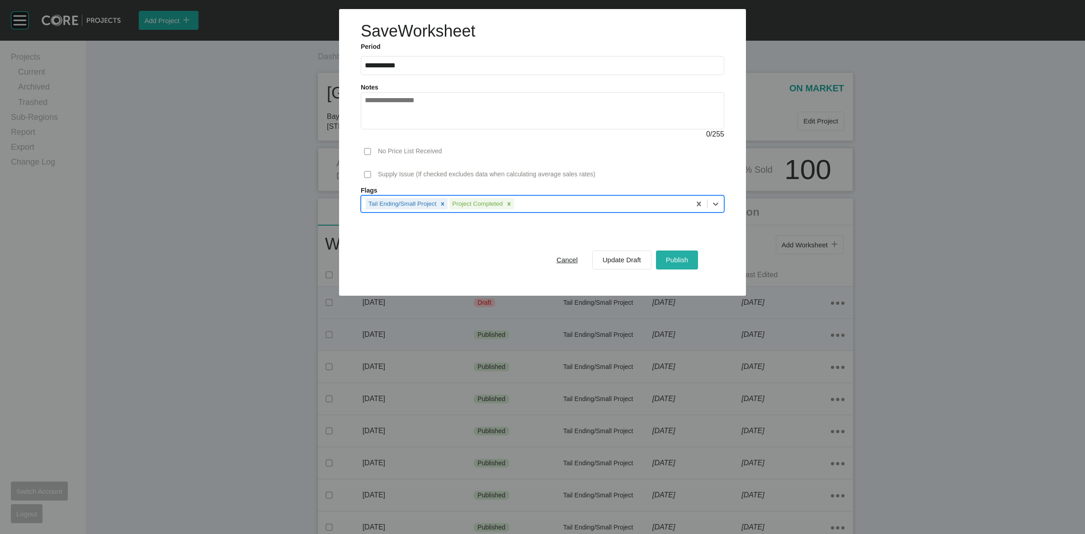
click at [671, 258] on span "Publish" at bounding box center [677, 260] width 22 height 8
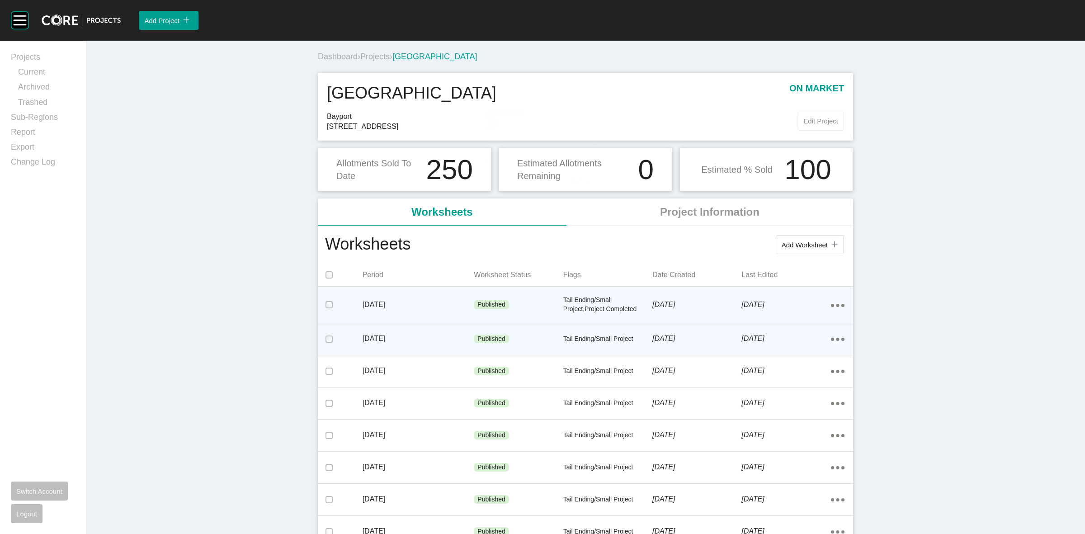
click at [809, 123] on span "Edit Project" at bounding box center [821, 121] width 35 height 8
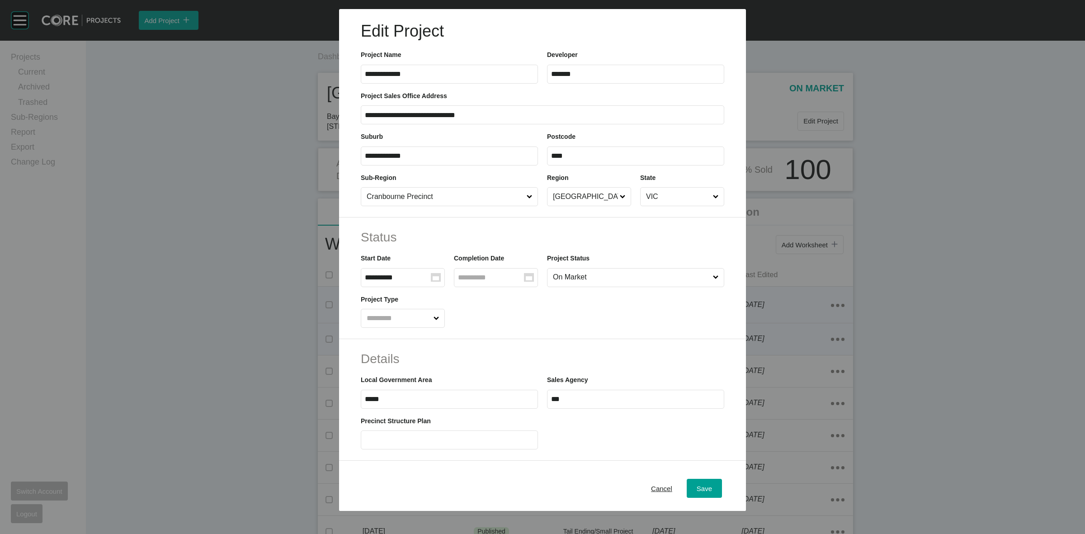
click at [590, 280] on input "On Market" at bounding box center [631, 278] width 160 height 18
click at [503, 274] on input "Group Created with Sketch." at bounding box center [491, 278] width 66 height 8
click at [474, 305] on icon "Move backward to switch to the previous month." at bounding box center [472, 302] width 9 height 9
click at [466, 417] on td "31" at bounding box center [473, 419] width 18 height 17
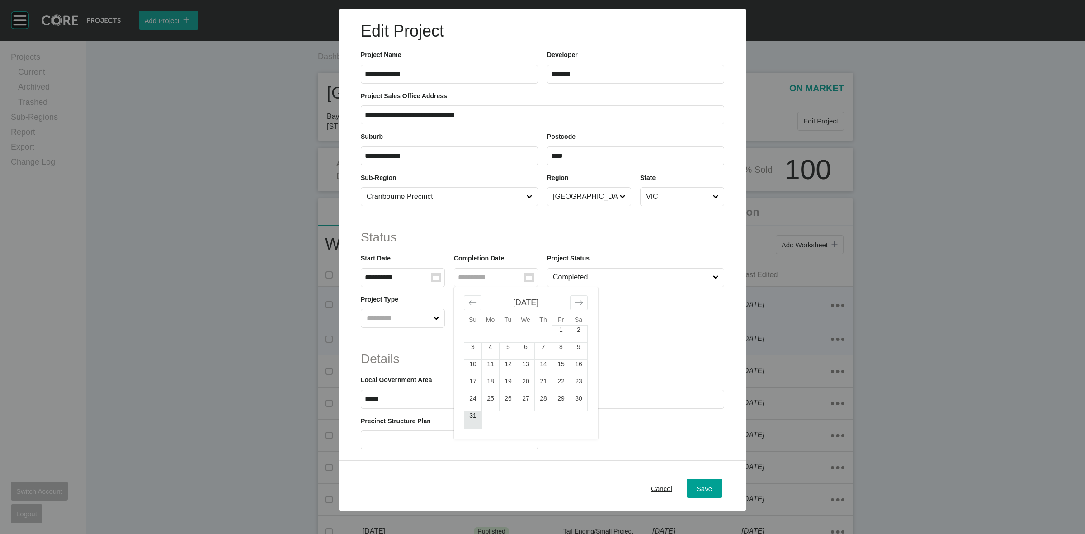
type input "**********"
click at [697, 485] on span "Save" at bounding box center [704, 489] width 15 height 8
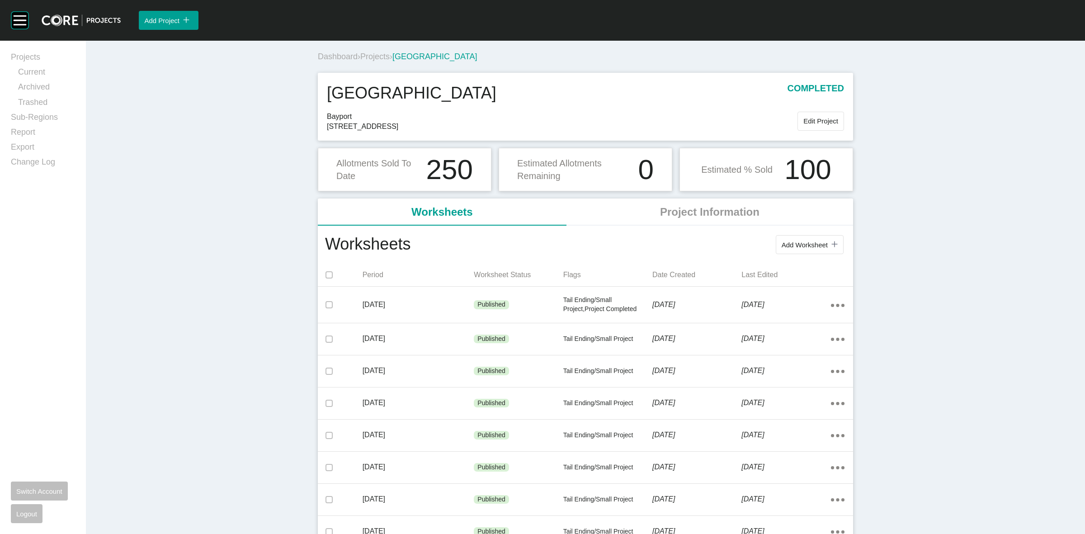
click at [368, 57] on span "Projects" at bounding box center [374, 56] width 29 height 9
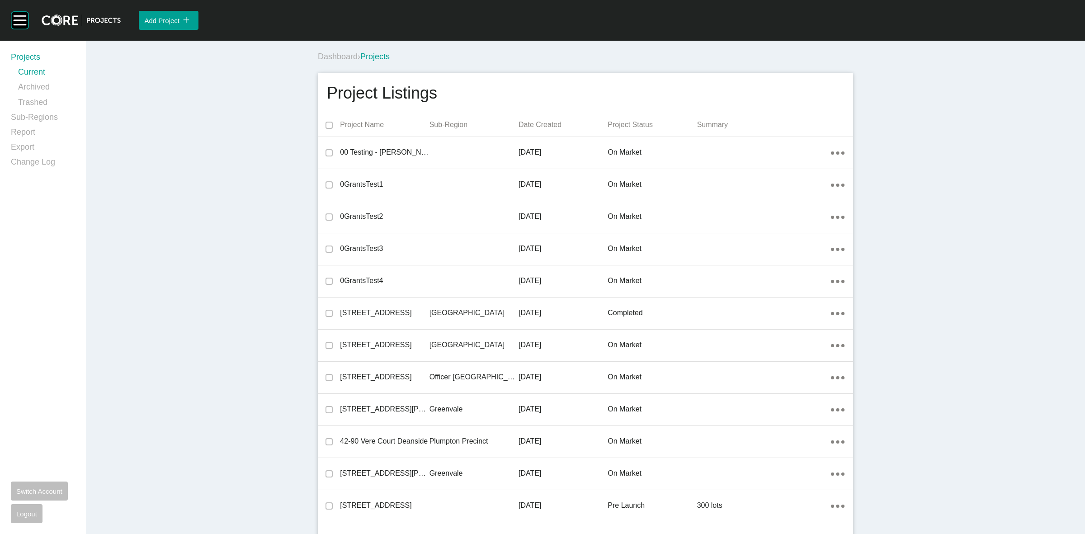
click at [633, 90] on div "Project Listings" at bounding box center [585, 93] width 517 height 23
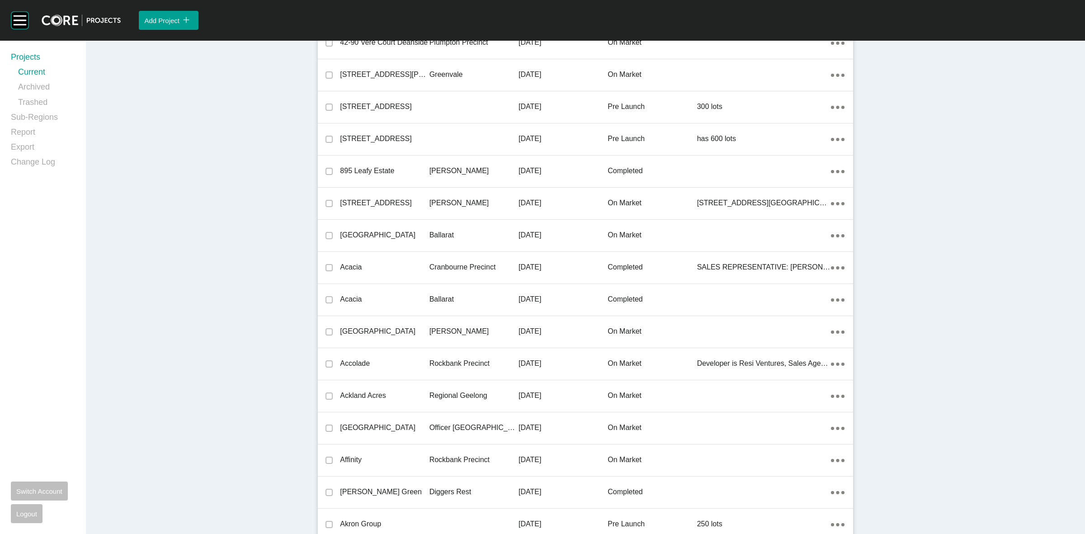
scroll to position [3256, 0]
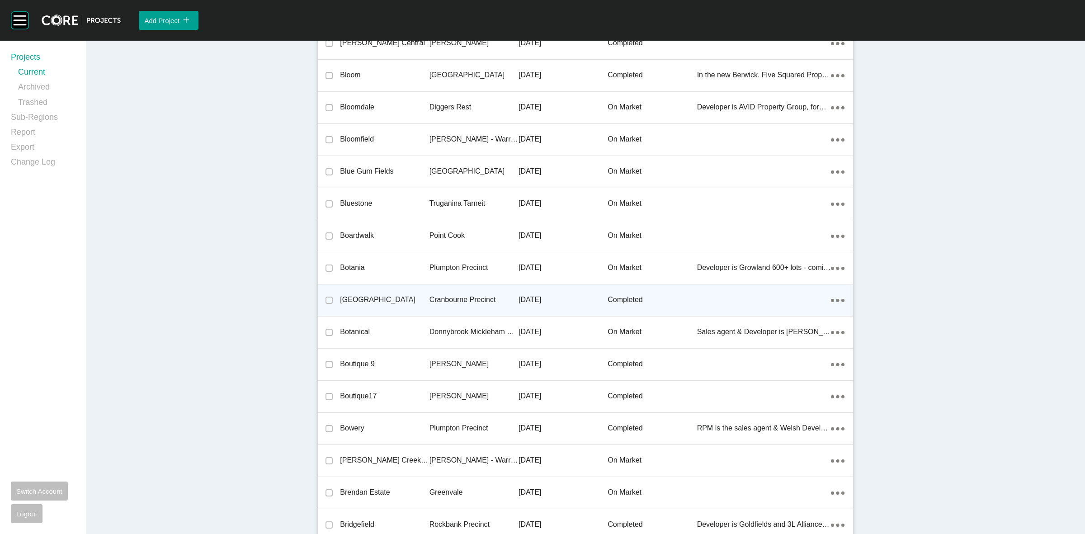
click at [469, 295] on p "Cranbourne Precinct" at bounding box center [474, 300] width 89 height 10
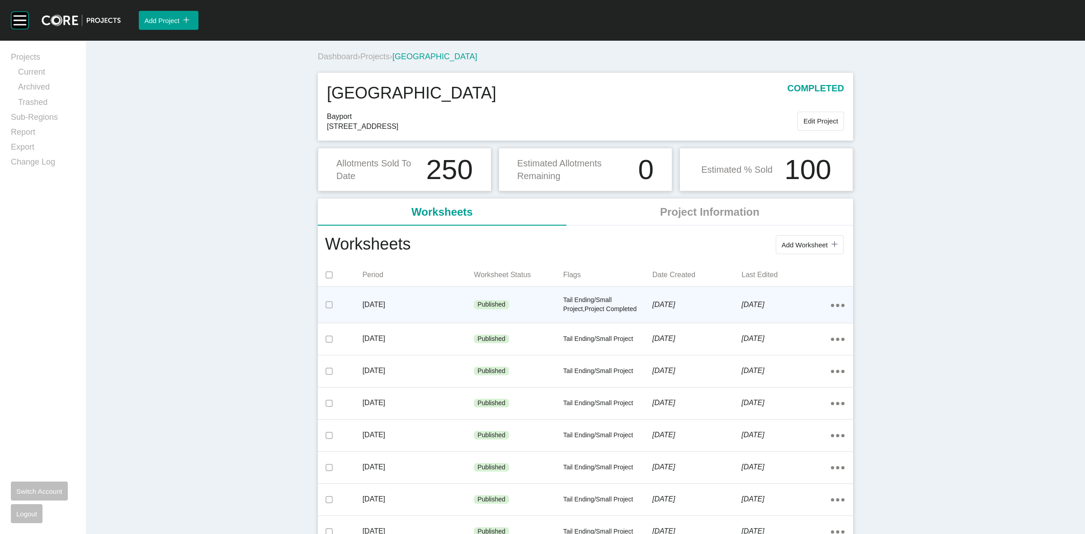
click at [836, 304] on ellipse at bounding box center [837, 305] width 3 height 3
click at [798, 302] on link "Edit" at bounding box center [801, 307] width 24 height 14
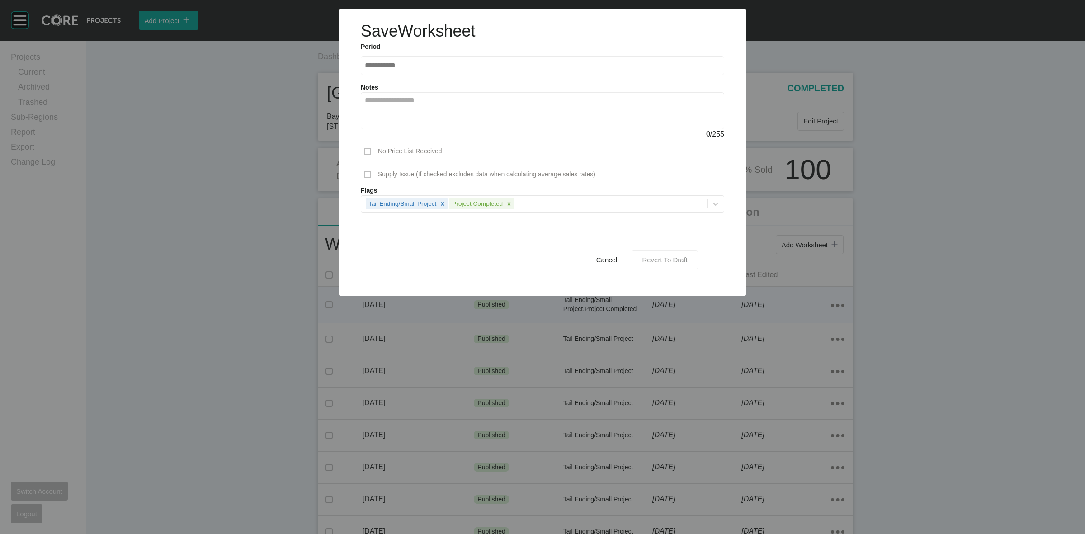
click at [663, 260] on span "Revert To Draft" at bounding box center [665, 260] width 46 height 8
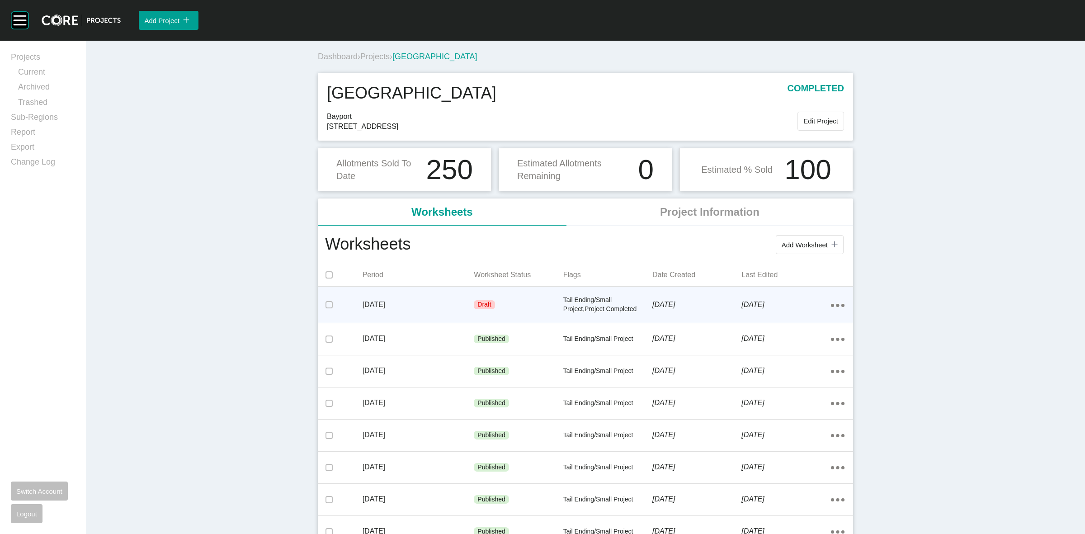
click at [837, 305] on icon "Action Menu Dots Copy 6 Created with Sketch." at bounding box center [838, 305] width 14 height 3
click at [796, 305] on link "Edit" at bounding box center [801, 307] width 24 height 14
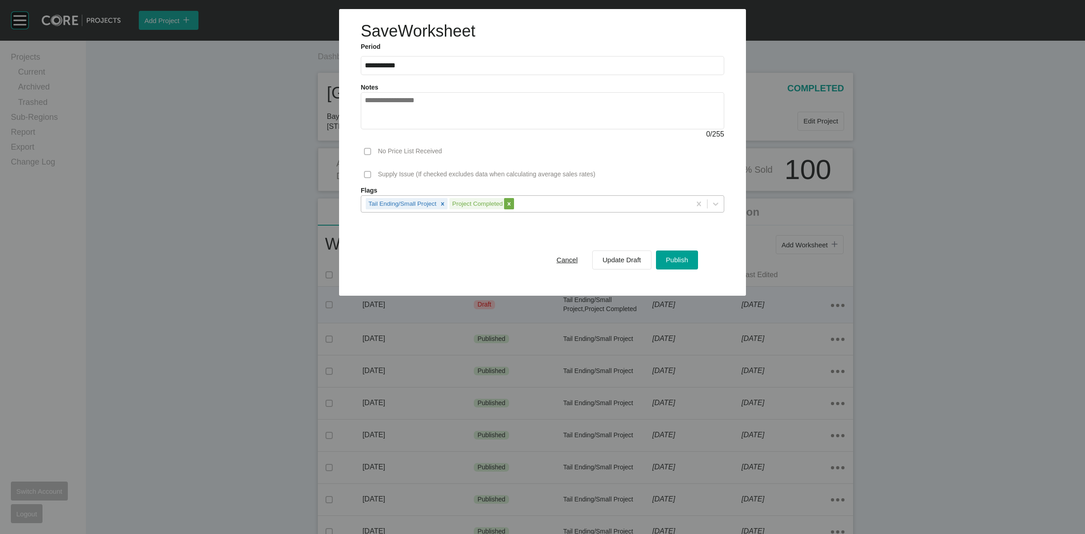
click at [509, 202] on icon at bounding box center [509, 204] width 6 height 6
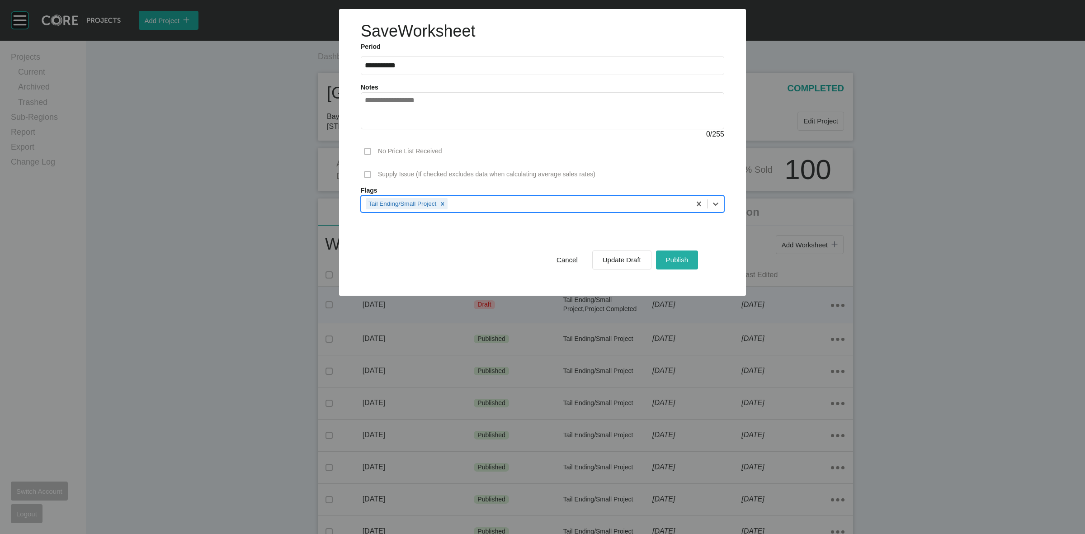
click at [682, 258] on span "Publish" at bounding box center [677, 260] width 22 height 8
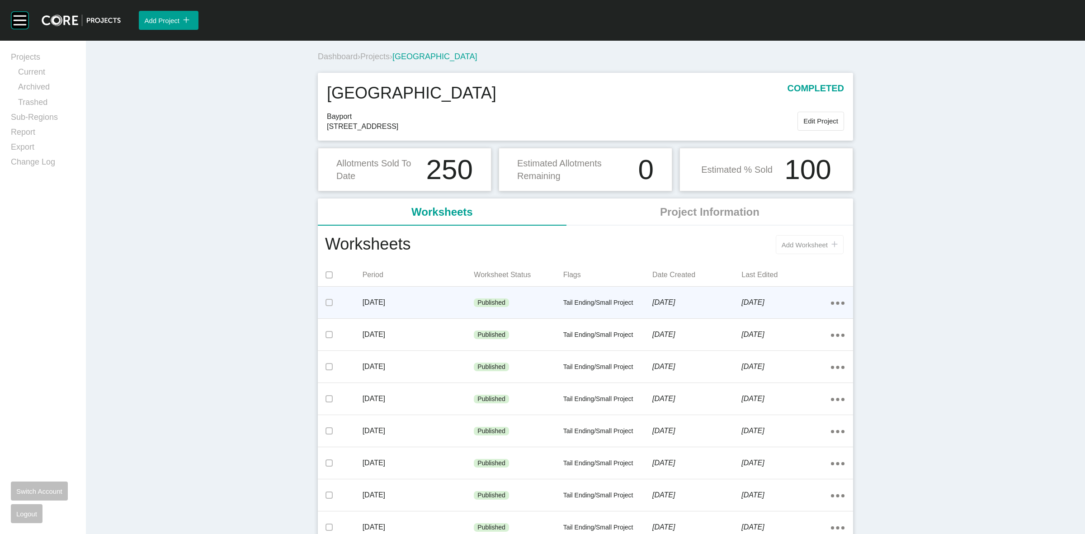
click at [817, 246] on span "Add Worksheet" at bounding box center [805, 245] width 46 height 8
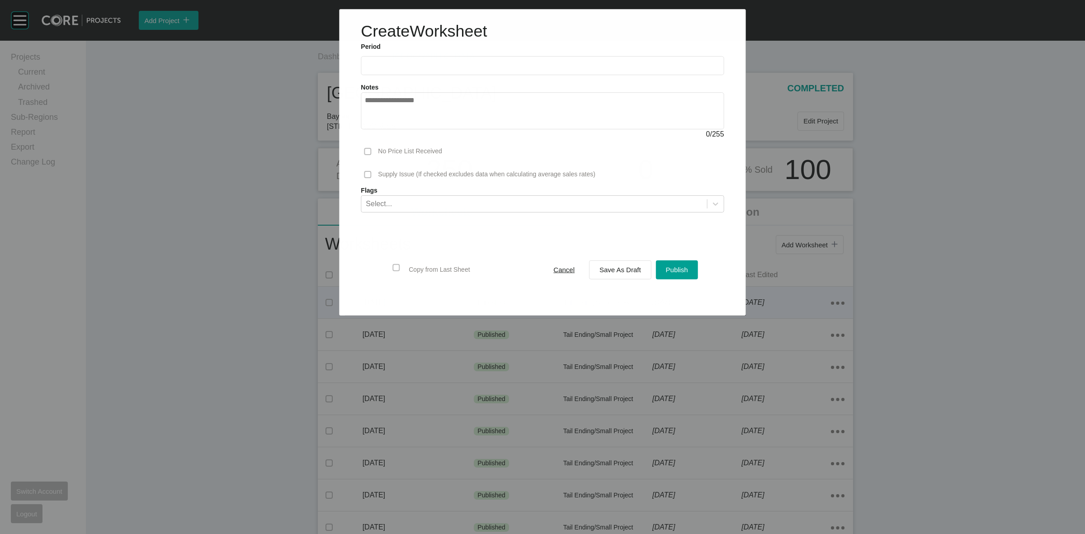
click at [500, 68] on input "text" at bounding box center [542, 66] width 355 height 8
click at [433, 129] on li "Sep" at bounding box center [438, 131] width 30 height 15
type input "**********"
click at [467, 194] on label "Flags" at bounding box center [543, 190] width 364 height 9
click at [459, 202] on div "Select..." at bounding box center [534, 203] width 346 height 15
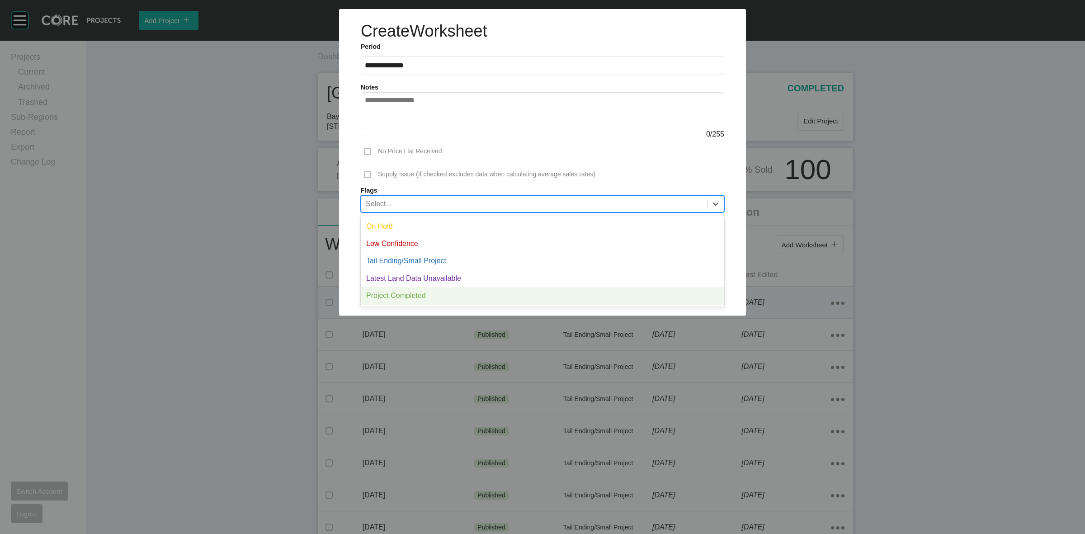
click at [407, 296] on div "Project Completed" at bounding box center [543, 295] width 364 height 17
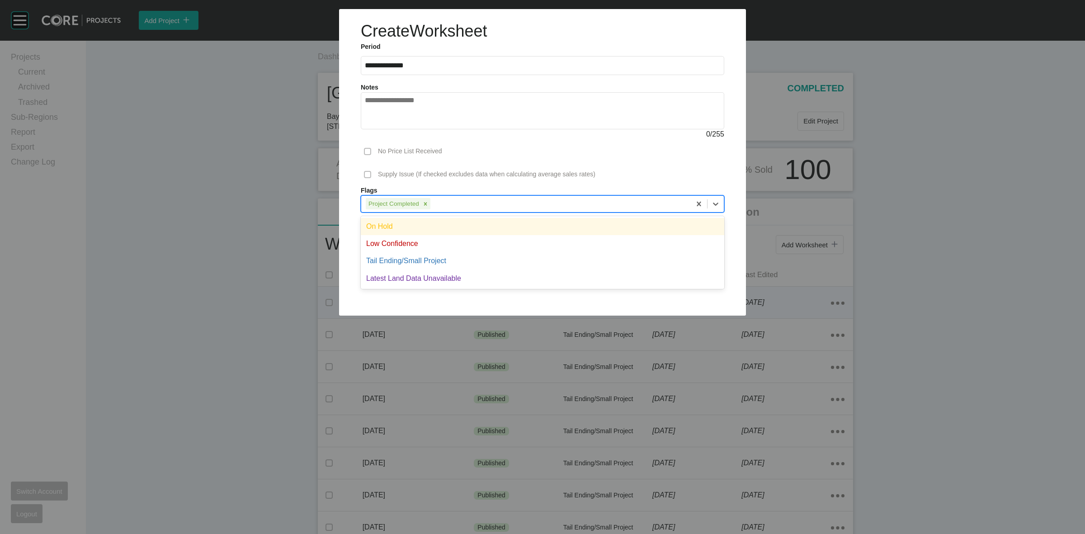
click at [457, 200] on div "Project Completed" at bounding box center [526, 203] width 330 height 15
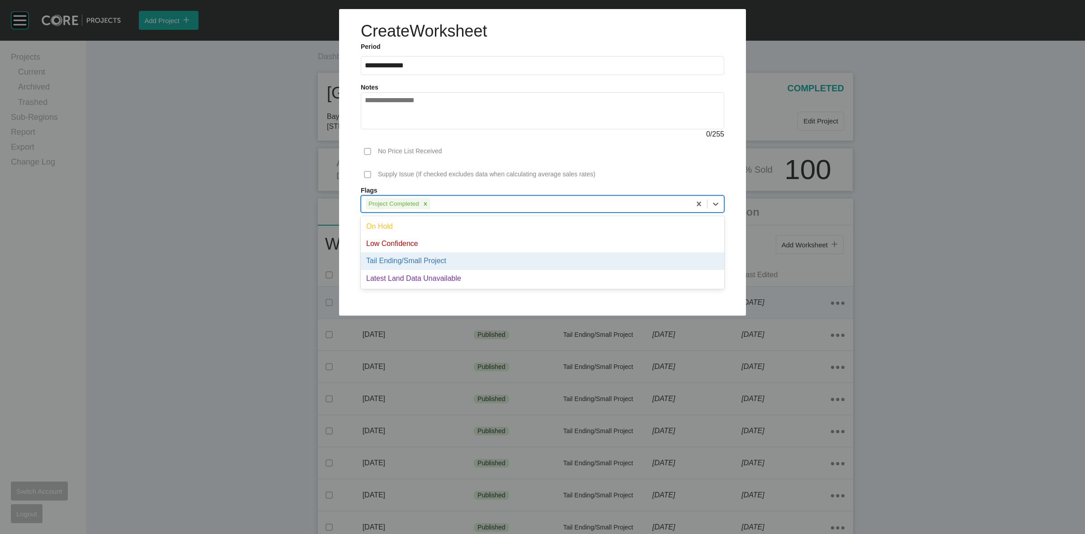
click at [434, 259] on div "Tail Ending/Small Project" at bounding box center [543, 260] width 364 height 17
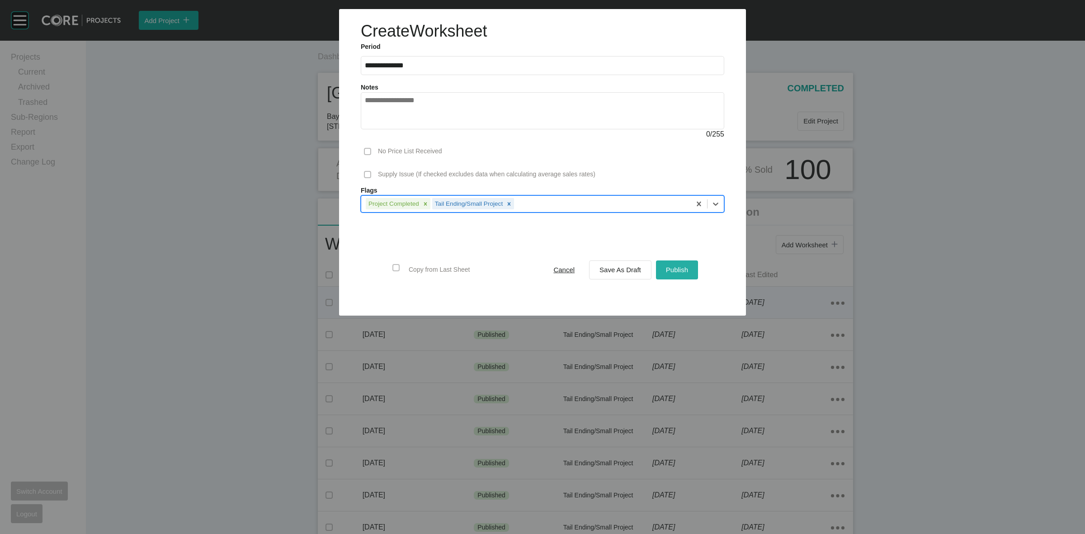
click at [674, 269] on span "Publish" at bounding box center [677, 270] width 22 height 8
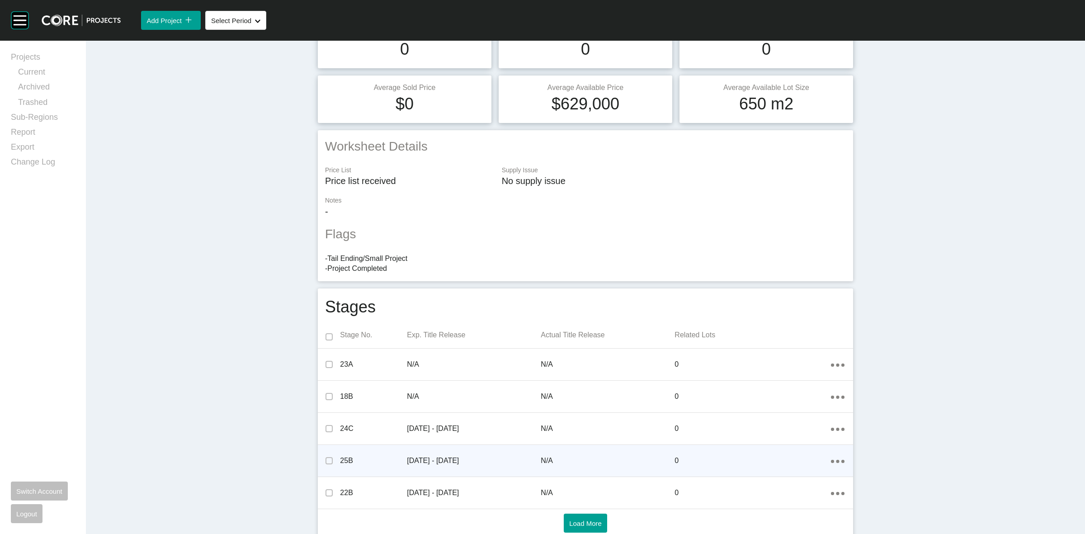
scroll to position [213, 0]
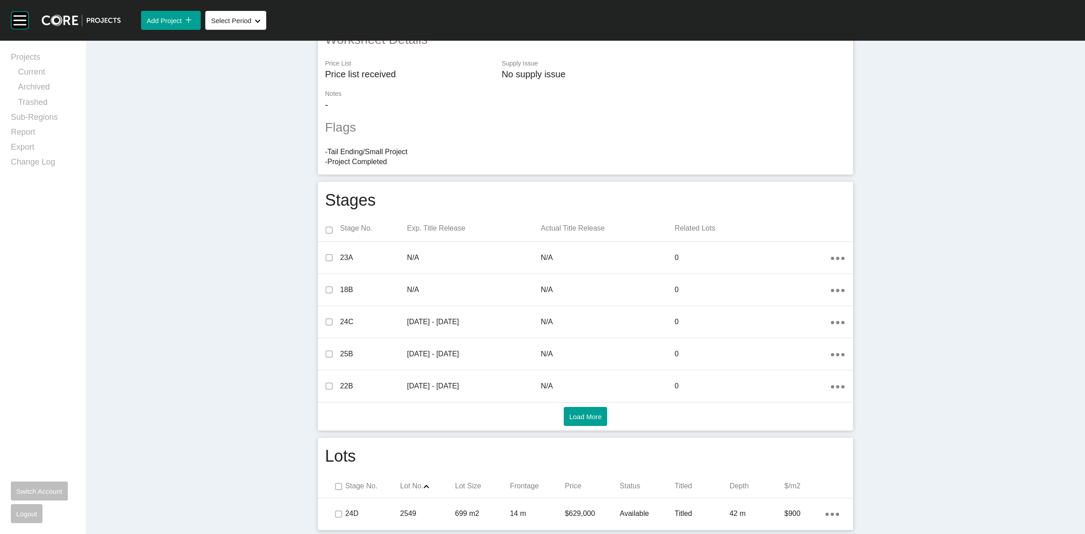
click at [790, 516] on p "$900" at bounding box center [805, 514] width 41 height 10
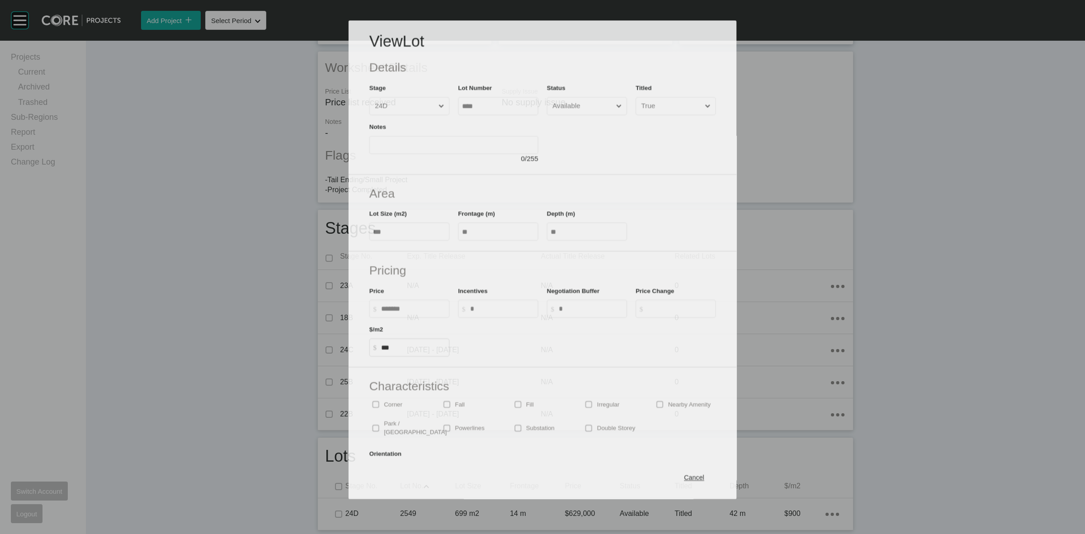
scroll to position [185, 0]
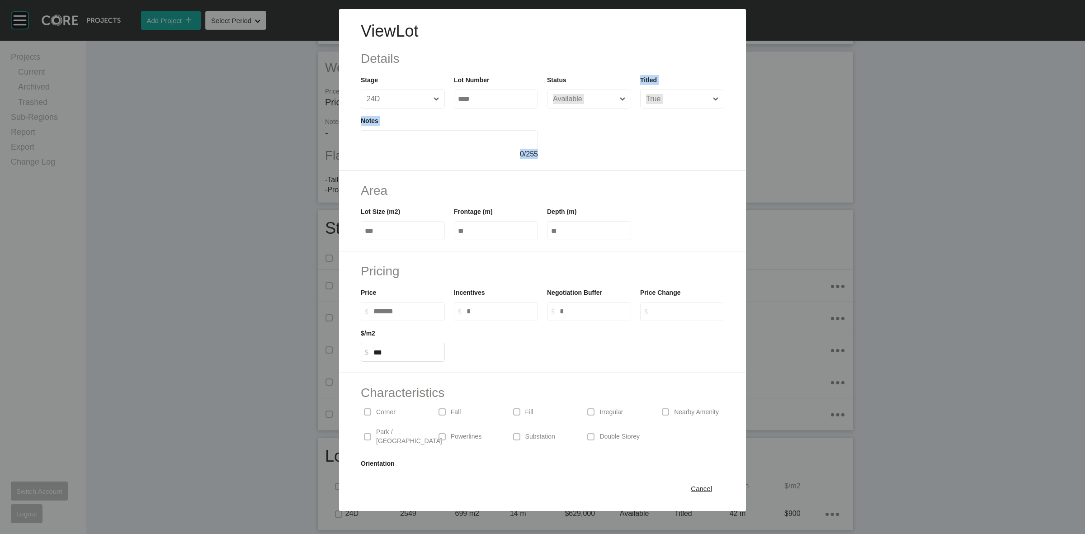
click at [577, 105] on div "View Lot Details Stage 24D Lot Number **** Status Available Titled True Notes 0…" at bounding box center [542, 90] width 407 height 162
drag, startPoint x: 686, startPoint y: 486, endPoint x: 724, endPoint y: 396, distance: 97.7
click at [691, 486] on span "Cancel" at bounding box center [701, 489] width 21 height 8
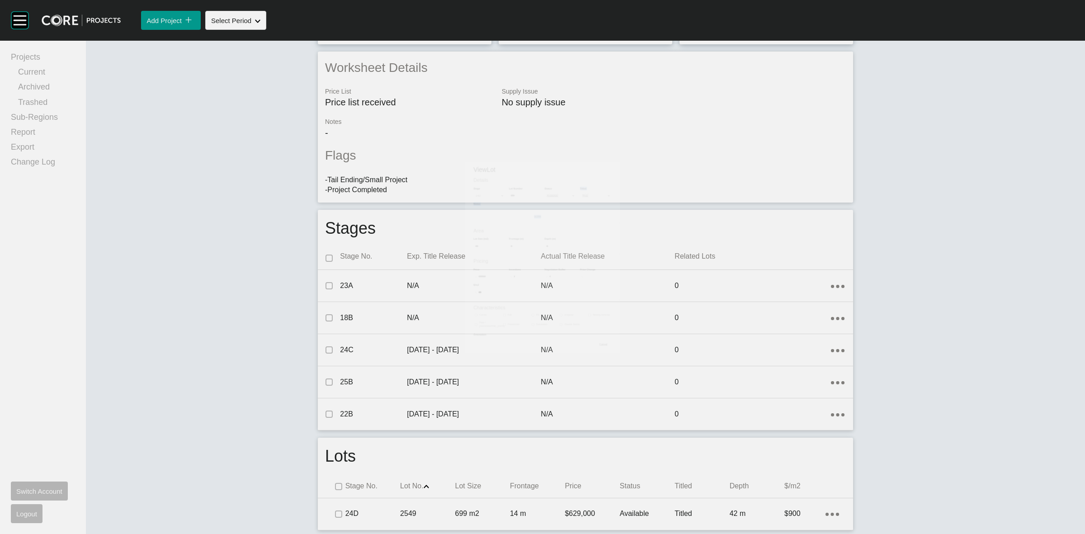
scroll to position [0, 0]
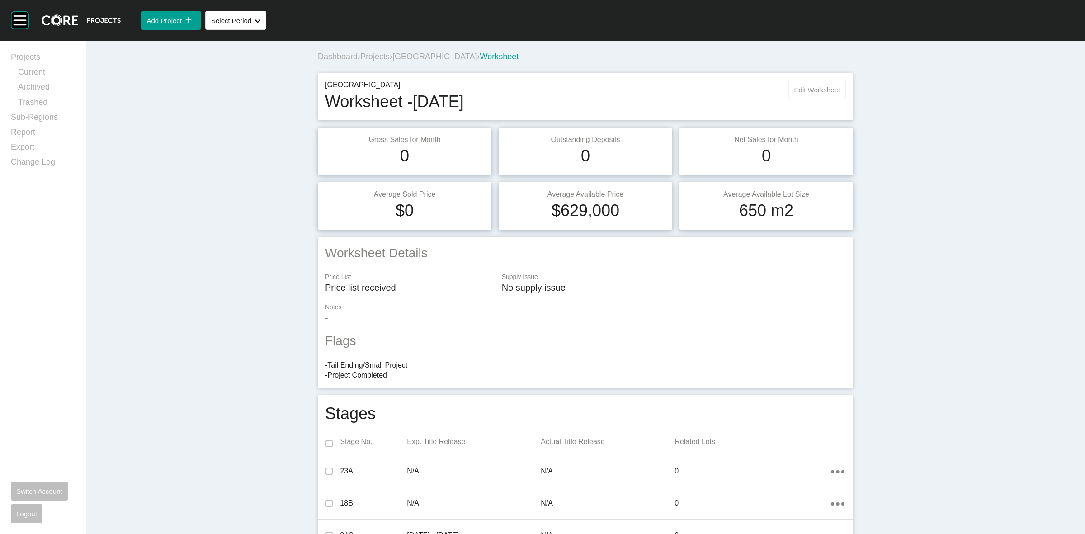
click at [824, 96] on button "Edit Worksheet" at bounding box center [817, 89] width 57 height 19
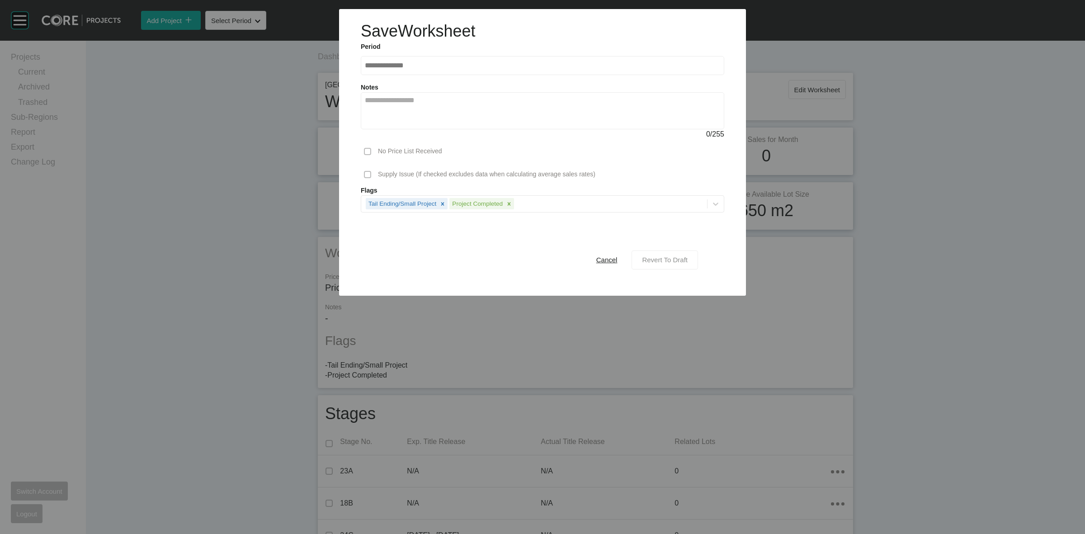
click at [657, 259] on span "Revert To Draft" at bounding box center [665, 260] width 46 height 8
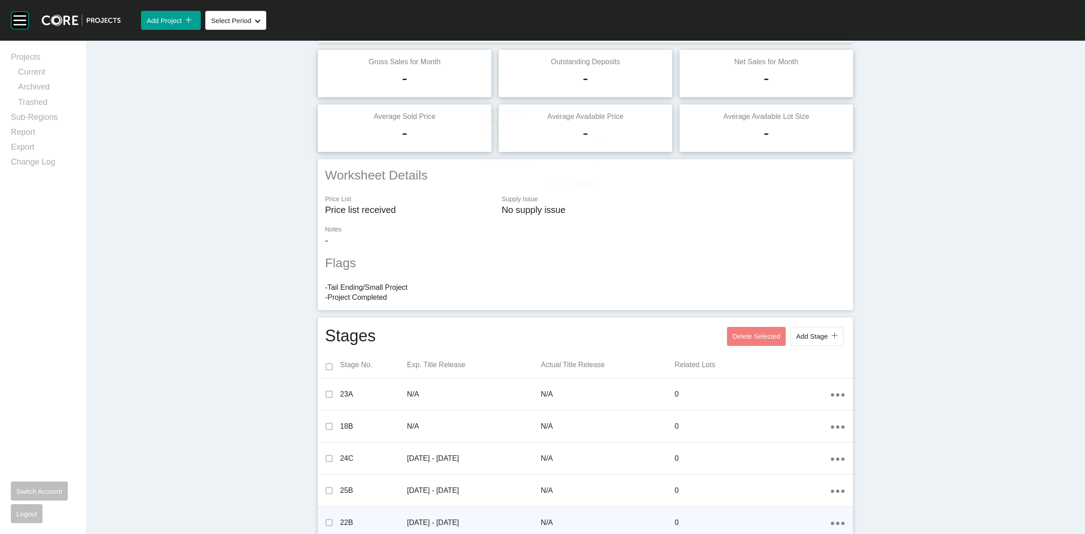
scroll to position [215, 0]
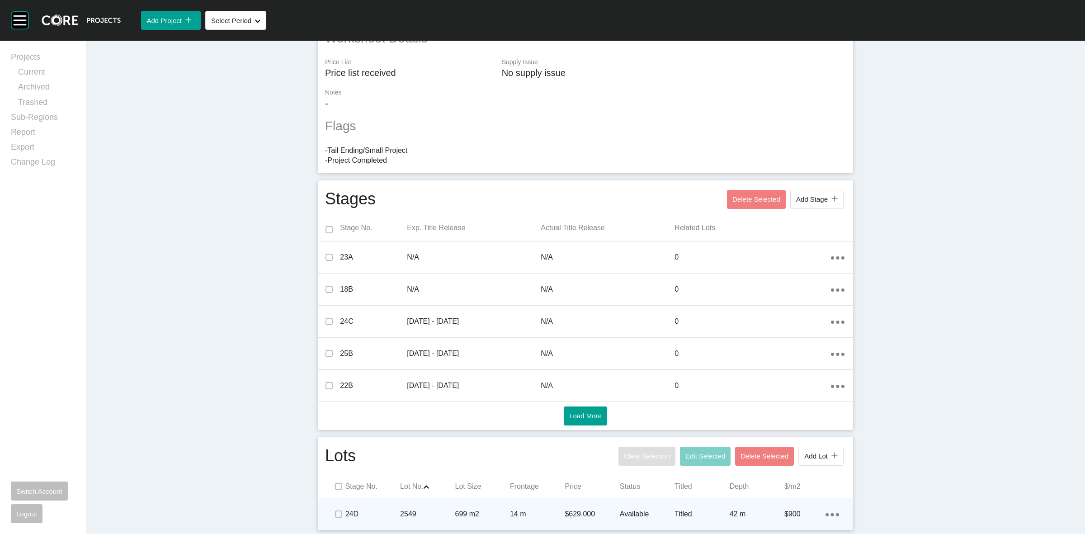
click at [718, 510] on p "Titled" at bounding box center [702, 514] width 55 height 10
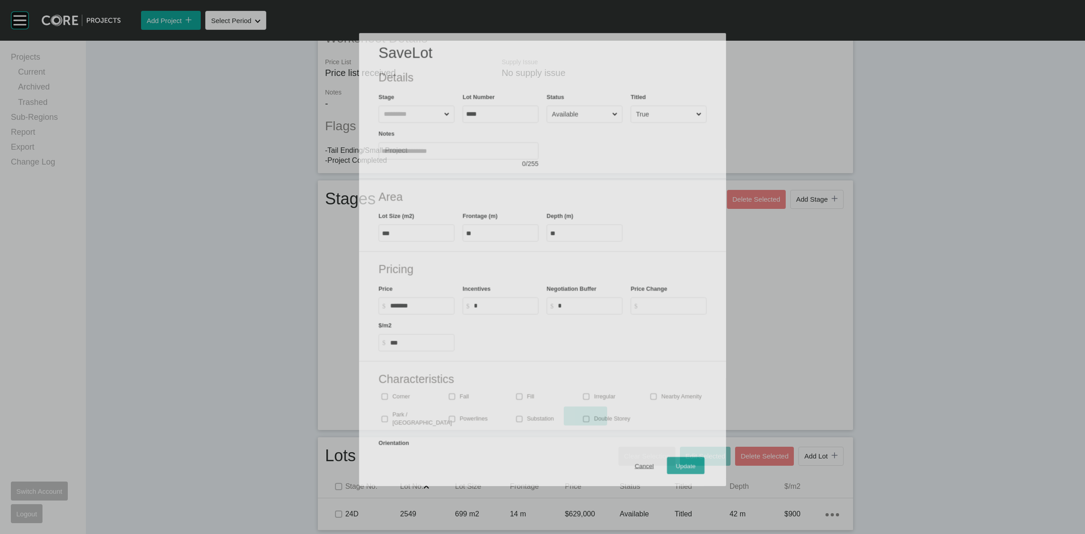
scroll to position [187, 0]
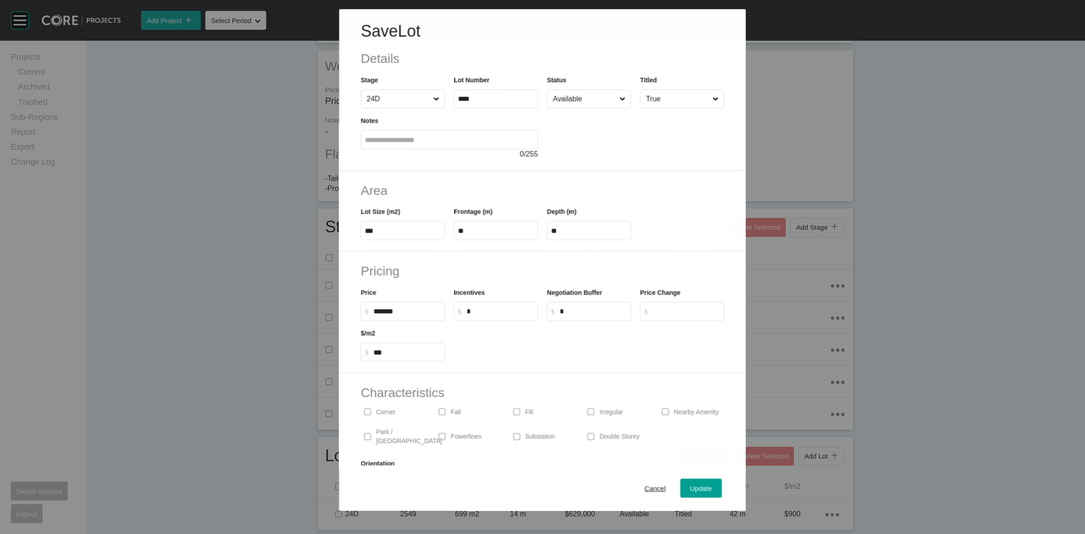
click at [582, 104] on input "Available" at bounding box center [584, 99] width 66 height 18
click at [691, 485] on span "Update" at bounding box center [702, 489] width 22 height 8
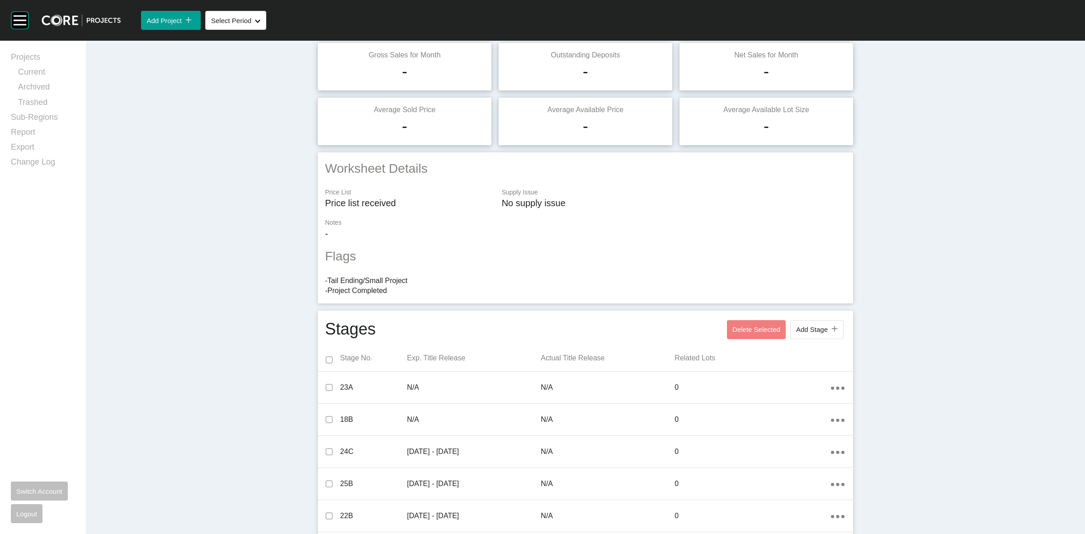
scroll to position [0, 0]
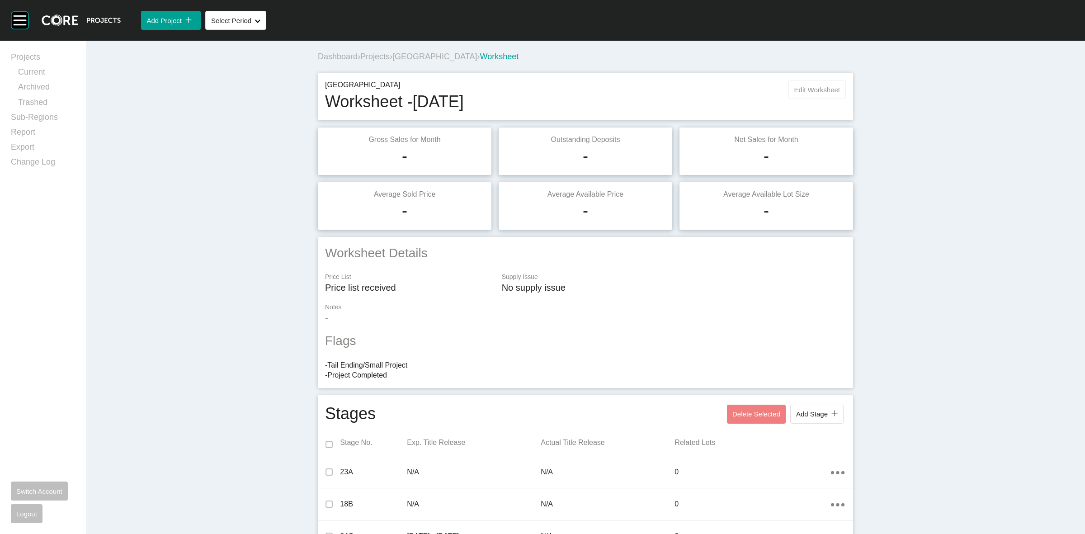
click at [828, 90] on span "Edit Worksheet" at bounding box center [818, 90] width 46 height 8
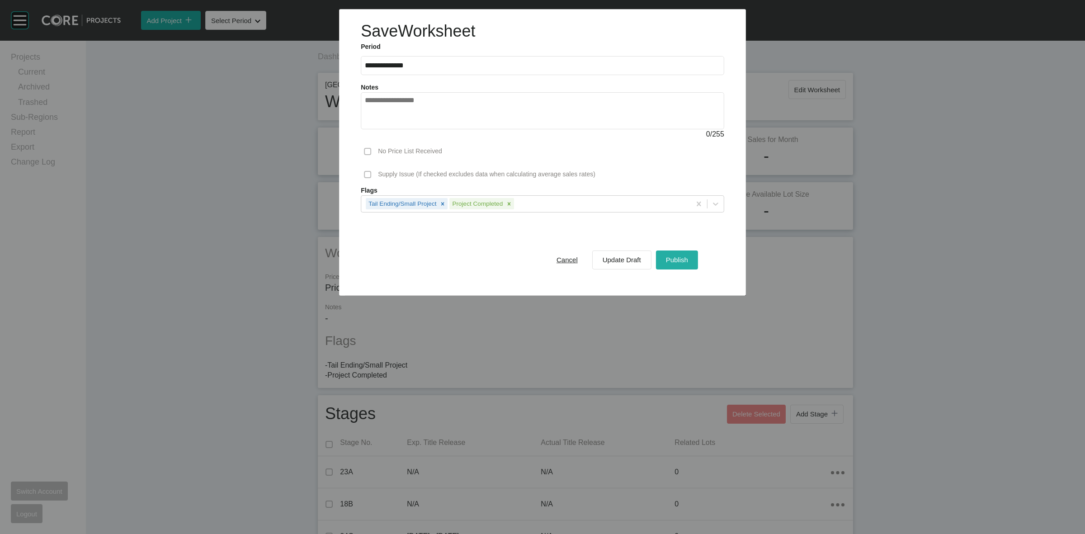
click at [680, 255] on div "Publish" at bounding box center [677, 260] width 27 height 12
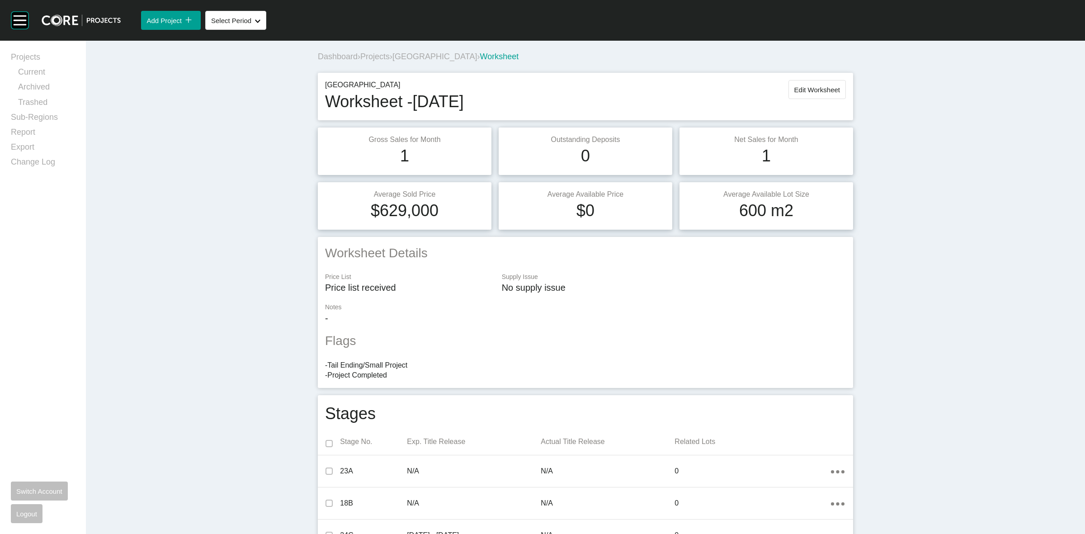
click at [412, 55] on span "[GEOGRAPHIC_DATA]" at bounding box center [435, 56] width 85 height 9
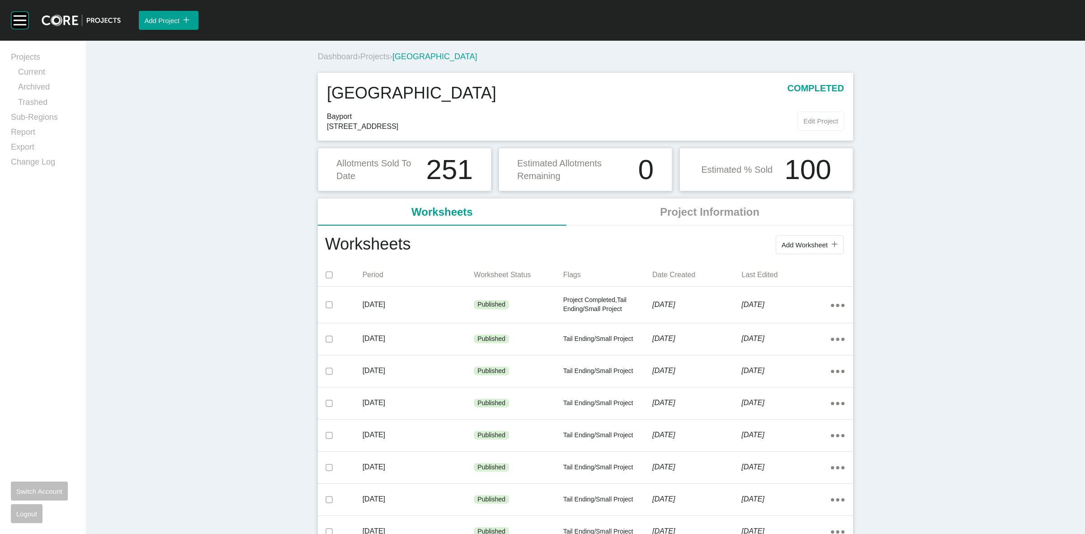
click at [816, 115] on button "Edit Project" at bounding box center [821, 121] width 47 height 19
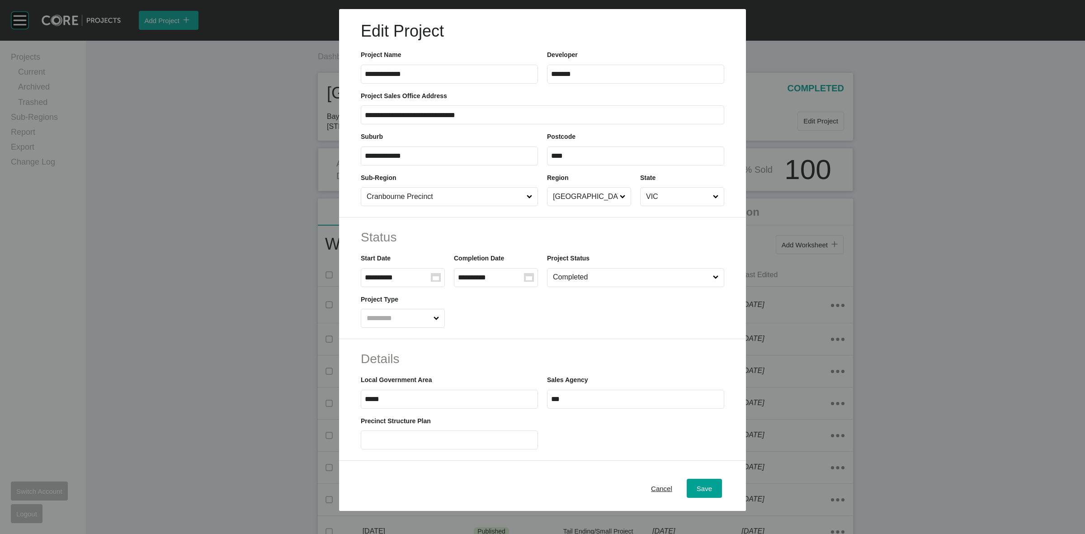
click at [502, 277] on input "**********" at bounding box center [491, 278] width 66 height 8
click at [579, 302] on icon "Move forward to switch to the next month." at bounding box center [579, 302] width 9 height 9
click at [509, 399] on td "30" at bounding box center [509, 402] width 18 height 17
type input "**********"
click at [697, 487] on span "Save" at bounding box center [704, 489] width 15 height 8
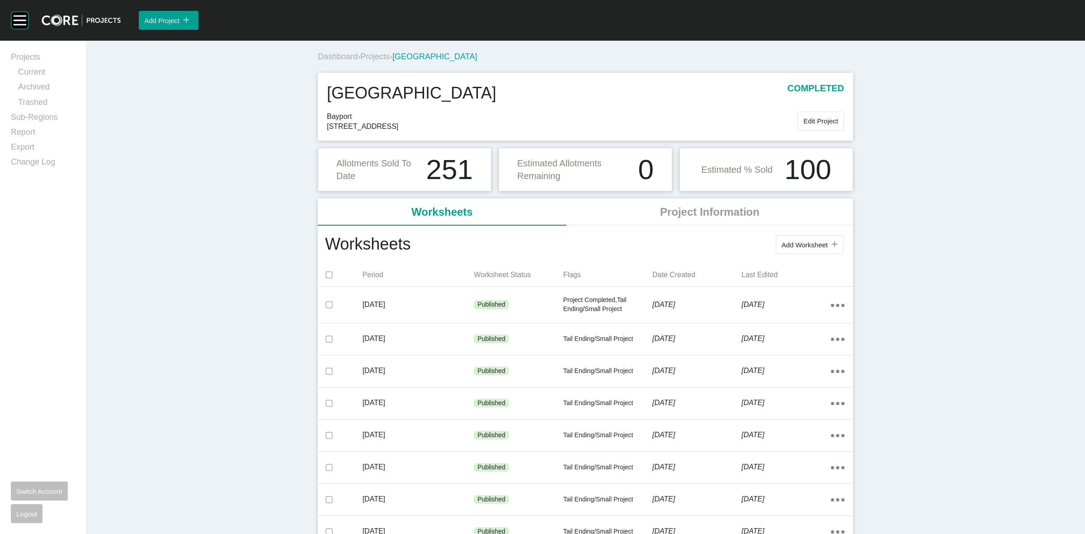
click at [368, 55] on span "Projects" at bounding box center [374, 56] width 29 height 9
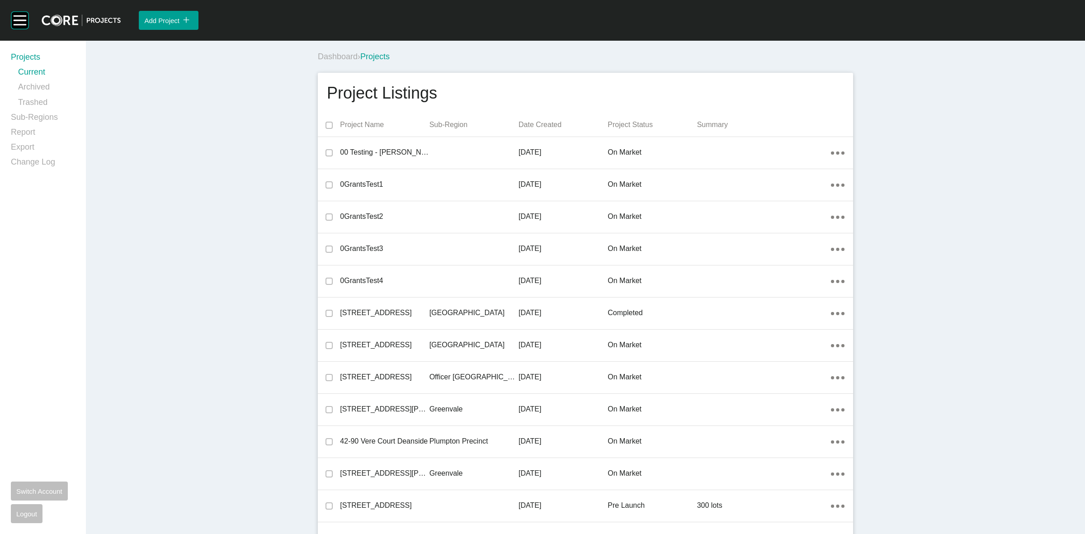
scroll to position [3288, 0]
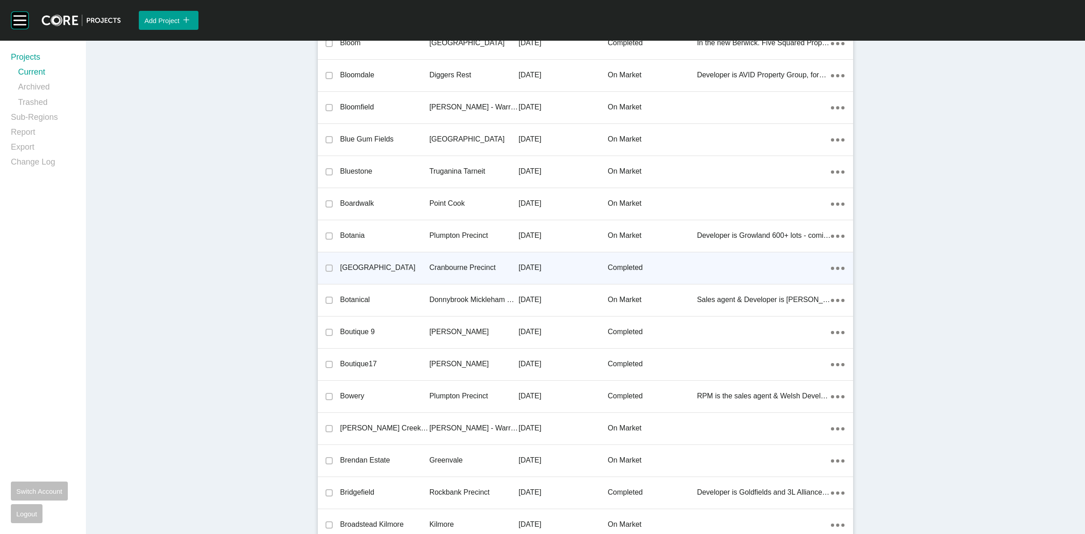
click at [575, 265] on p "[DATE]" at bounding box center [563, 268] width 89 height 10
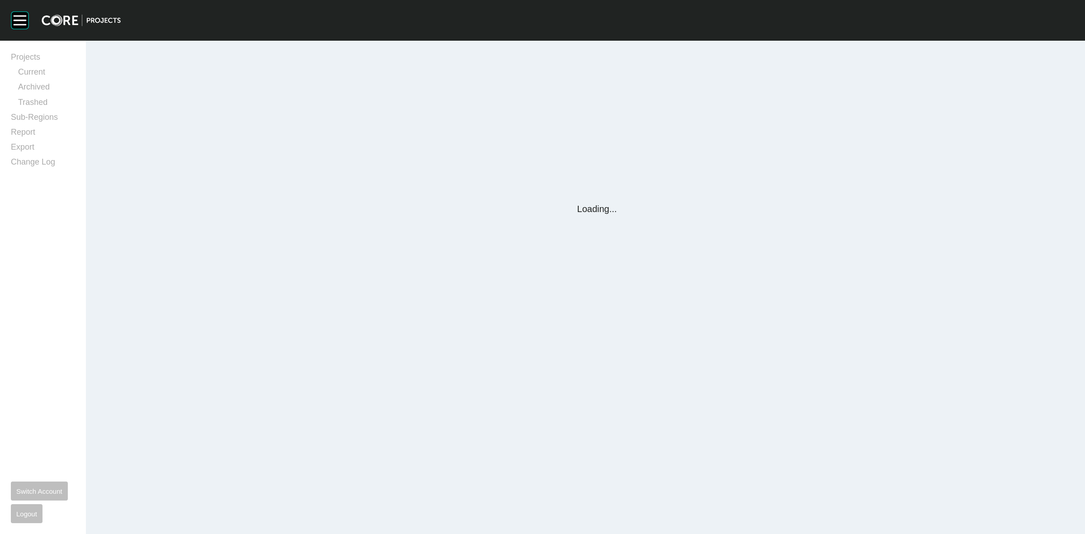
click at [527, 268] on div "Group 2 Created with Sketch. . Projects Current Archived Trashed Sub-Regions Re…" at bounding box center [542, 267] width 1085 height 534
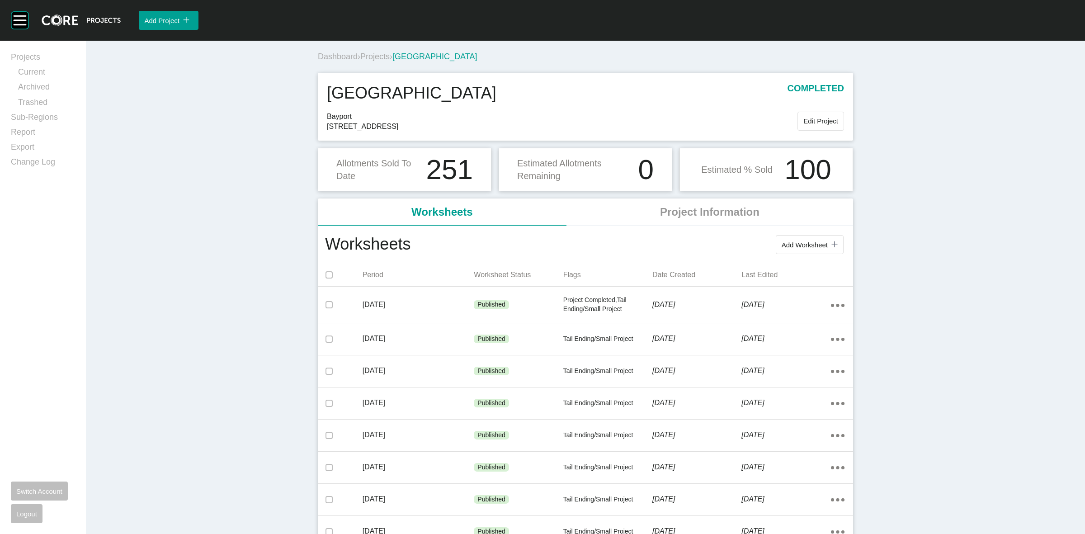
click at [371, 57] on span "Projects" at bounding box center [374, 56] width 29 height 9
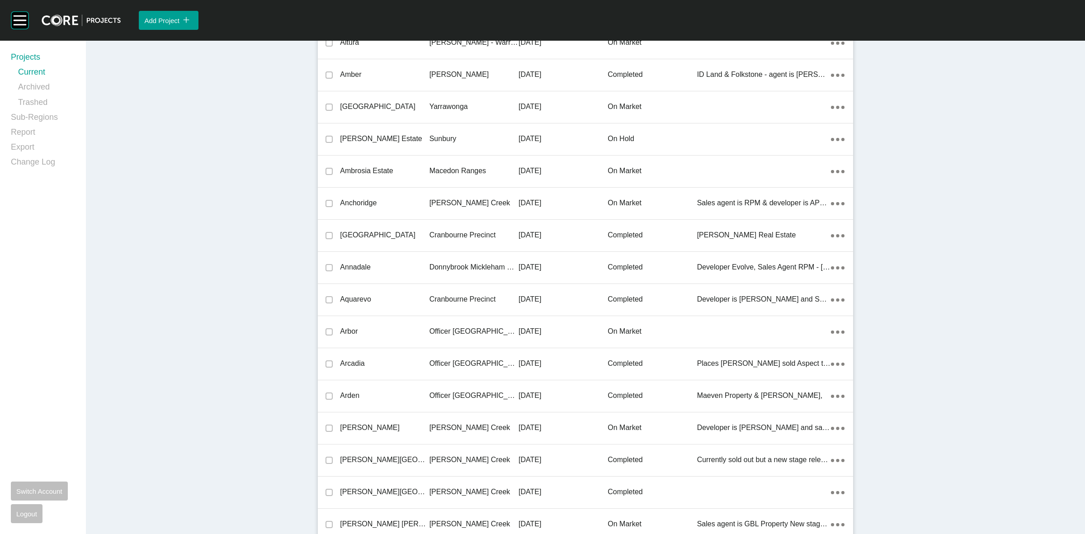
scroll to position [10060, 0]
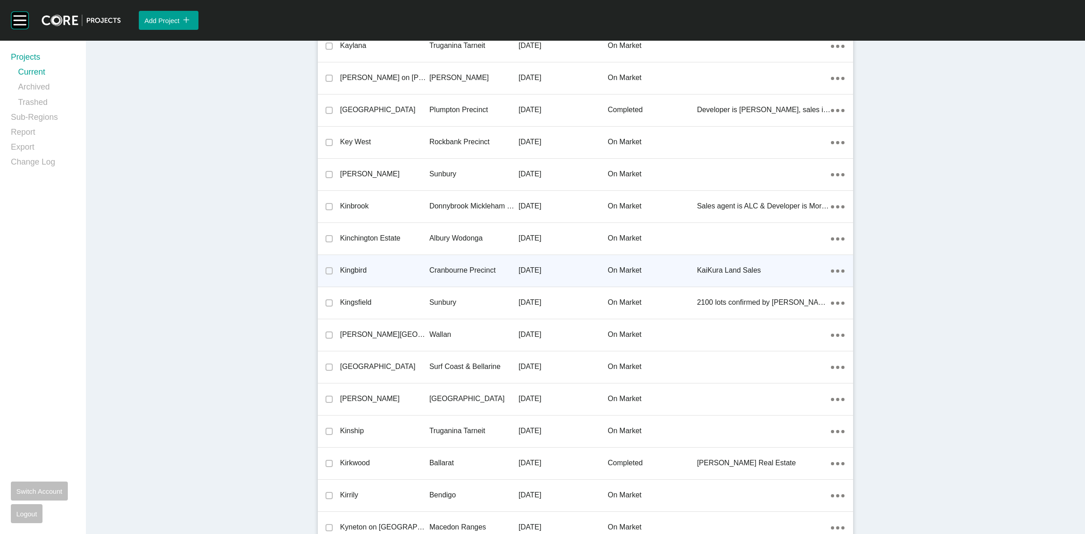
click at [467, 266] on p "Cranbourne Precinct" at bounding box center [474, 270] width 89 height 10
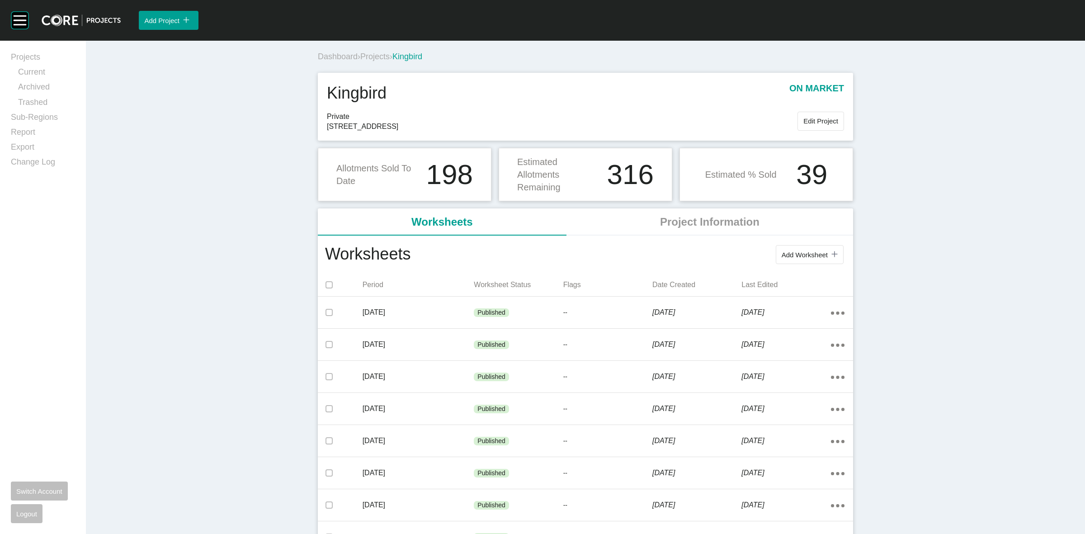
click at [374, 60] on span "Projects" at bounding box center [374, 56] width 29 height 9
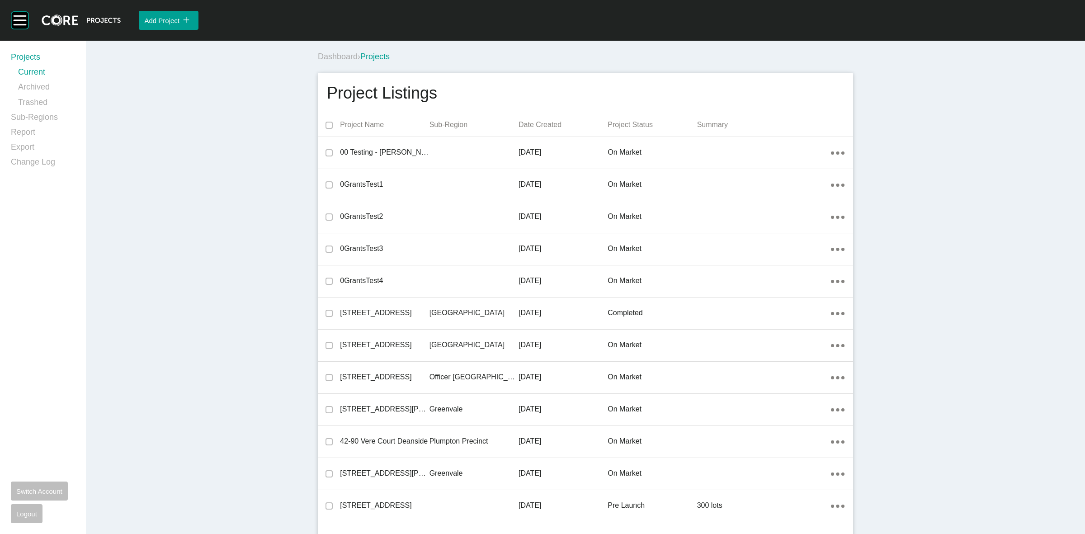
scroll to position [3256, 0]
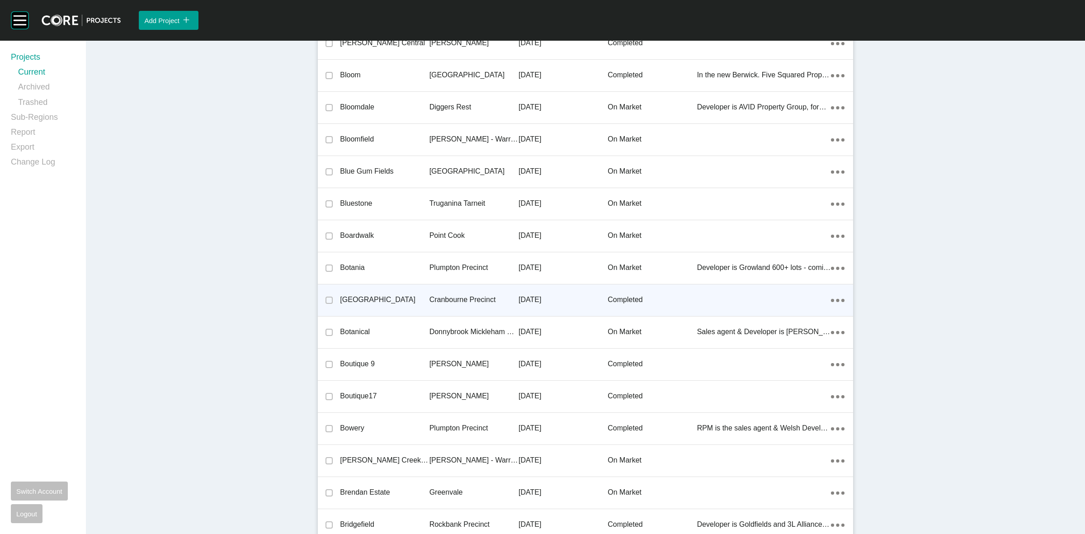
click at [494, 299] on p "Cranbourne Precinct" at bounding box center [474, 300] width 89 height 10
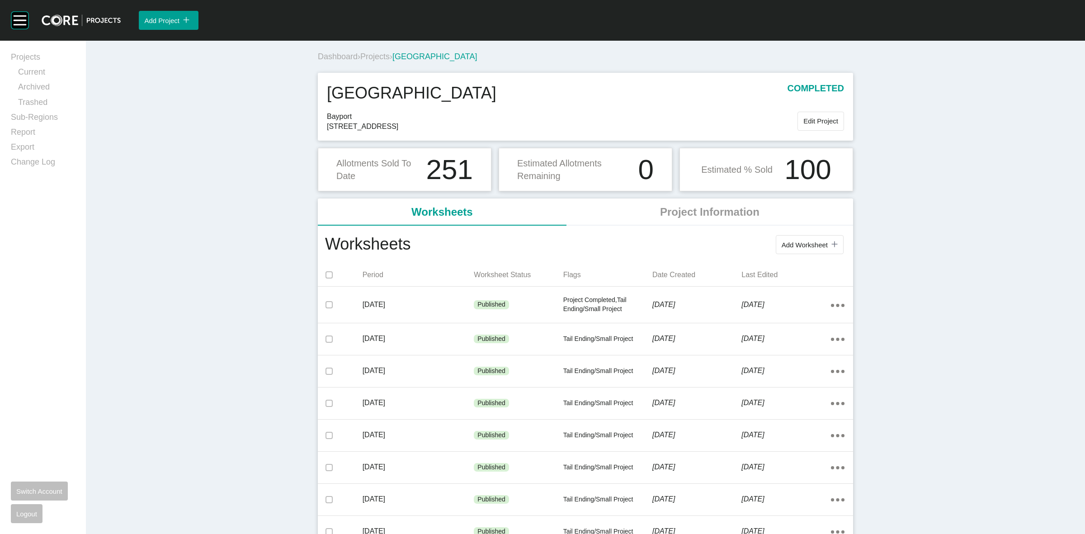
click at [383, 52] on span "Projects" at bounding box center [374, 56] width 29 height 9
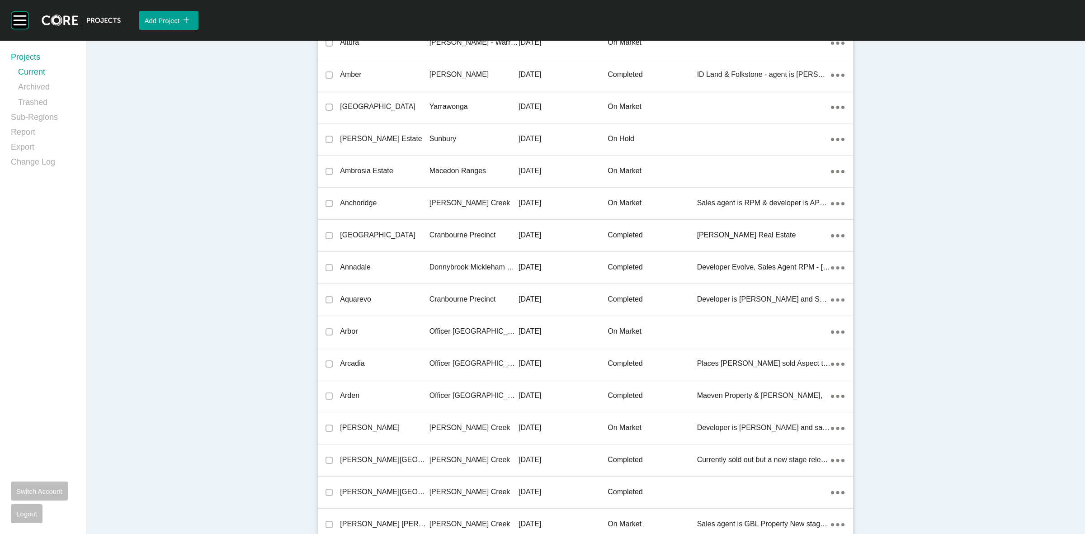
scroll to position [10060, 0]
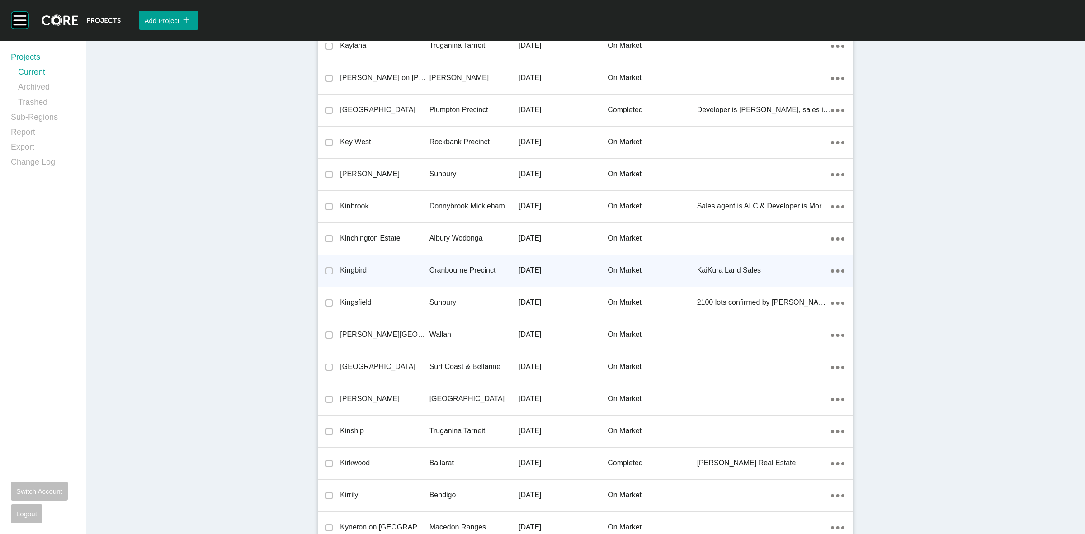
click at [455, 265] on p "Cranbourne Precinct" at bounding box center [474, 270] width 89 height 10
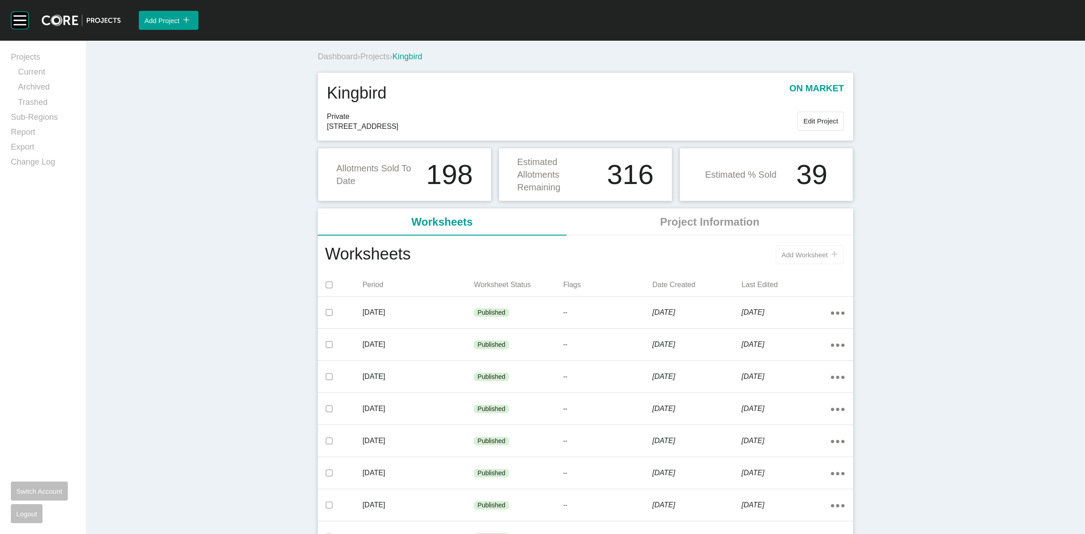
click at [789, 259] on div "Add Worksheet icon/tick copy 11 Created with Sketch." at bounding box center [810, 255] width 56 height 8
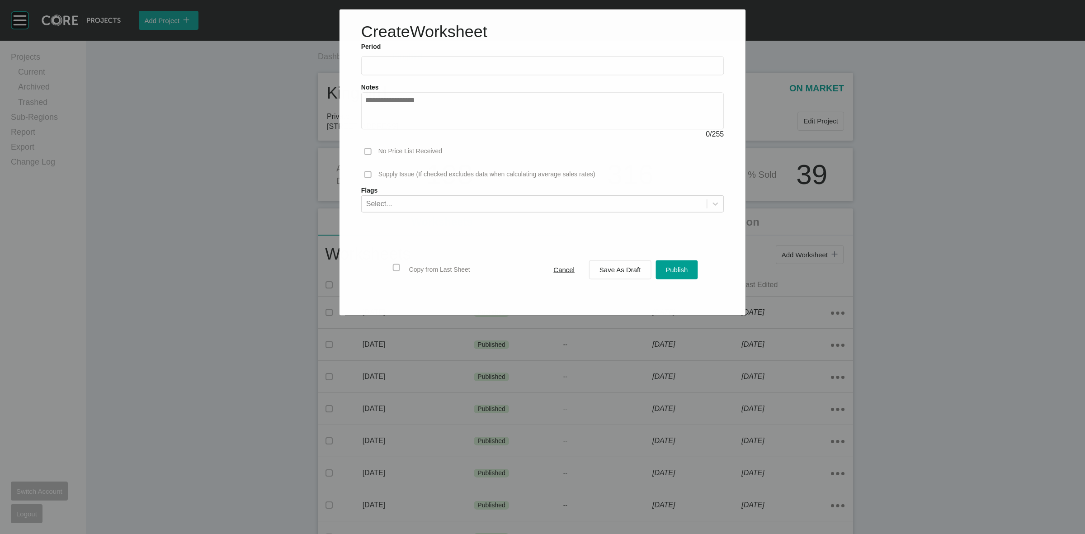
click at [488, 68] on input "text" at bounding box center [542, 66] width 355 height 8
click at [432, 133] on li "Sep" at bounding box center [438, 131] width 30 height 15
type input "**********"
click at [609, 264] on div "Save As Draft" at bounding box center [620, 270] width 46 height 12
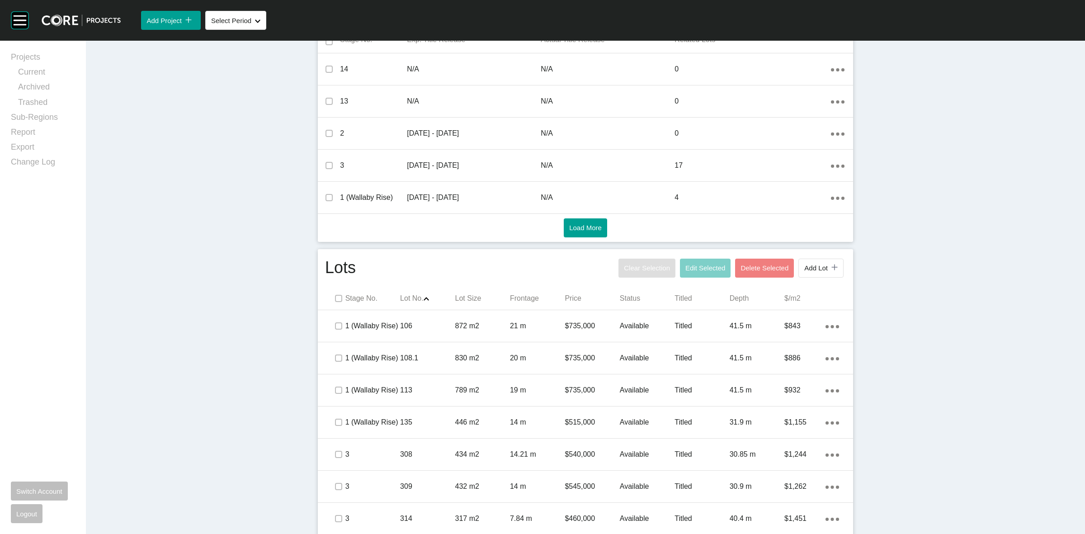
scroll to position [509, 0]
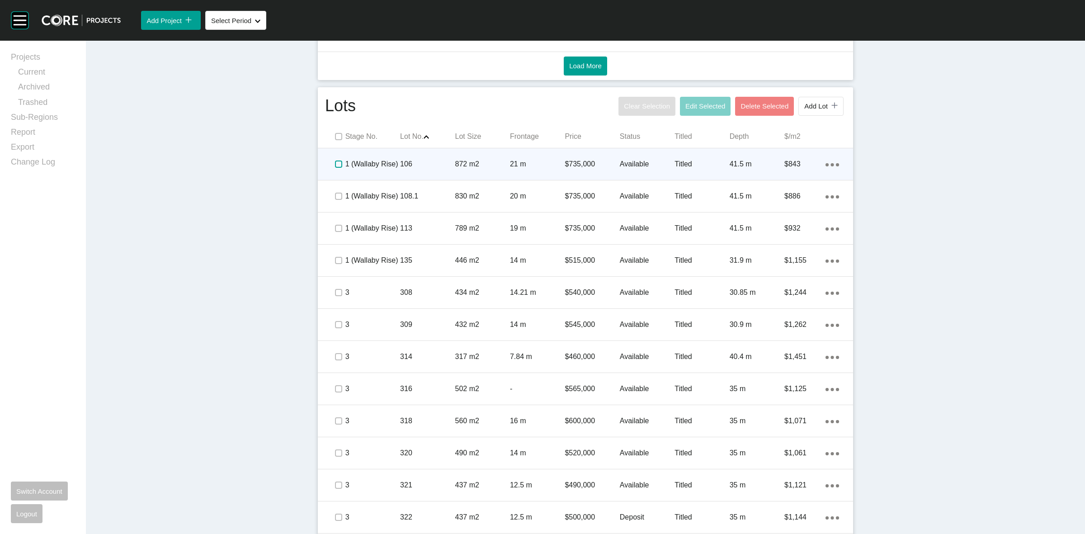
drag, startPoint x: 331, startPoint y: 162, endPoint x: 336, endPoint y: 173, distance: 12.5
click at [335, 161] on label at bounding box center [338, 164] width 7 height 7
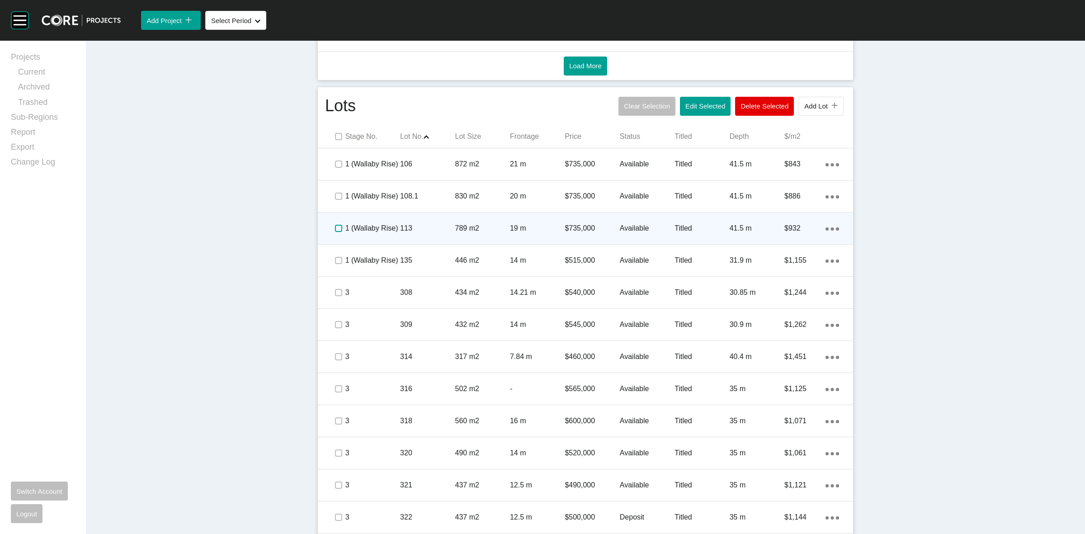
click at [336, 230] on label at bounding box center [338, 228] width 7 height 7
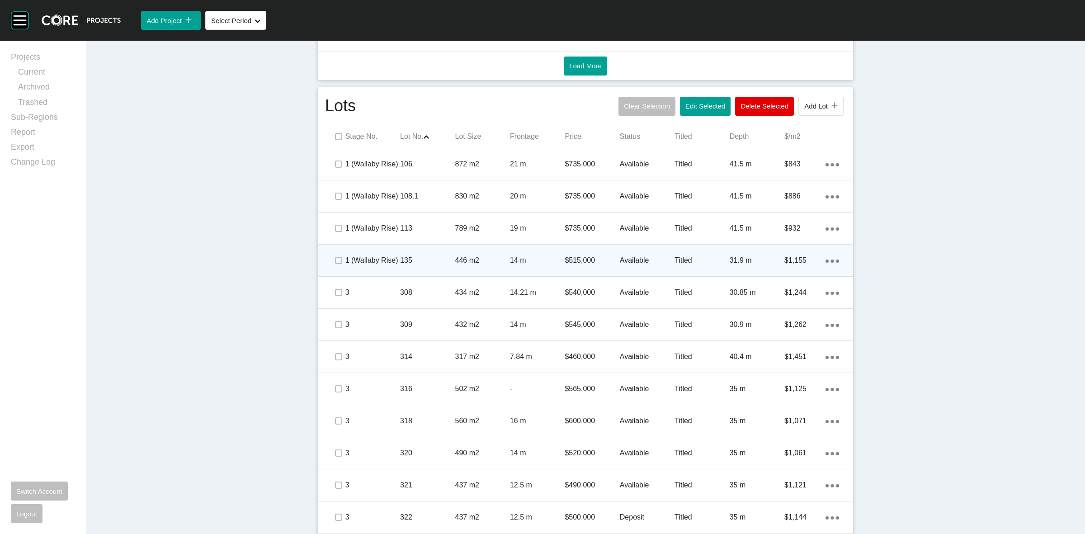
click at [331, 259] on span at bounding box center [338, 261] width 14 height 14
click at [400, 255] on p "135" at bounding box center [427, 260] width 55 height 10
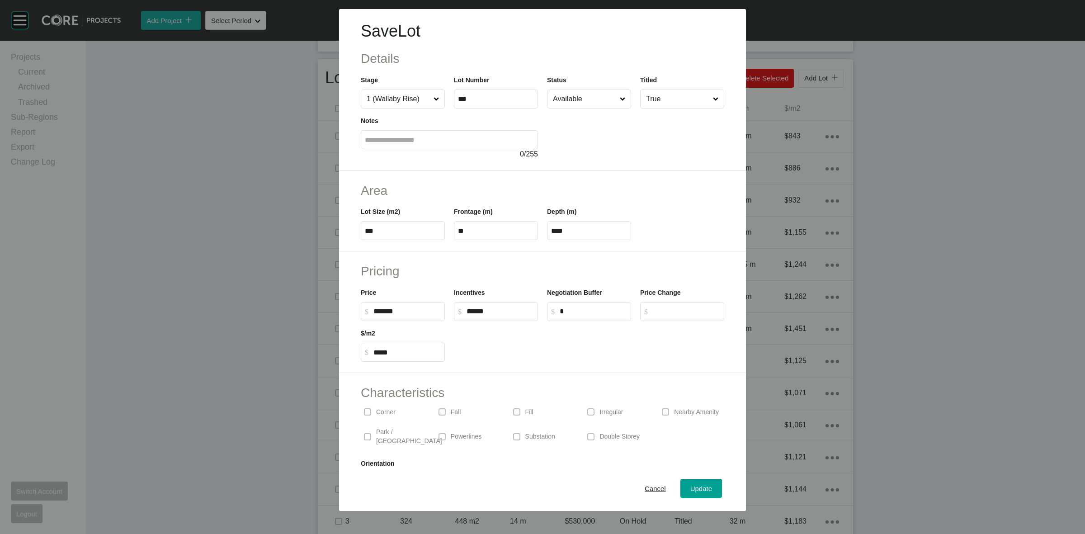
click at [572, 92] on input "Available" at bounding box center [584, 99] width 67 height 18
click at [691, 487] on span "Update" at bounding box center [702, 489] width 22 height 8
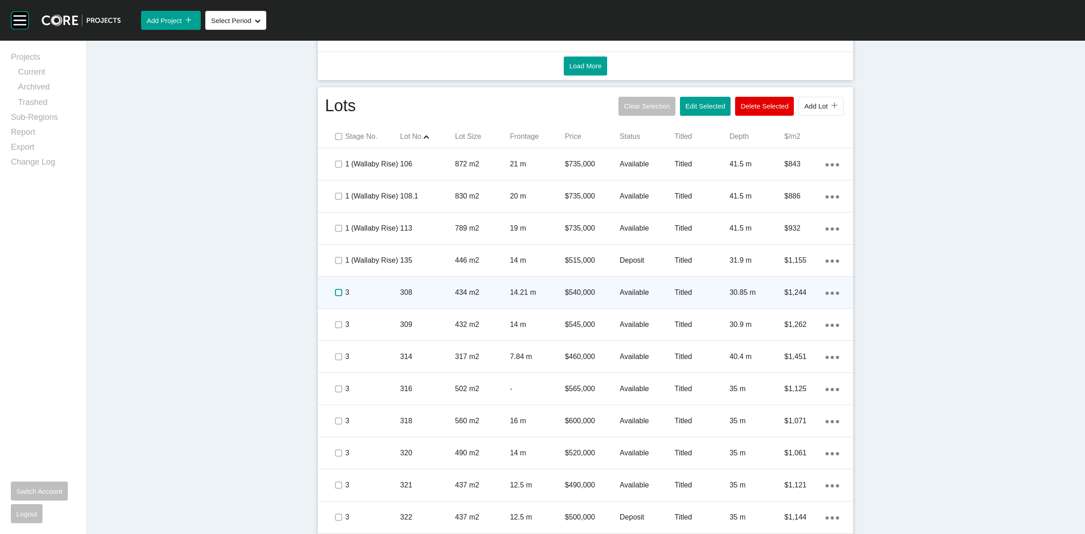
click at [335, 289] on label at bounding box center [338, 292] width 7 height 7
click at [381, 288] on p "3" at bounding box center [372, 293] width 55 height 10
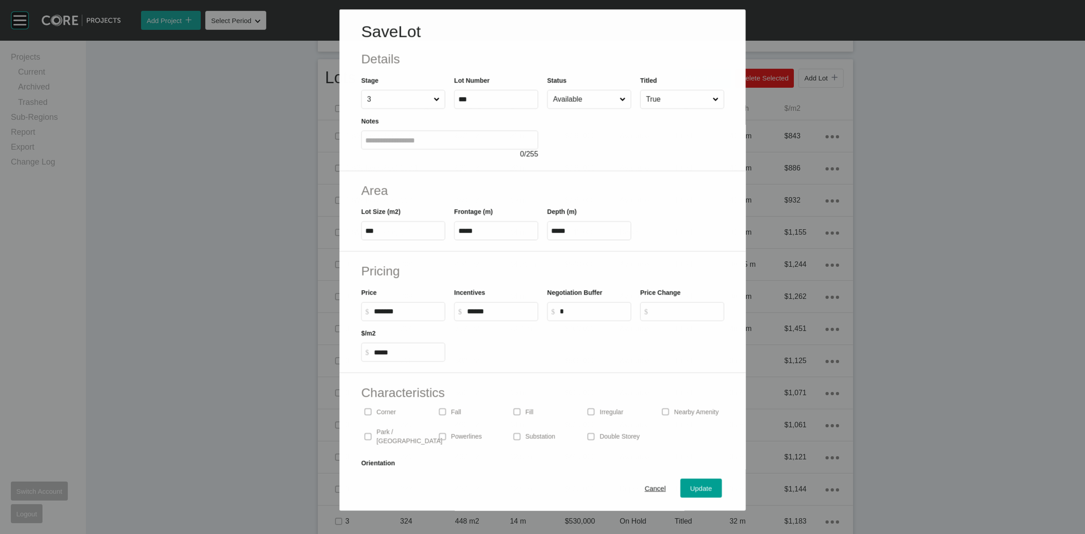
click at [564, 96] on input "Available" at bounding box center [584, 99] width 66 height 18
click at [691, 487] on span "Update" at bounding box center [702, 489] width 22 height 8
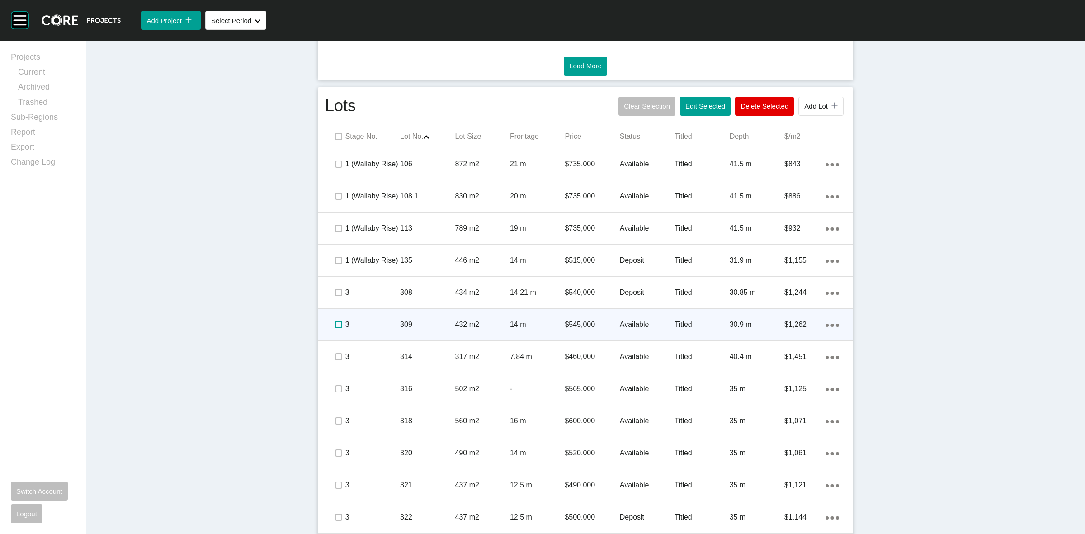
click at [335, 324] on label at bounding box center [338, 324] width 7 height 7
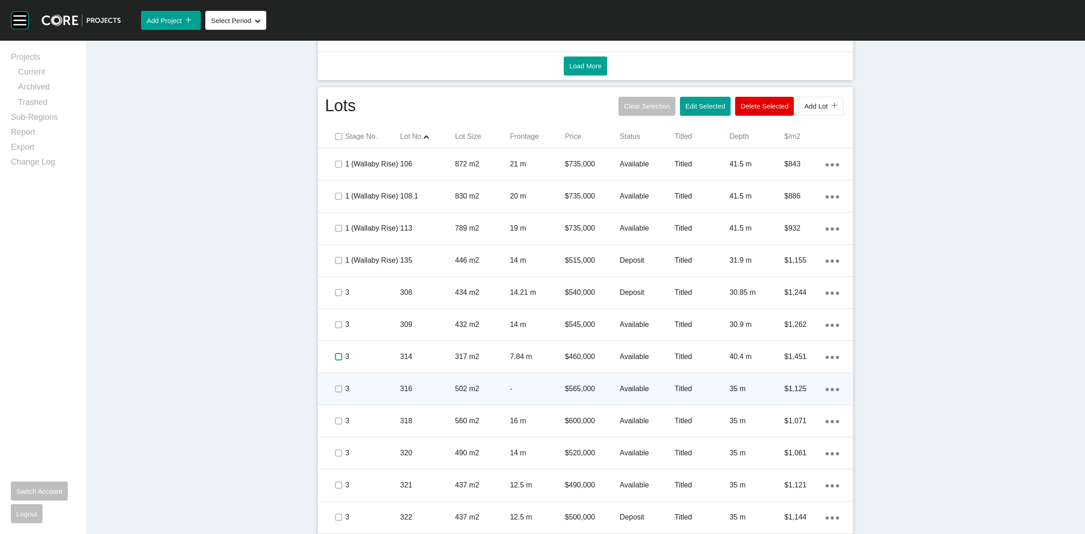
drag, startPoint x: 333, startPoint y: 355, endPoint x: 329, endPoint y: 389, distance: 34.2
click at [335, 355] on label at bounding box center [338, 356] width 7 height 7
click at [335, 391] on label at bounding box center [338, 388] width 7 height 7
click at [374, 384] on p "3" at bounding box center [372, 389] width 55 height 10
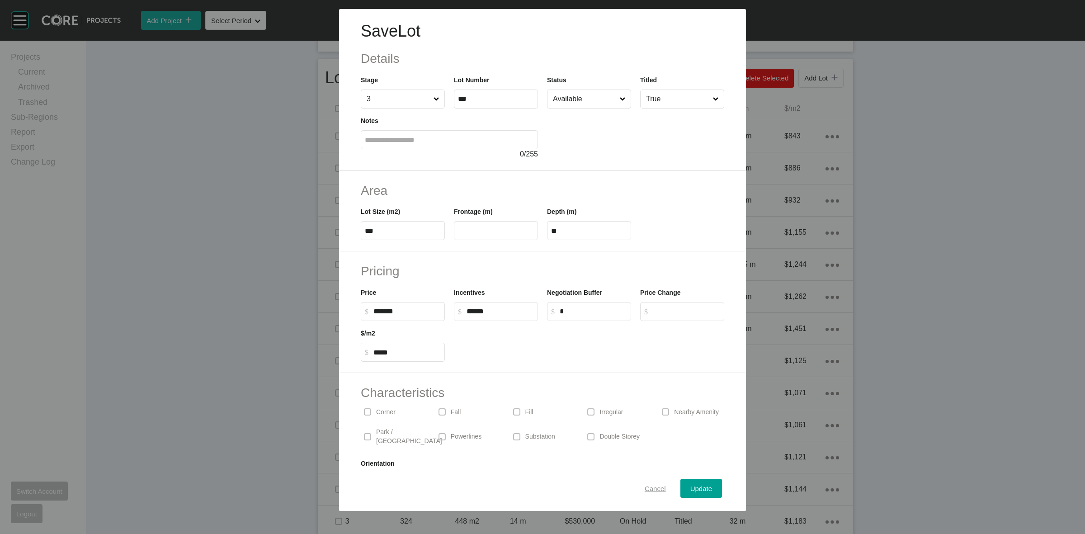
click at [645, 487] on span "Cancel" at bounding box center [655, 489] width 21 height 8
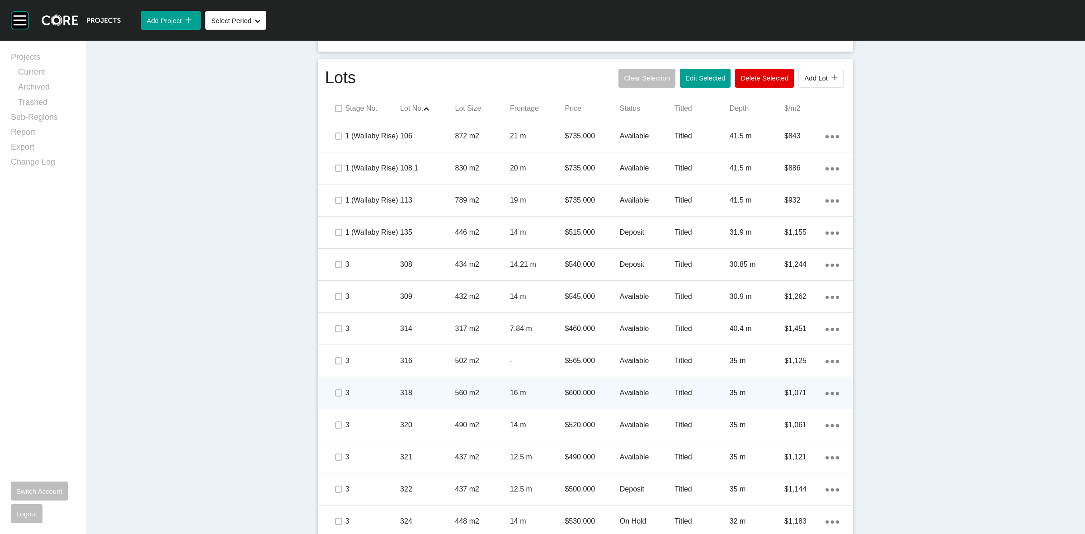
click at [324, 388] on div at bounding box center [325, 393] width 14 height 18
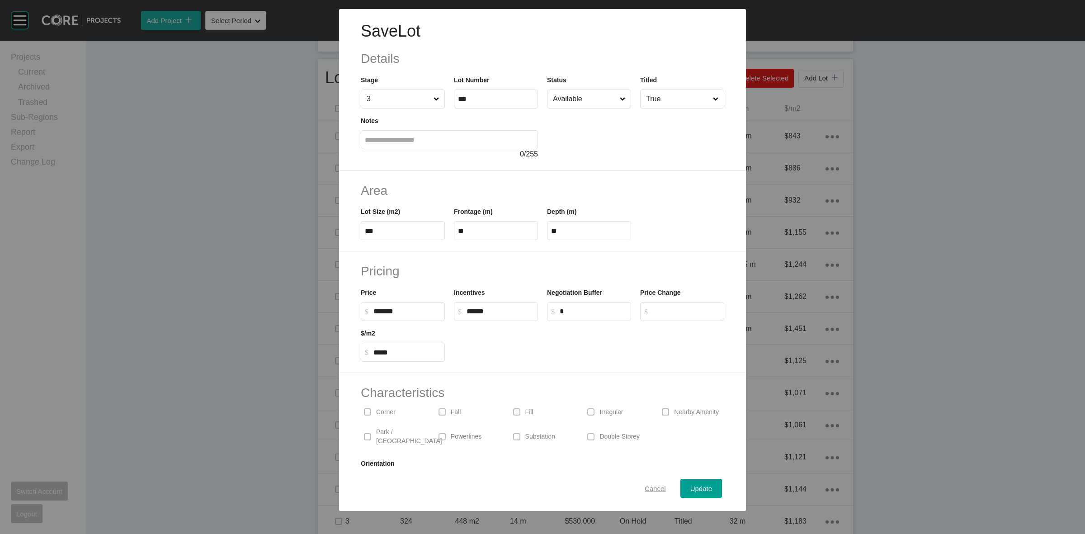
click at [654, 485] on span "Cancel" at bounding box center [655, 489] width 21 height 8
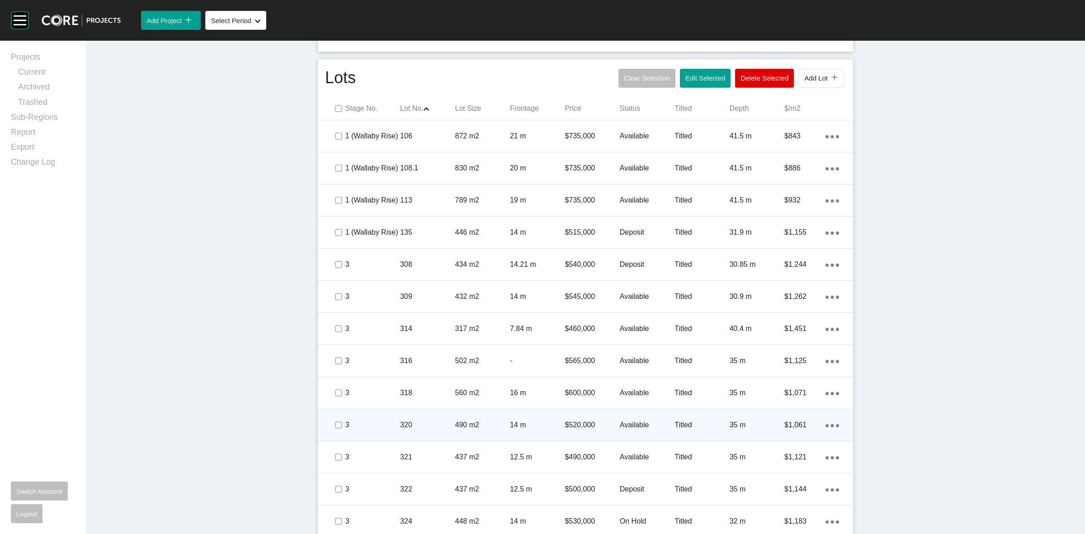
drag, startPoint x: 327, startPoint y: 391, endPoint x: 335, endPoint y: 421, distance: 31.3
click at [331, 392] on span at bounding box center [338, 393] width 14 height 14
click at [335, 423] on label at bounding box center [338, 424] width 7 height 7
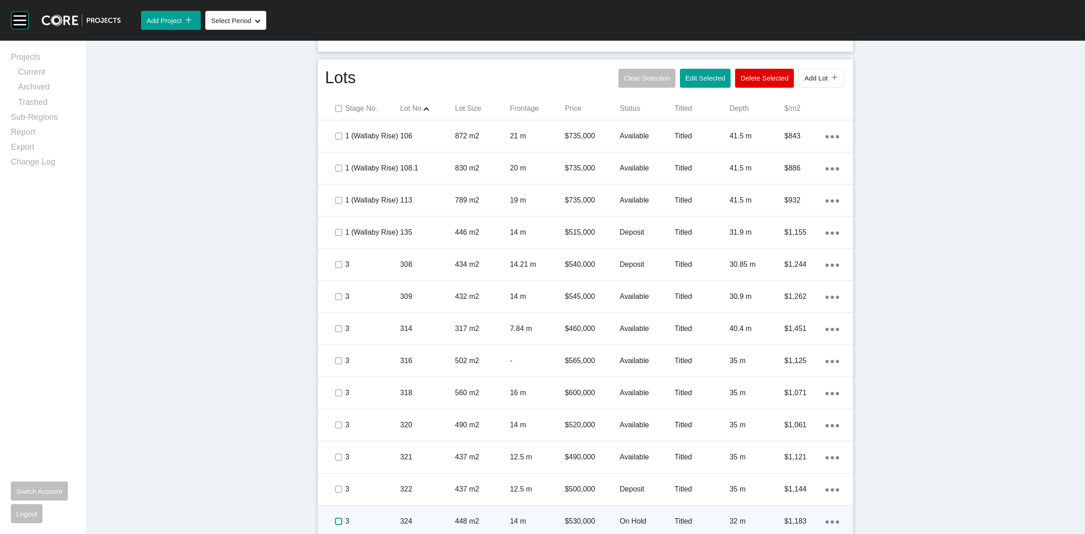
click at [335, 520] on label at bounding box center [338, 521] width 7 height 7
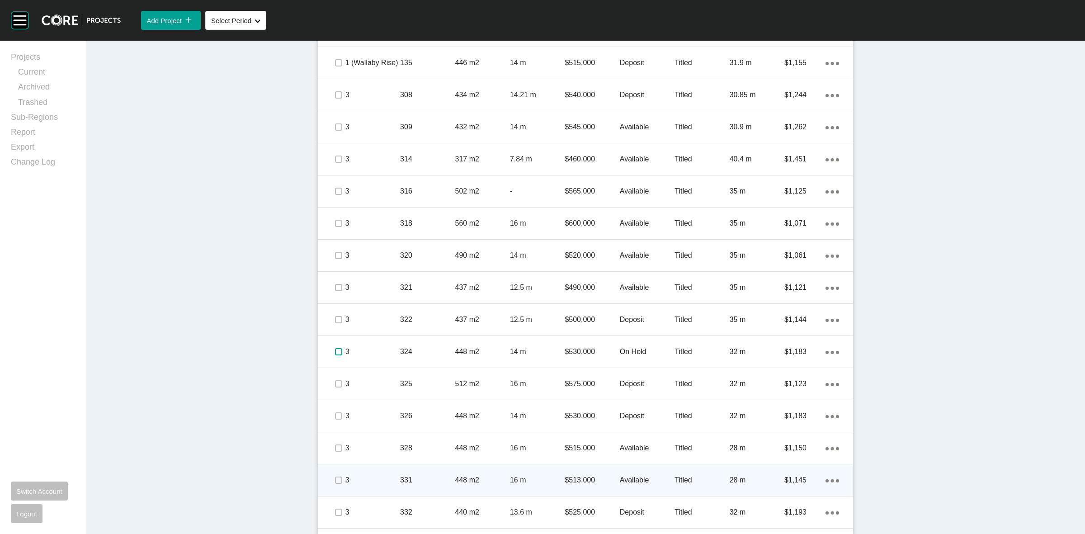
scroll to position [772, 0]
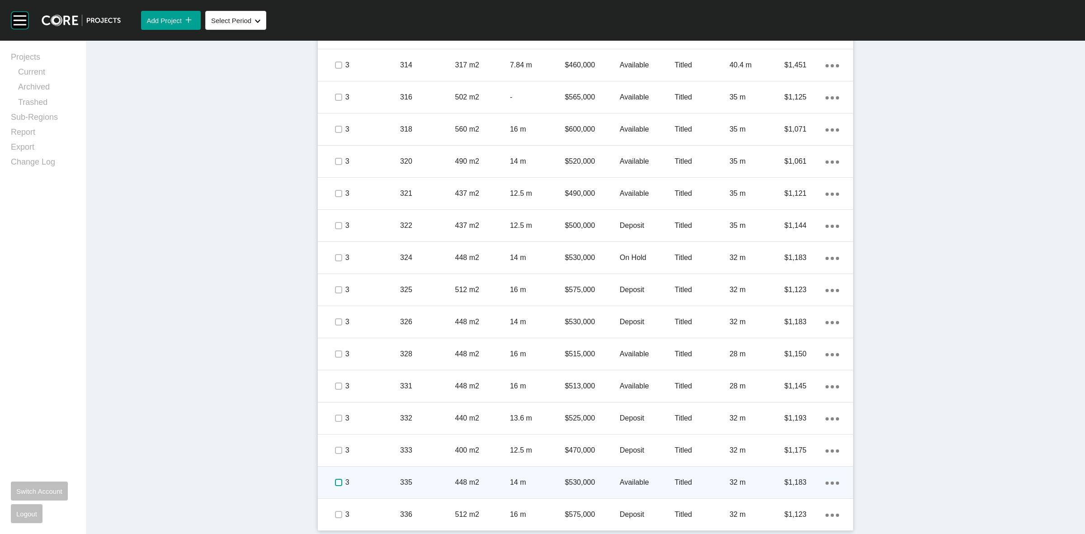
click at [337, 480] on label at bounding box center [338, 482] width 7 height 7
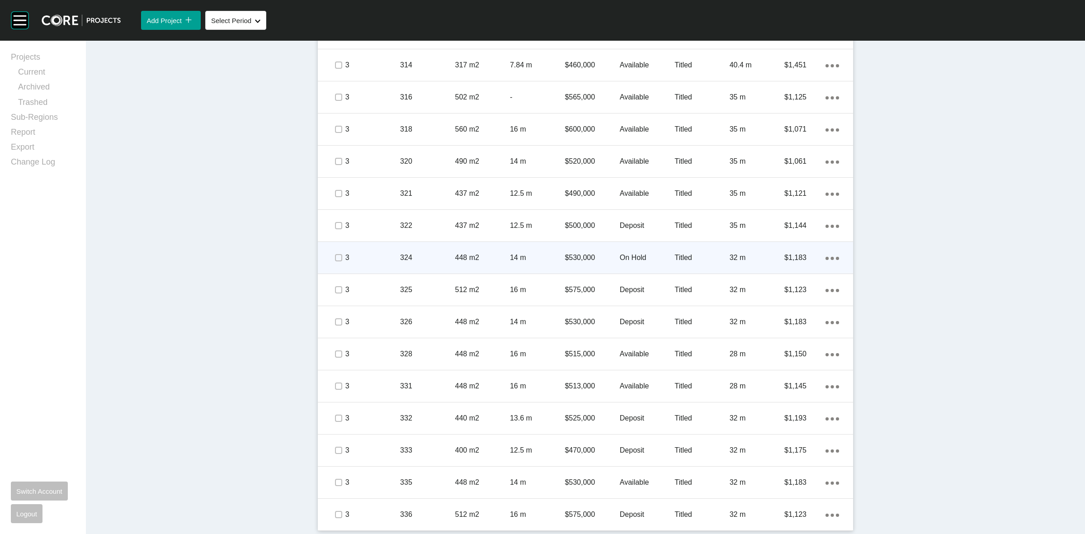
click at [380, 259] on p "3" at bounding box center [372, 258] width 55 height 10
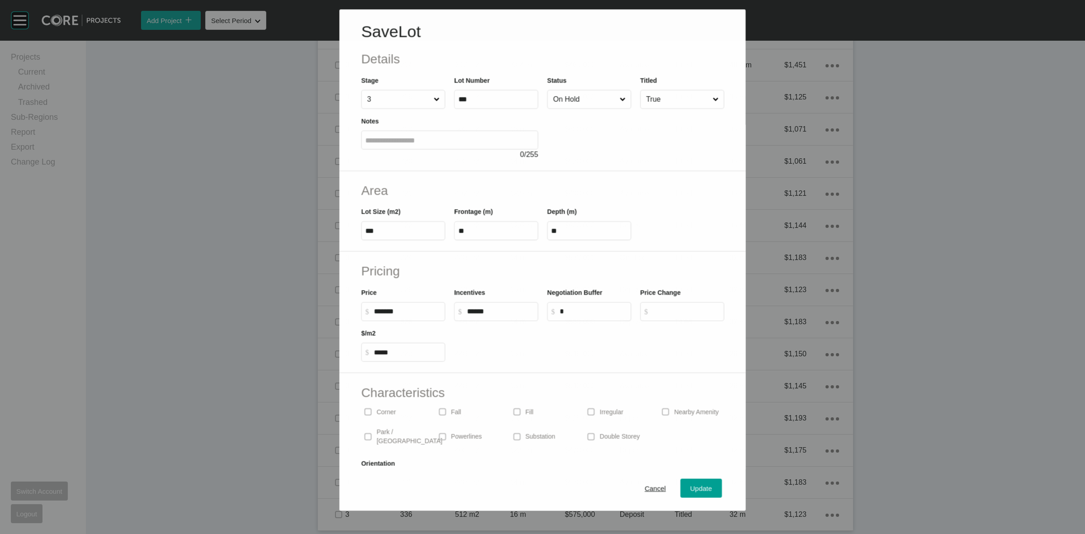
click at [573, 102] on input "On Hold" at bounding box center [584, 99] width 66 height 18
drag, startPoint x: 572, startPoint y: 162, endPoint x: 649, endPoint y: 364, distance: 216.8
click at [691, 492] on span "Update" at bounding box center [702, 489] width 22 height 8
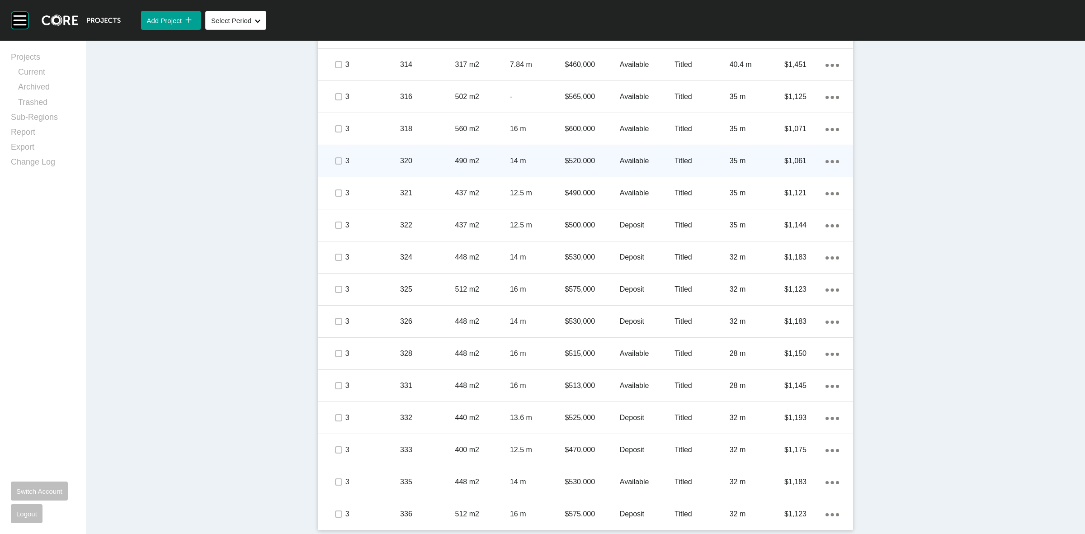
click at [393, 161] on p "3" at bounding box center [372, 161] width 55 height 10
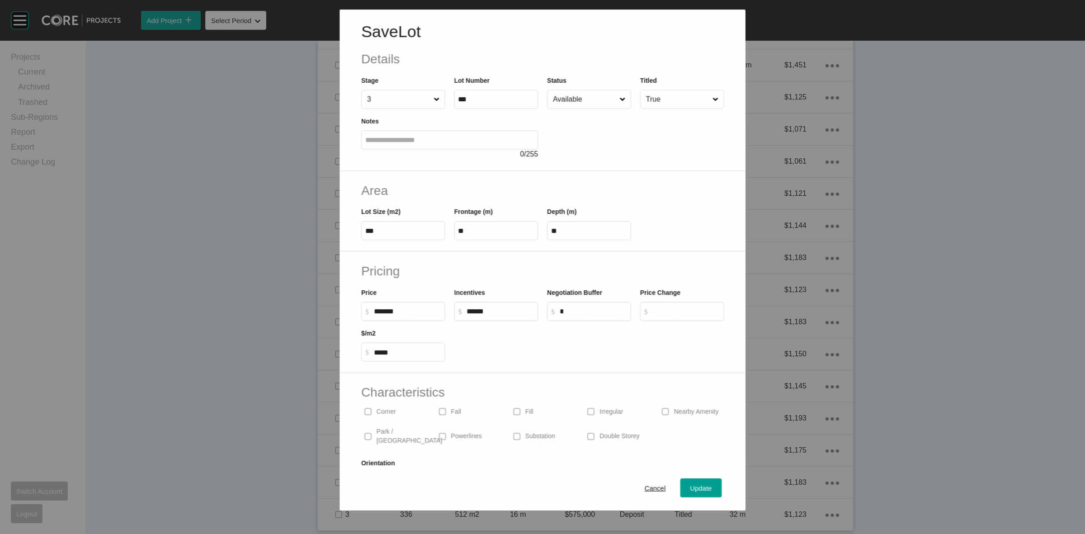
click at [577, 102] on input "Available" at bounding box center [584, 99] width 66 height 18
click at [691, 488] on span "Update" at bounding box center [702, 489] width 22 height 8
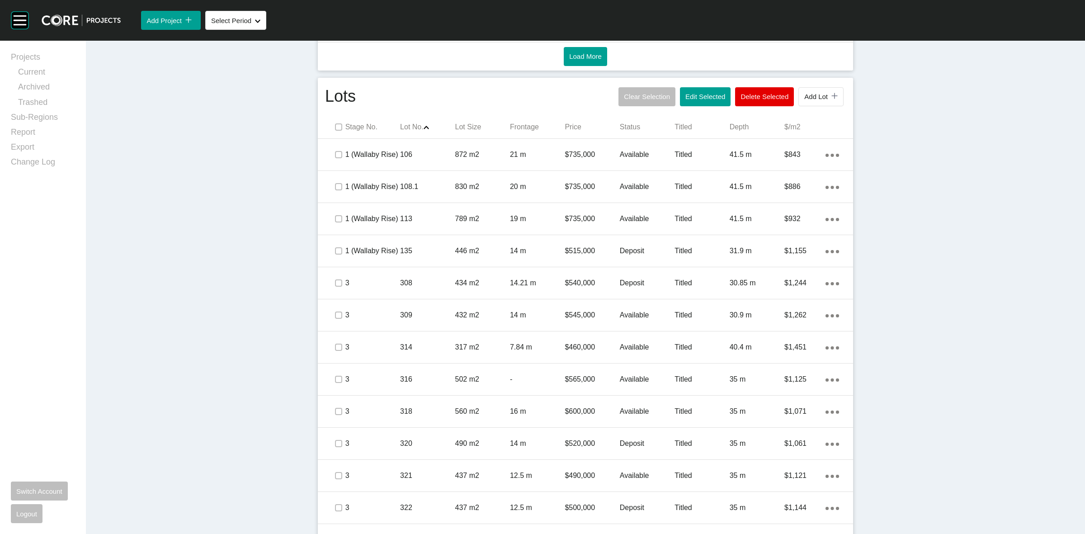
scroll to position [575, 0]
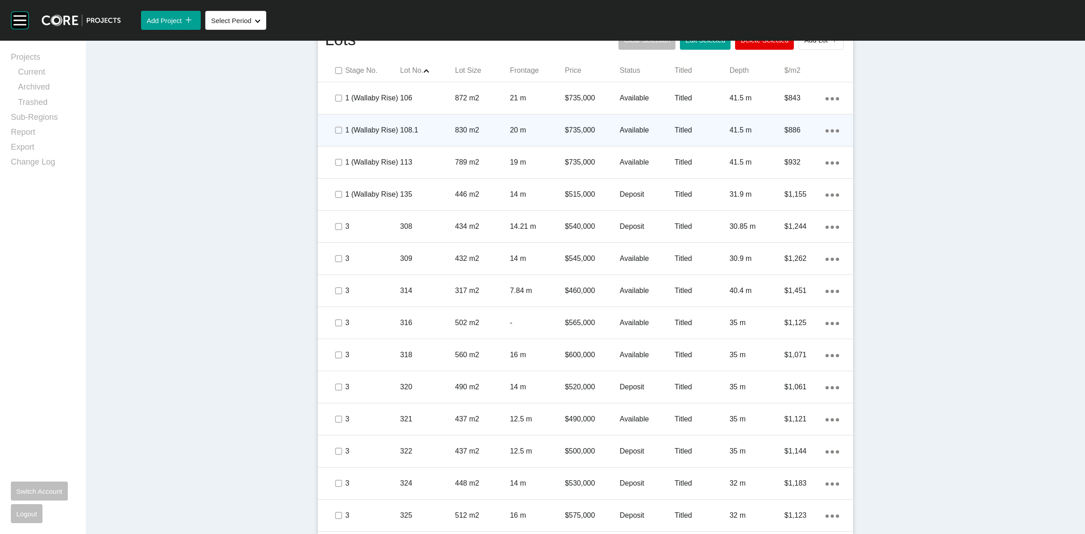
click at [467, 121] on div "830 m2" at bounding box center [482, 130] width 55 height 28
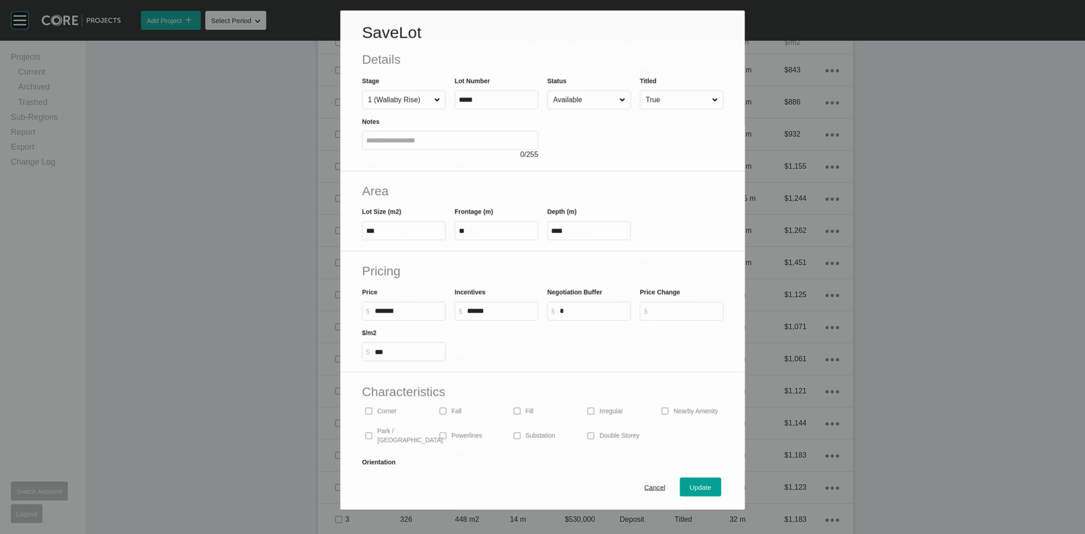
click at [591, 105] on input "Available" at bounding box center [584, 100] width 66 height 18
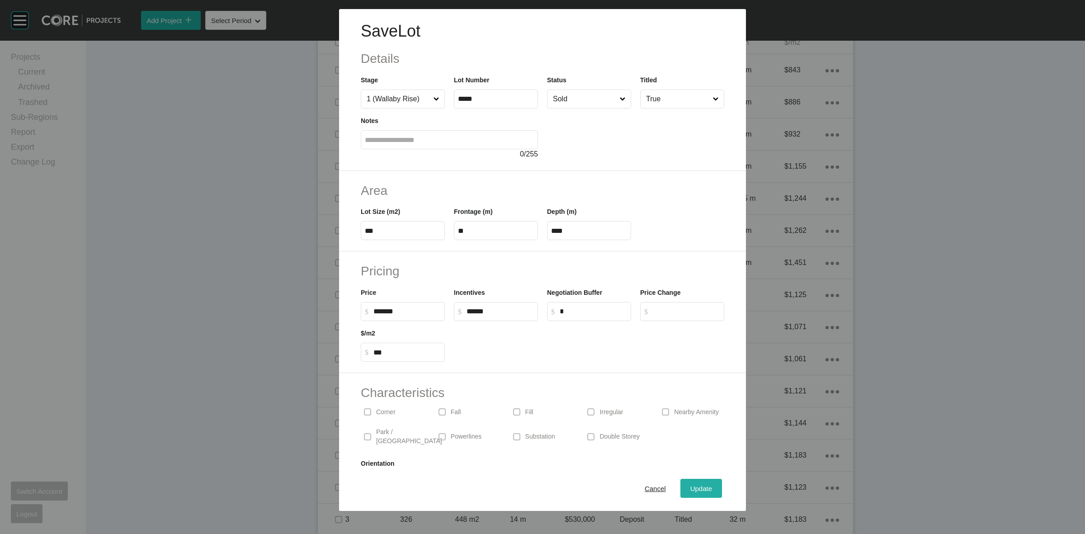
click at [692, 482] on button "Update" at bounding box center [702, 488] width 42 height 19
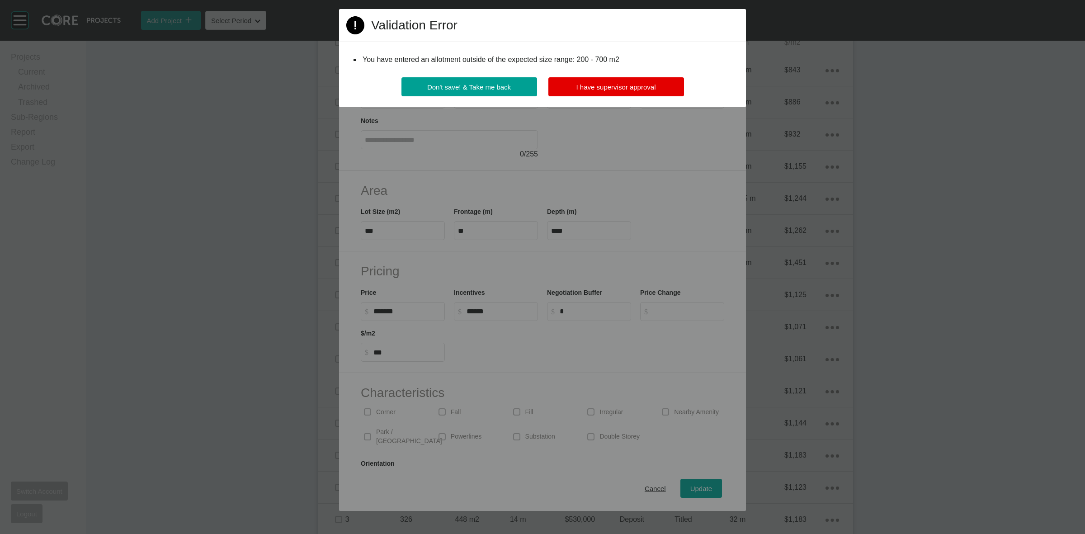
click at [627, 77] on div "Page 1 Created with Sketch. Validation Error You have entered an allotment outs…" at bounding box center [542, 58] width 407 height 98
click at [623, 95] on button "I have supervisor approval" at bounding box center [617, 86] width 136 height 19
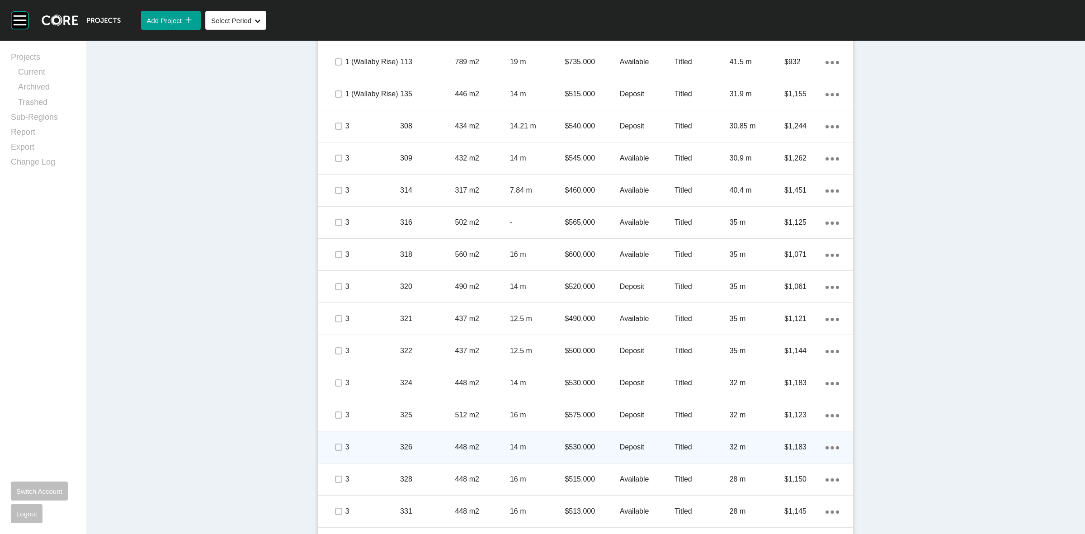
scroll to position [688, 0]
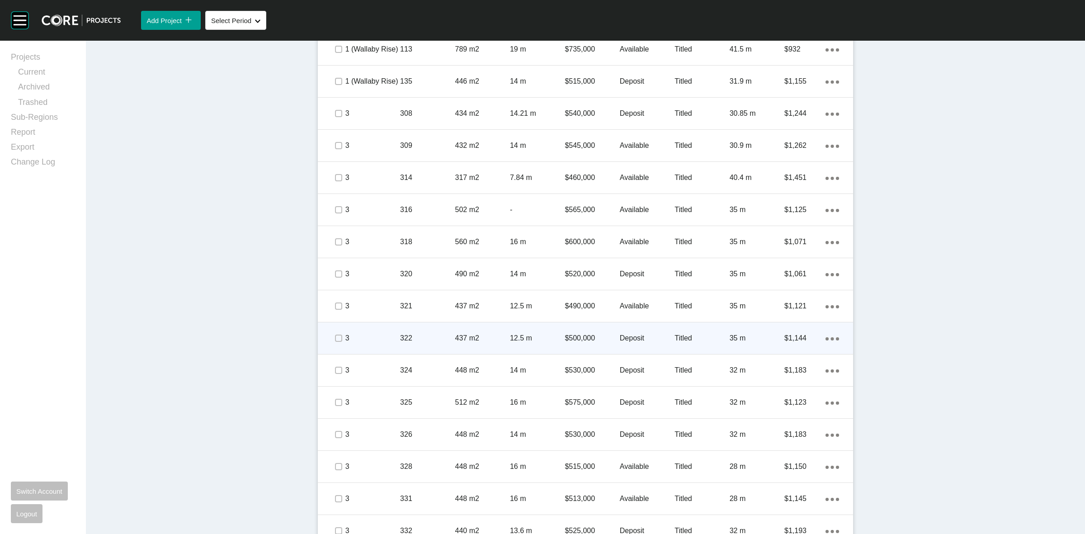
click at [443, 329] on div "322" at bounding box center [427, 338] width 55 height 28
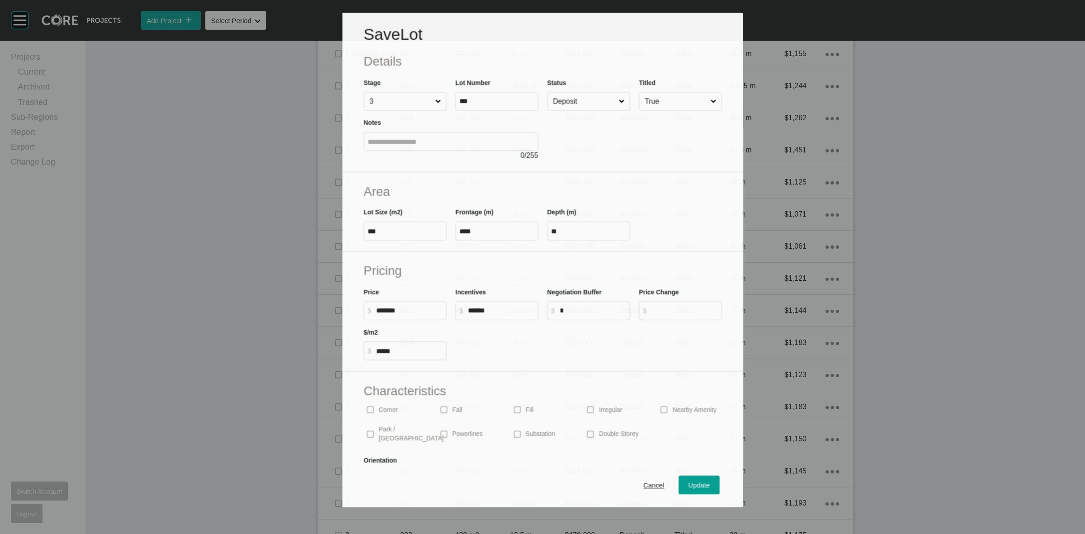
scroll to position [659, 0]
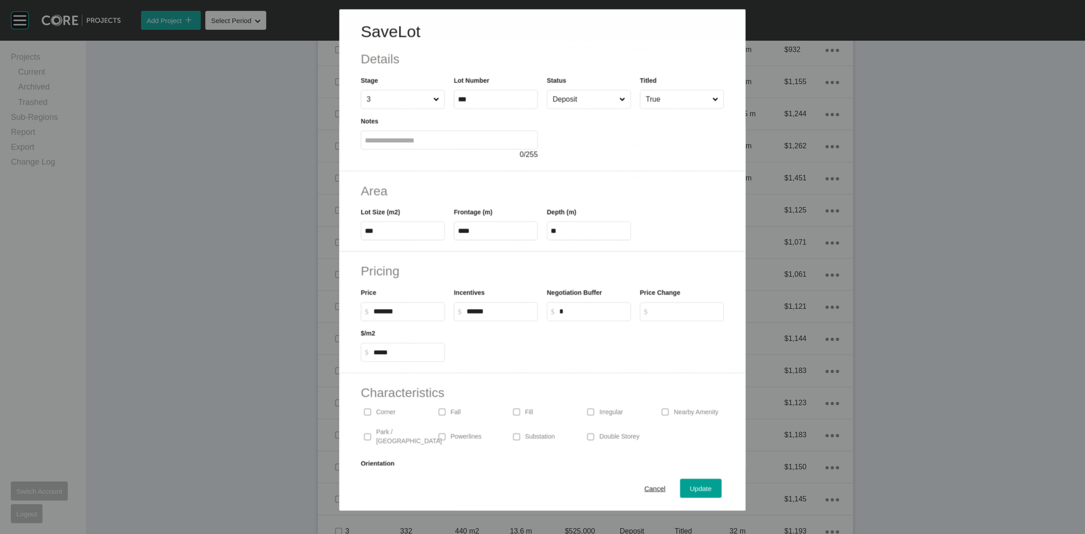
click at [587, 96] on input "Deposit" at bounding box center [584, 99] width 66 height 18
click at [686, 482] on button "Update" at bounding box center [702, 488] width 42 height 19
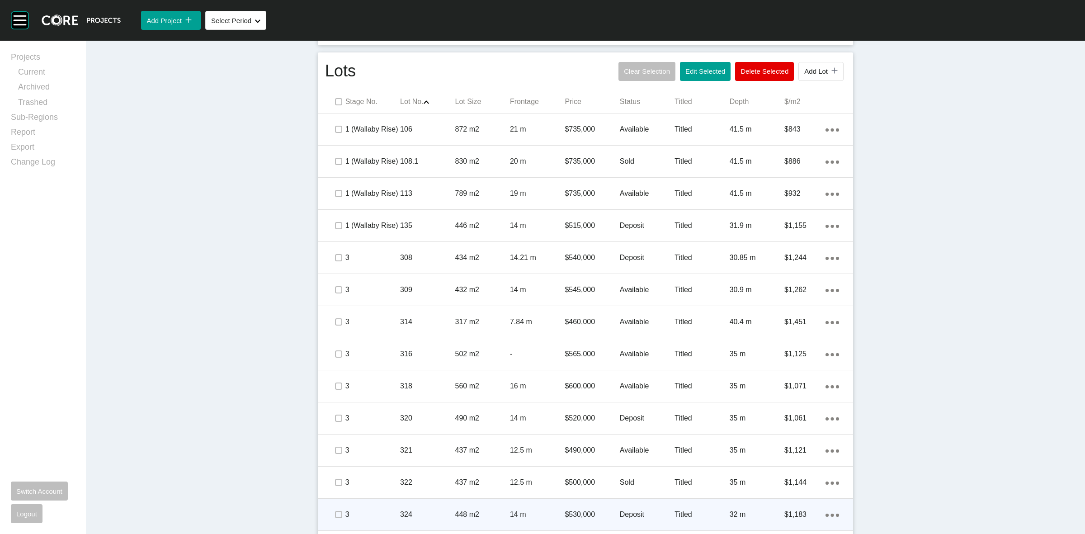
scroll to position [518, 0]
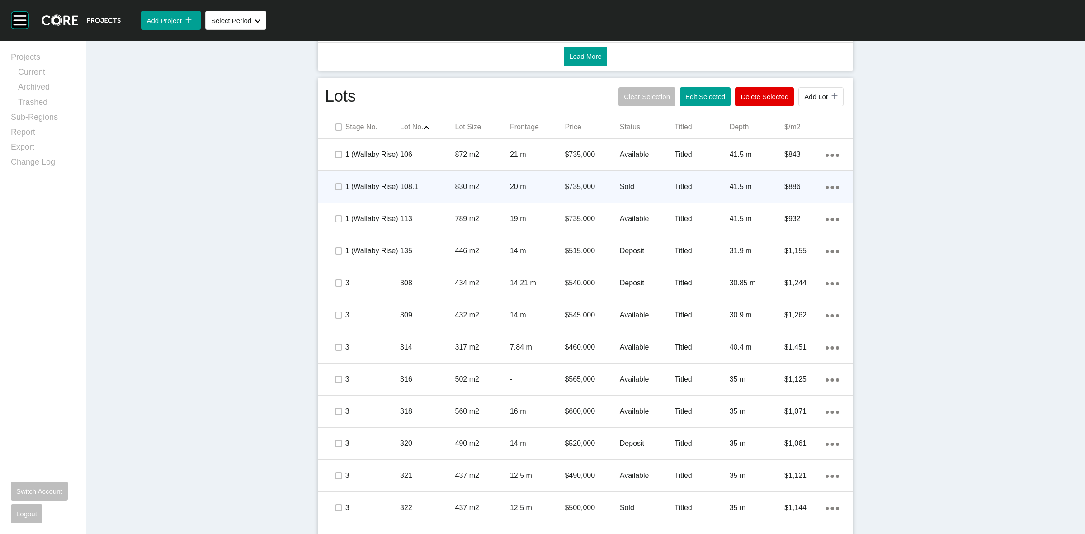
click at [433, 188] on p "108.1" at bounding box center [427, 187] width 55 height 10
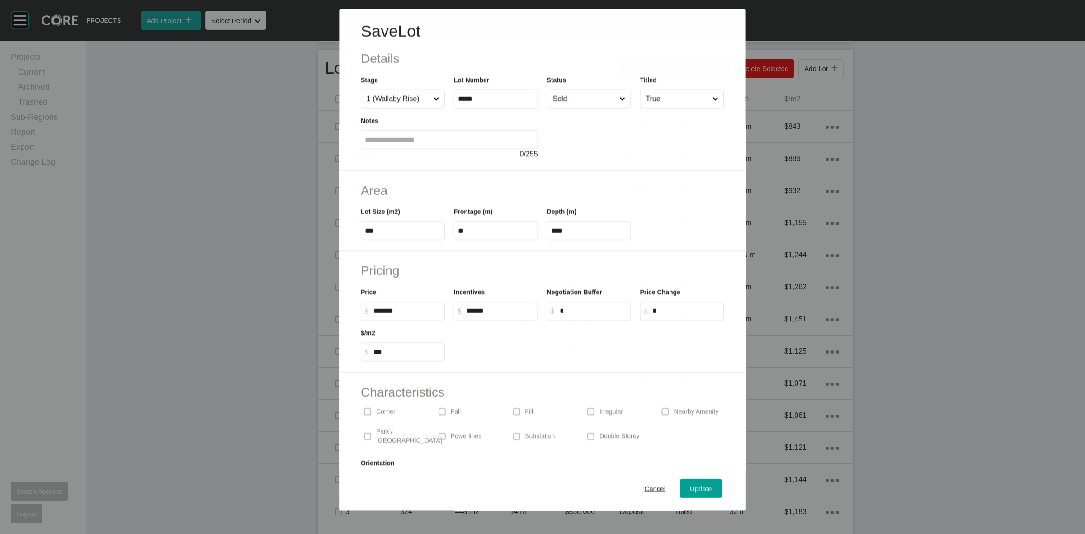
click at [580, 100] on input "Sold" at bounding box center [584, 99] width 66 height 18
click at [691, 487] on span "Update" at bounding box center [702, 489] width 22 height 8
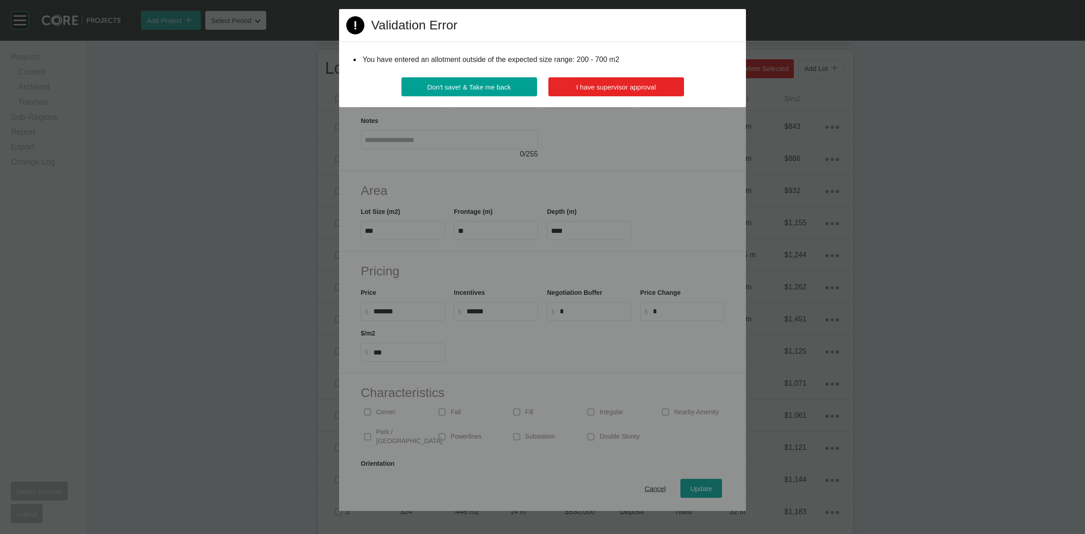
click at [671, 93] on button "I have supervisor approval" at bounding box center [617, 86] width 136 height 19
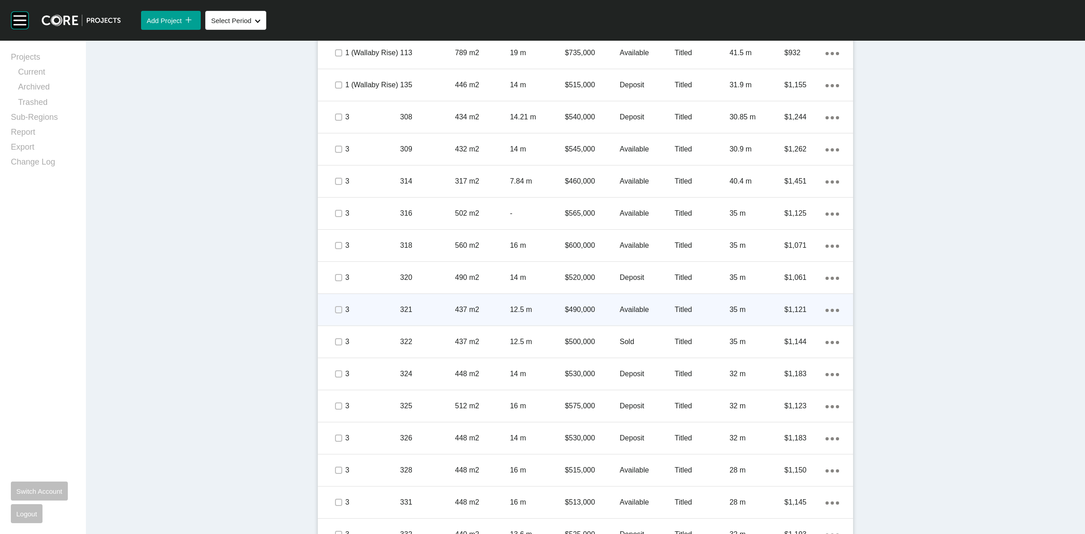
scroll to position [688, 0]
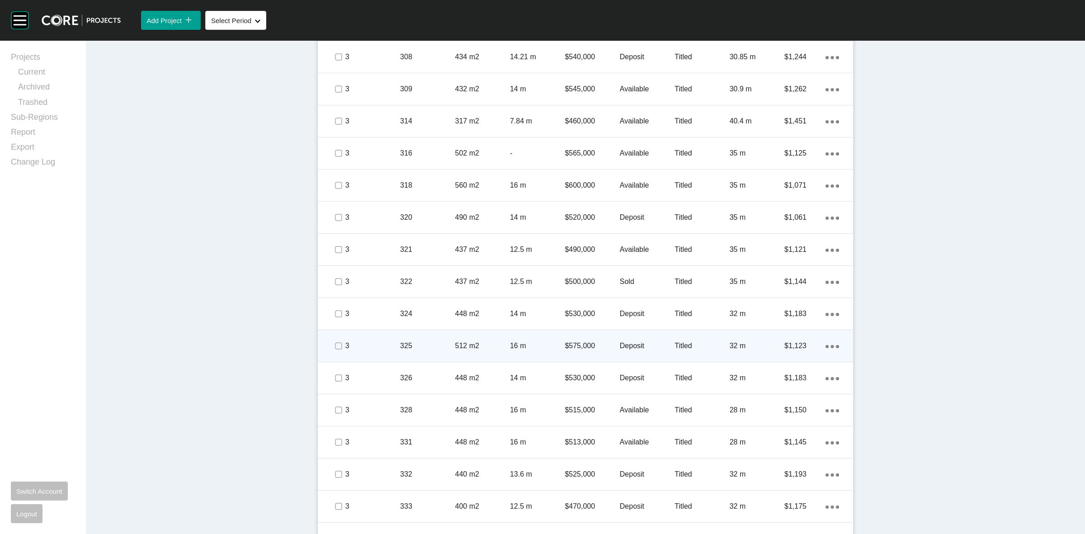
click at [428, 341] on p "325" at bounding box center [427, 346] width 55 height 10
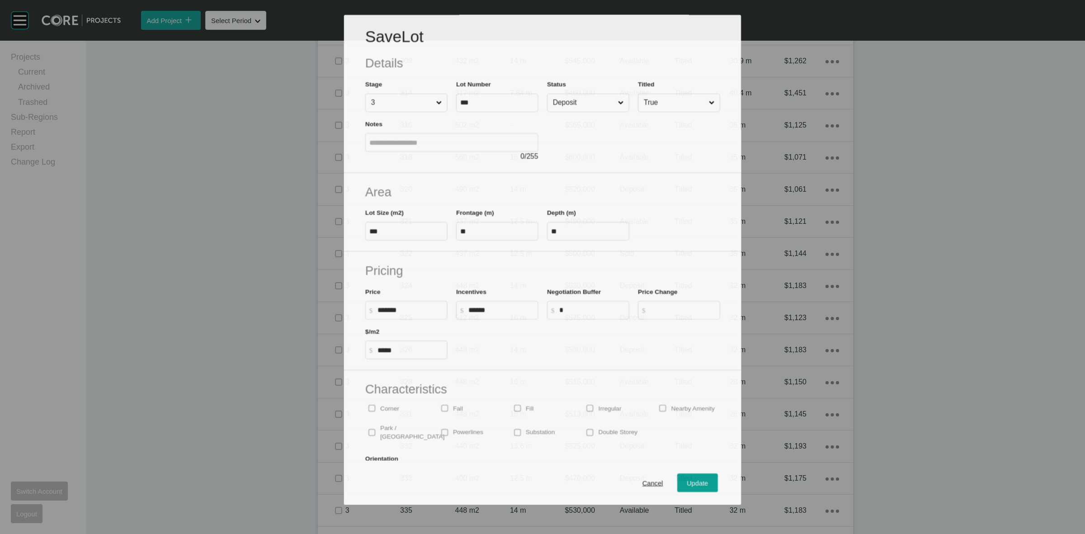
scroll to position [717, 0]
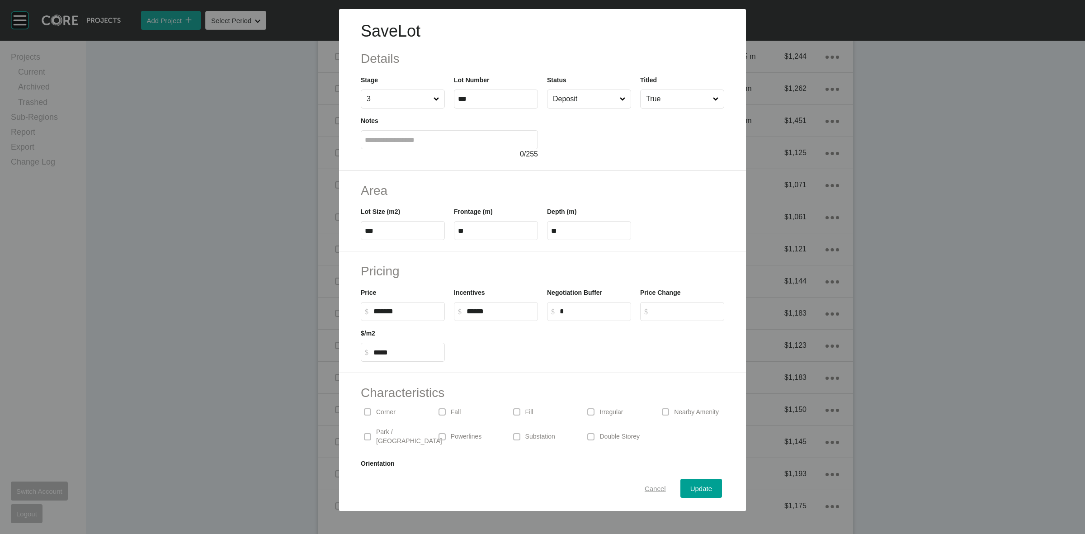
click at [644, 482] on button "Cancel" at bounding box center [655, 488] width 41 height 19
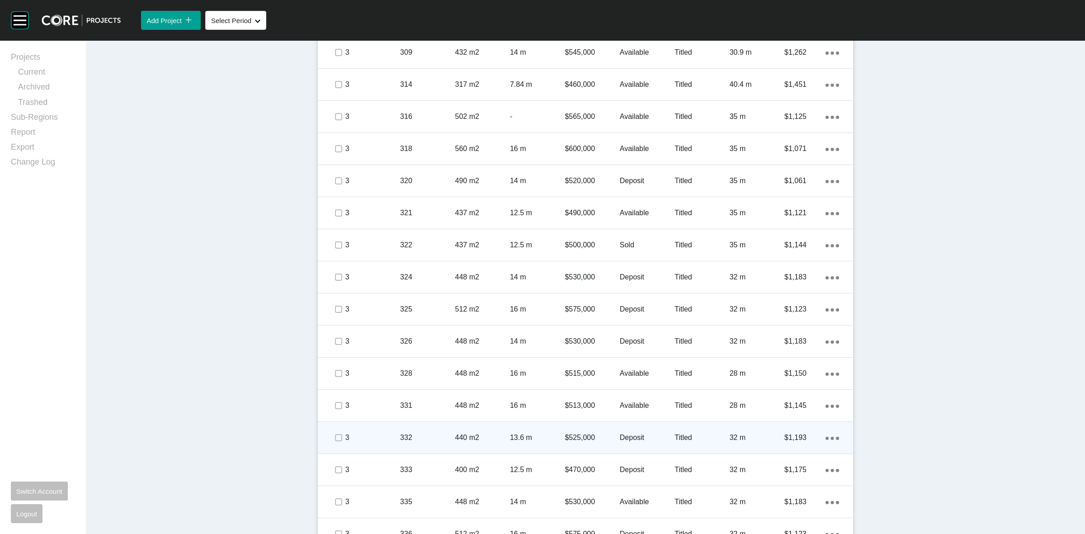
scroll to position [772, 0]
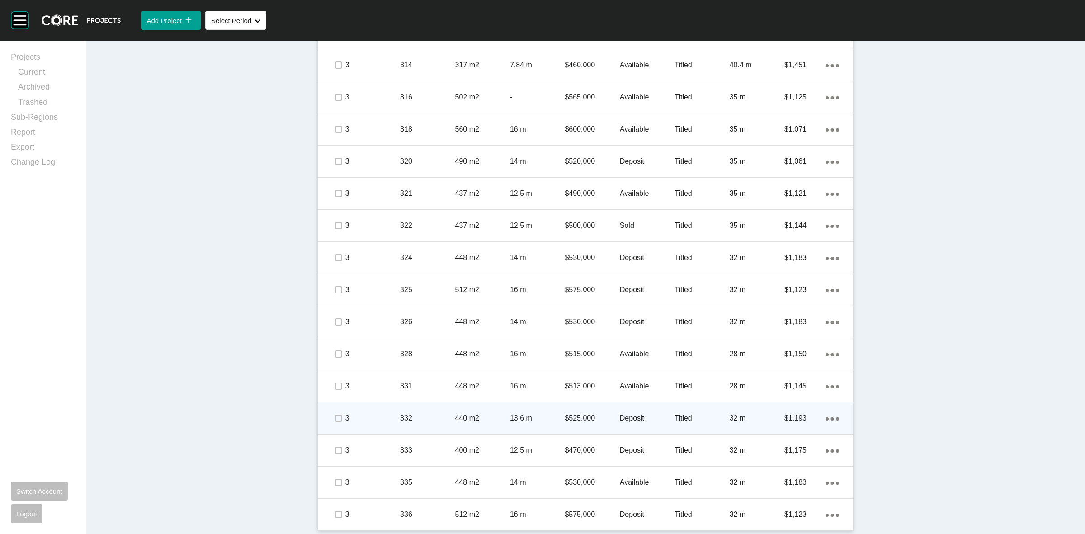
click at [459, 413] on p "440 m2" at bounding box center [482, 418] width 55 height 10
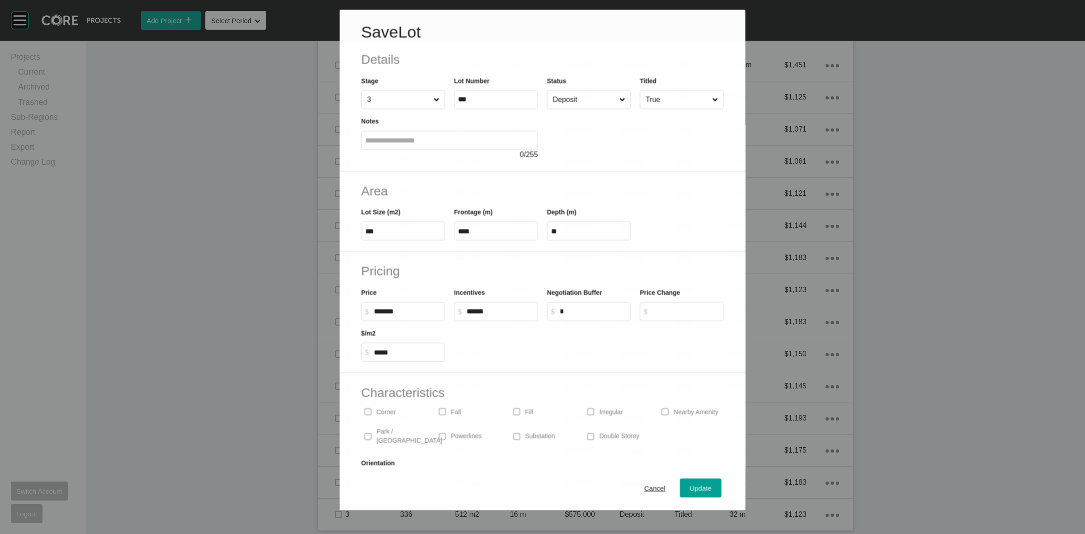
click at [572, 104] on input "Deposit" at bounding box center [584, 99] width 66 height 18
click at [681, 487] on button "Update" at bounding box center [702, 488] width 42 height 19
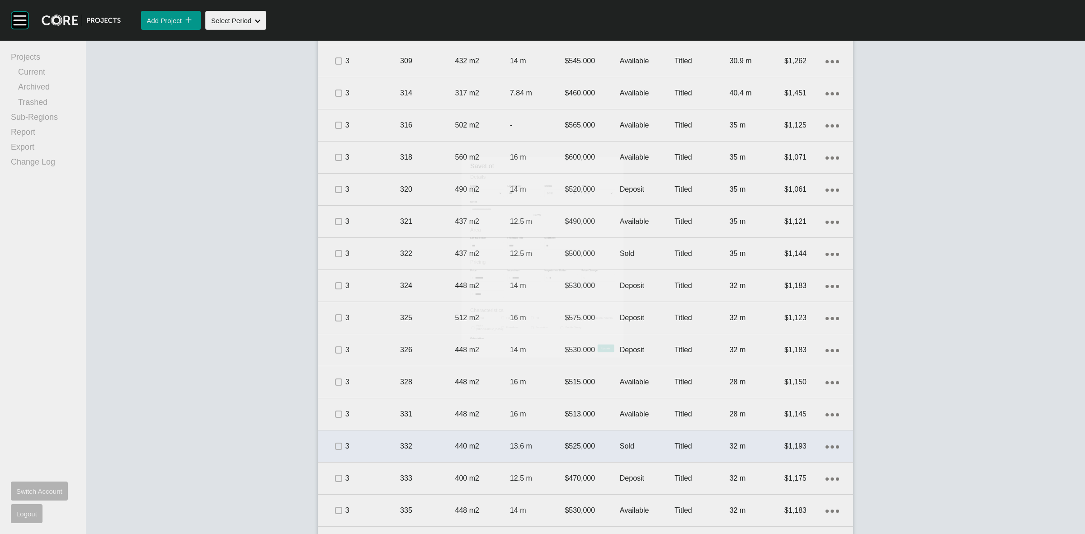
scroll to position [801, 0]
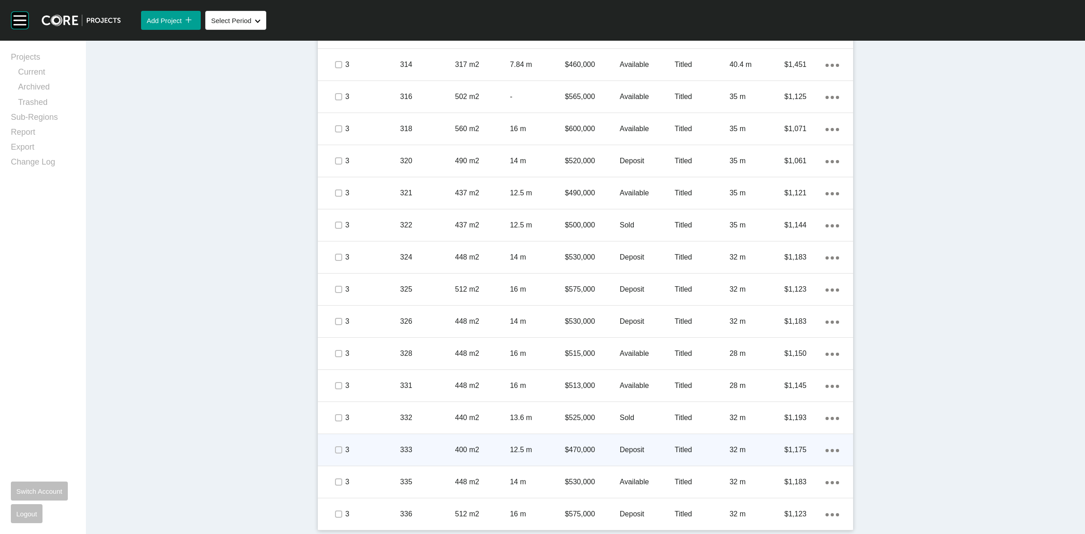
click at [516, 455] on div "12.5 m" at bounding box center [537, 450] width 55 height 28
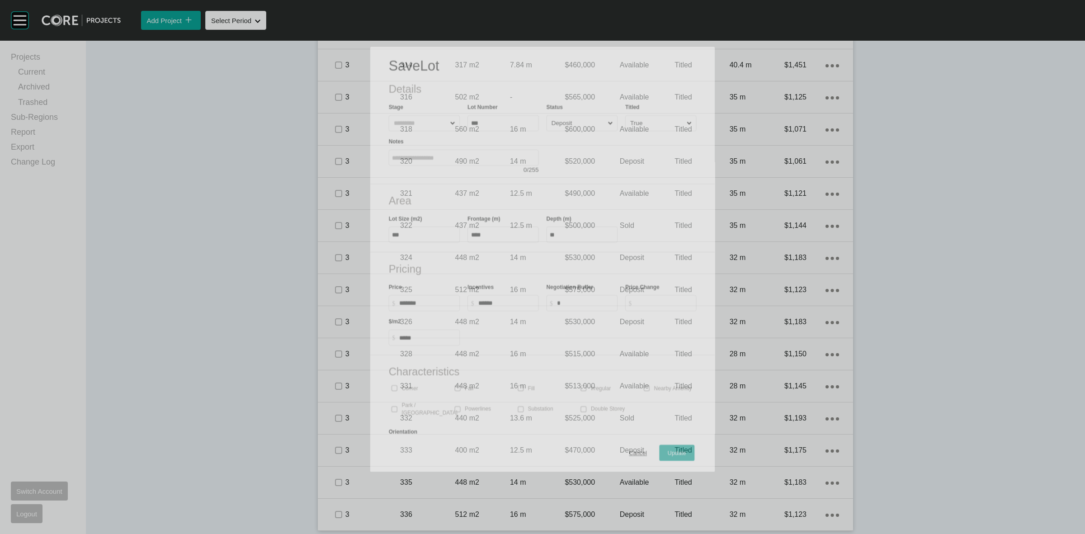
scroll to position [772, 0]
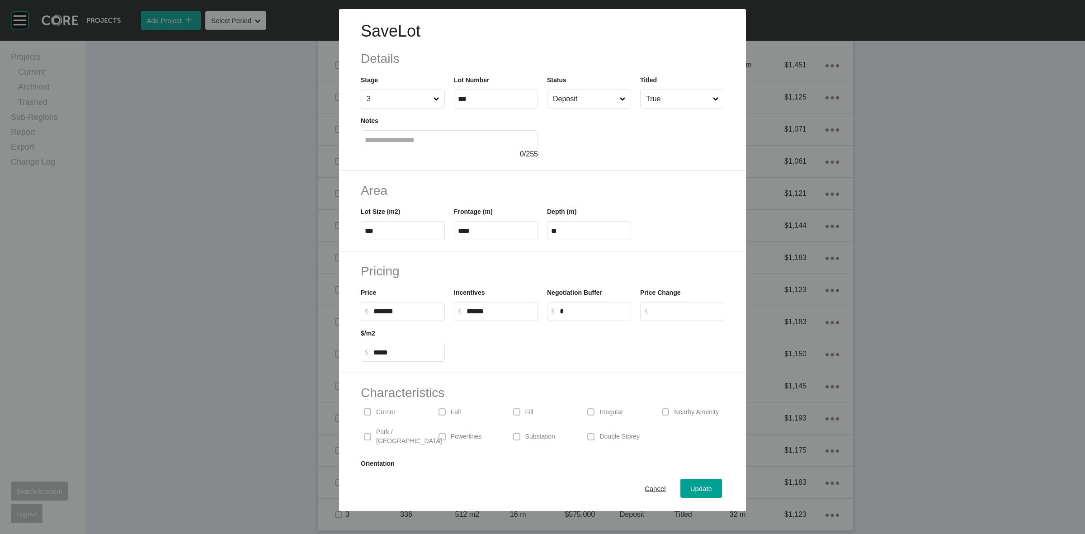
click at [582, 105] on input "Deposit" at bounding box center [584, 99] width 67 height 18
click at [691, 488] on span "Update" at bounding box center [702, 489] width 22 height 8
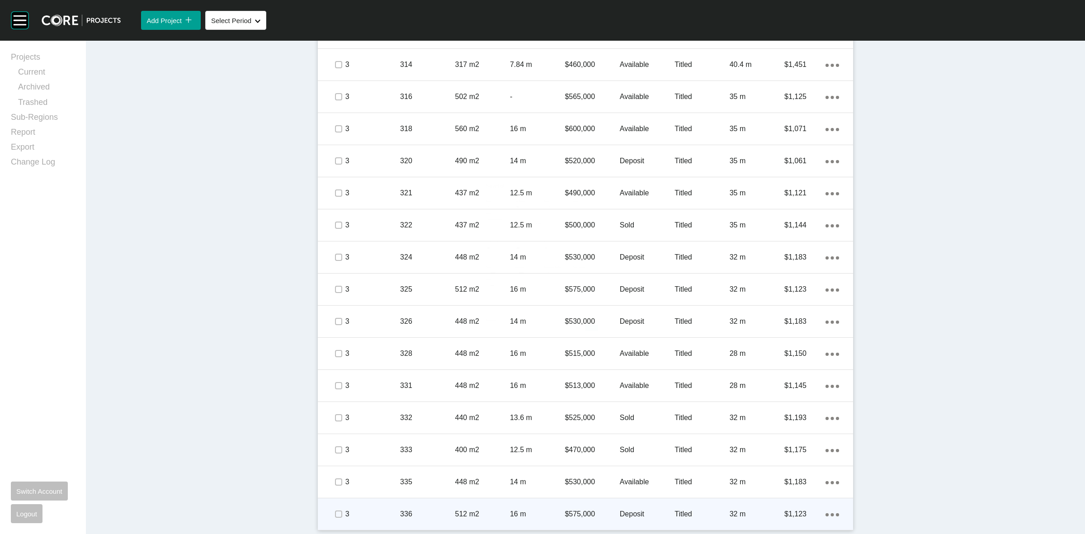
click at [555, 510] on p "16 m" at bounding box center [537, 514] width 55 height 10
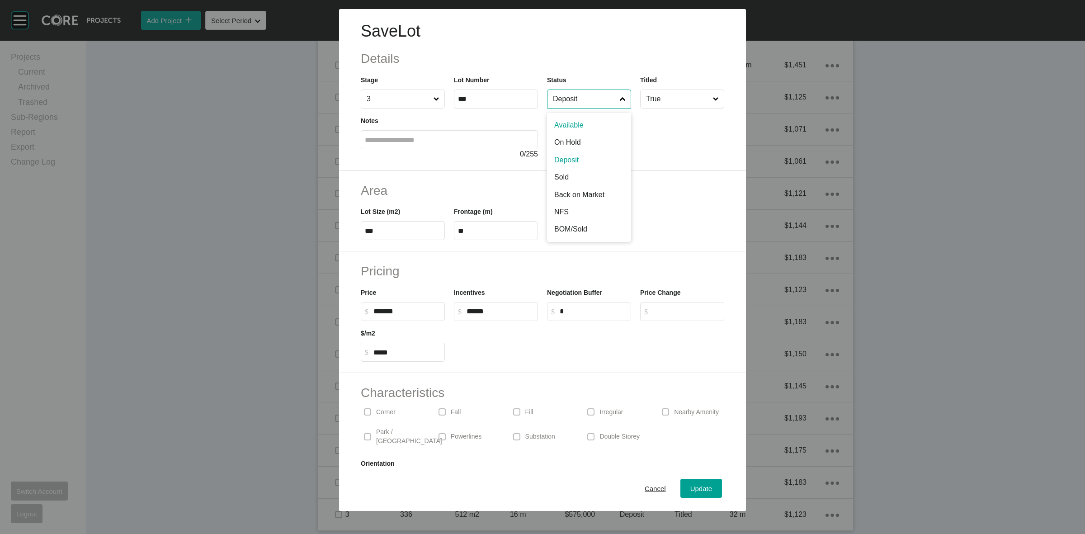
click at [584, 99] on input "Deposit" at bounding box center [584, 99] width 67 height 18
click at [688, 494] on div "Update" at bounding box center [701, 489] width 26 height 12
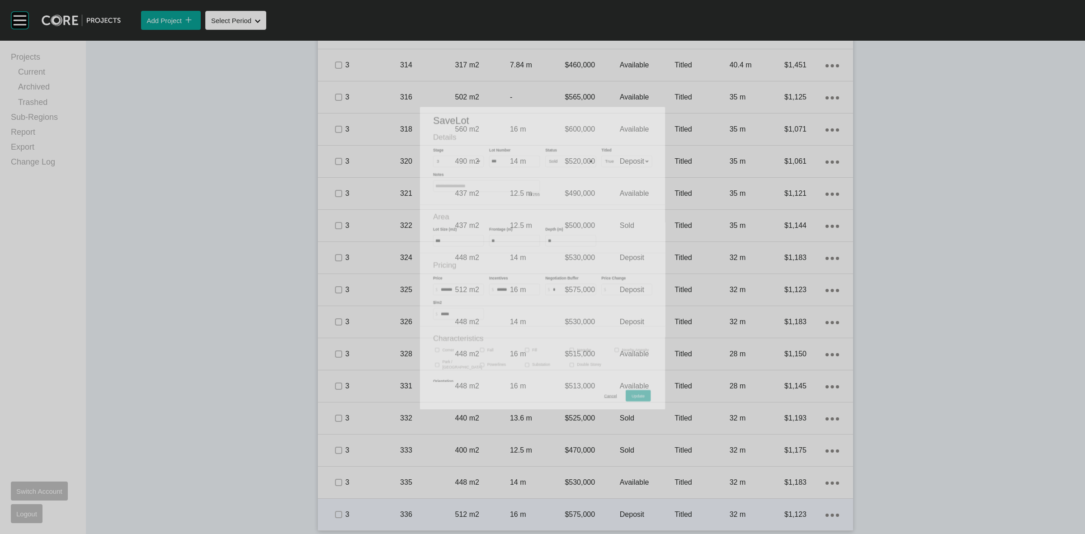
scroll to position [801, 0]
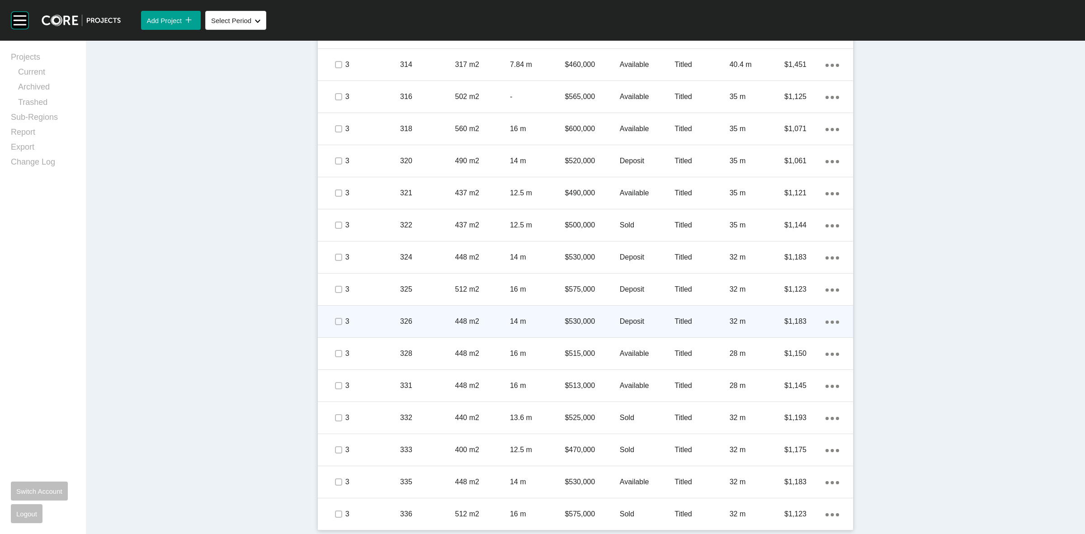
click at [544, 324] on p "14 m" at bounding box center [537, 322] width 55 height 10
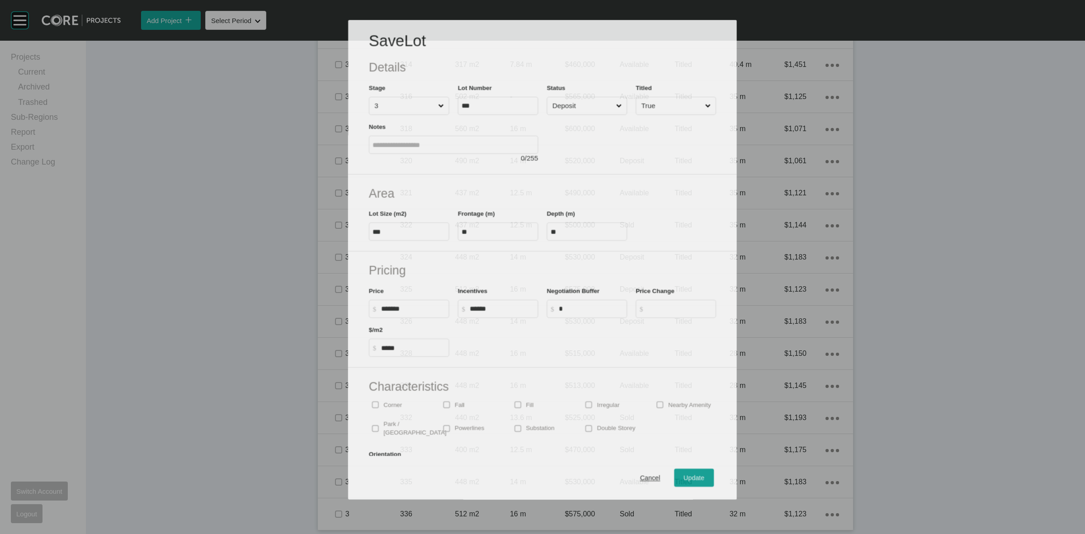
scroll to position [772, 0]
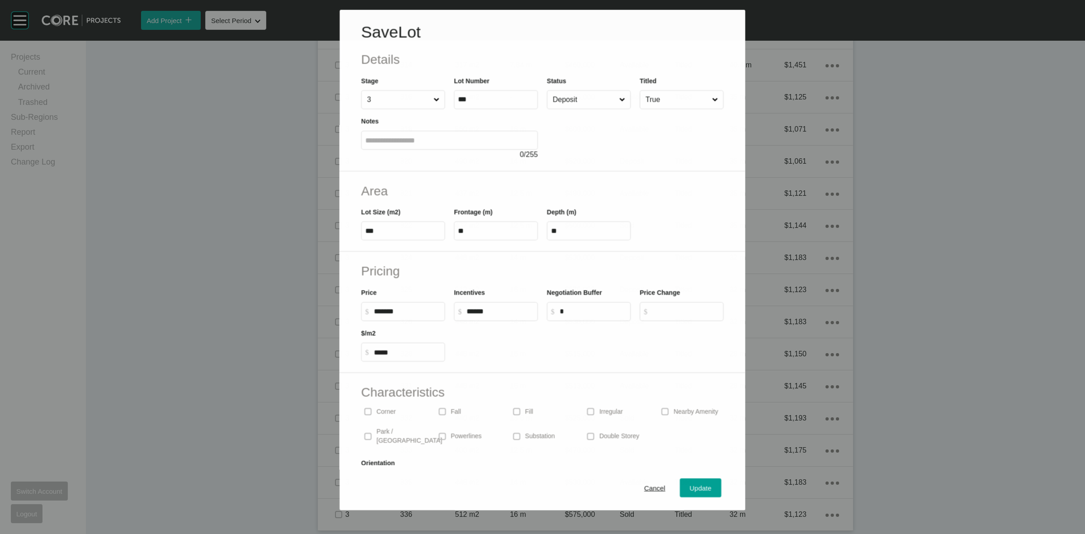
click at [581, 99] on input "Deposit" at bounding box center [584, 99] width 66 height 18
click at [688, 476] on div "Cancel Update" at bounding box center [542, 488] width 407 height 45
click at [691, 488] on span "Update" at bounding box center [702, 489] width 22 height 8
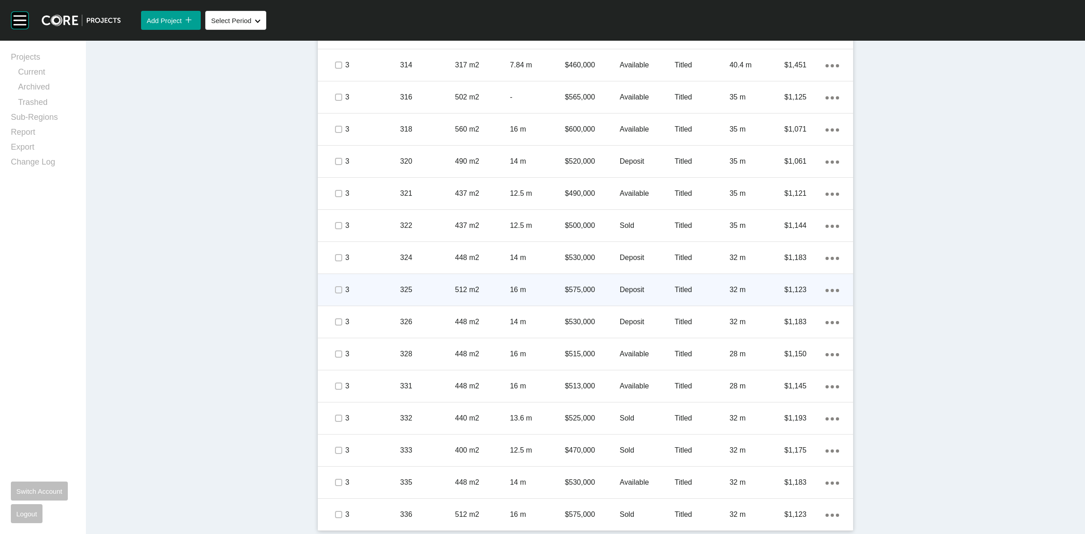
click at [530, 282] on div "16 m" at bounding box center [537, 290] width 55 height 28
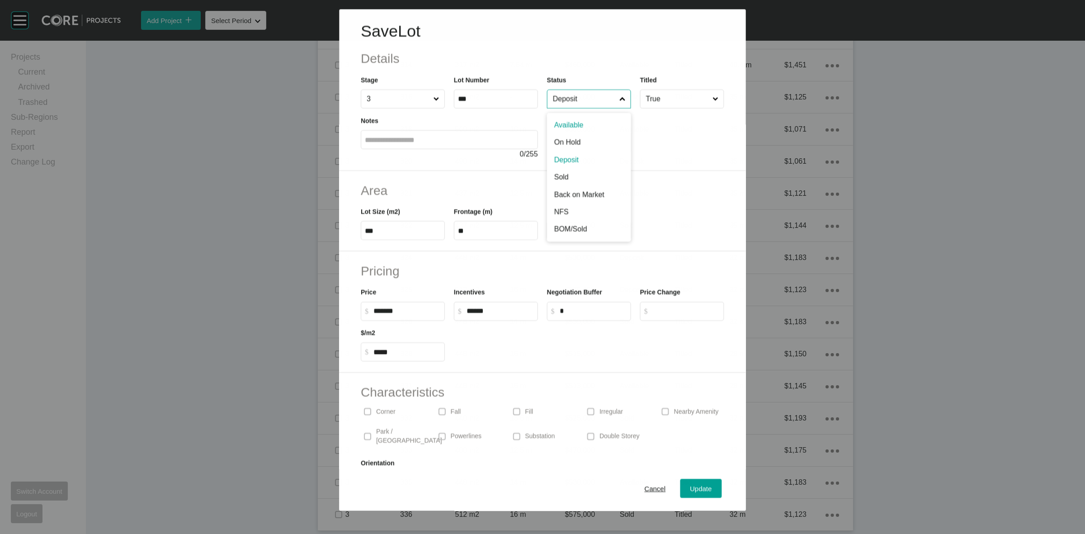
click at [588, 105] on input "Deposit" at bounding box center [584, 99] width 66 height 18
click at [691, 485] on span "Update" at bounding box center [702, 489] width 22 height 8
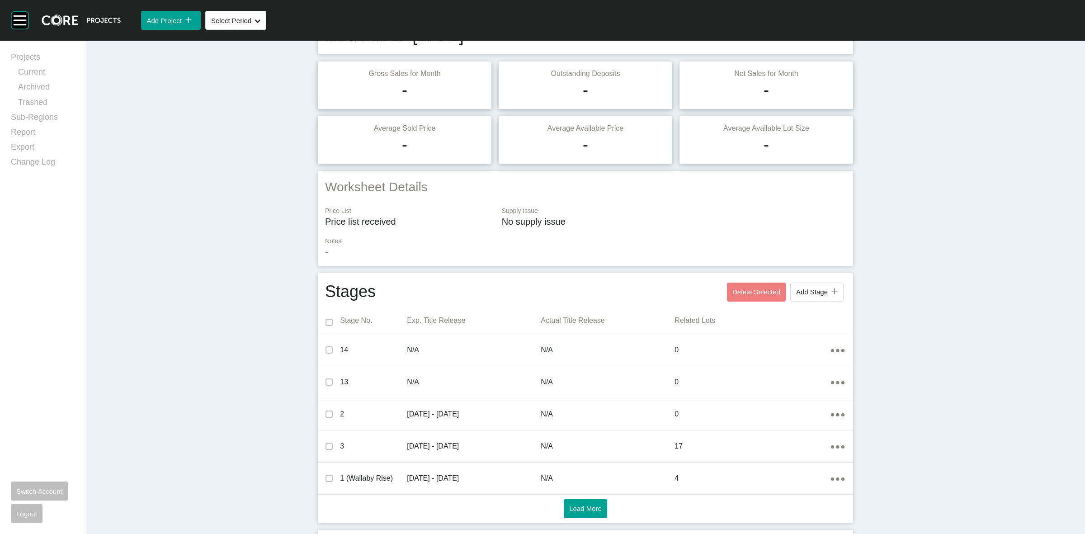
scroll to position [0, 0]
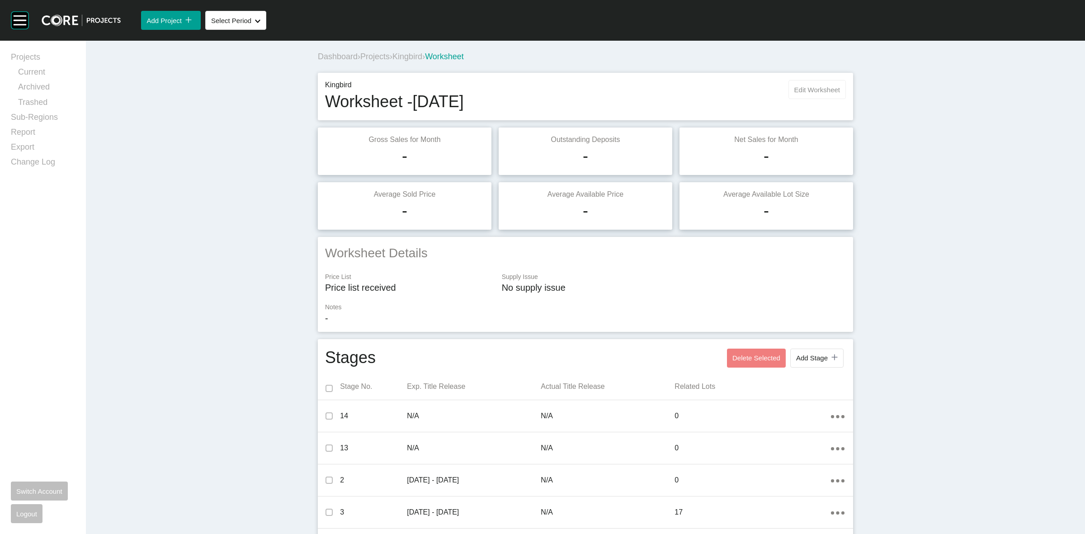
click at [828, 86] on span "Edit Worksheet" at bounding box center [818, 90] width 46 height 8
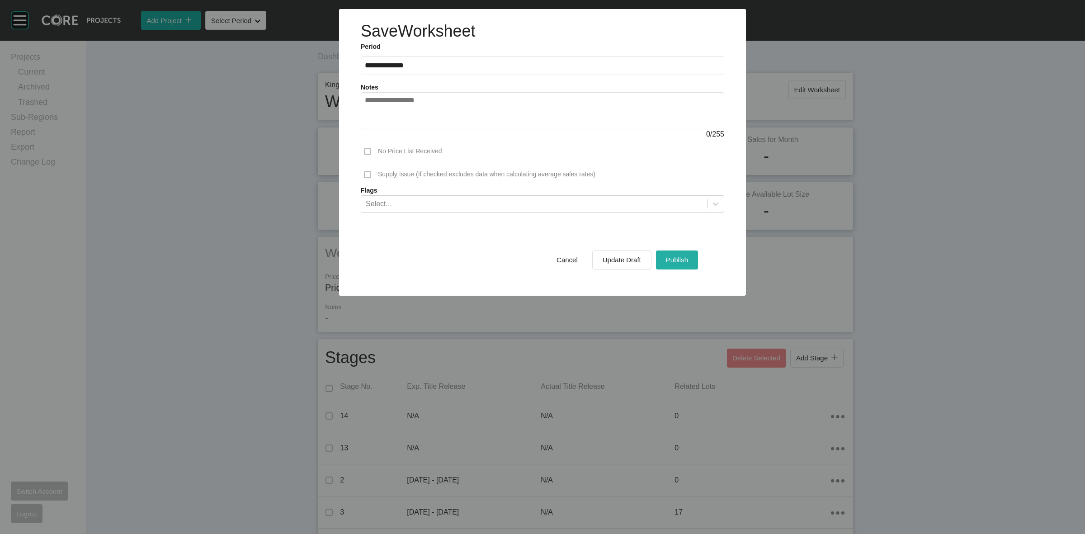
click at [678, 261] on span "Publish" at bounding box center [677, 260] width 22 height 8
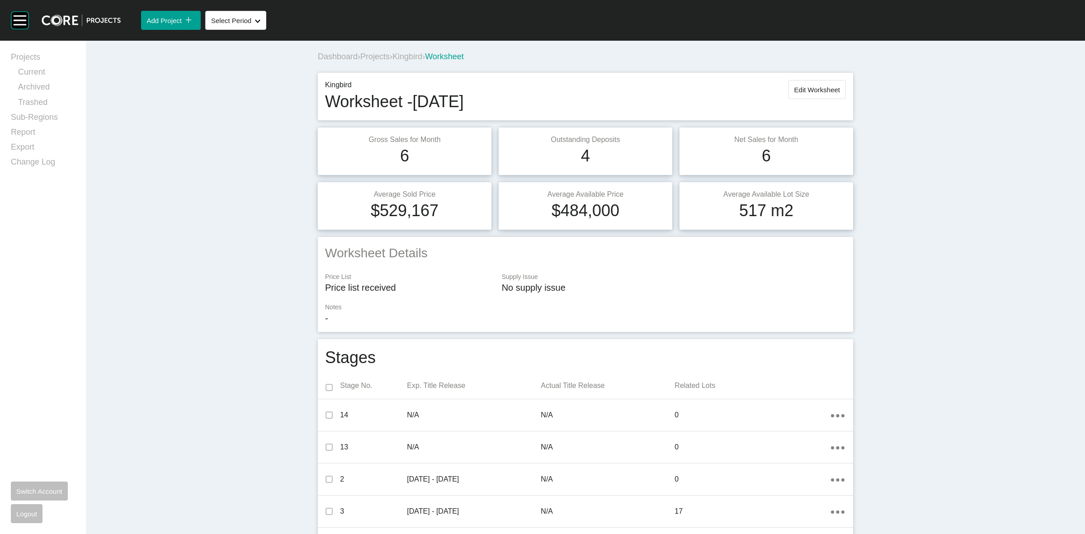
click at [378, 57] on span "Projects" at bounding box center [374, 56] width 29 height 9
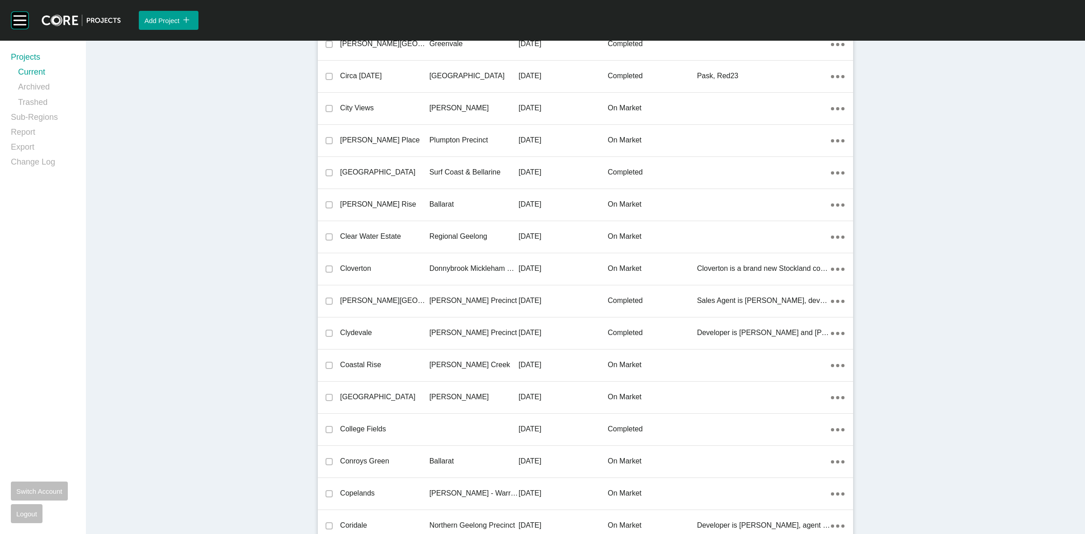
scroll to position [13911, 0]
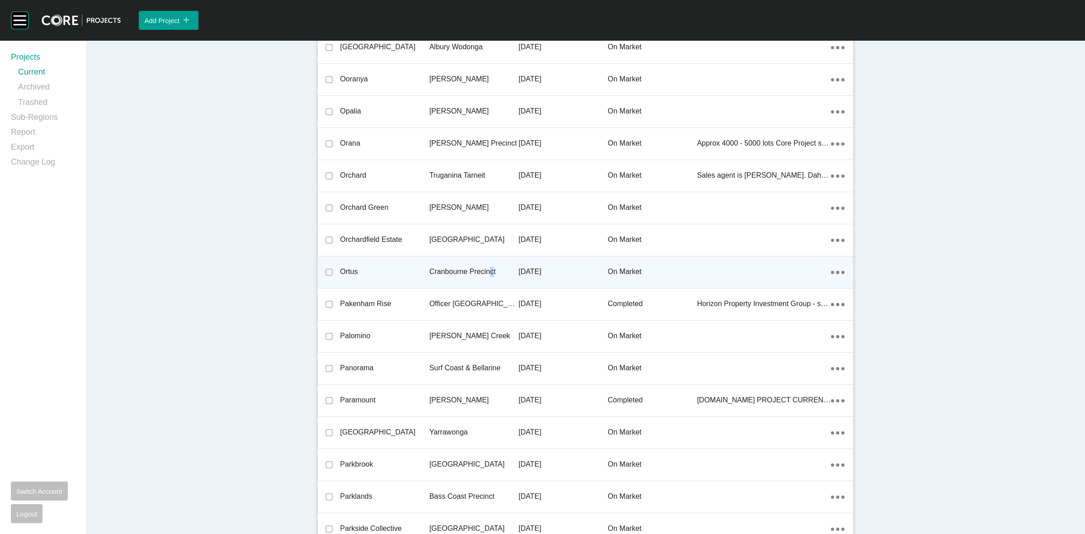
click at [487, 267] on p "Cranbourne Precinct" at bounding box center [474, 272] width 89 height 10
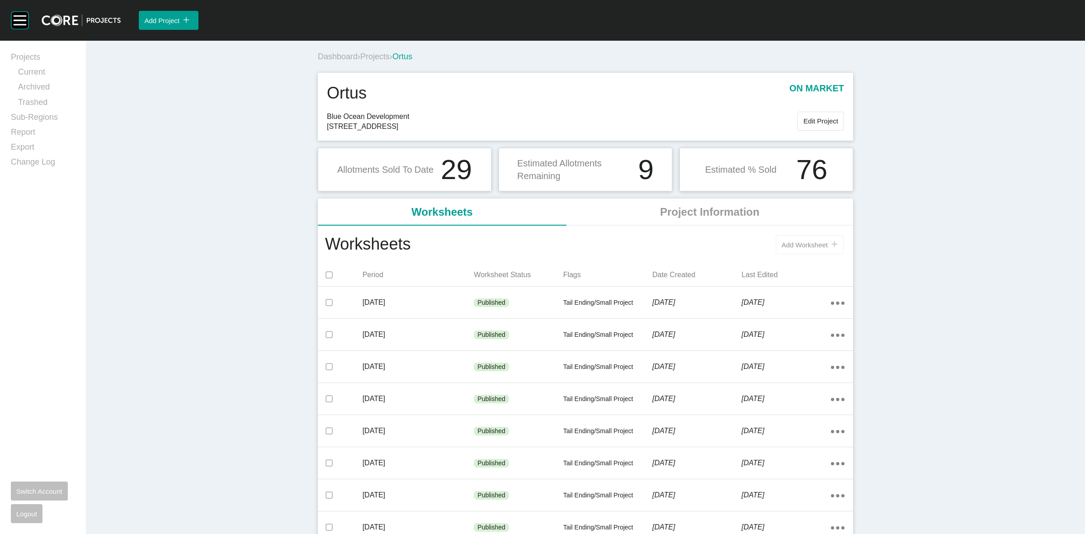
click at [799, 242] on span "Add Worksheet" at bounding box center [805, 245] width 46 height 8
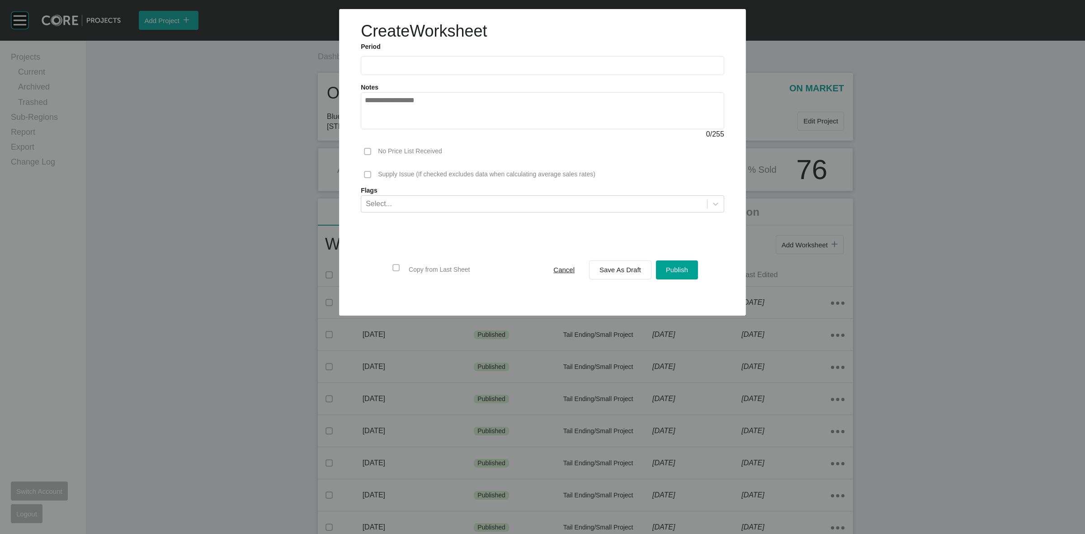
click at [421, 69] on input "text" at bounding box center [542, 66] width 355 height 8
click at [437, 131] on li "Sep" at bounding box center [438, 131] width 30 height 15
type input "**********"
click at [632, 264] on div "Save As Draft" at bounding box center [620, 270] width 46 height 12
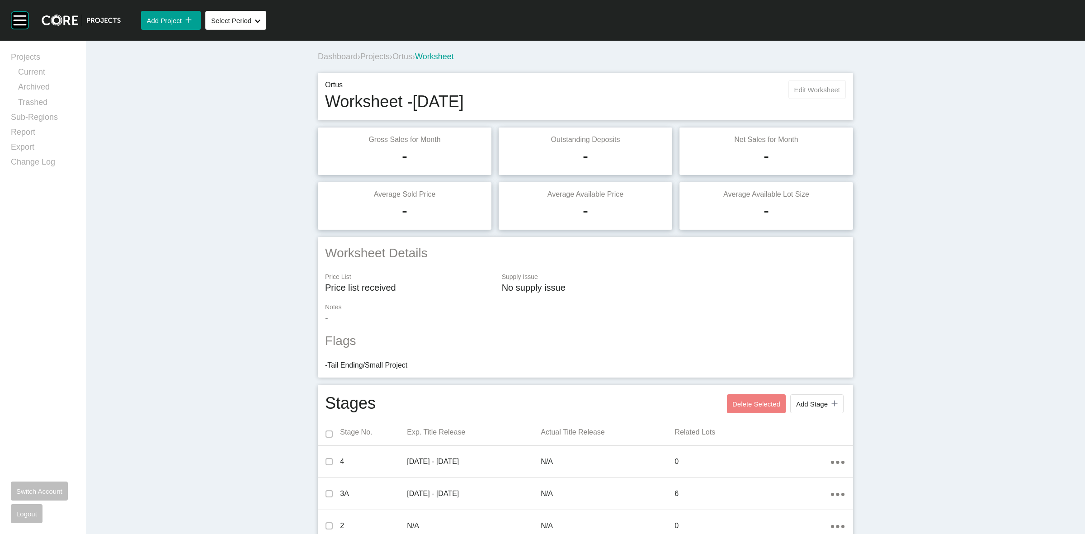
click at [829, 80] on button "Edit Worksheet" at bounding box center [817, 89] width 57 height 19
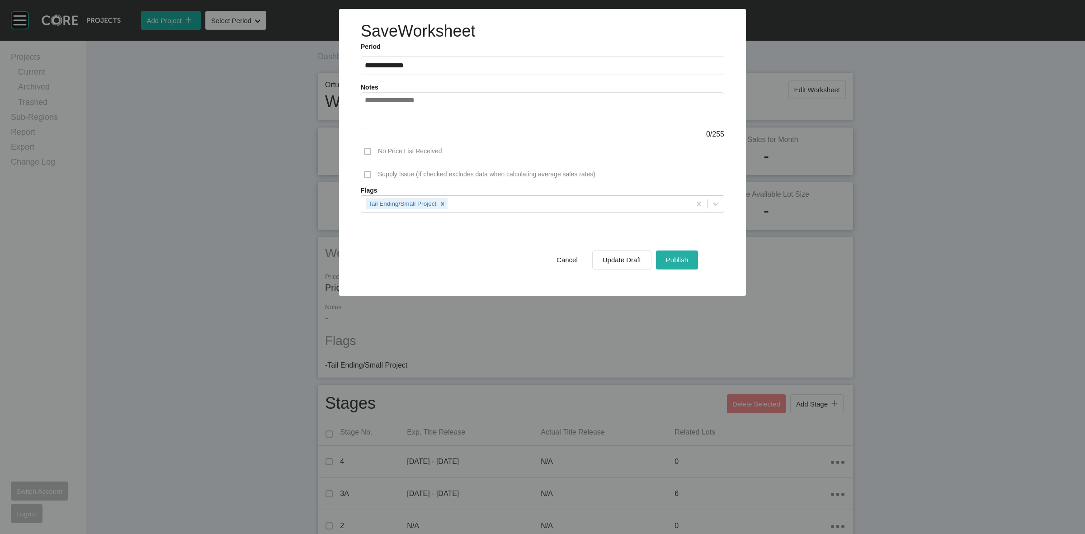
drag, startPoint x: 675, startPoint y: 258, endPoint x: 788, endPoint y: 383, distance: 168.1
click at [675, 259] on span "Publish" at bounding box center [677, 260] width 22 height 8
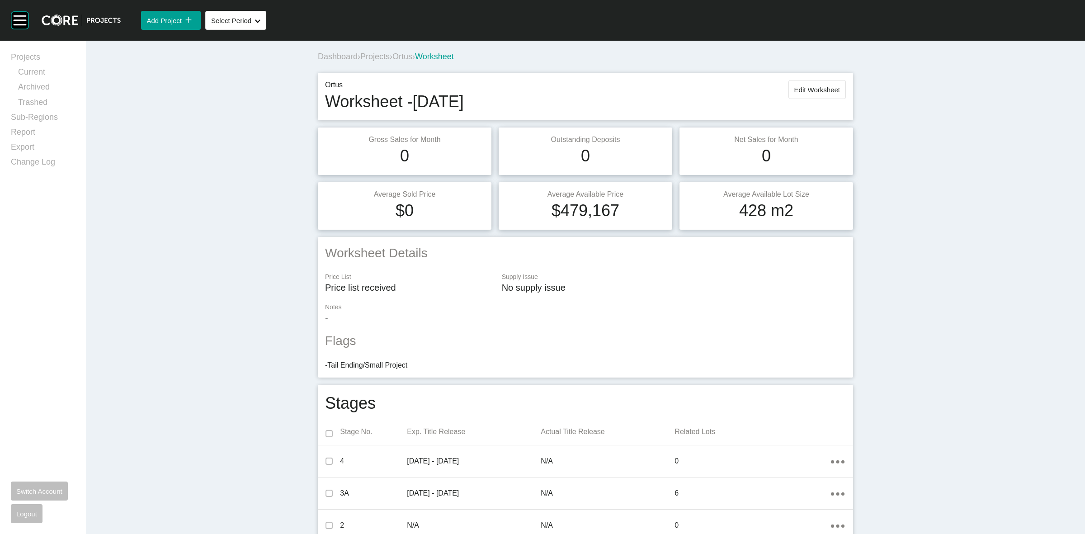
click at [407, 48] on div "Dashboard › Projects › Ortus › Worksheet" at bounding box center [587, 56] width 539 height 25
click at [412, 53] on span "Ortus" at bounding box center [403, 56] width 20 height 9
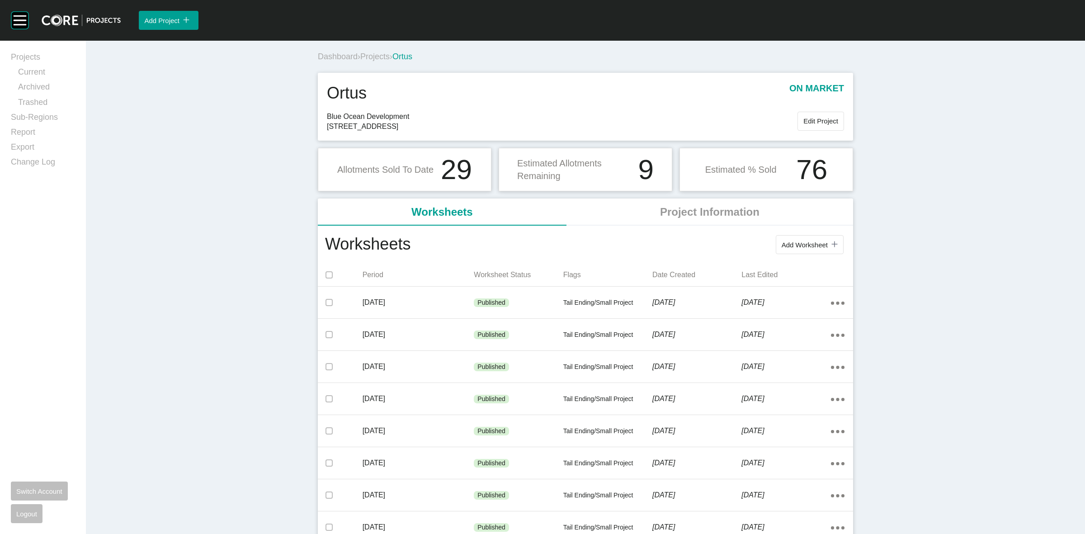
click at [368, 54] on span "Projects" at bounding box center [374, 56] width 29 height 9
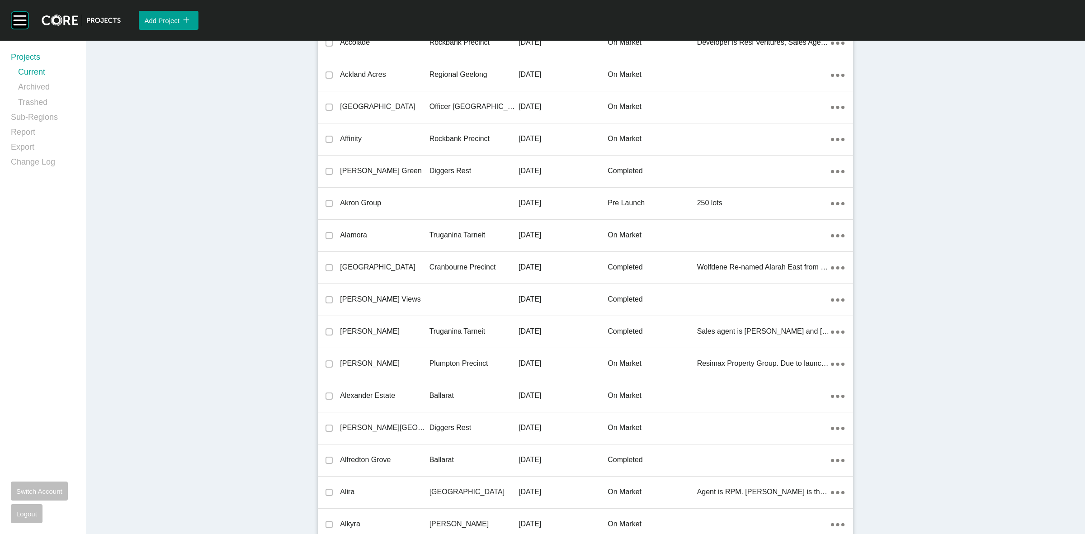
scroll to position [5599, 0]
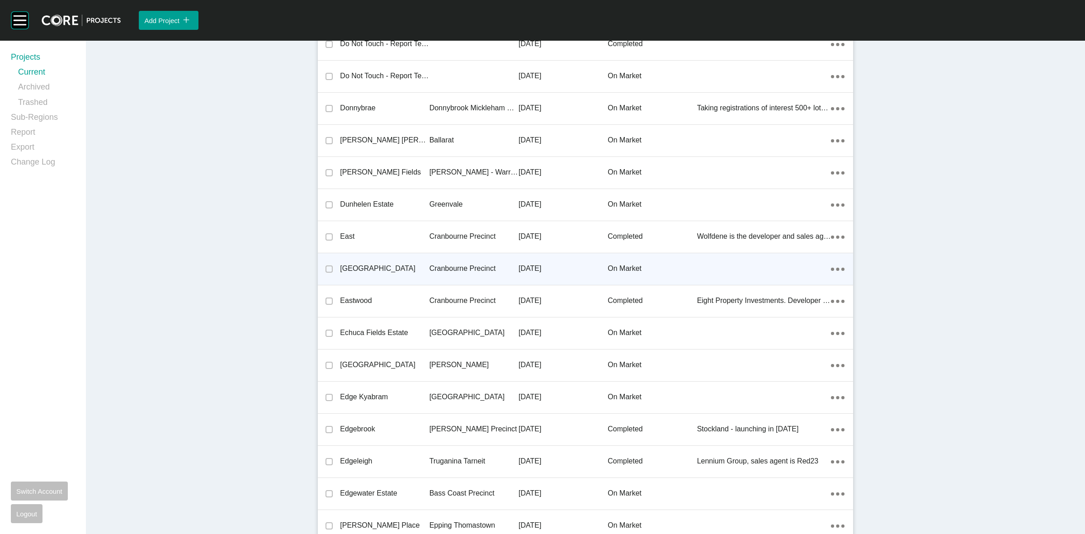
click at [486, 264] on p "Cranbourne Precinct" at bounding box center [474, 269] width 89 height 10
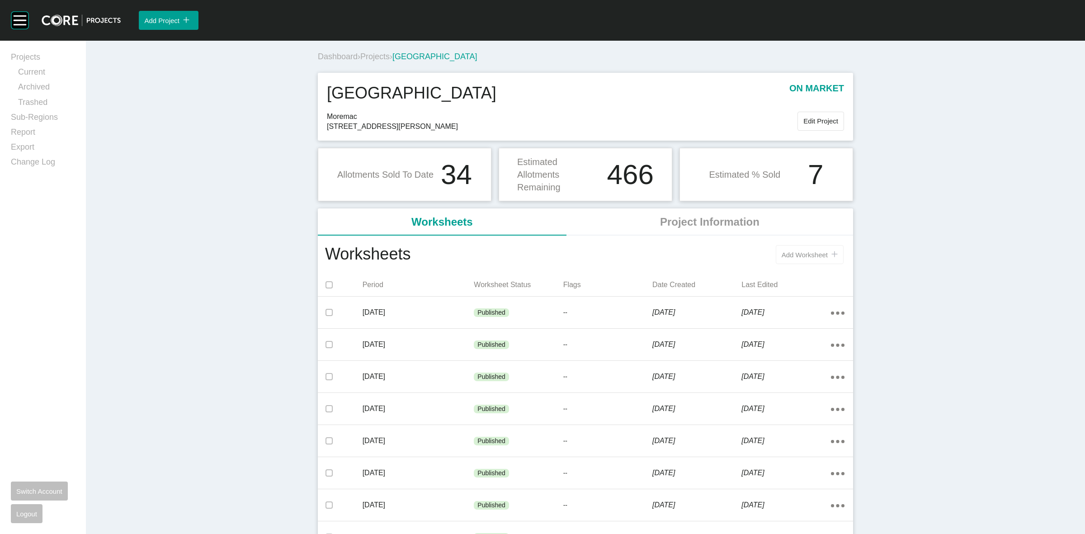
click at [785, 255] on span "Add Worksheet" at bounding box center [805, 255] width 46 height 8
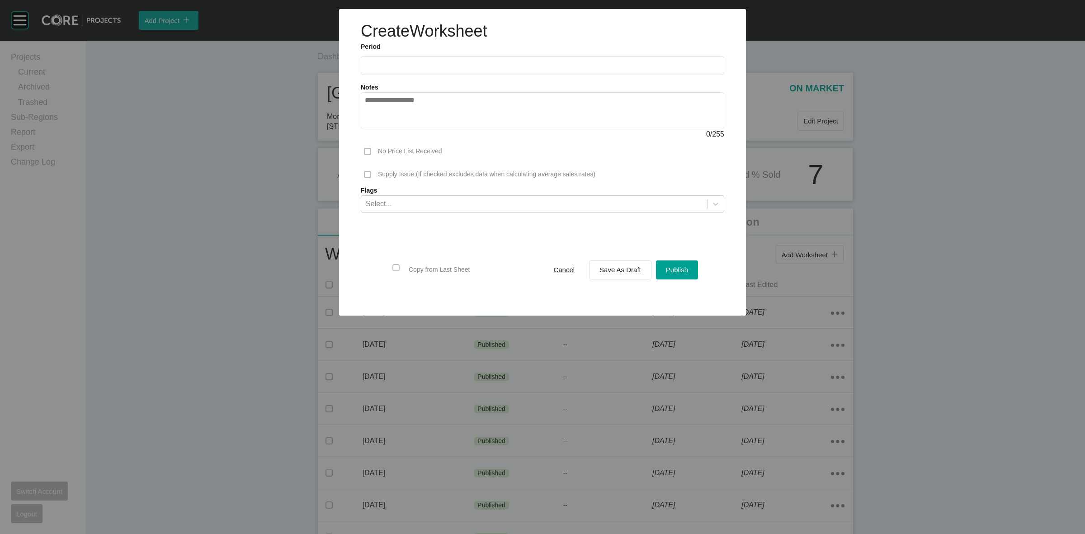
click at [440, 65] on input "text" at bounding box center [542, 66] width 355 height 8
click at [439, 127] on li "Sep" at bounding box center [438, 131] width 30 height 15
type input "**********"
click at [609, 267] on span "Save As Draft" at bounding box center [621, 270] width 42 height 8
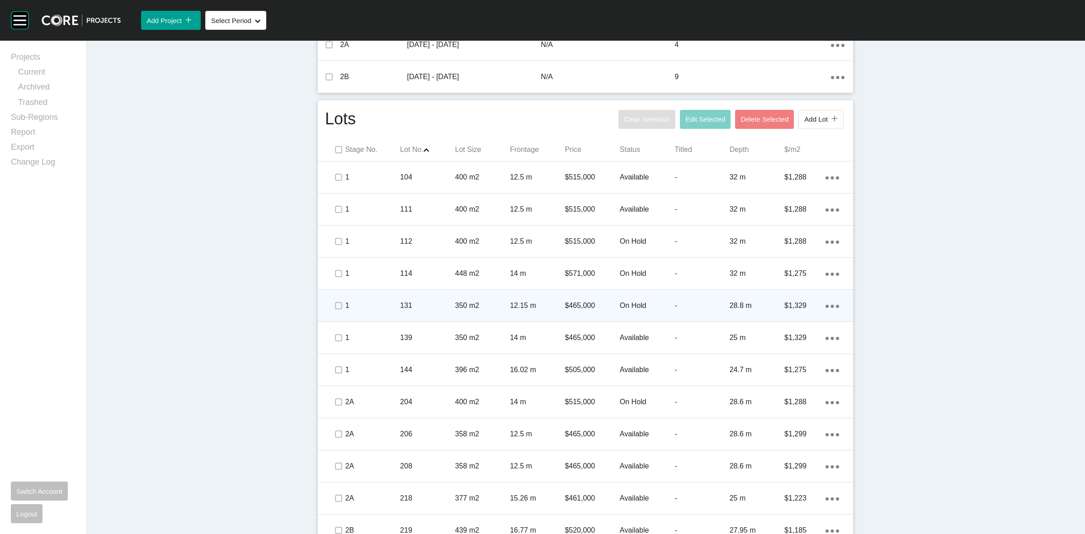
scroll to position [509, 0]
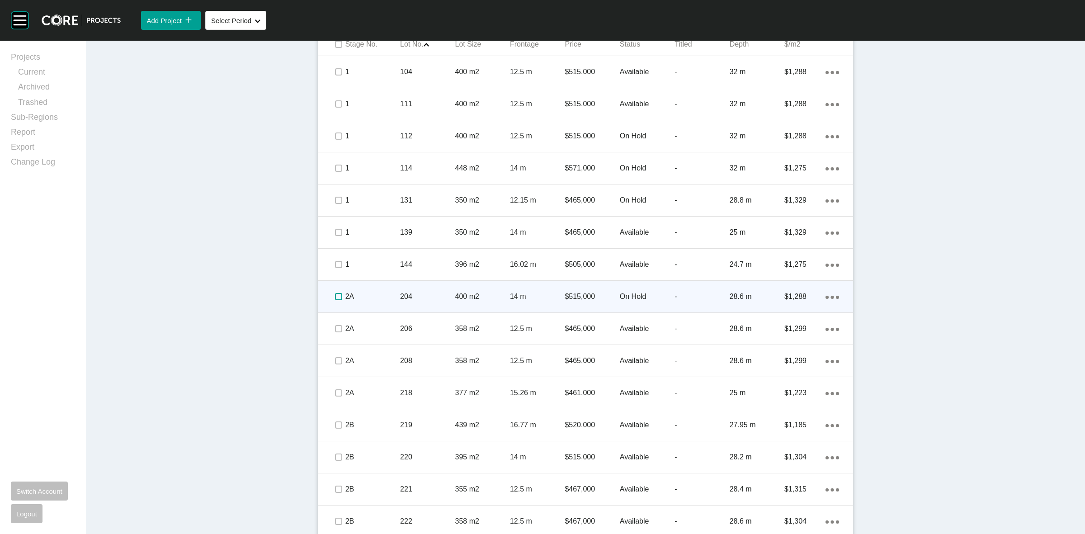
click at [335, 296] on label at bounding box center [338, 296] width 7 height 7
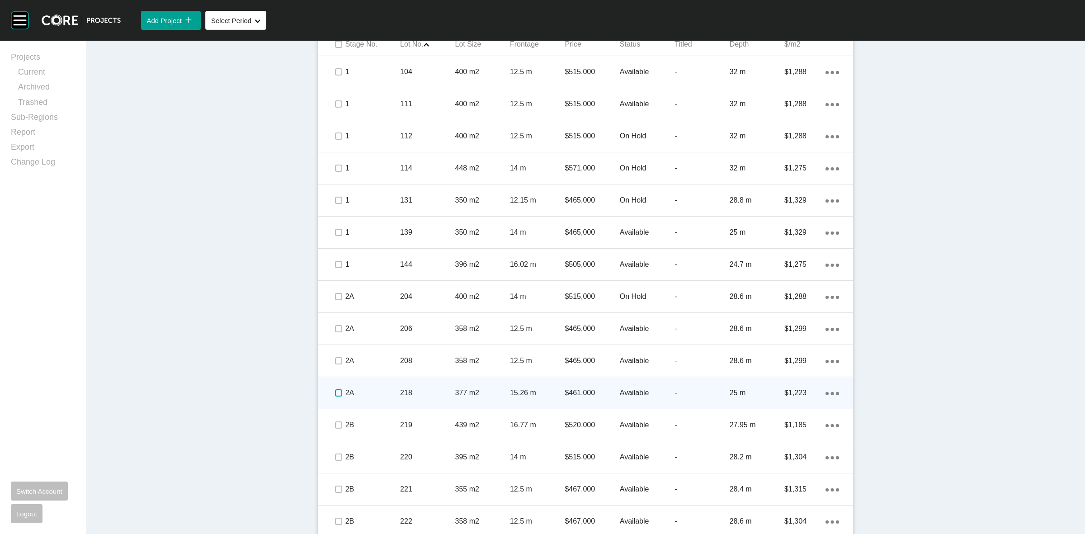
click at [336, 391] on label at bounding box center [338, 392] width 7 height 7
click at [378, 394] on p "2A" at bounding box center [372, 393] width 55 height 10
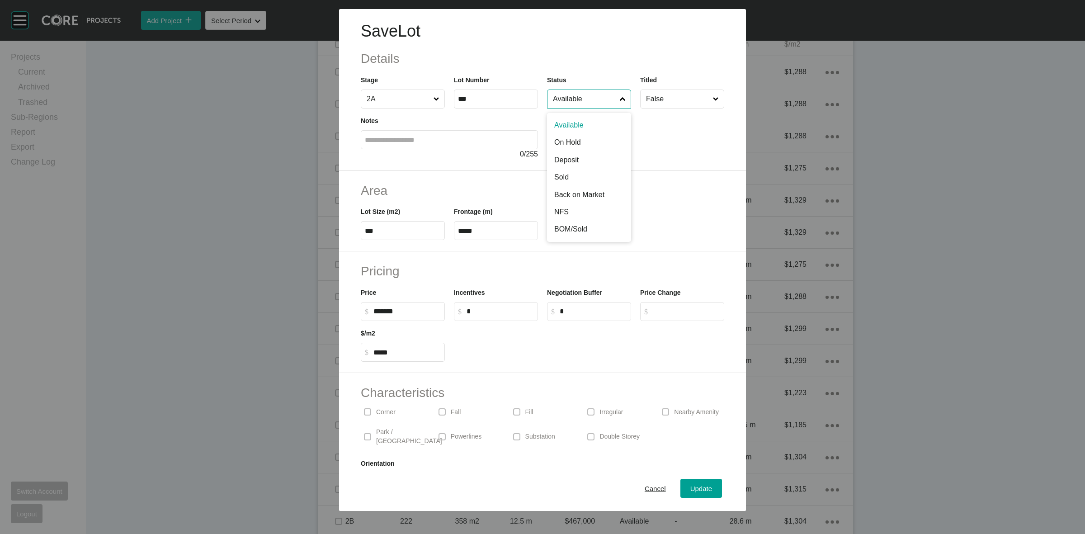
click at [572, 104] on input "Available" at bounding box center [584, 99] width 67 height 18
click at [693, 489] on span "Update" at bounding box center [702, 489] width 22 height 8
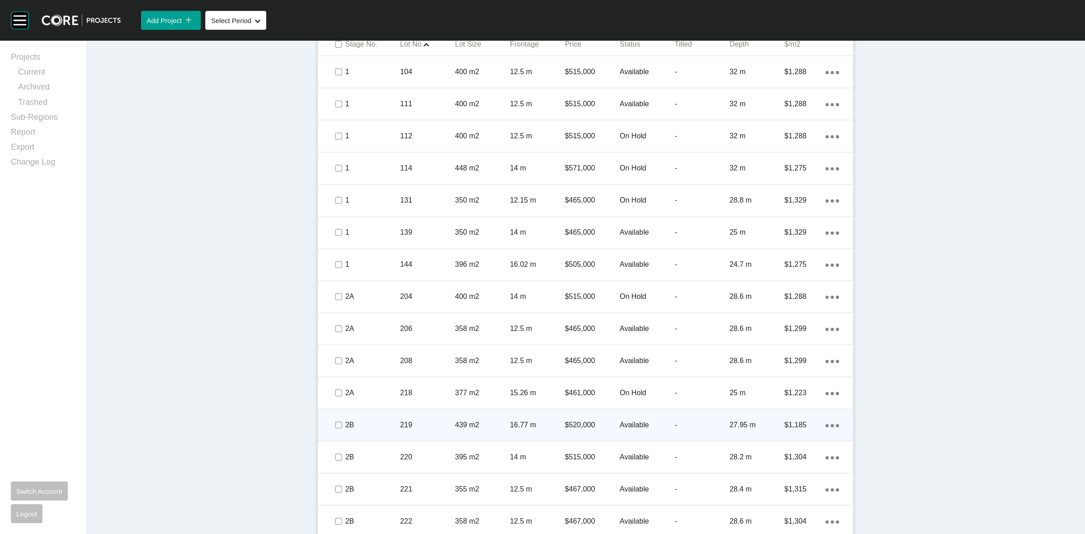
click at [336, 419] on span at bounding box center [338, 425] width 14 height 14
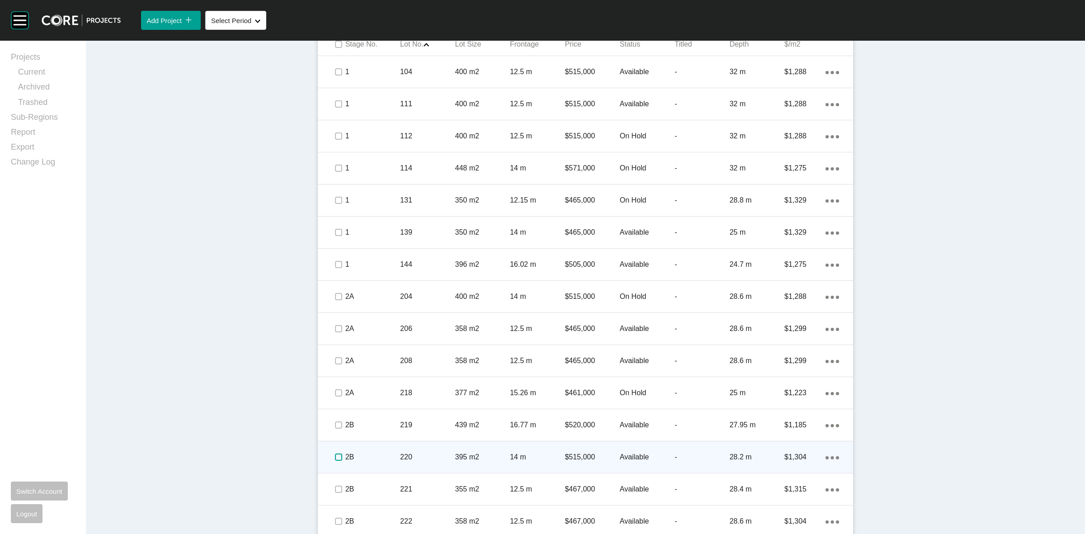
click at [336, 456] on label at bounding box center [338, 457] width 7 height 7
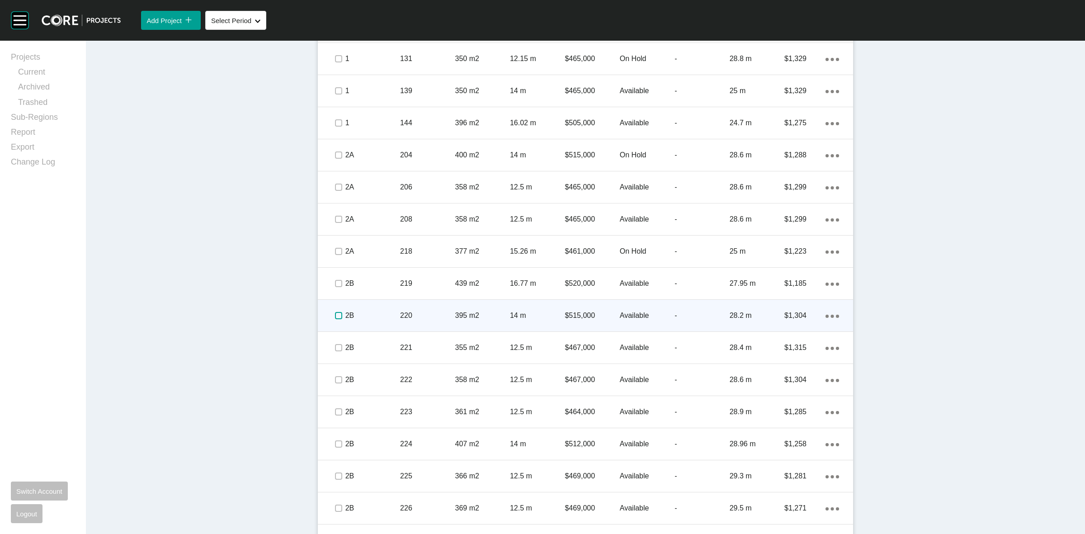
scroll to position [677, 0]
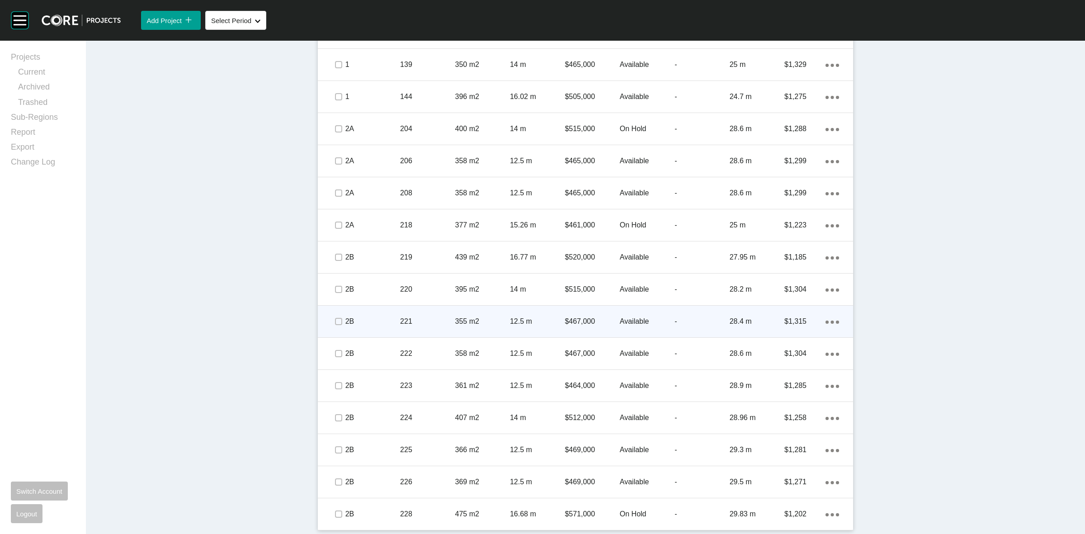
click at [331, 320] on span at bounding box center [338, 322] width 14 height 14
click at [346, 320] on p "2B" at bounding box center [372, 322] width 55 height 10
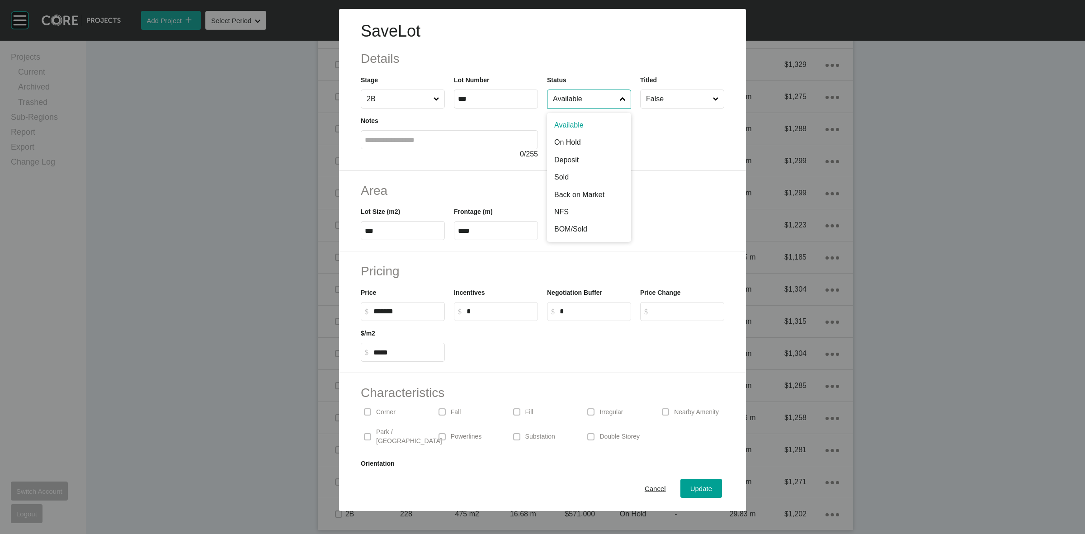
click at [570, 102] on input "Available" at bounding box center [584, 99] width 67 height 18
click at [575, 99] on input "Available" at bounding box center [584, 99] width 67 height 18
click at [699, 489] on span "Update" at bounding box center [702, 489] width 22 height 8
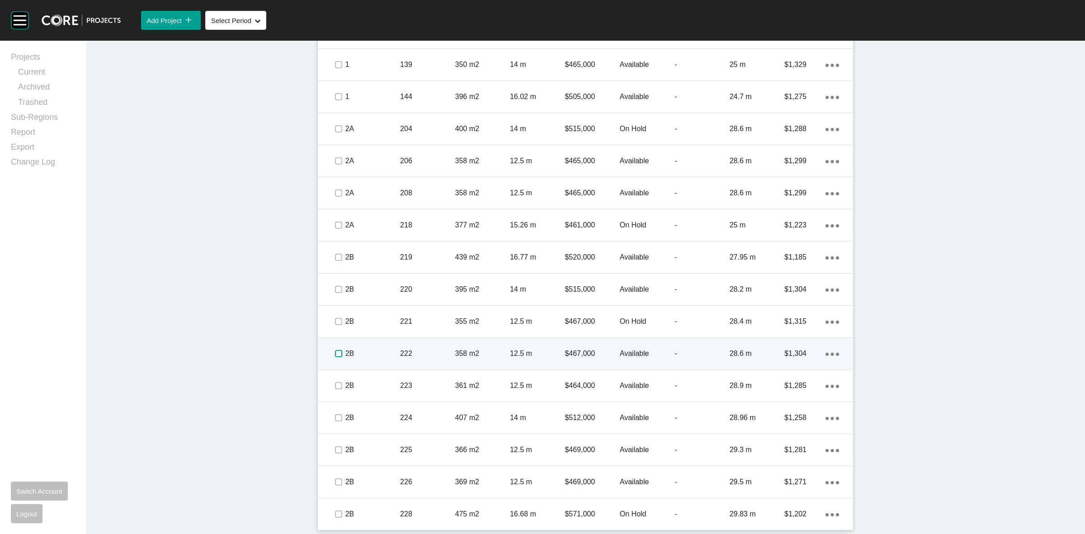
click at [335, 353] on label at bounding box center [338, 353] width 7 height 7
drag, startPoint x: 378, startPoint y: 354, endPoint x: 383, endPoint y: 347, distance: 8.3
click at [383, 347] on div "2B" at bounding box center [372, 354] width 55 height 28
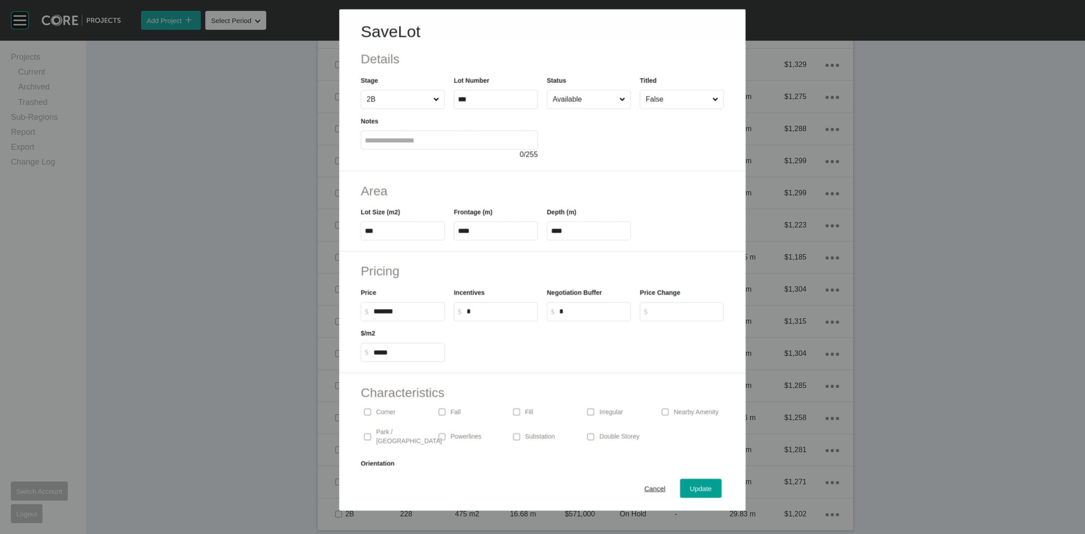
click at [570, 101] on input "Available" at bounding box center [584, 99] width 66 height 18
click at [691, 485] on span "Update" at bounding box center [702, 489] width 22 height 8
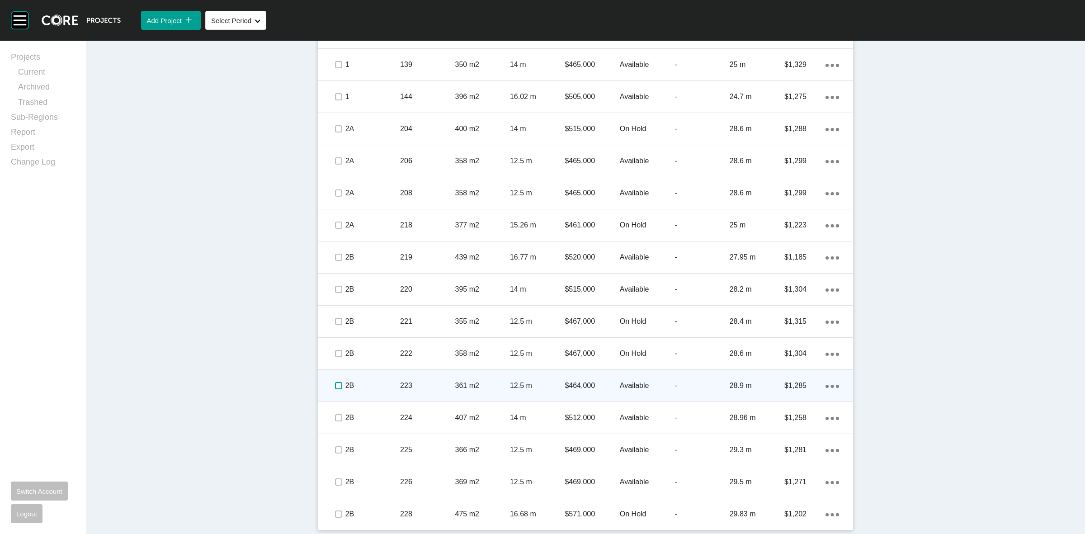
click at [335, 389] on label at bounding box center [338, 385] width 7 height 7
click at [360, 385] on p "2B" at bounding box center [372, 386] width 55 height 10
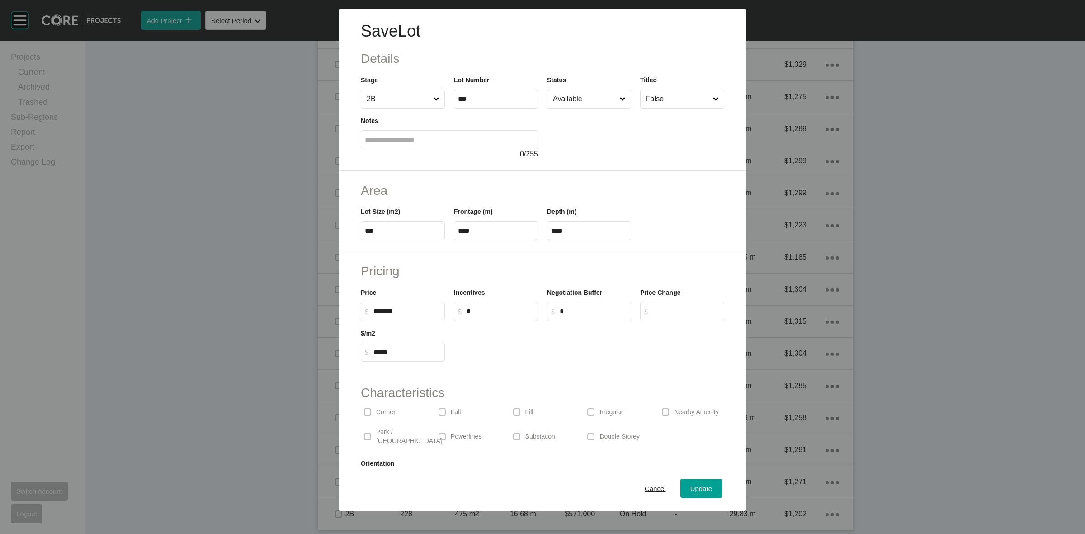
click at [582, 101] on input "Available" at bounding box center [584, 99] width 67 height 18
click at [690, 483] on div "Update" at bounding box center [701, 489] width 26 height 12
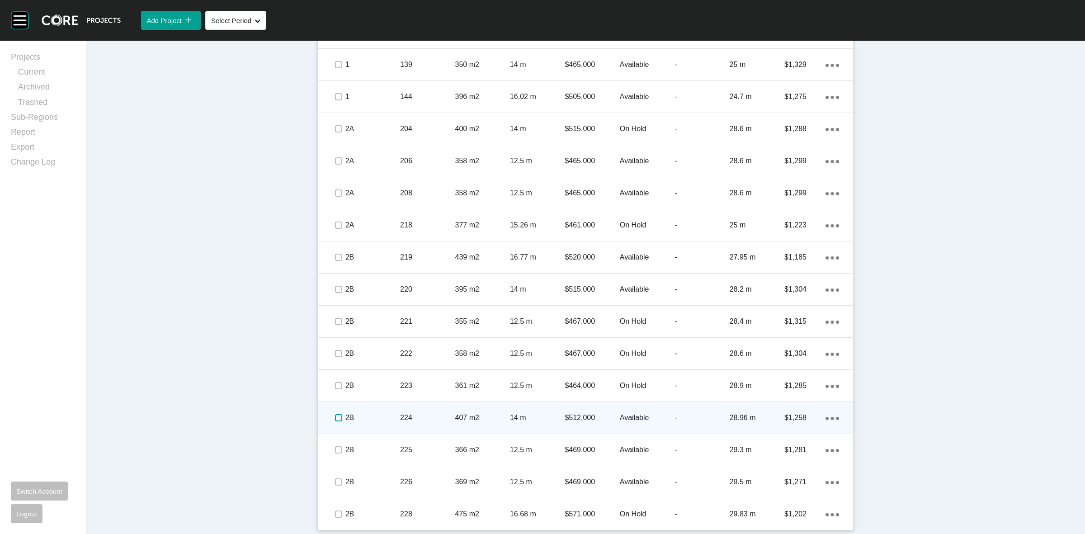
click at [335, 417] on label at bounding box center [338, 417] width 7 height 7
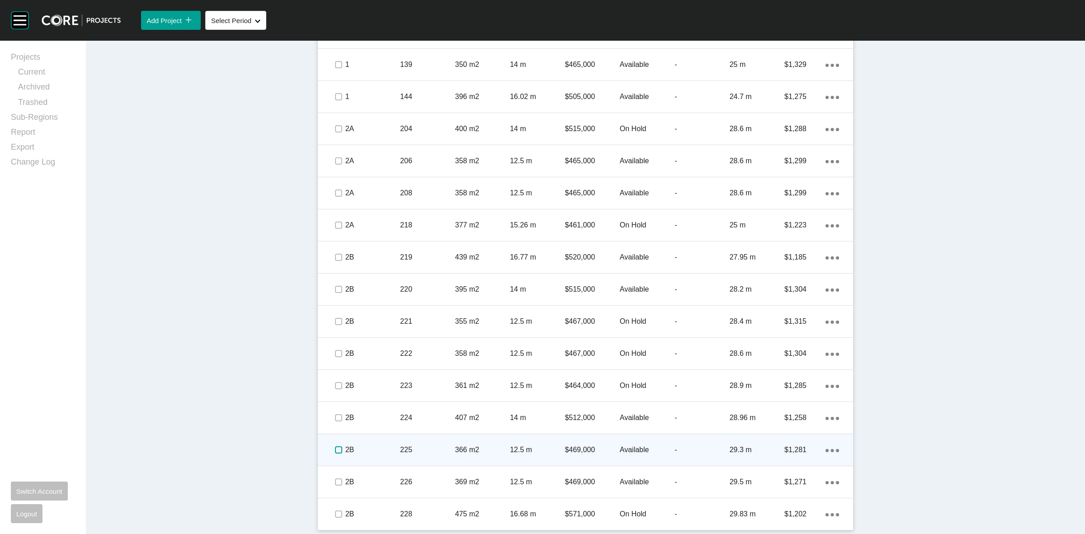
click at [335, 446] on label at bounding box center [338, 449] width 7 height 7
click at [355, 445] on p "2B" at bounding box center [372, 450] width 55 height 10
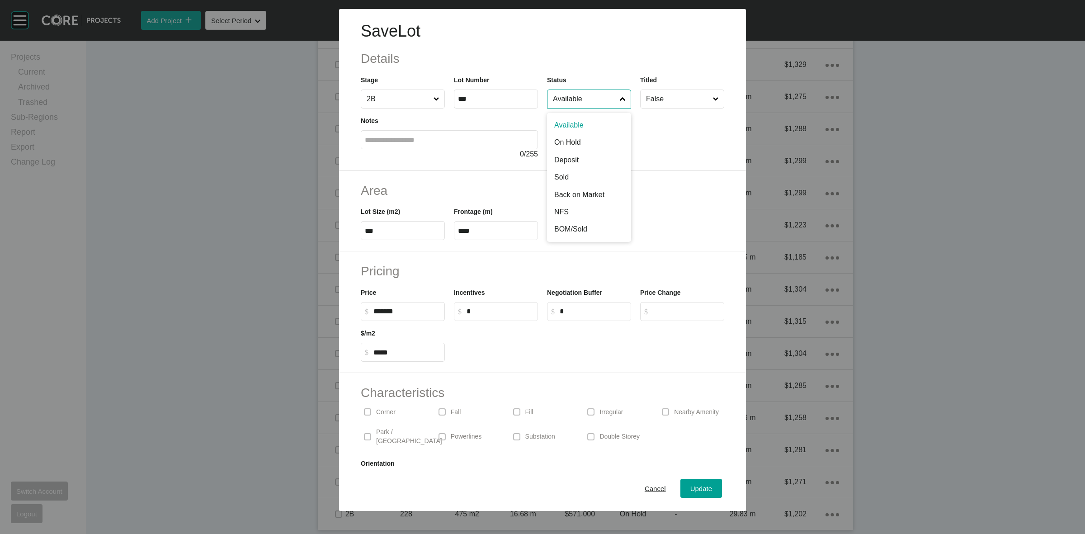
click at [592, 103] on input "Available" at bounding box center [584, 99] width 67 height 18
click at [692, 484] on div "Update" at bounding box center [701, 489] width 26 height 12
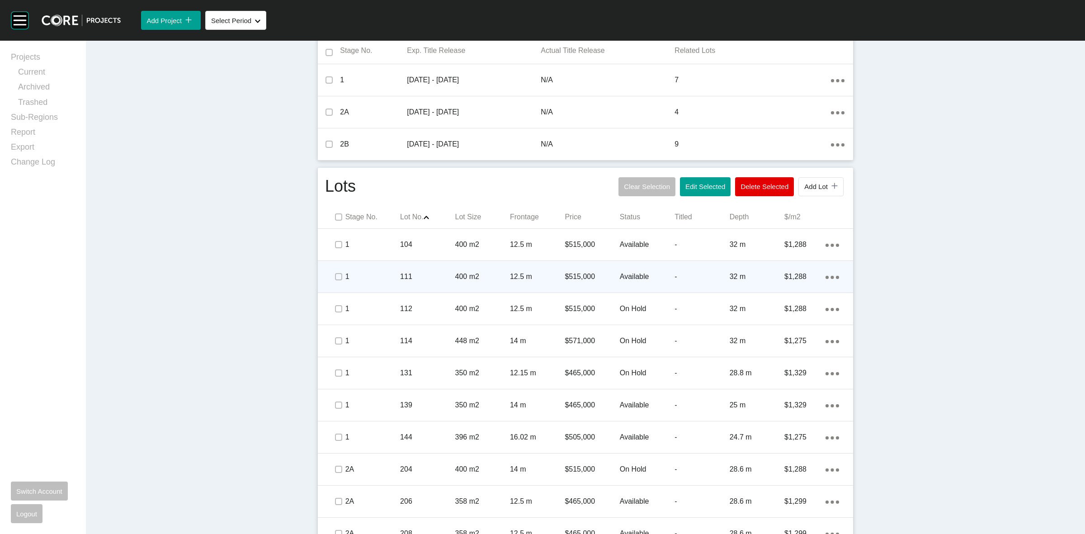
scroll to position [337, 0]
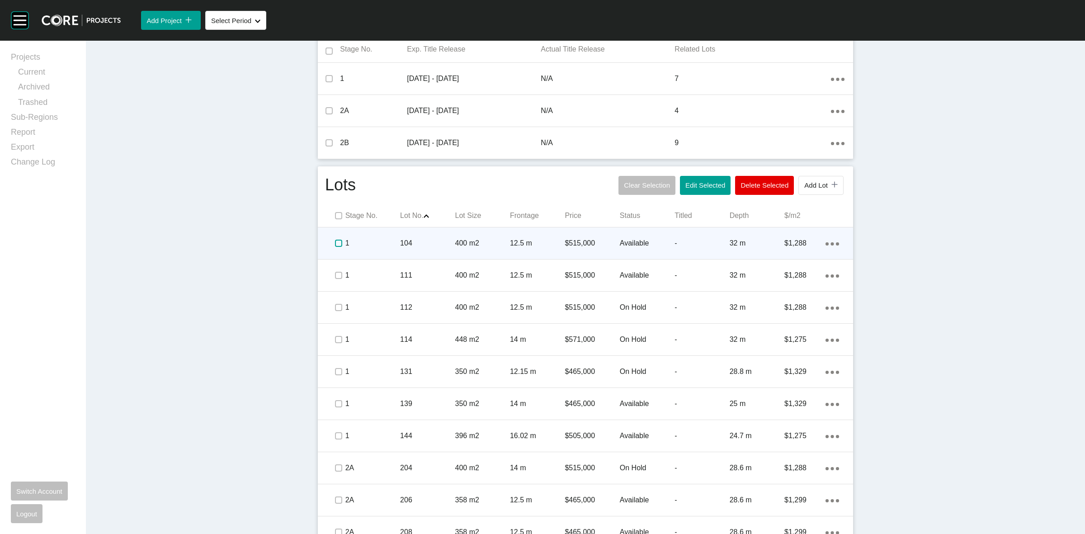
click at [336, 243] on label at bounding box center [338, 243] width 7 height 7
click at [384, 245] on p "1" at bounding box center [372, 243] width 55 height 10
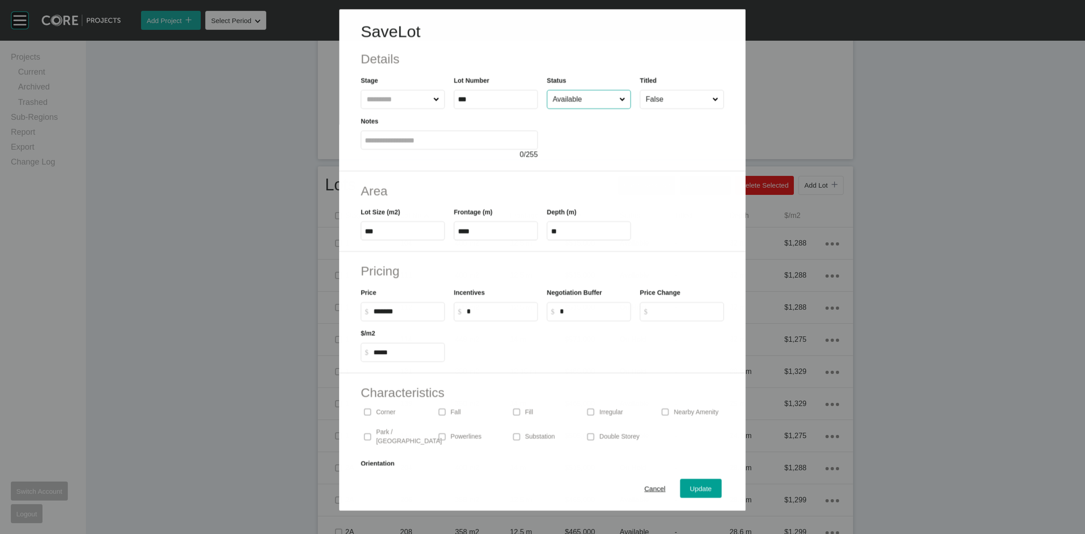
click at [564, 101] on input "Available" at bounding box center [584, 99] width 66 height 18
click at [702, 491] on span "Update" at bounding box center [702, 489] width 22 height 8
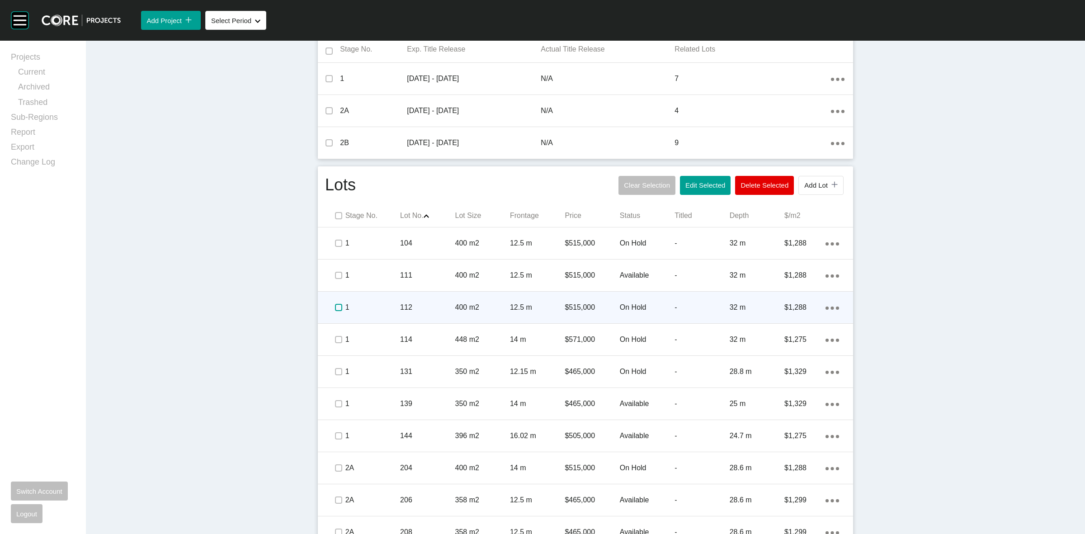
click at [335, 306] on label at bounding box center [338, 307] width 7 height 7
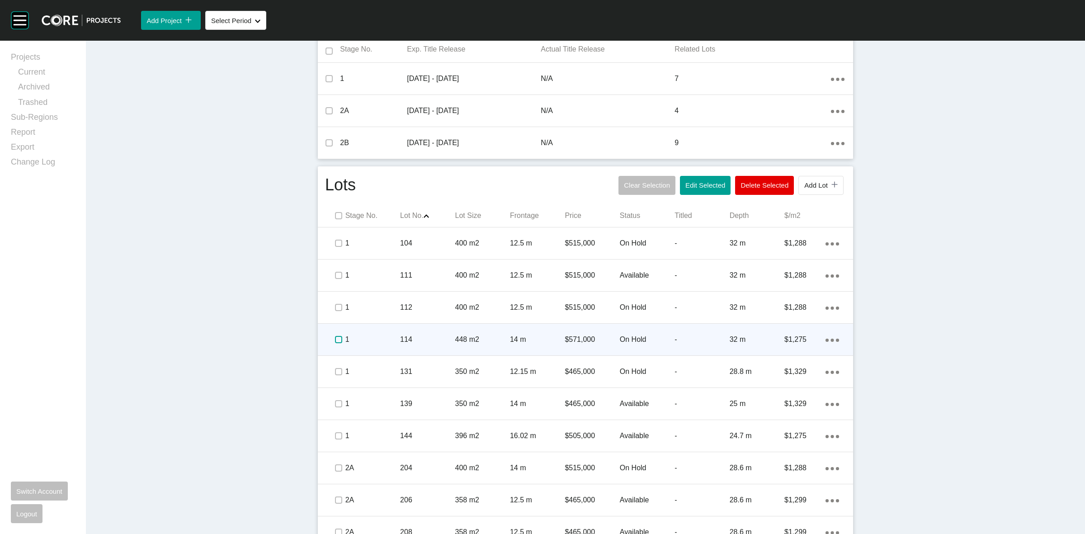
click at [335, 339] on label at bounding box center [338, 339] width 7 height 7
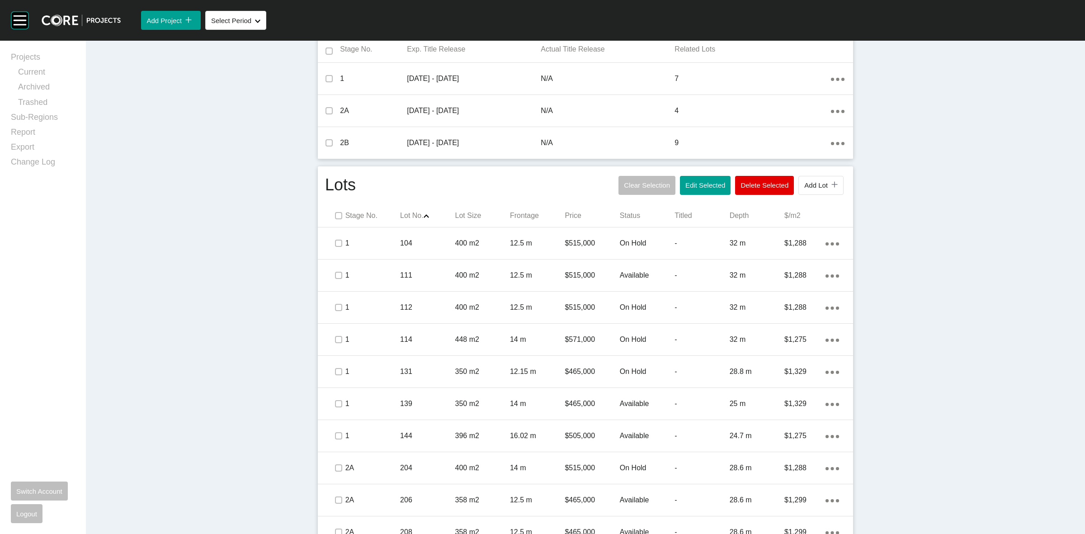
click at [817, 173] on div "Lots Clear Selection Edit Selected Delete Selected Add Lot icon/tick copy 11 Cr…" at bounding box center [585, 517] width 535 height 703
click at [811, 193] on button "Add Lot icon/tick copy 11 Created with Sketch." at bounding box center [821, 185] width 45 height 19
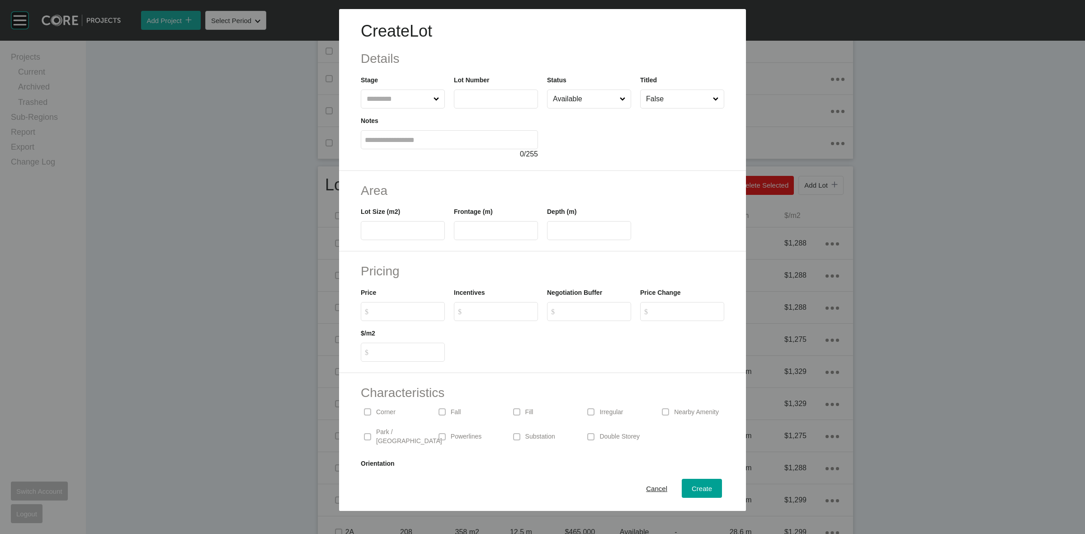
click at [390, 96] on input "text" at bounding box center [398, 99] width 67 height 18
type input "*"
type input "***"
type input "**"
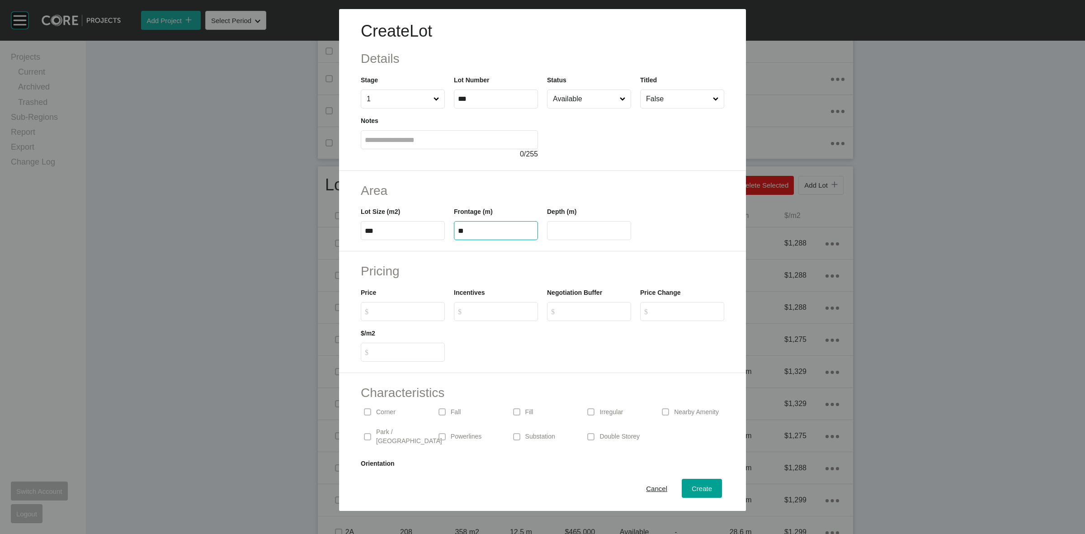
type input "**"
type input "*******"
type input "*****"
type input "*"
click at [572, 101] on input "Available" at bounding box center [584, 99] width 67 height 18
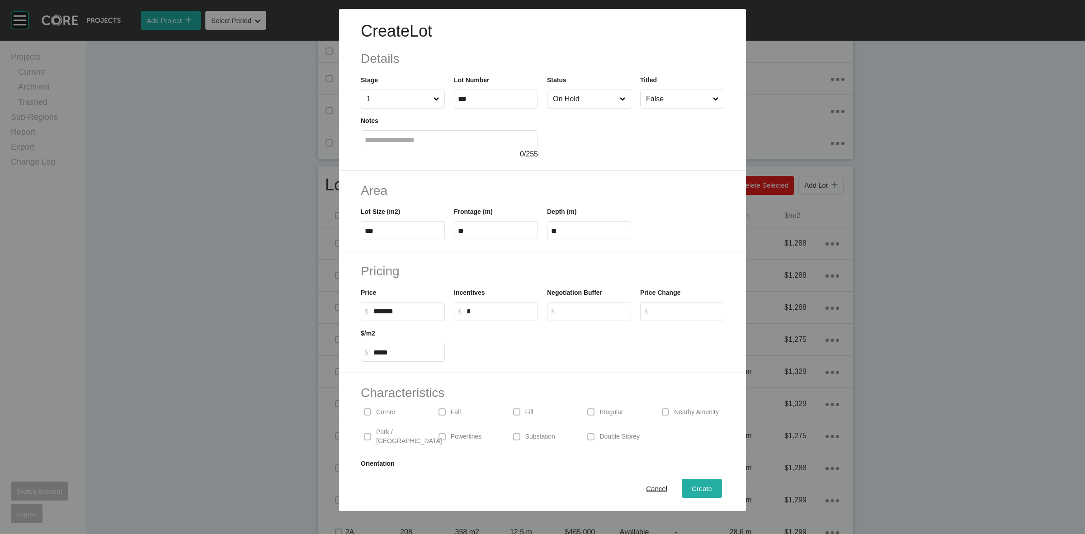
click at [703, 491] on span "Create" at bounding box center [702, 489] width 20 height 8
type input "*"
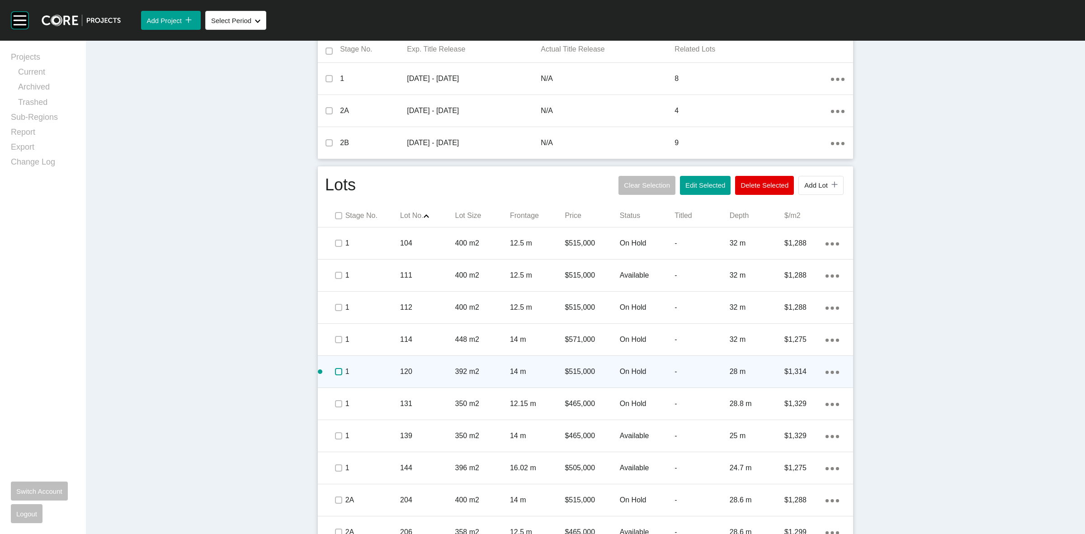
click at [335, 369] on label at bounding box center [338, 371] width 7 height 7
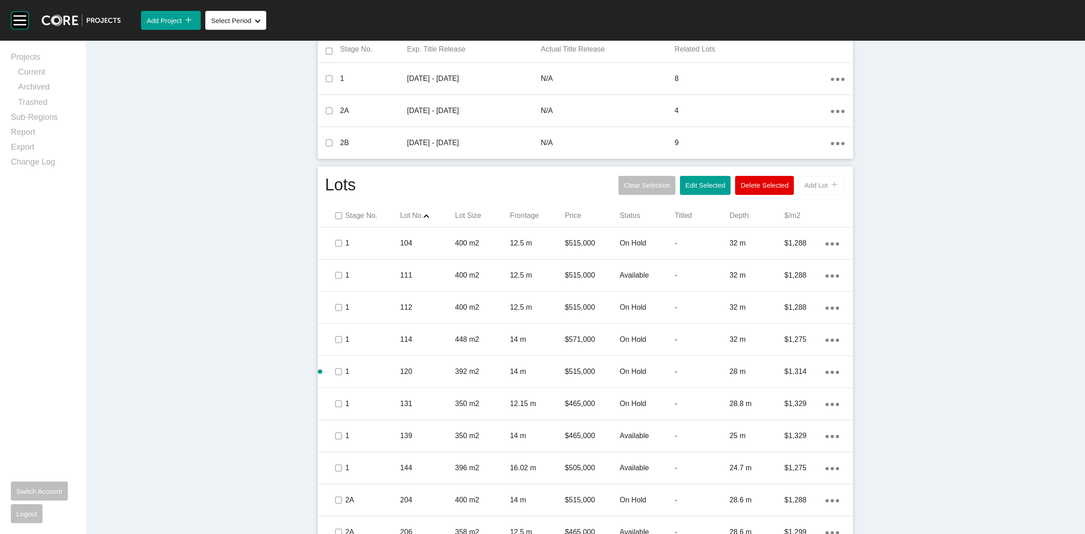
click at [821, 187] on span "Add Lot" at bounding box center [816, 185] width 24 height 8
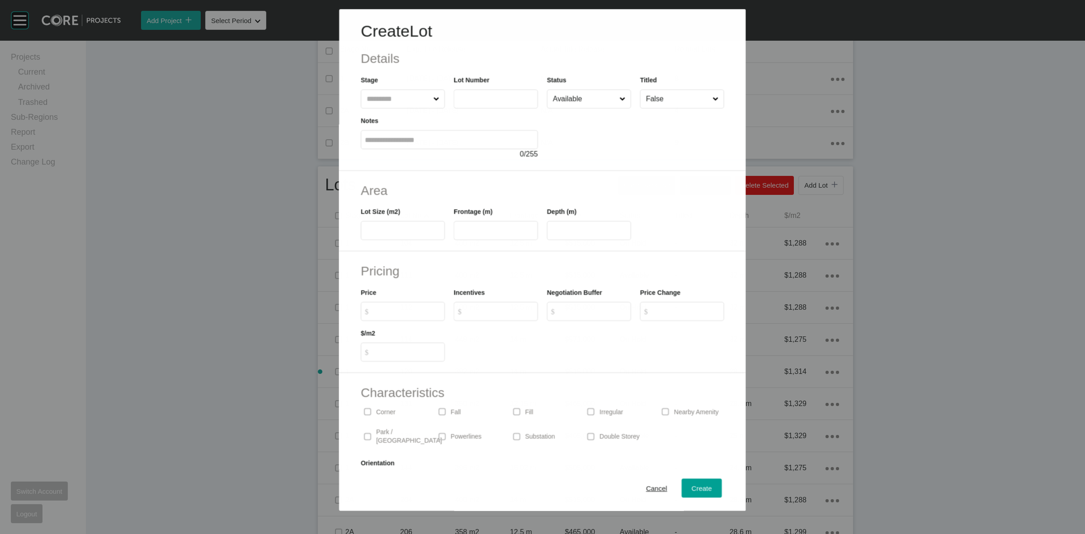
click at [412, 99] on input "text" at bounding box center [398, 99] width 66 height 18
type input "*"
type input "***"
type input "**"
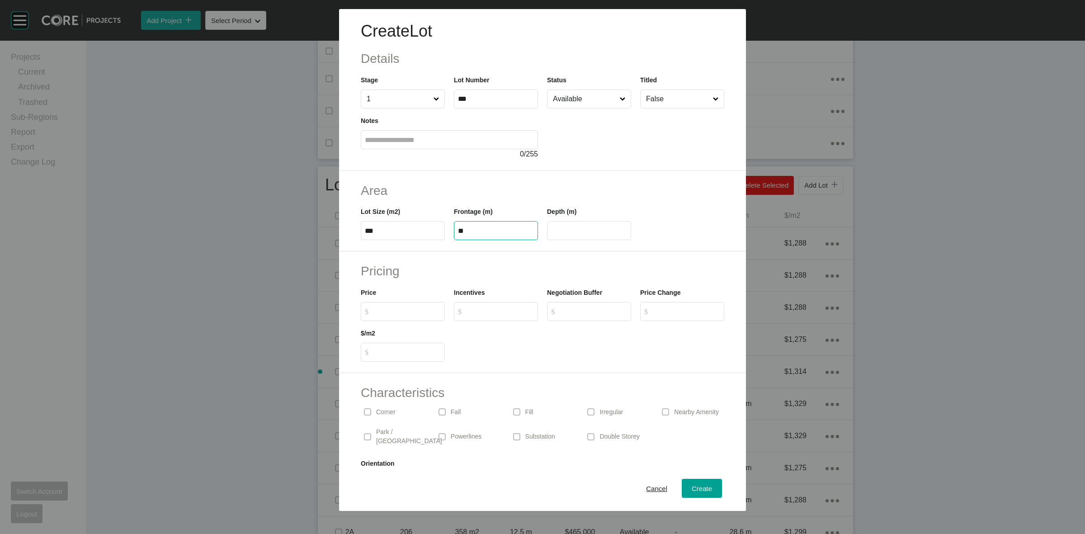
type input "****"
type input "*******"
type input "*****"
type input "*"
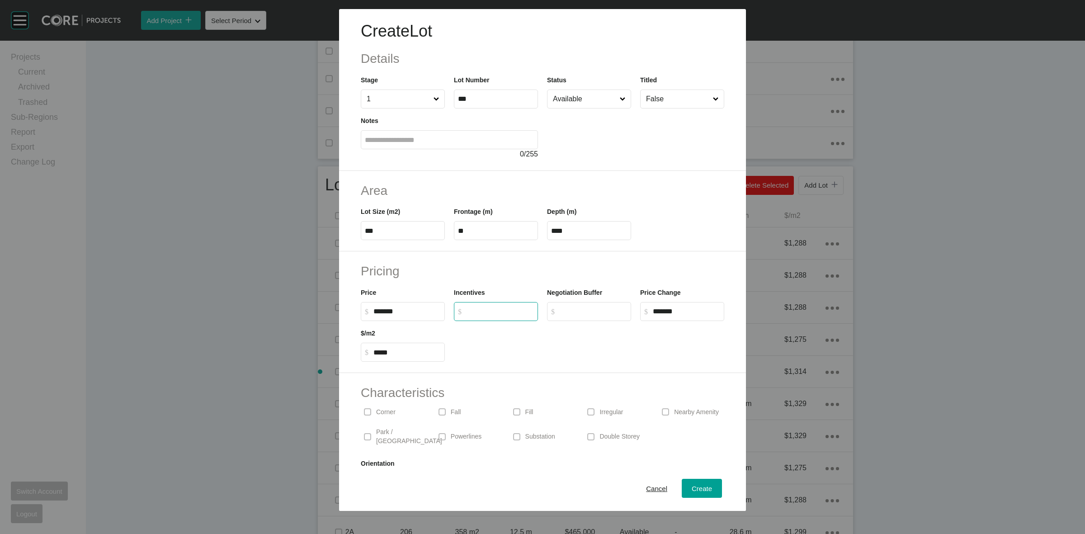
type input "******"
drag, startPoint x: 681, startPoint y: 313, endPoint x: 564, endPoint y: 337, distance: 119.2
click at [573, 340] on div "Pricing Price $ Created with Sketch. $ ******* Incentives $ Created with Sketch…" at bounding box center [542, 312] width 407 height 122
drag, startPoint x: 564, startPoint y: 337, endPoint x: 552, endPoint y: 360, distance: 26.1
click at [552, 360] on div at bounding box center [588, 341] width 279 height 41
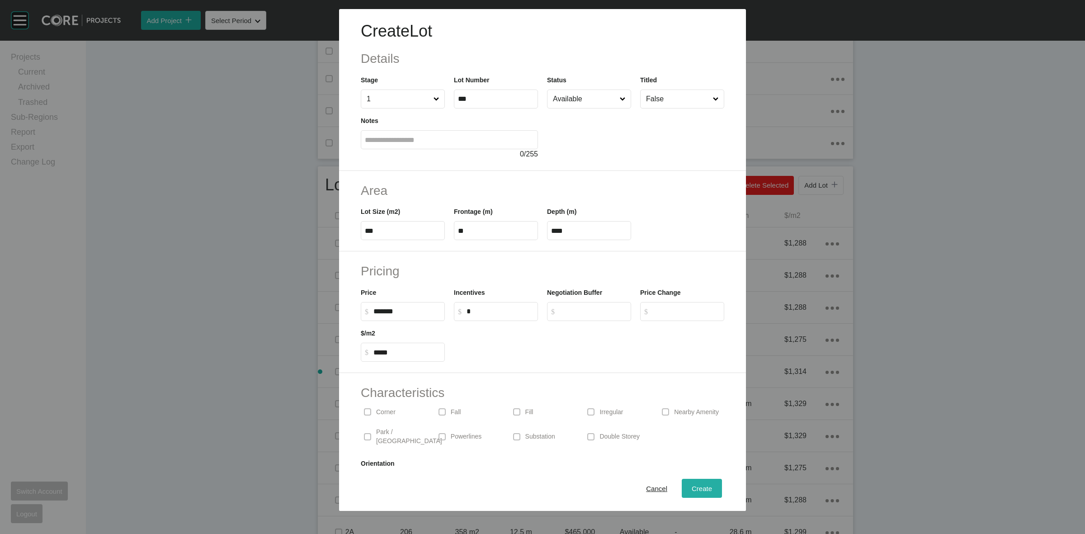
click at [692, 485] on span "Create" at bounding box center [702, 489] width 20 height 8
type input "*"
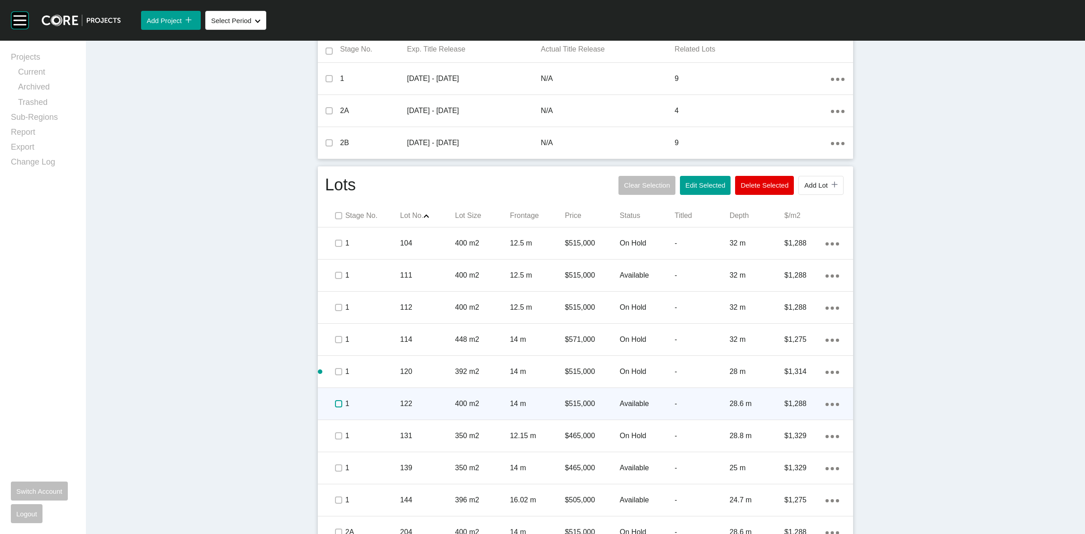
click at [338, 405] on label at bounding box center [338, 403] width 7 height 7
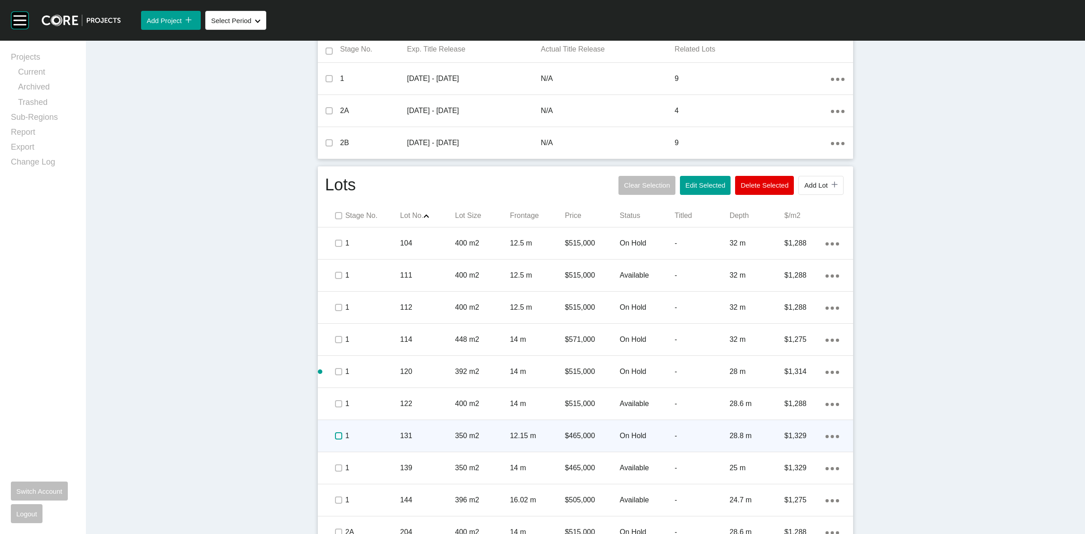
click at [335, 436] on label at bounding box center [338, 435] width 7 height 7
click at [394, 434] on p "1" at bounding box center [372, 436] width 55 height 10
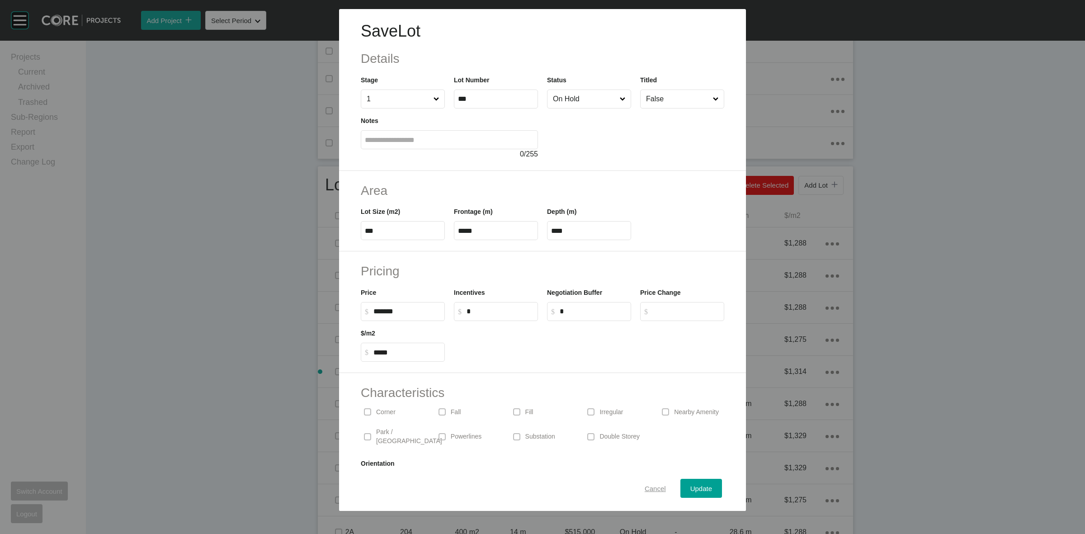
click at [648, 485] on span "Cancel" at bounding box center [655, 489] width 21 height 8
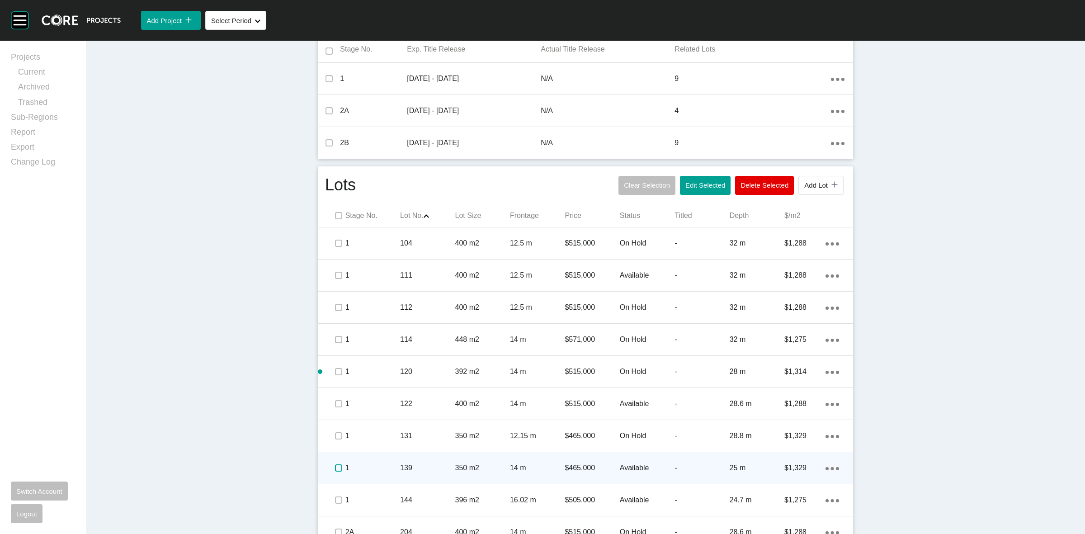
click at [335, 468] on label at bounding box center [338, 467] width 7 height 7
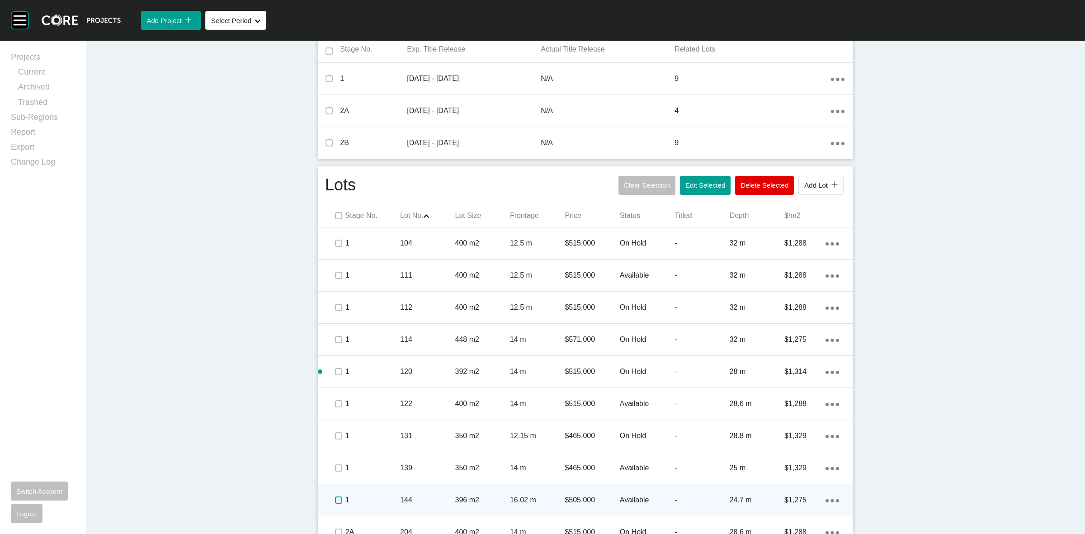
click at [336, 501] on label at bounding box center [338, 500] width 7 height 7
click at [374, 495] on p "1" at bounding box center [372, 500] width 55 height 10
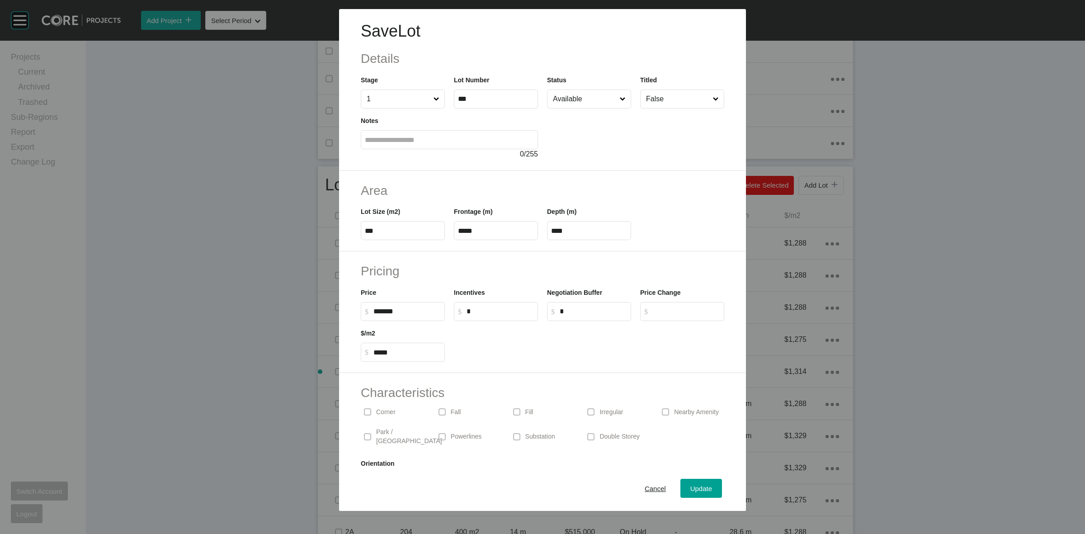
click at [587, 97] on input "Available" at bounding box center [584, 99] width 67 height 18
click at [691, 492] on span "Update" at bounding box center [702, 489] width 22 height 8
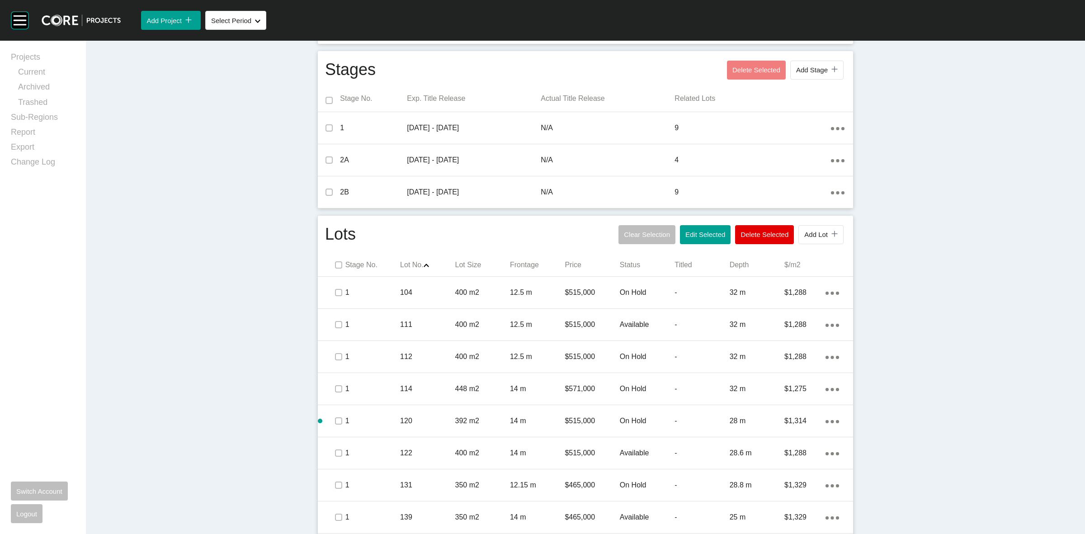
scroll to position [401, 0]
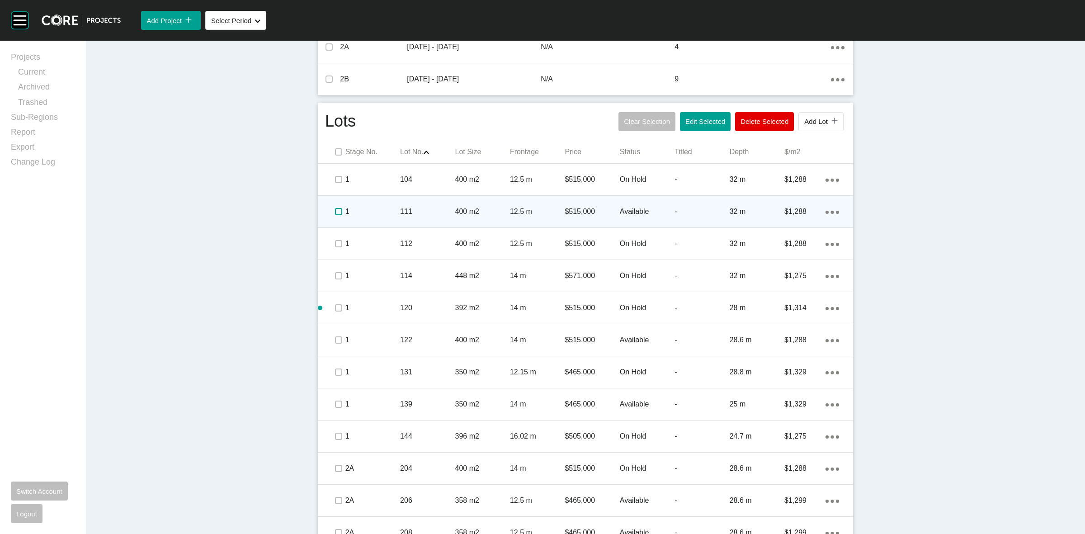
click at [335, 212] on label at bounding box center [338, 211] width 7 height 7
click at [369, 207] on p "1" at bounding box center [372, 212] width 55 height 10
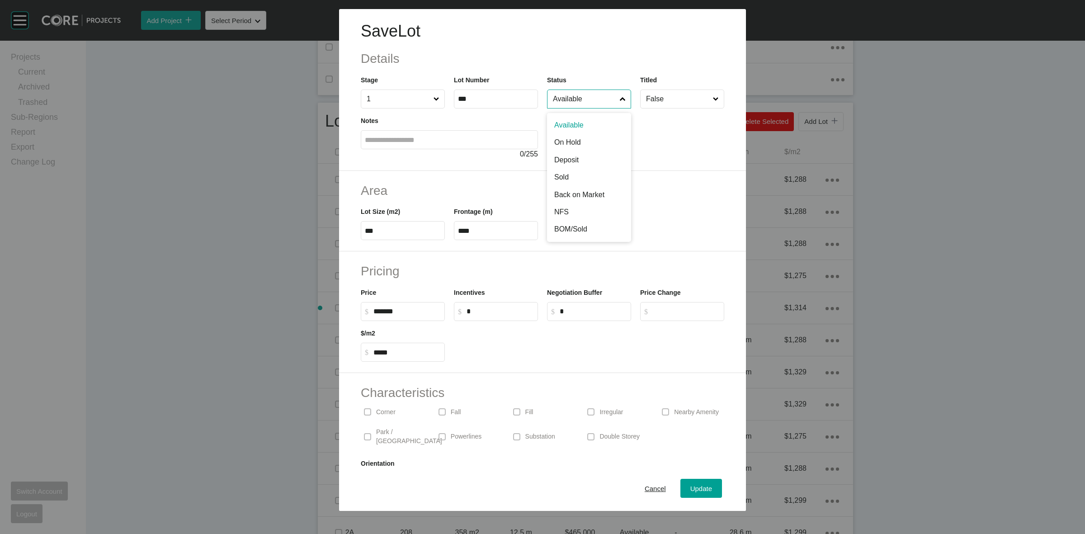
click at [589, 101] on input "Available" at bounding box center [584, 99] width 67 height 18
click at [697, 485] on span "Update" at bounding box center [702, 489] width 22 height 8
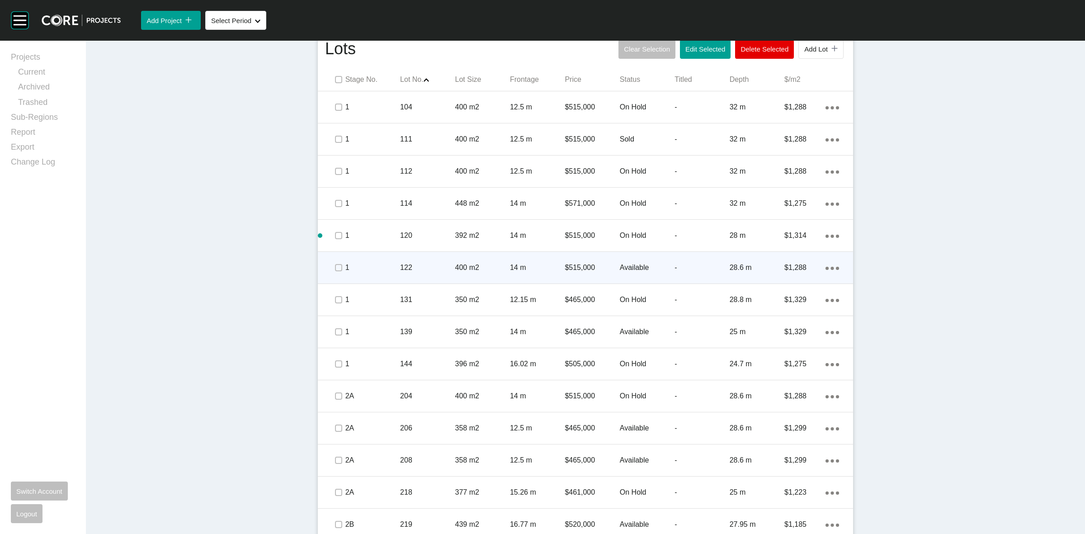
scroll to position [571, 0]
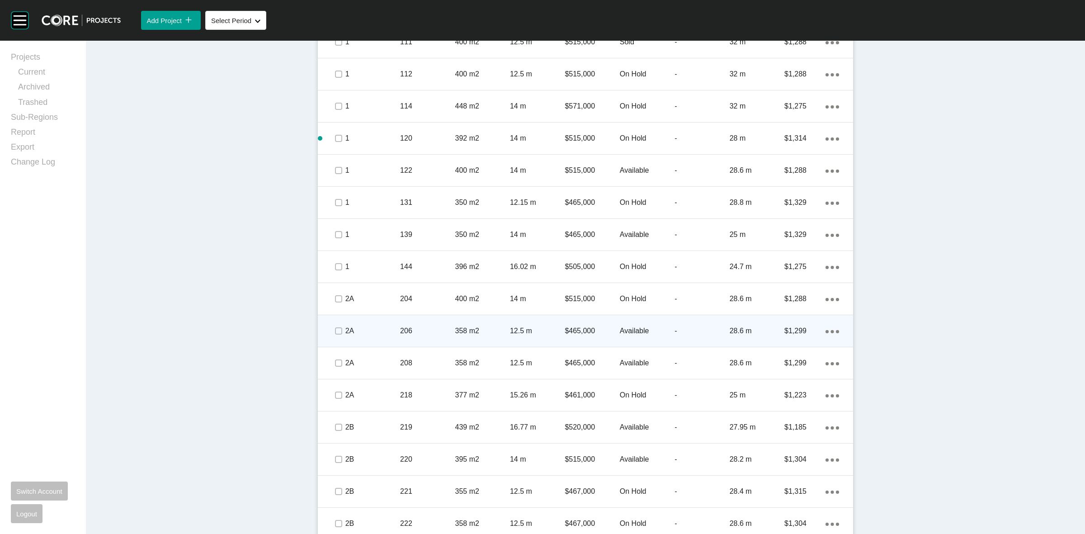
click at [369, 327] on p "2A" at bounding box center [372, 331] width 55 height 10
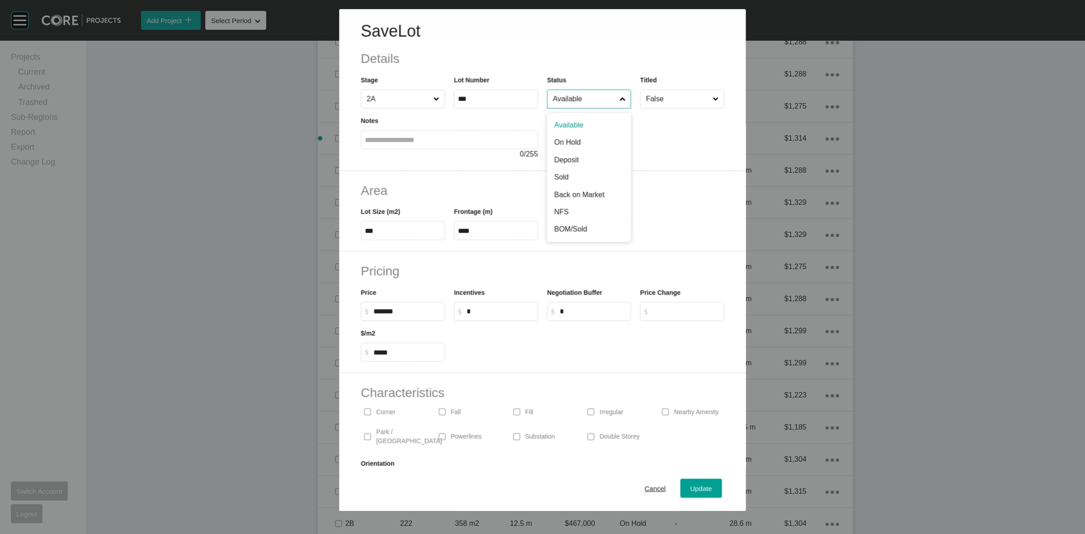
click at [572, 100] on input "Available" at bounding box center [584, 99] width 66 height 18
click at [691, 488] on span "Update" at bounding box center [702, 489] width 22 height 8
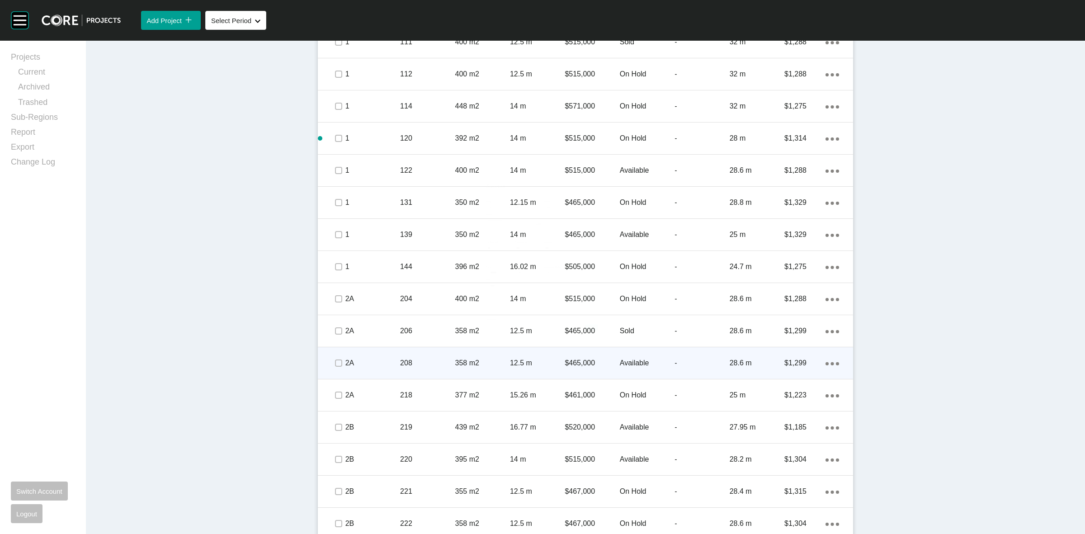
click at [361, 366] on p "2A" at bounding box center [372, 363] width 55 height 10
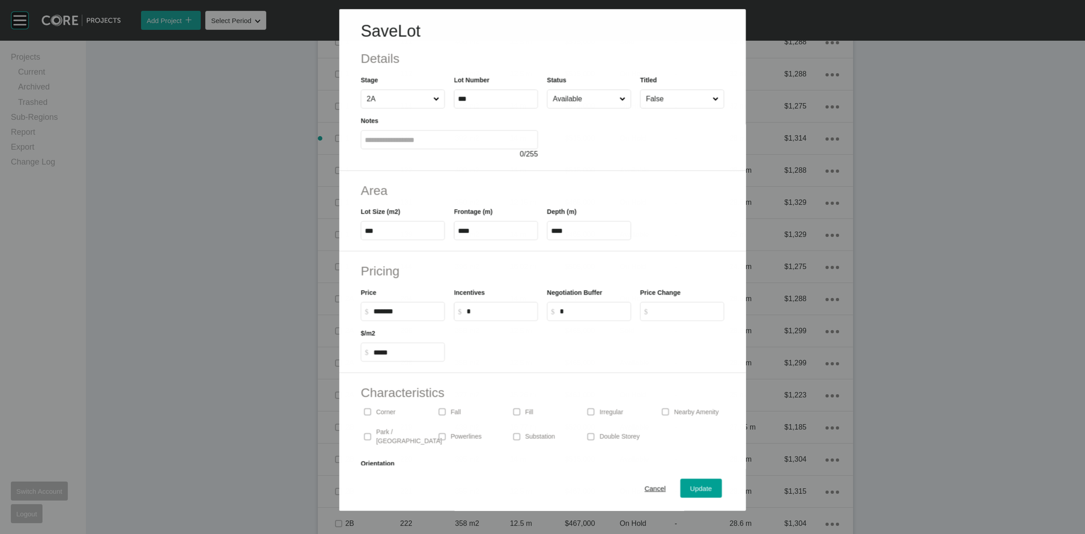
click at [587, 95] on input "Available" at bounding box center [584, 99] width 66 height 18
drag, startPoint x: 695, startPoint y: 491, endPoint x: 657, endPoint y: 484, distance: 39.0
click at [695, 491] on span "Update" at bounding box center [702, 489] width 22 height 8
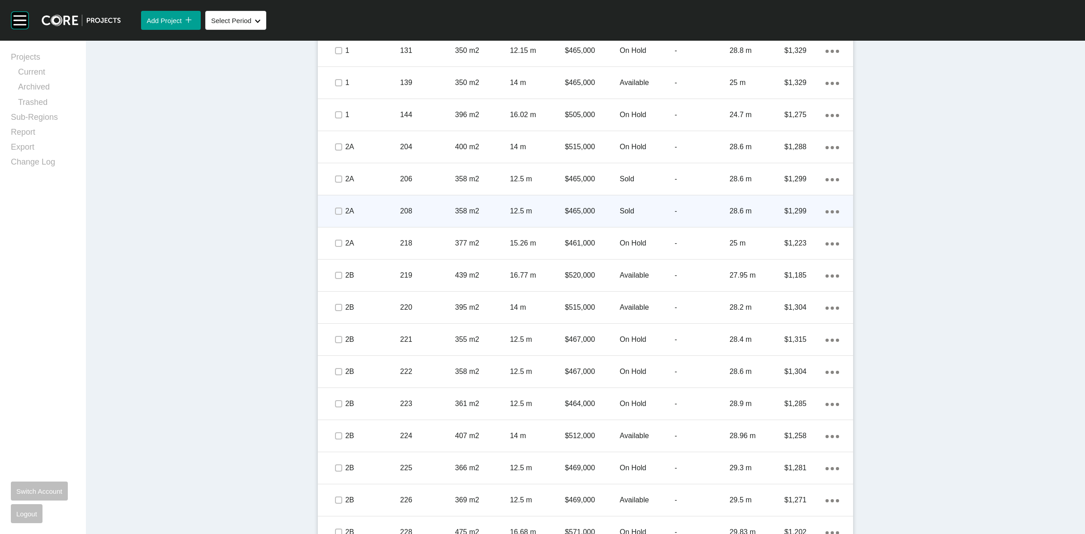
scroll to position [740, 0]
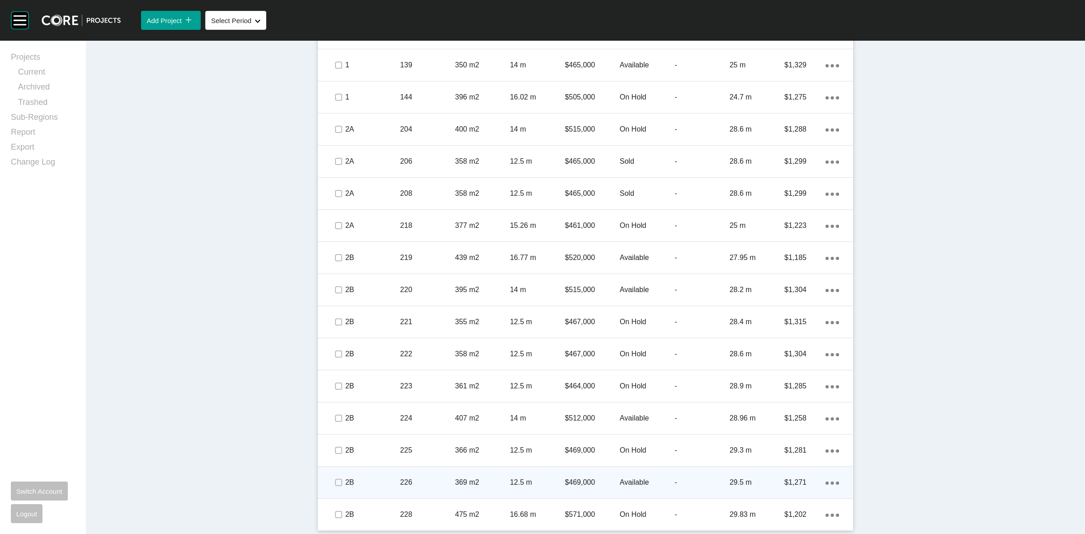
click at [371, 479] on p "2B" at bounding box center [372, 483] width 55 height 10
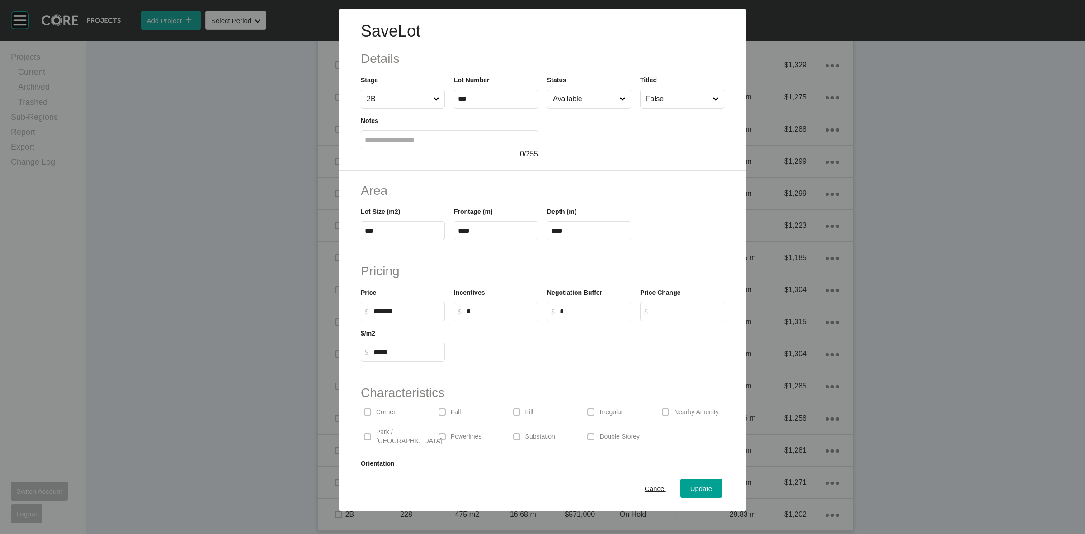
click at [568, 101] on input "Available" at bounding box center [584, 99] width 67 height 18
click at [691, 494] on div "Update" at bounding box center [701, 489] width 26 height 12
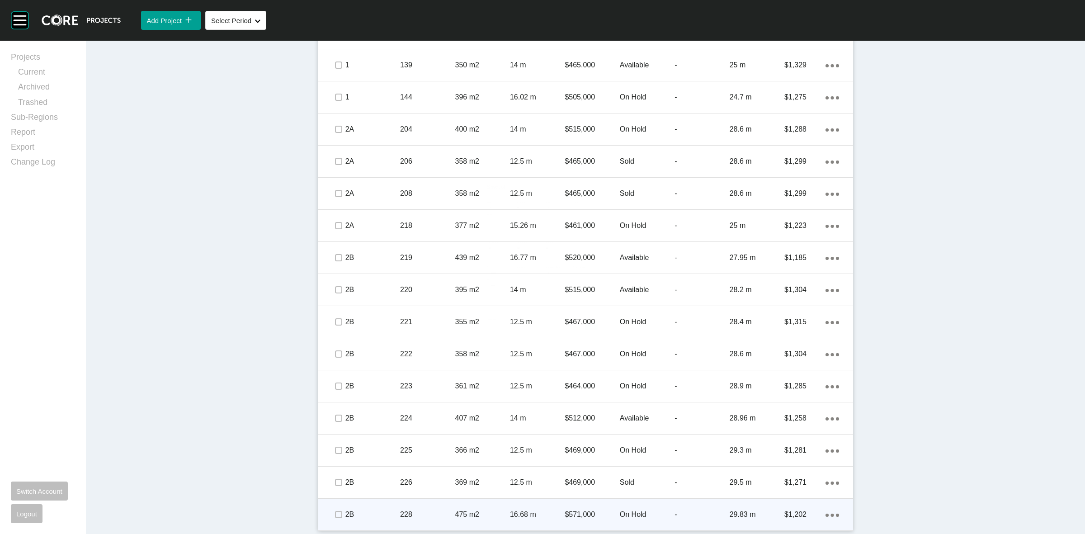
click at [440, 510] on p "228" at bounding box center [427, 515] width 55 height 10
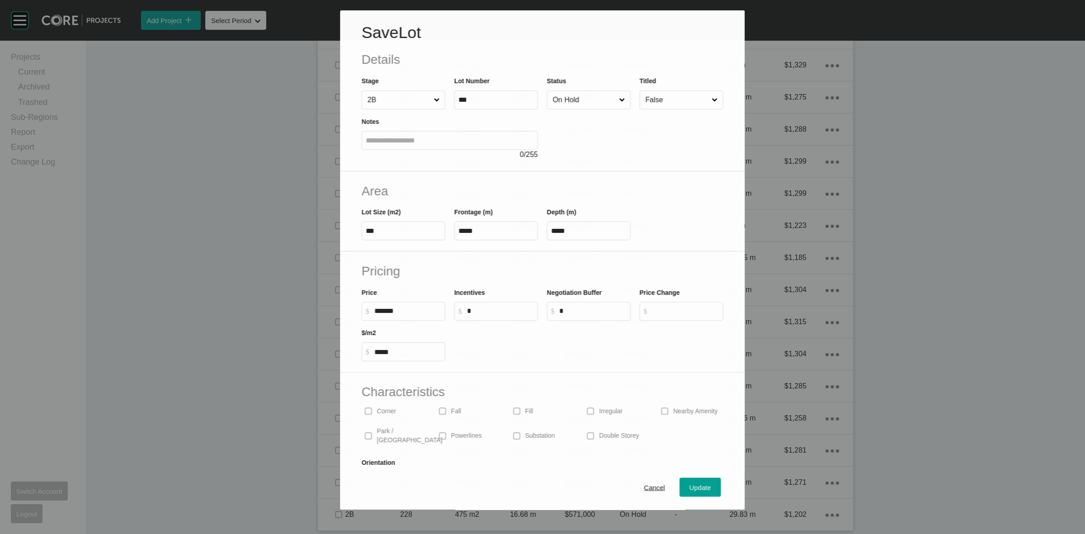
click at [573, 102] on input "On Hold" at bounding box center [584, 100] width 66 height 18
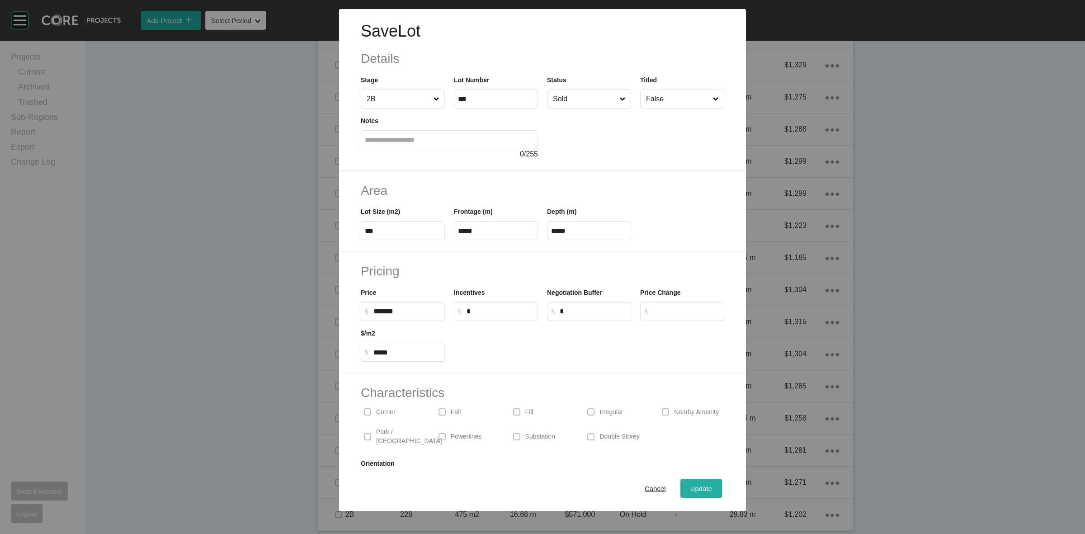
click at [697, 490] on span "Update" at bounding box center [702, 489] width 22 height 8
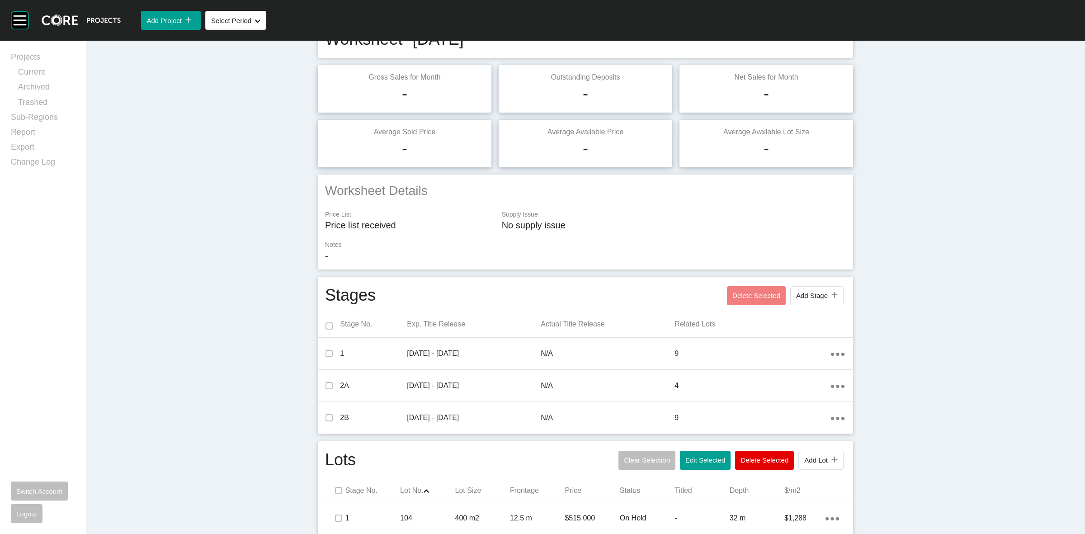
scroll to position [0, 0]
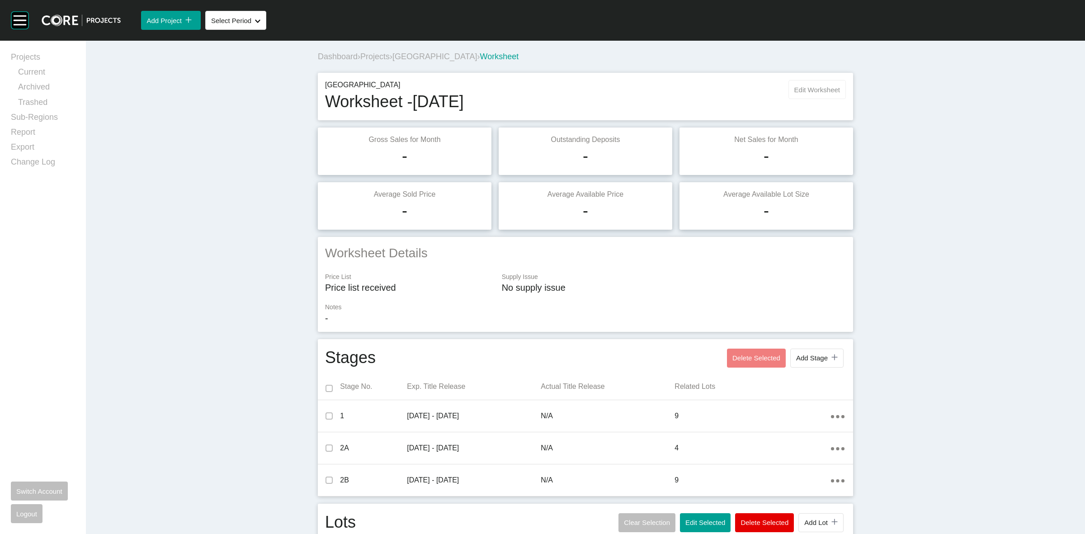
click at [806, 90] on span "Edit Worksheet" at bounding box center [818, 90] width 46 height 8
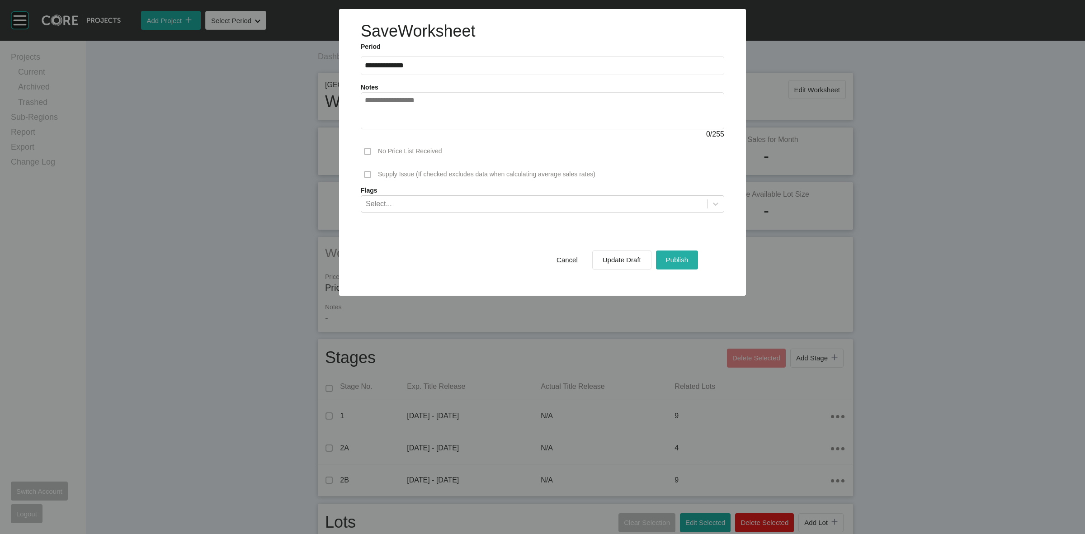
click at [671, 258] on span "Publish" at bounding box center [677, 260] width 22 height 8
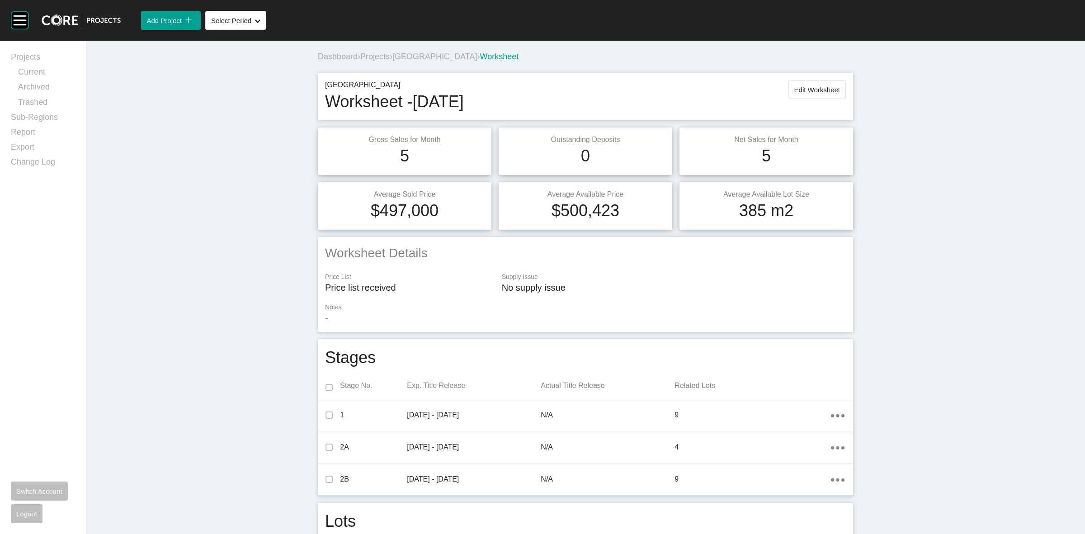
click at [423, 55] on span "[GEOGRAPHIC_DATA]" at bounding box center [435, 56] width 85 height 9
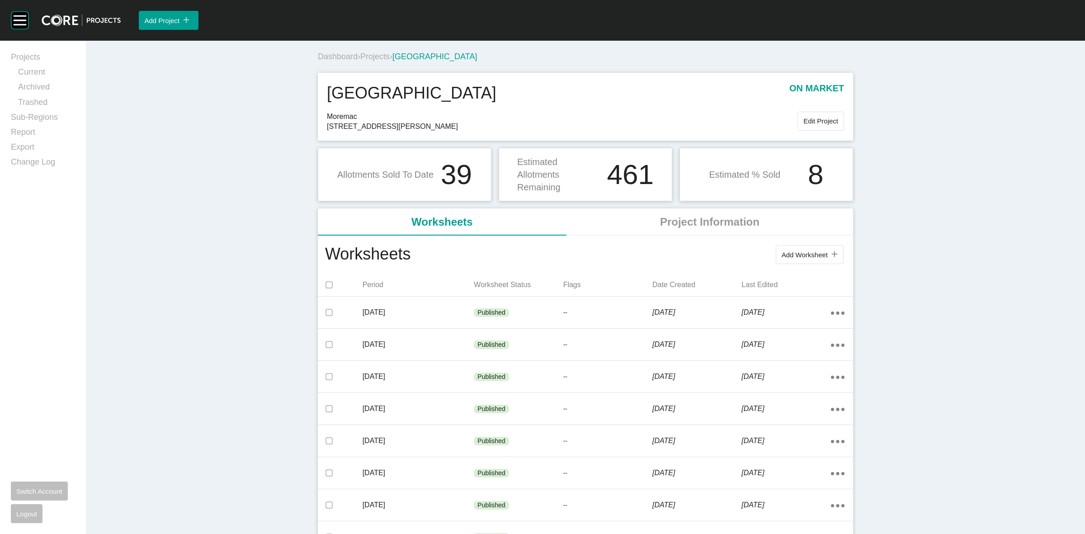
click at [366, 55] on span "Projects" at bounding box center [374, 56] width 29 height 9
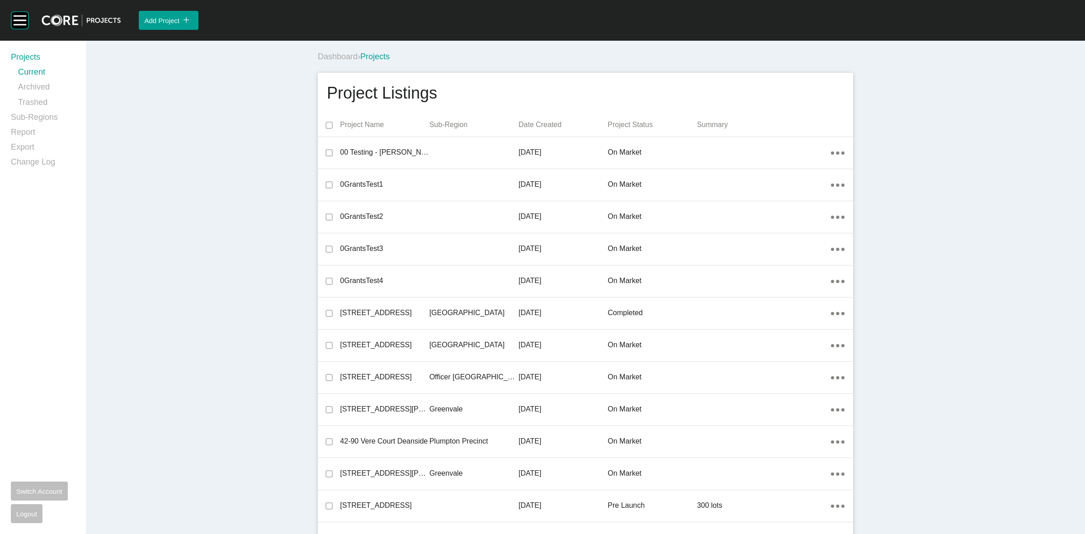
scroll to position [13911, 0]
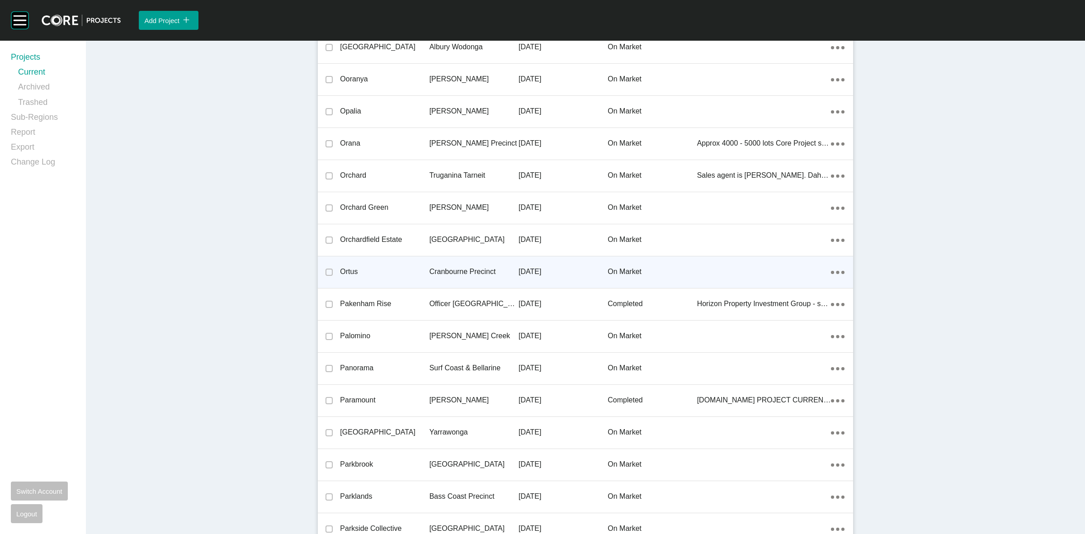
click at [464, 267] on p "Cranbourne Precinct" at bounding box center [474, 272] width 89 height 10
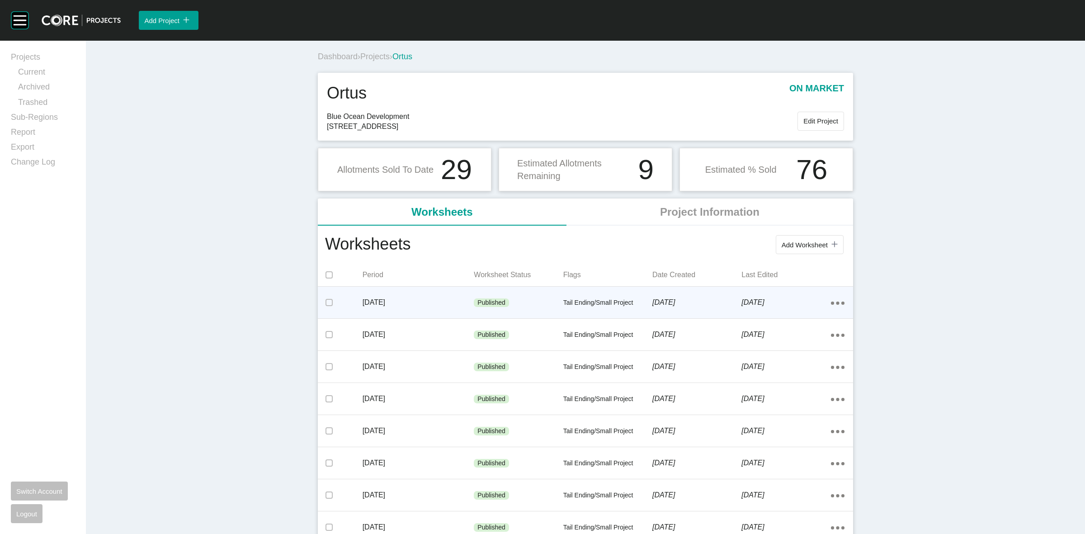
click at [449, 298] on p "[DATE]" at bounding box center [419, 303] width 112 height 10
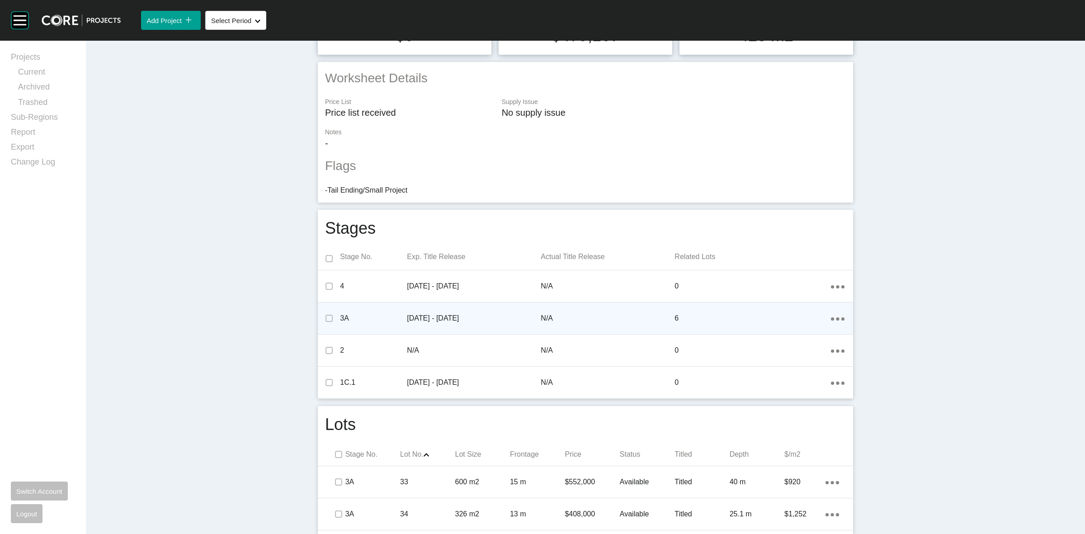
scroll to position [303, 0]
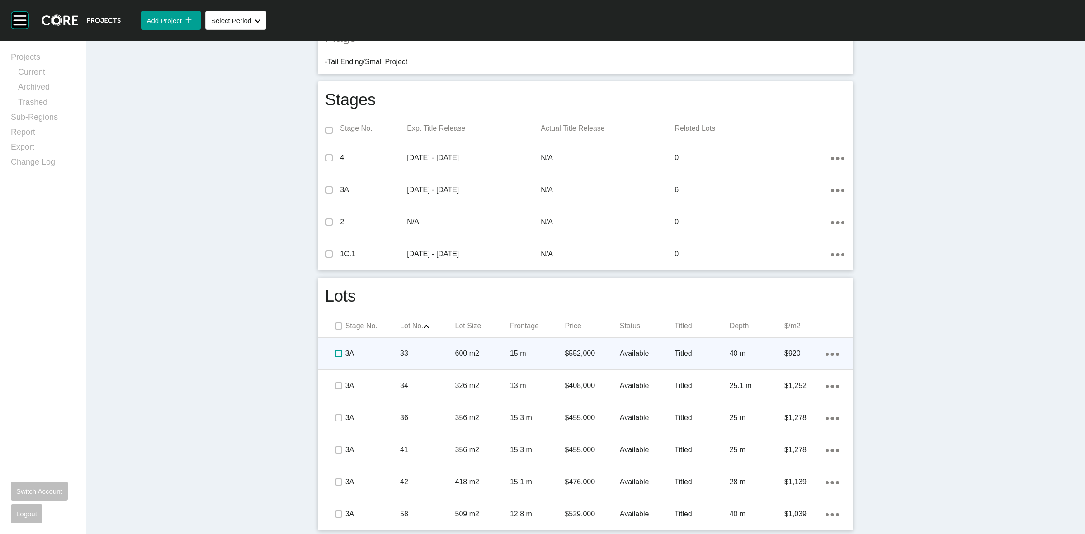
click at [335, 354] on label at bounding box center [338, 353] width 7 height 7
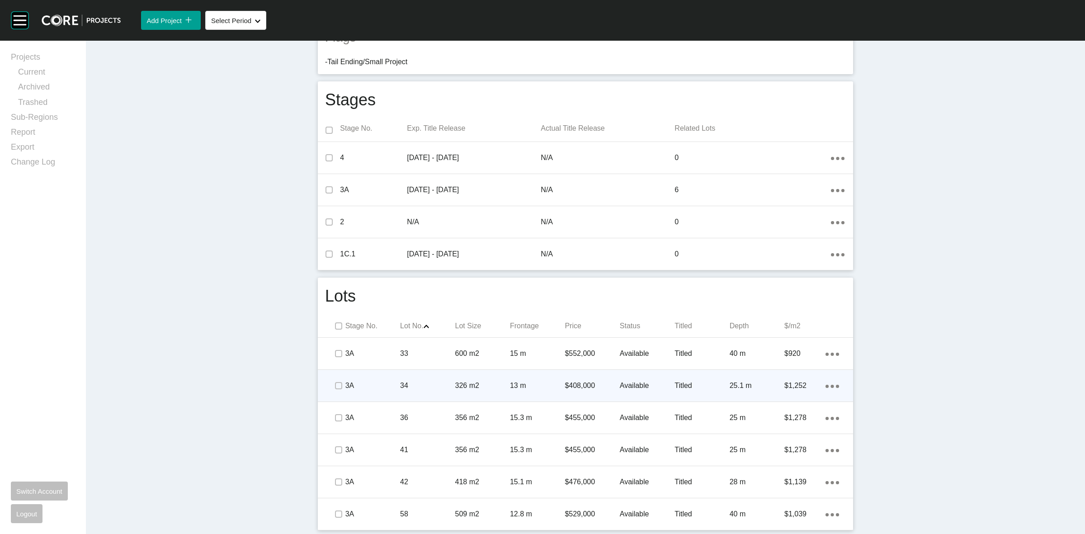
click at [331, 388] on span at bounding box center [338, 386] width 14 height 14
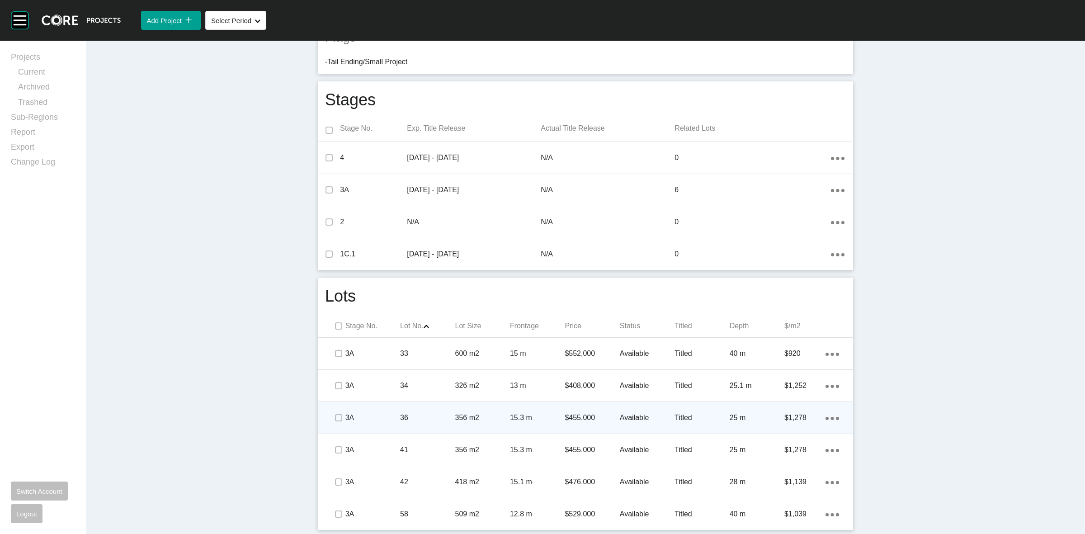
click at [331, 421] on span at bounding box center [338, 418] width 14 height 14
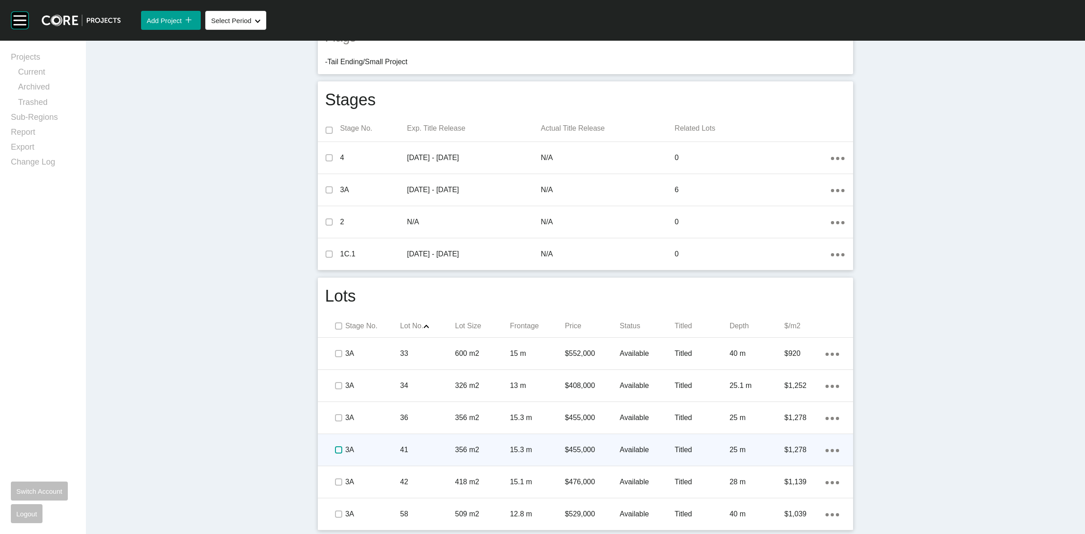
click at [335, 451] on label at bounding box center [338, 449] width 7 height 7
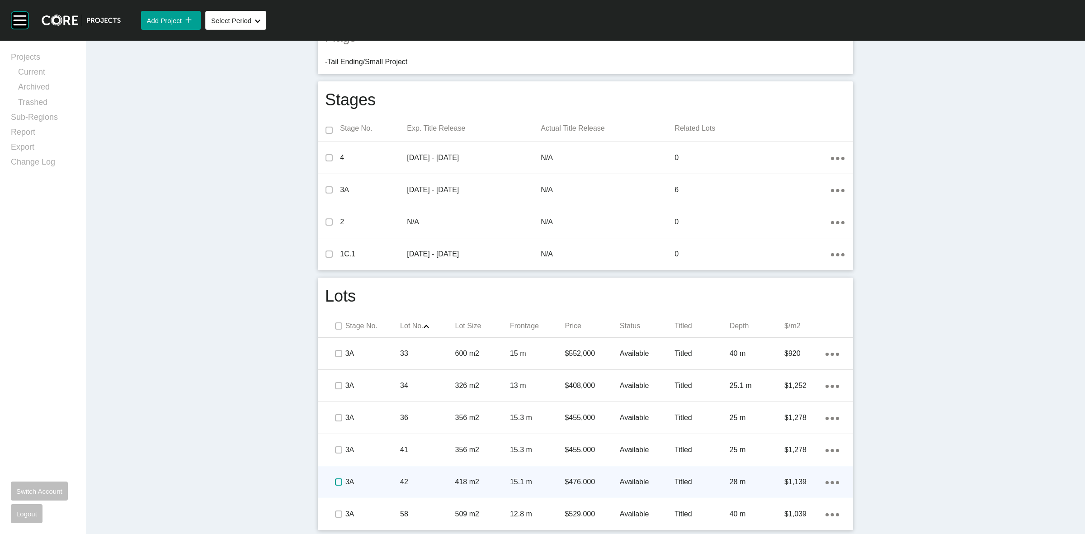
click at [335, 485] on label at bounding box center [338, 481] width 7 height 7
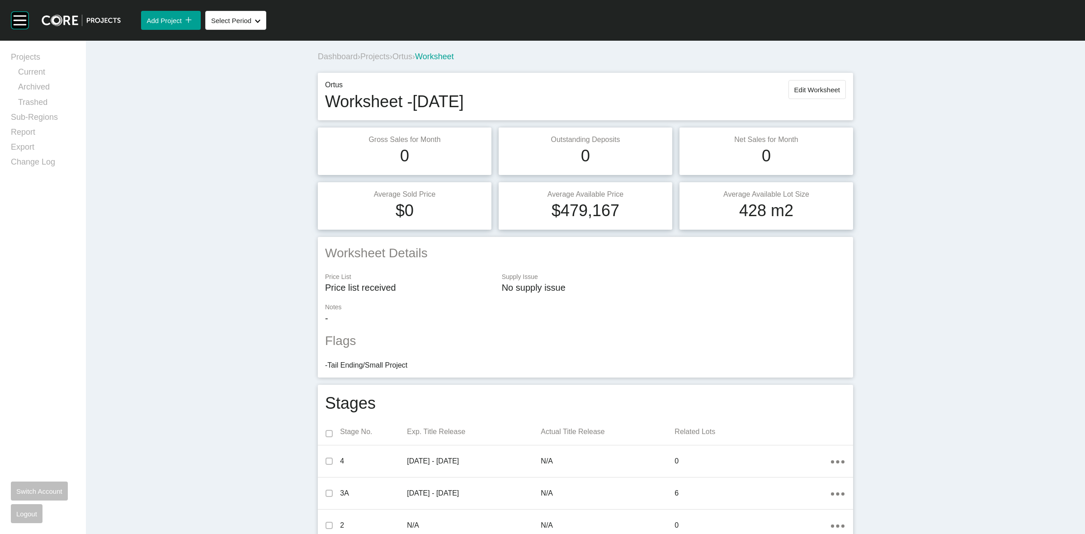
click at [369, 61] on span "Projects" at bounding box center [374, 56] width 29 height 9
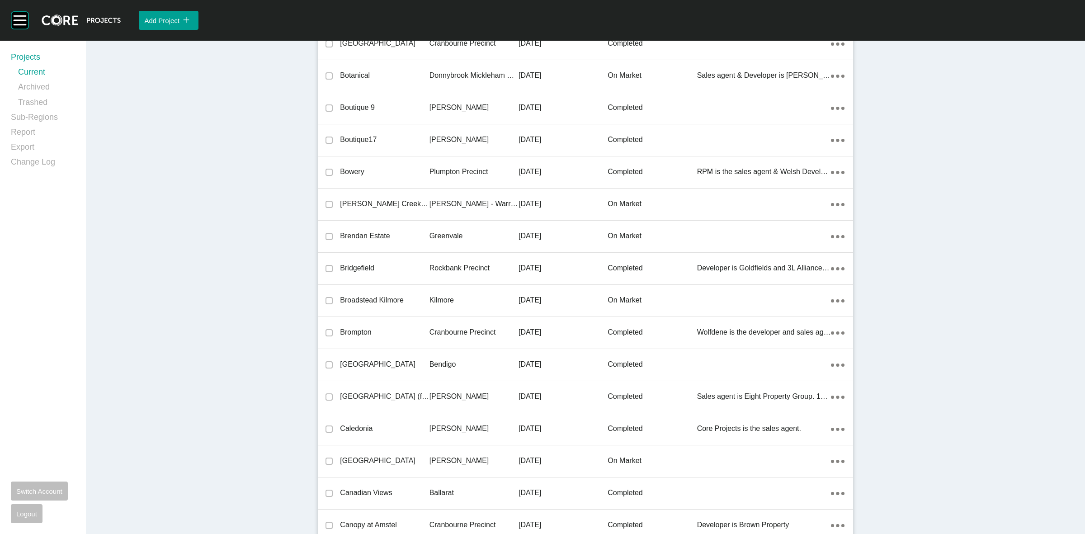
scroll to position [7364, 0]
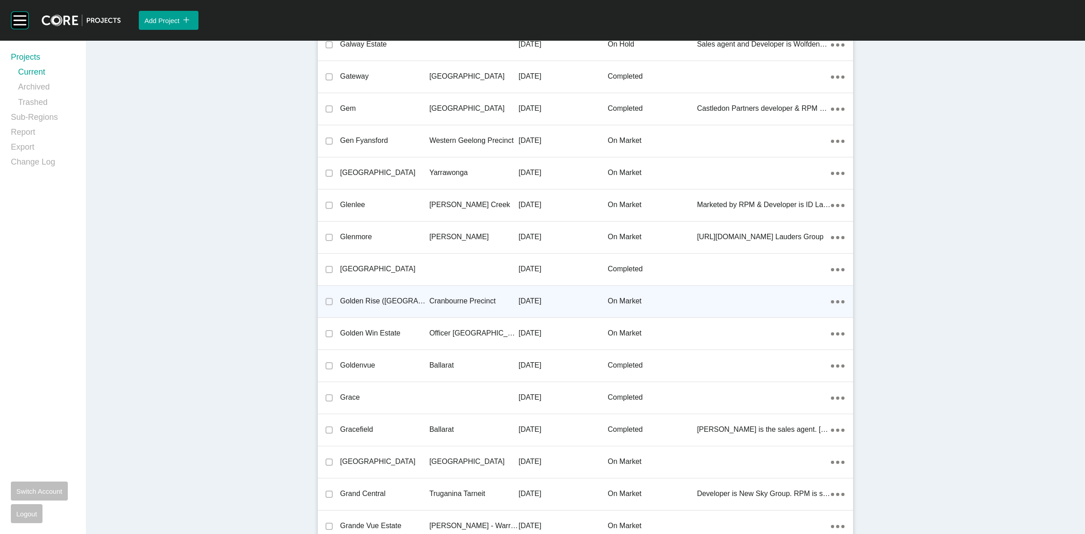
click at [462, 299] on p "Cranbourne Precinct" at bounding box center [474, 301] width 89 height 10
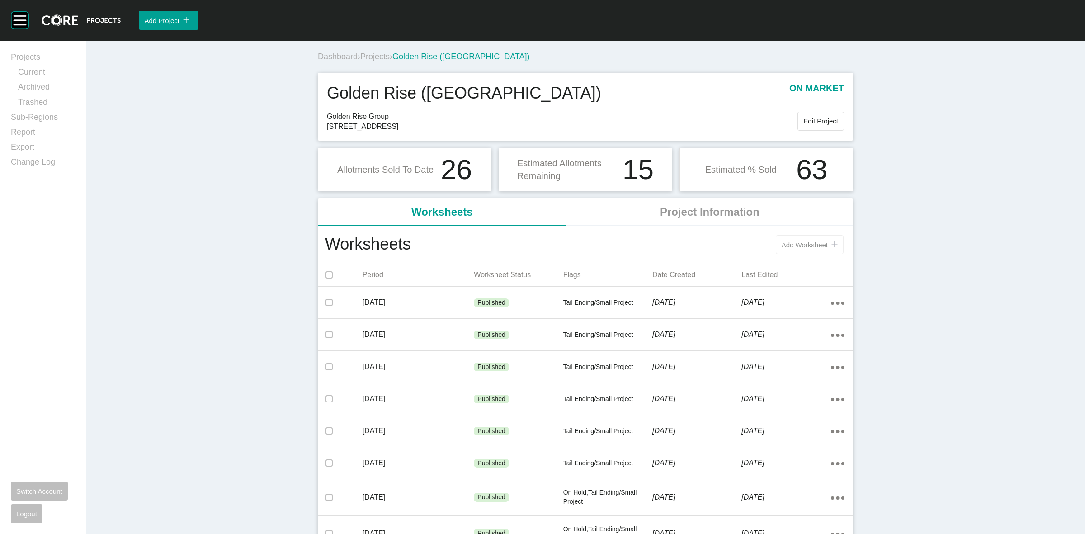
click at [812, 246] on span "Add Worksheet" at bounding box center [805, 245] width 46 height 8
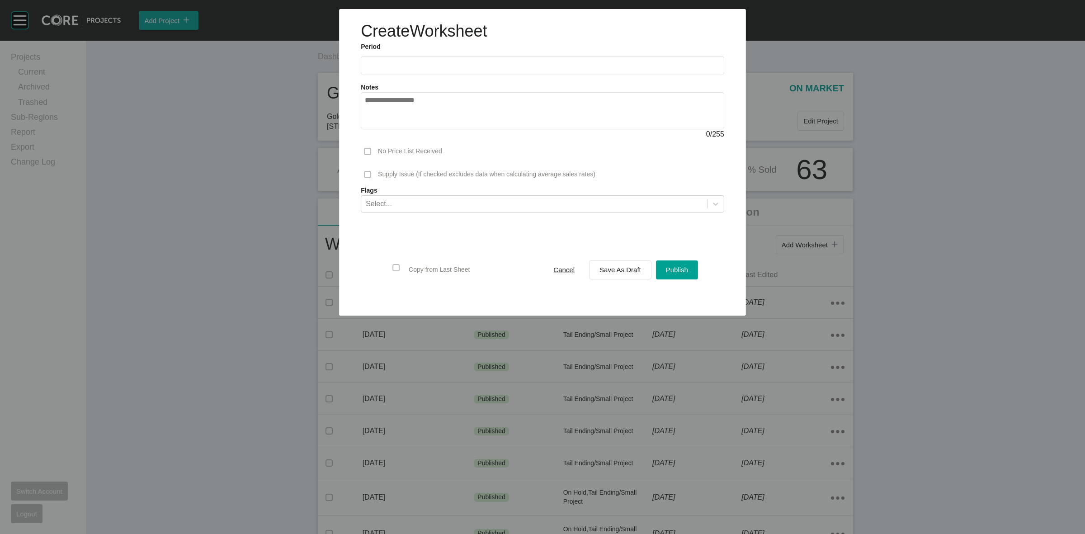
click at [454, 66] on input "text" at bounding box center [542, 66] width 355 height 8
drag, startPoint x: 433, startPoint y: 130, endPoint x: 516, endPoint y: 222, distance: 124.2
click at [434, 130] on li "Sep" at bounding box center [438, 131] width 30 height 15
type input "**********"
click at [603, 268] on span "Save As Draft" at bounding box center [621, 270] width 42 height 8
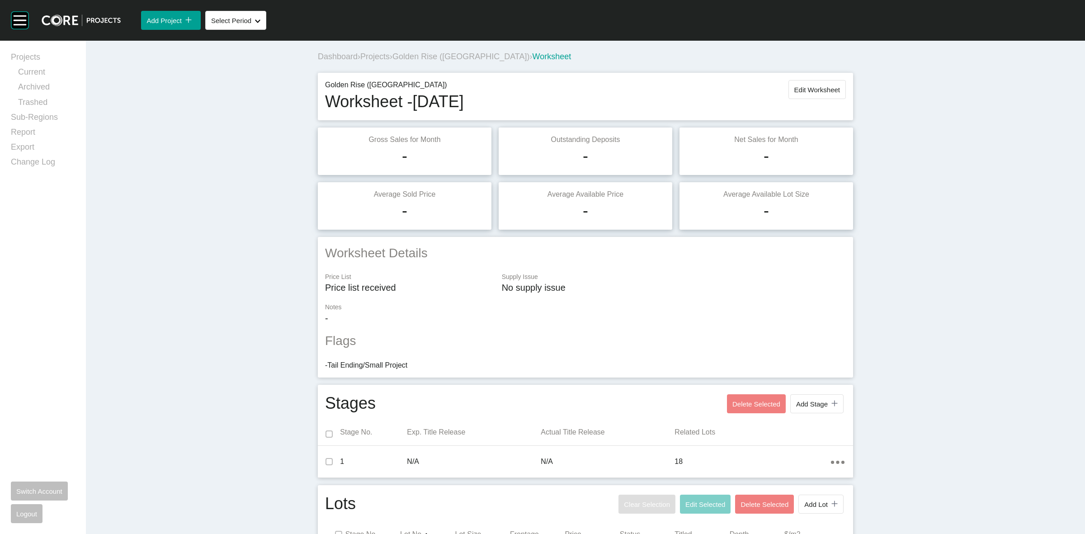
click at [383, 55] on span "Projects" at bounding box center [374, 56] width 29 height 9
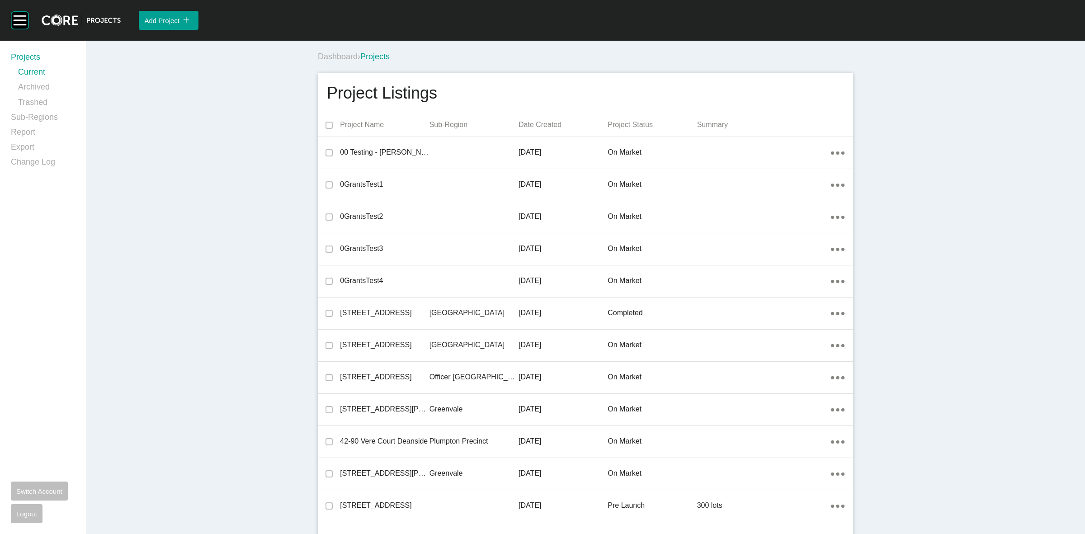
scroll to position [20877, 0]
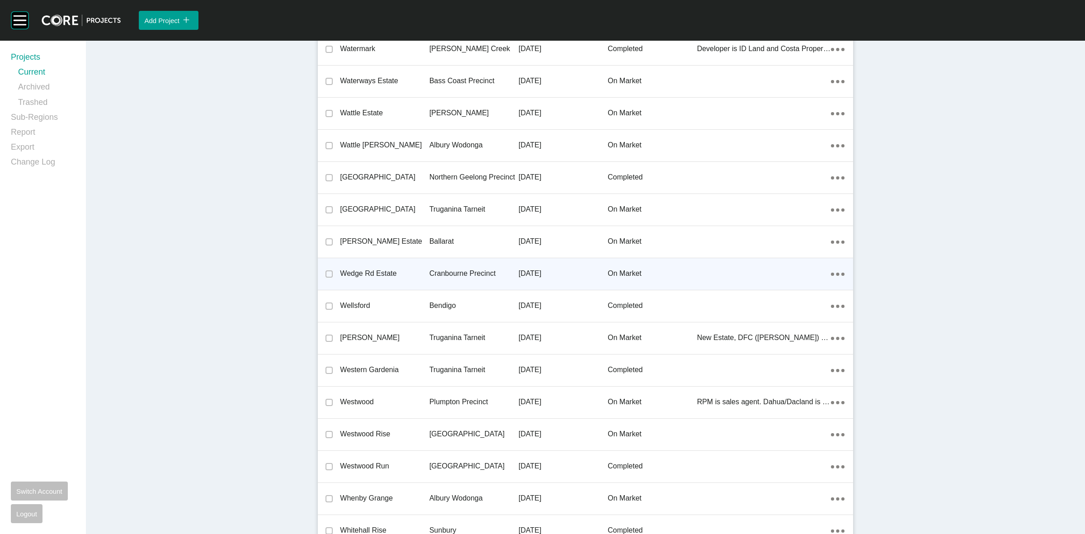
click at [447, 270] on p "Cranbourne Precinct" at bounding box center [474, 274] width 89 height 10
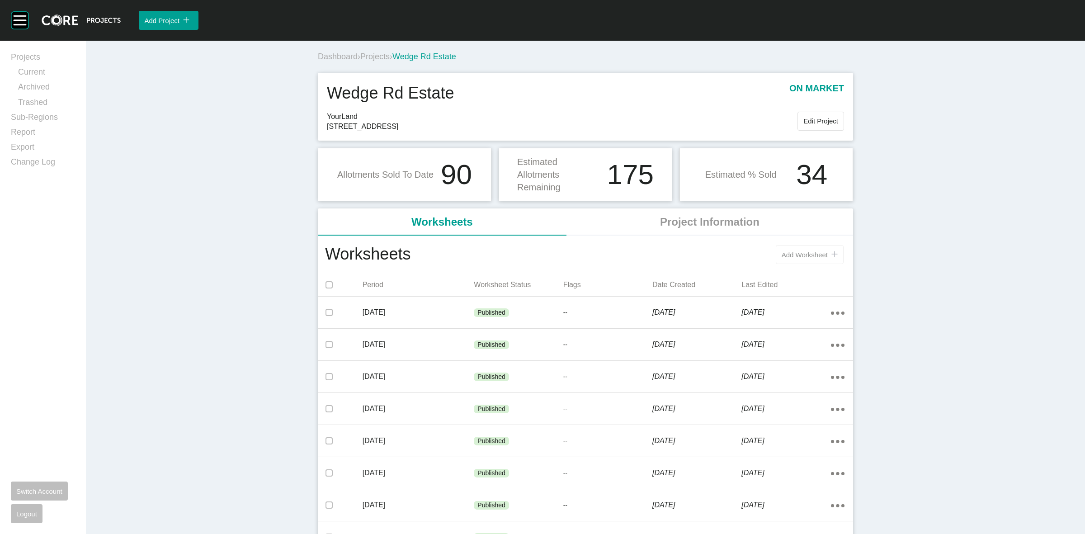
click at [800, 255] on span "Add Worksheet" at bounding box center [805, 255] width 46 height 8
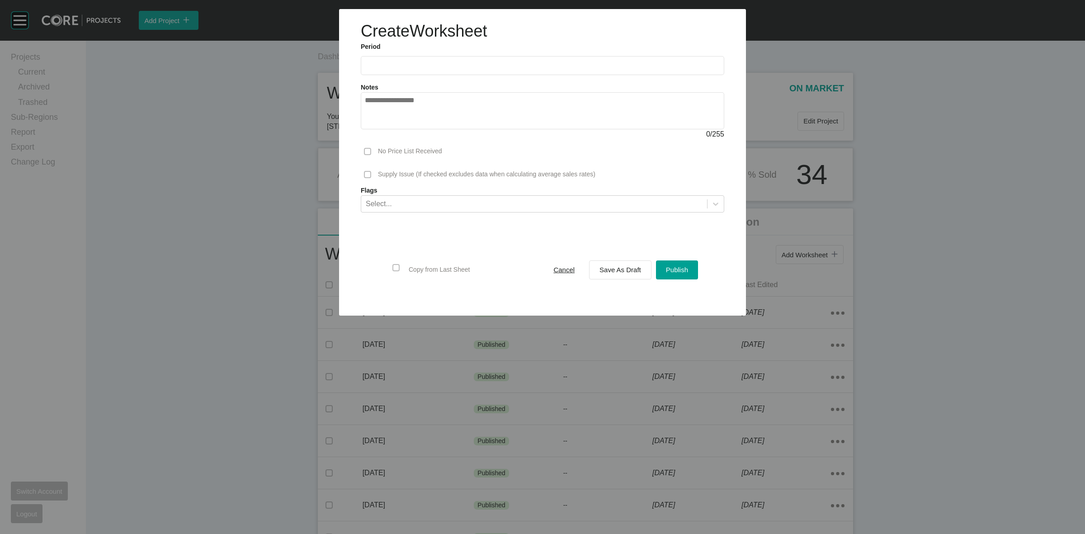
click at [408, 67] on input "text" at bounding box center [542, 66] width 355 height 8
click at [437, 128] on li "Sep" at bounding box center [438, 131] width 30 height 15
type input "**********"
click at [601, 270] on span "Save As Draft" at bounding box center [621, 270] width 42 height 8
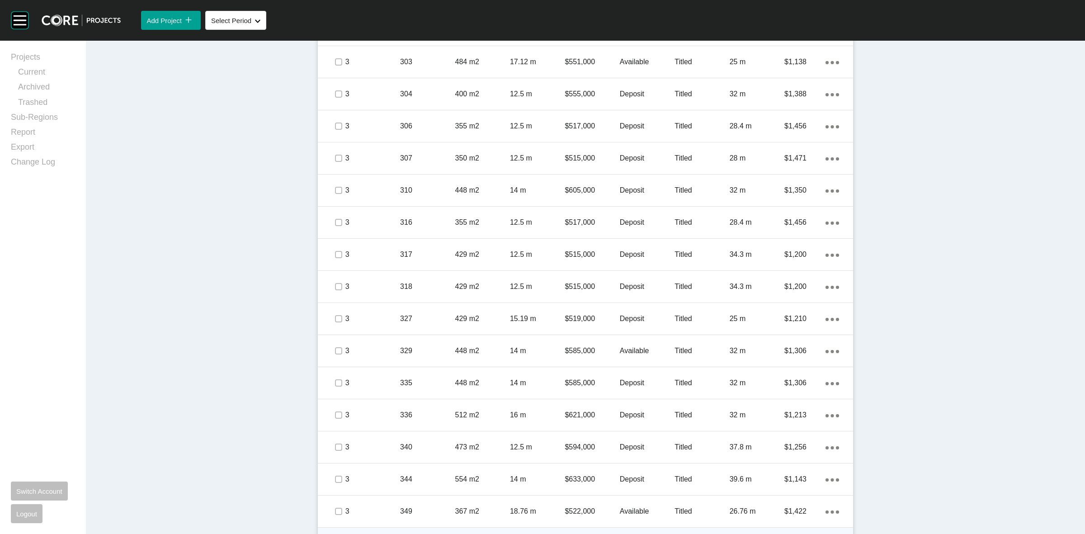
scroll to position [791, 0]
